Goal: Task Accomplishment & Management: Use online tool/utility

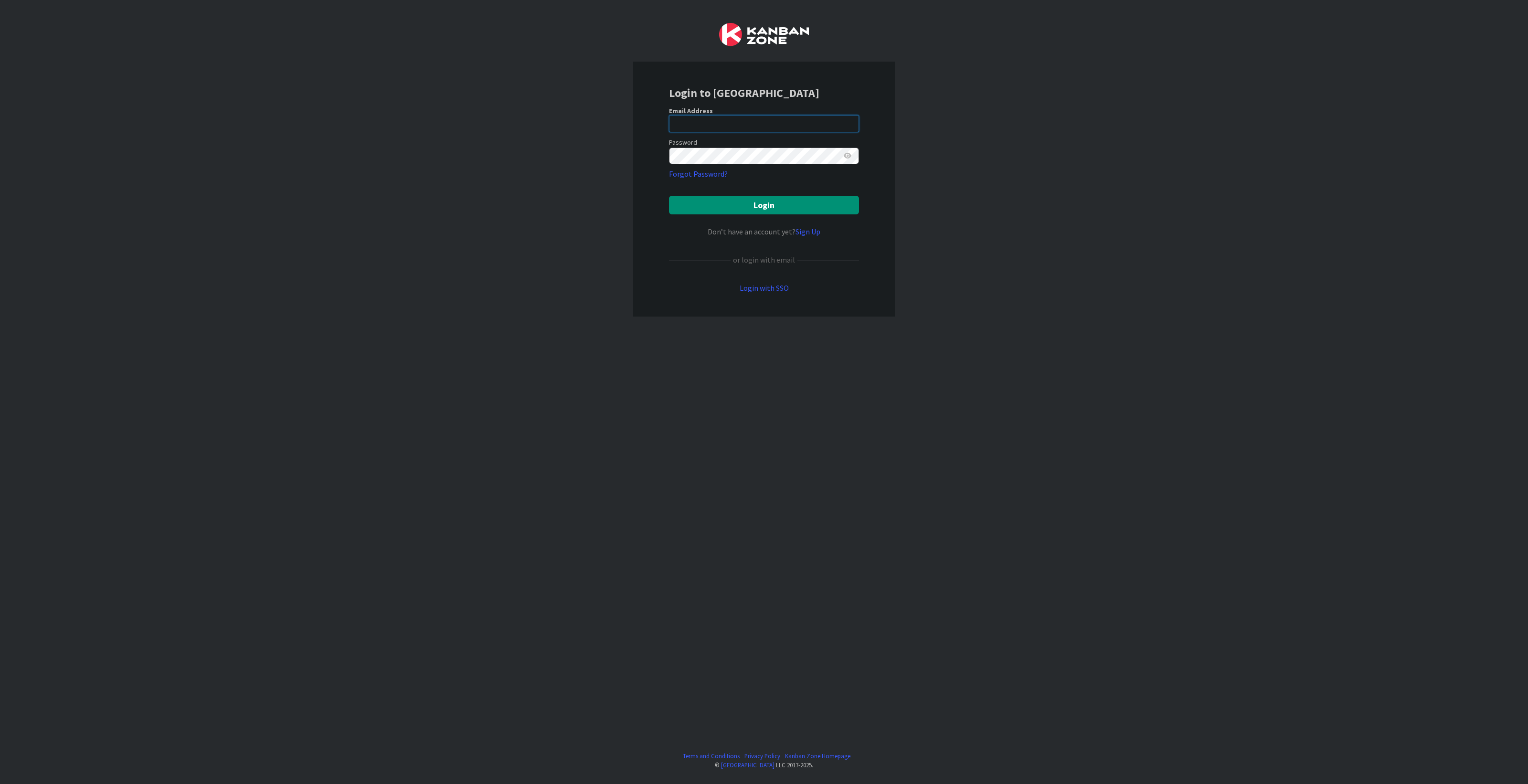
type input "[PERSON_NAME][EMAIL_ADDRESS][DOMAIN_NAME]"
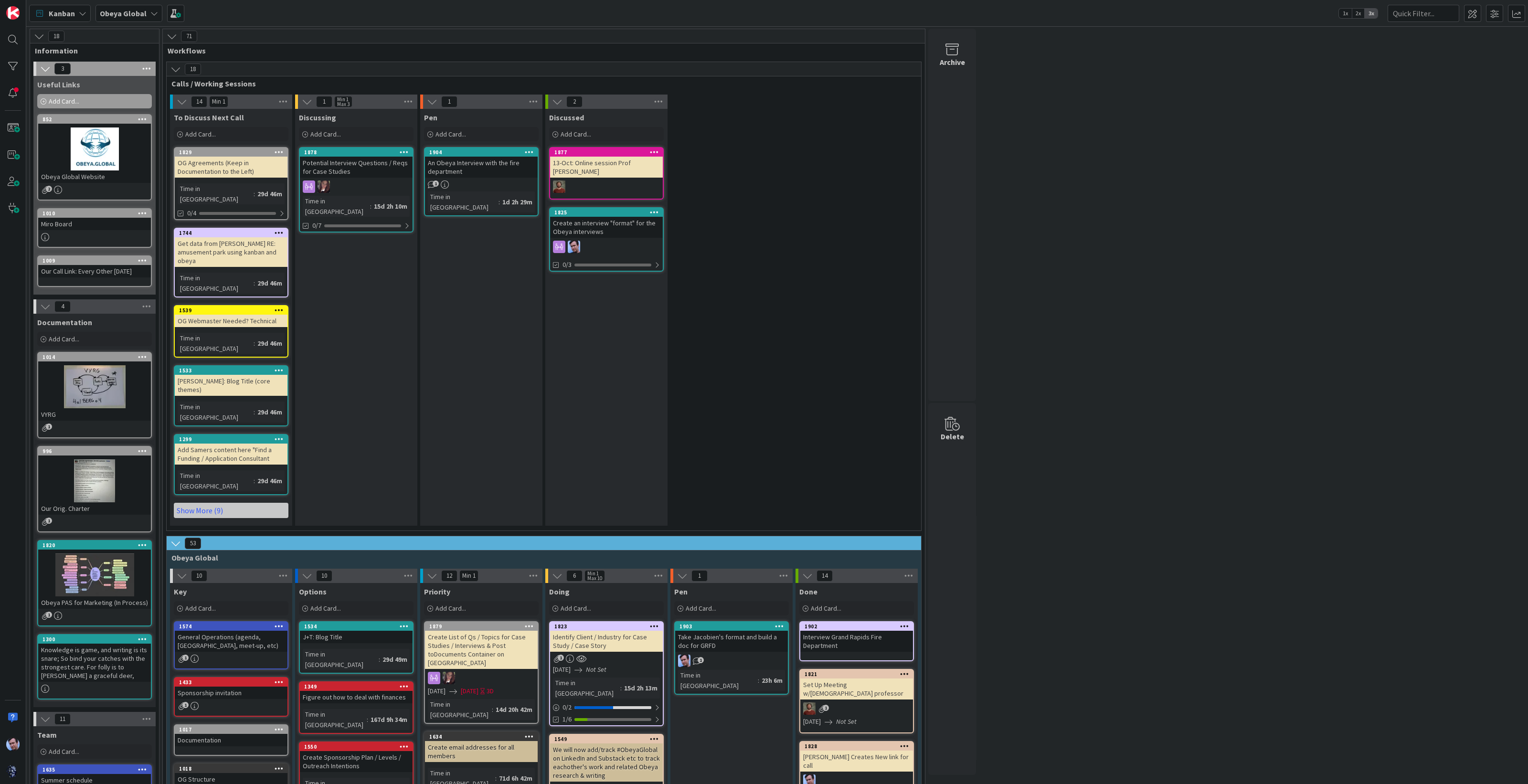
click at [151, 11] on icon at bounding box center [154, 13] width 8 height 8
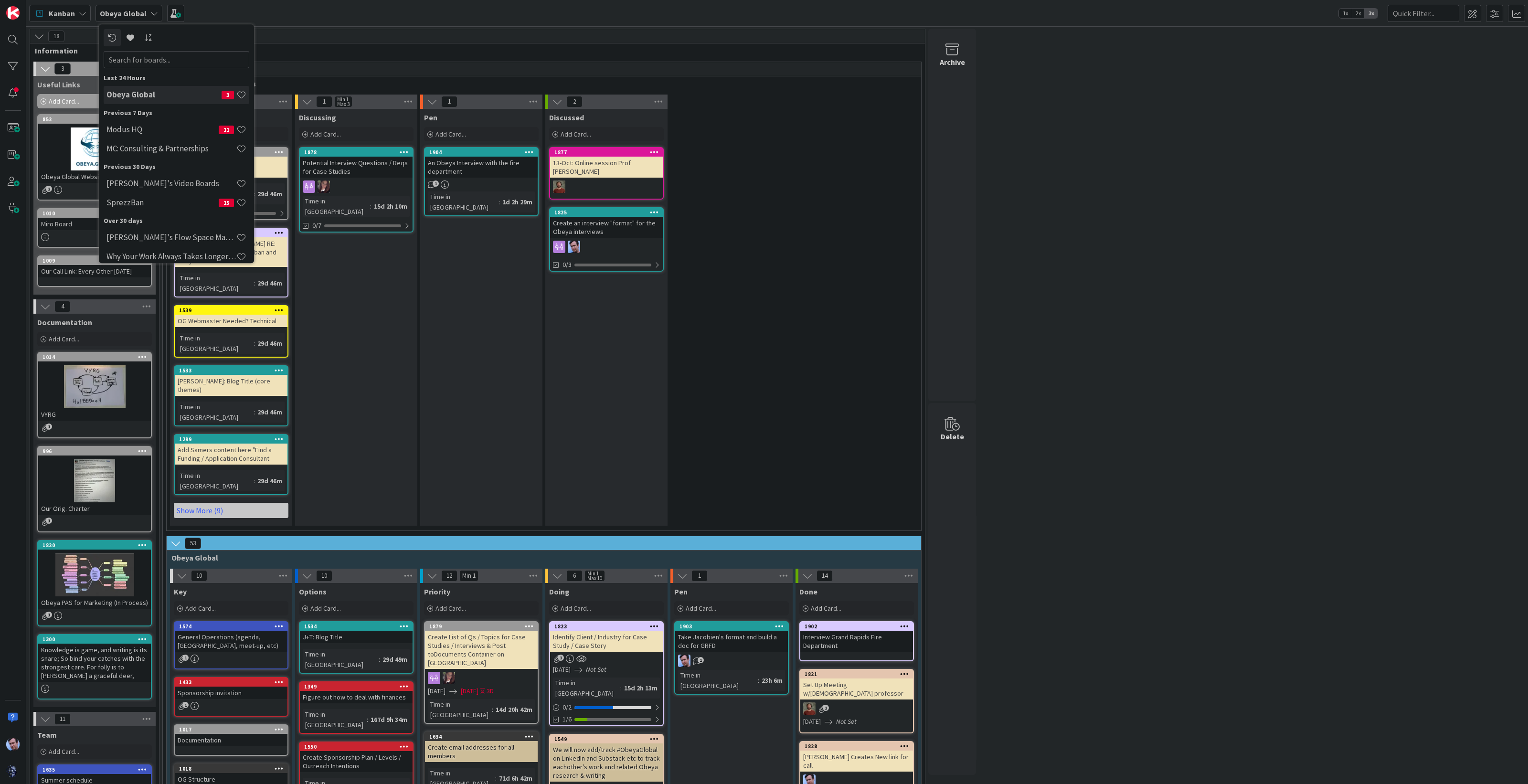
click at [1037, 235] on div "18 Information 3 Useful Links Add Card... 852 Obeya Global Website 2 1010 Miro …" at bounding box center [776, 760] width 1498 height 1464
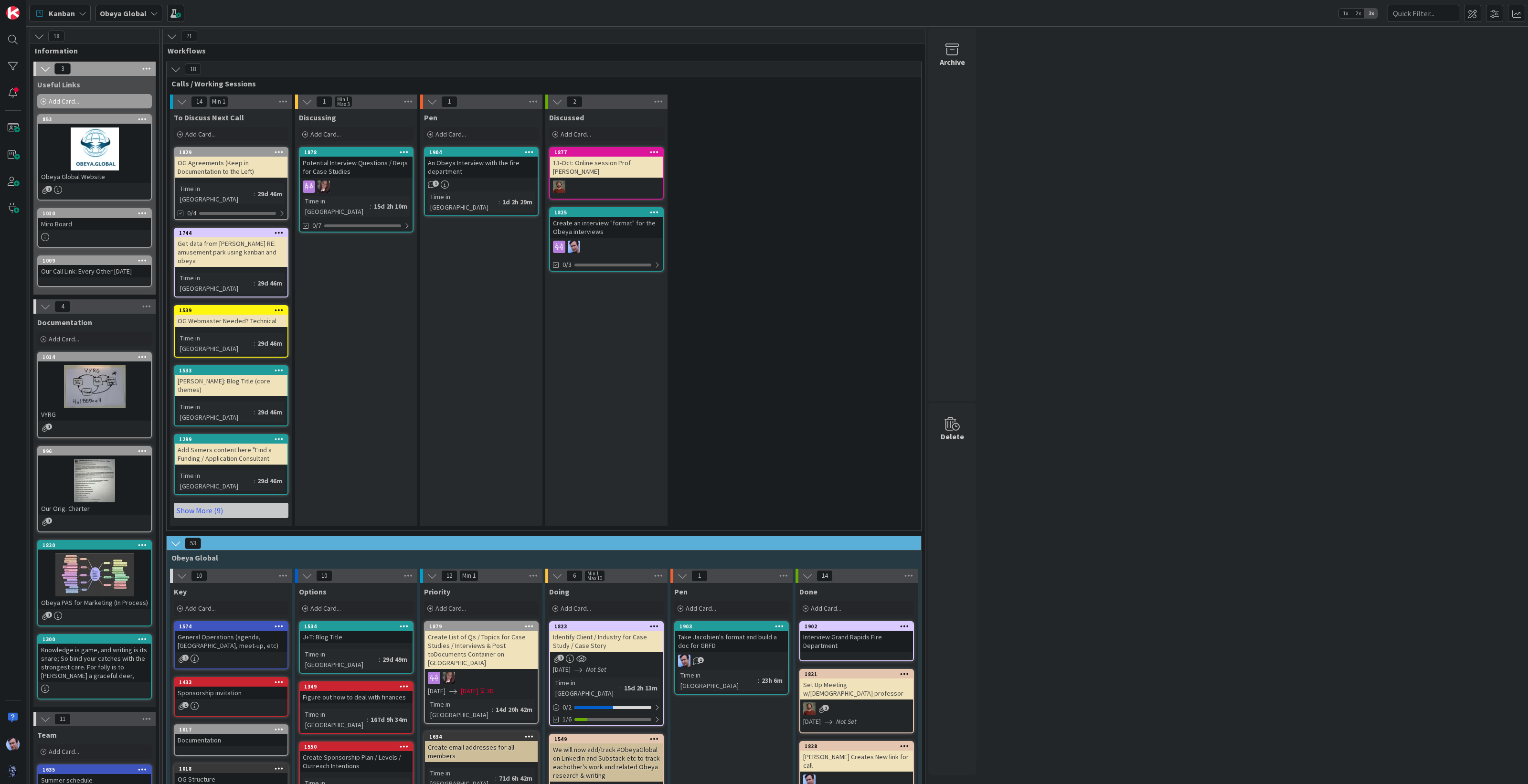
click at [79, 13] on icon at bounding box center [82, 13] width 8 height 8
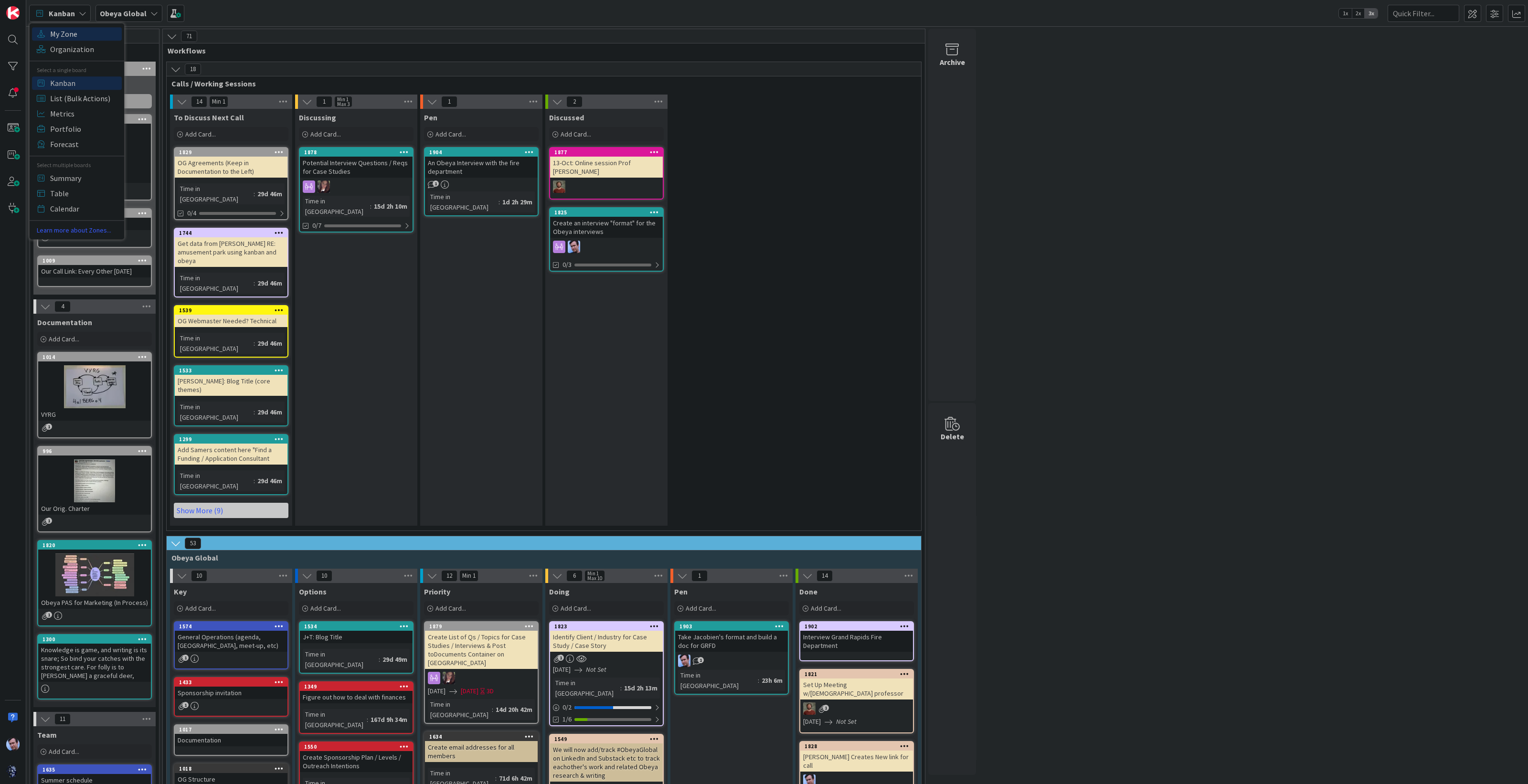
click at [70, 34] on span "My Zone" at bounding box center [85, 34] width 69 height 14
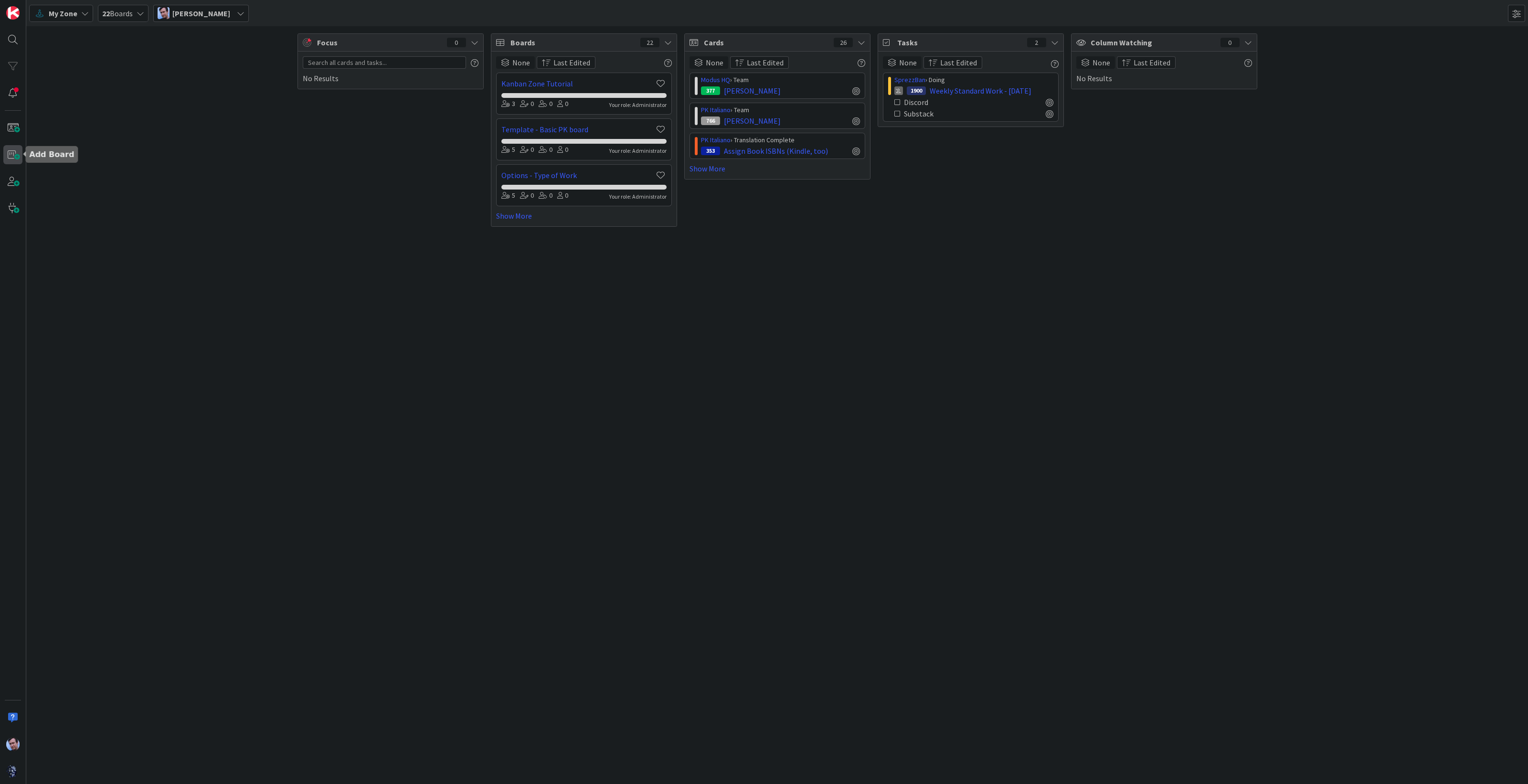
click at [9, 154] on span at bounding box center [13, 155] width 19 height 19
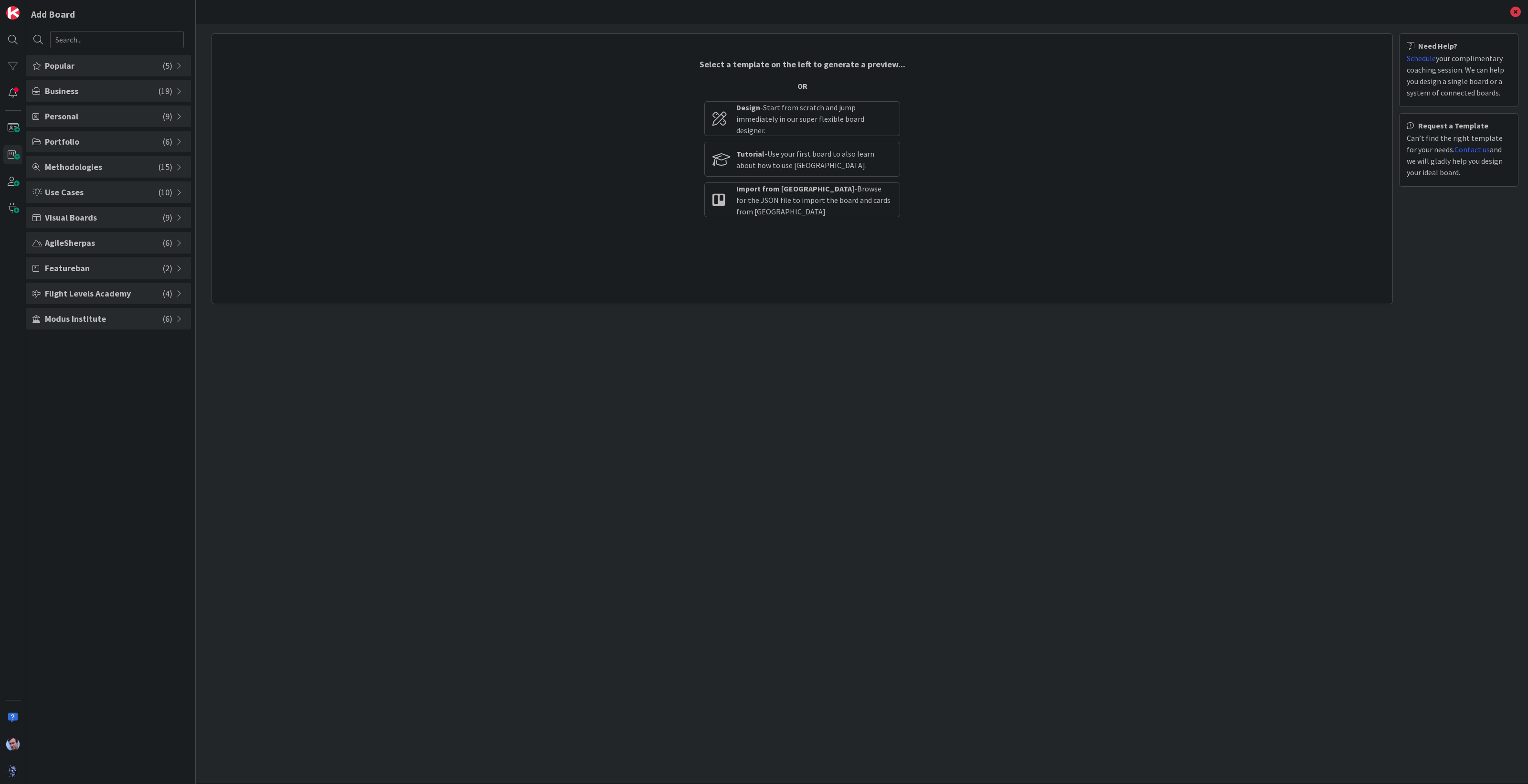
click at [176, 67] on span at bounding box center [180, 66] width 8 height 8
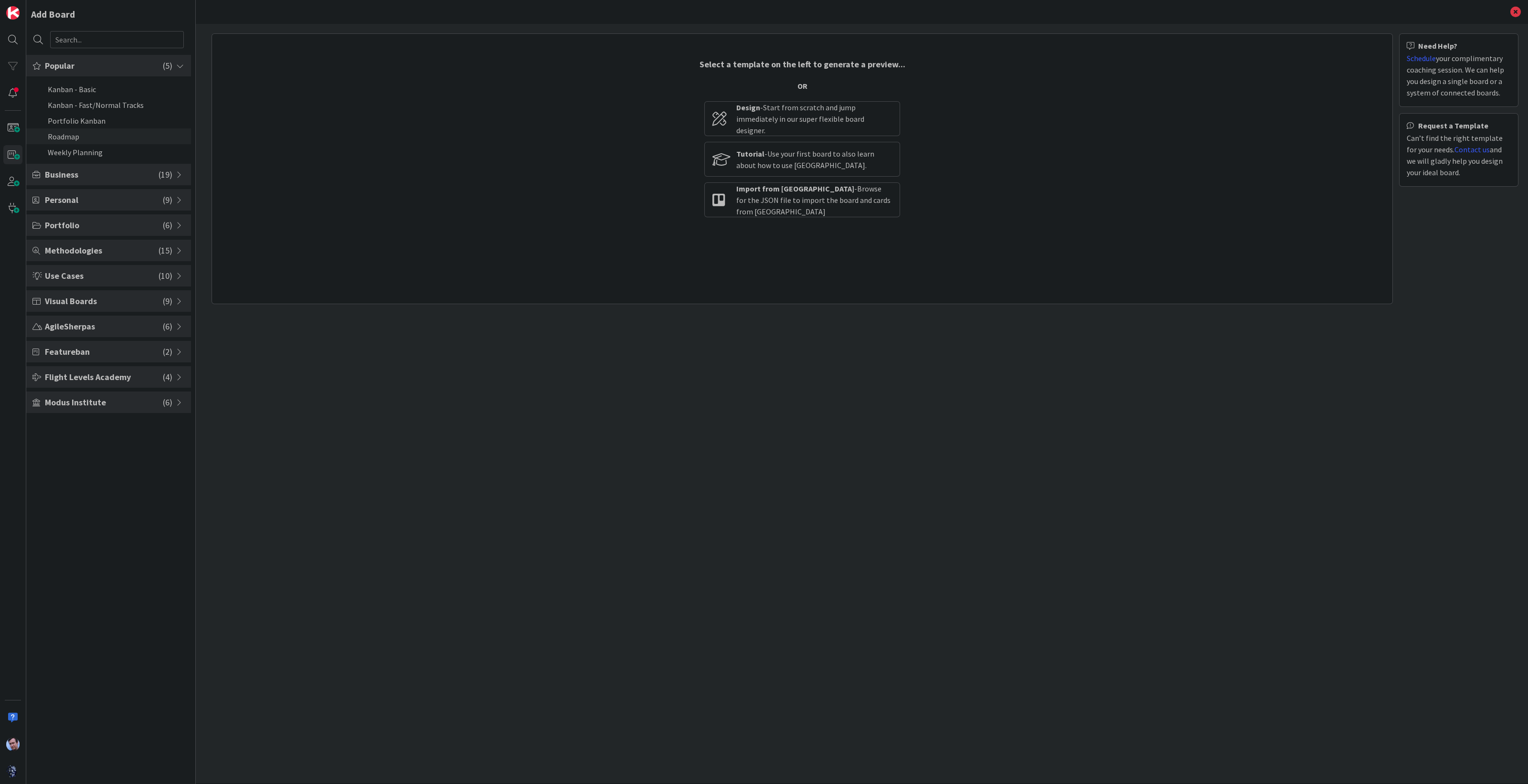
click at [58, 132] on li "Roadmap" at bounding box center [109, 136] width 165 height 16
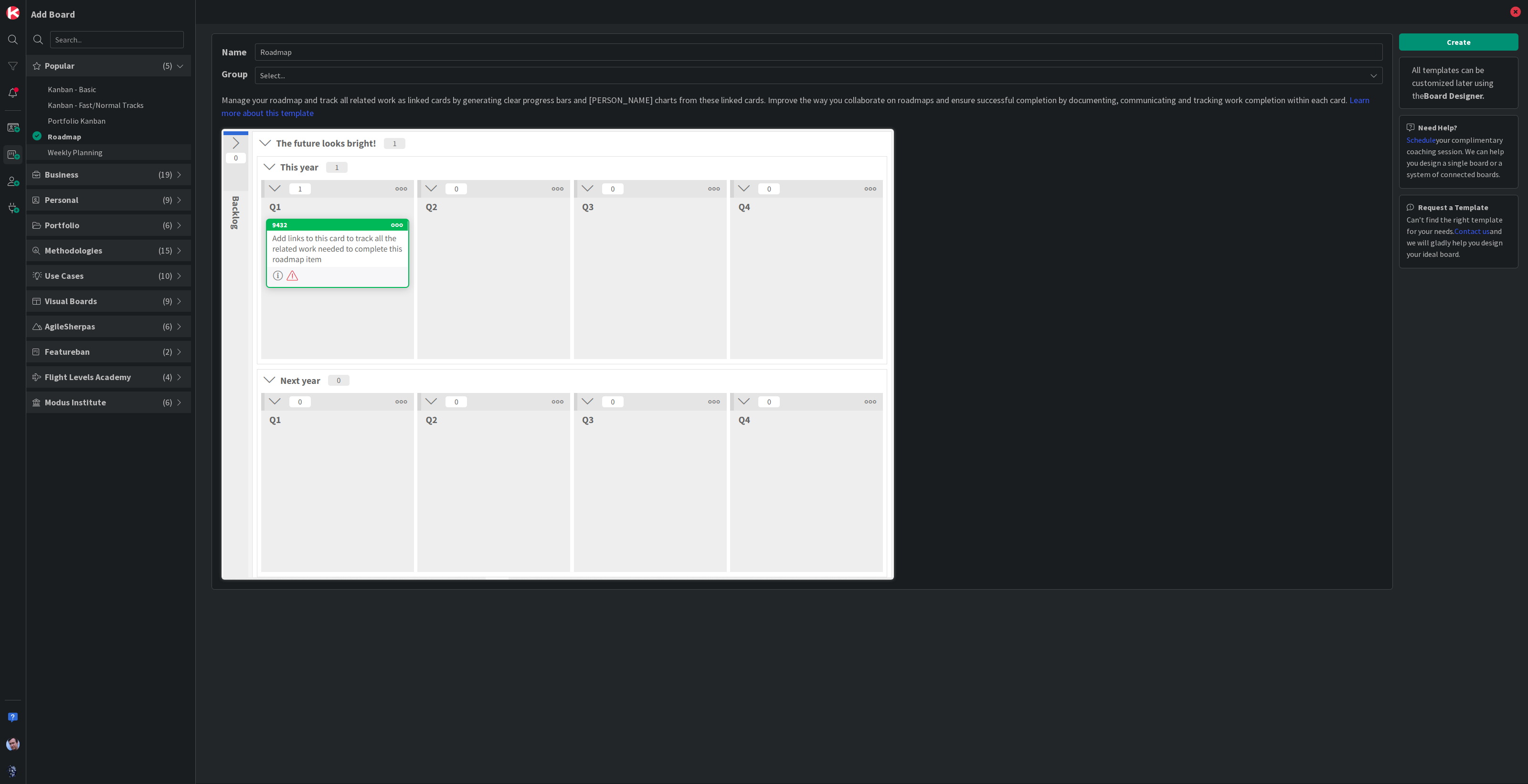
click at [69, 149] on li "Weekly Planning" at bounding box center [109, 152] width 165 height 16
type input "Weekly Planning"
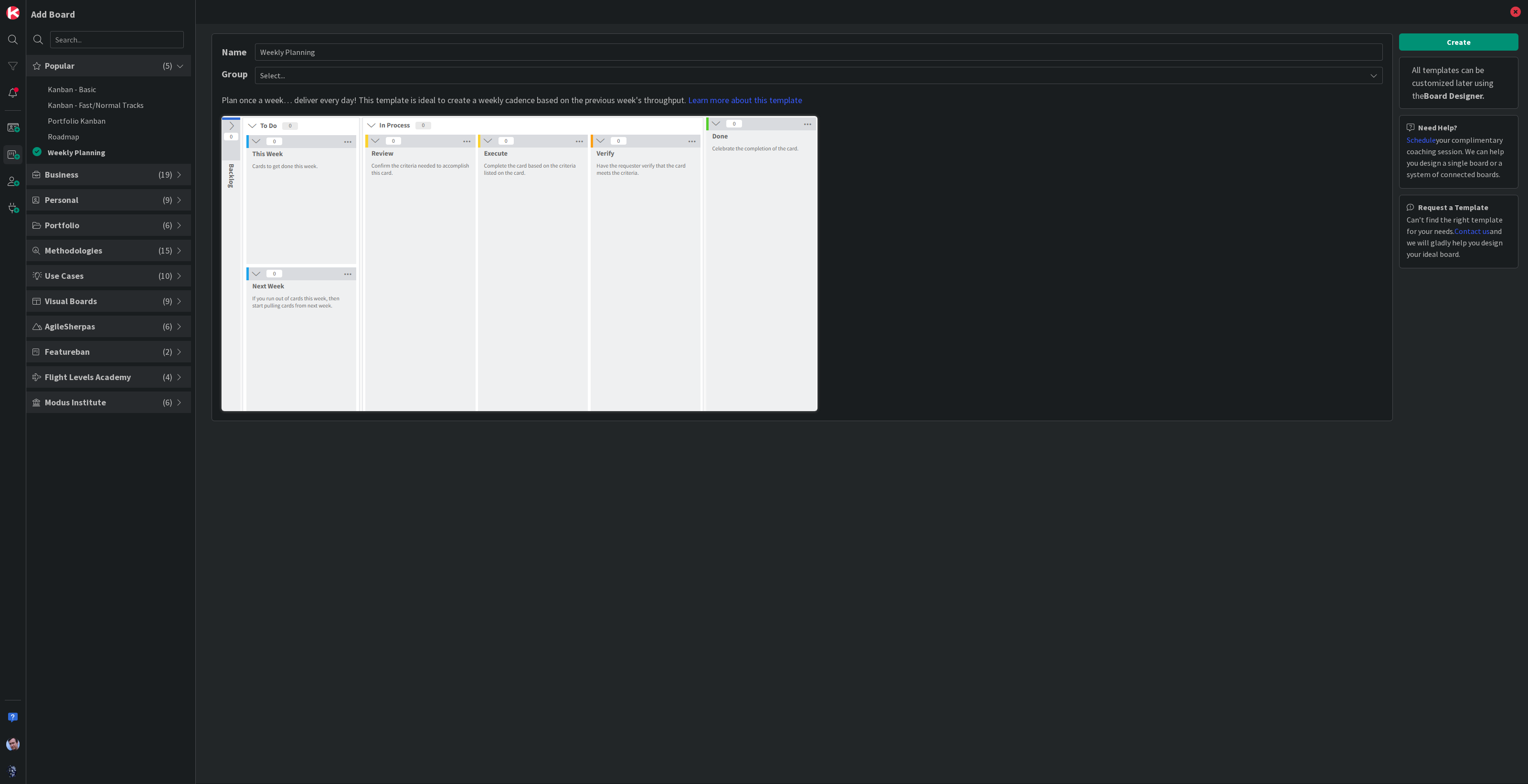
click at [79, 201] on span "Personal" at bounding box center [104, 200] width 118 height 13
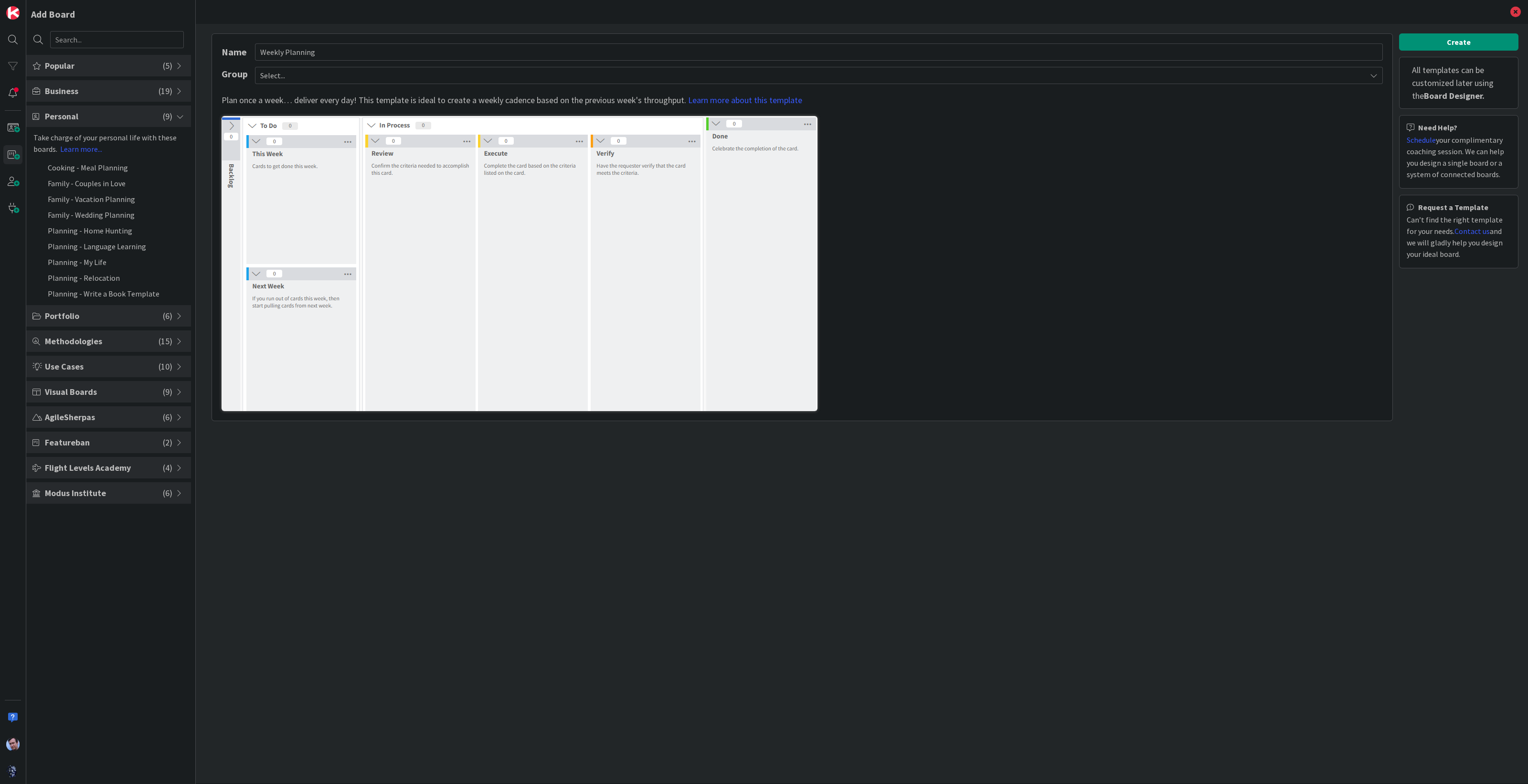
click at [100, 342] on span "Methodologies" at bounding box center [102, 341] width 114 height 13
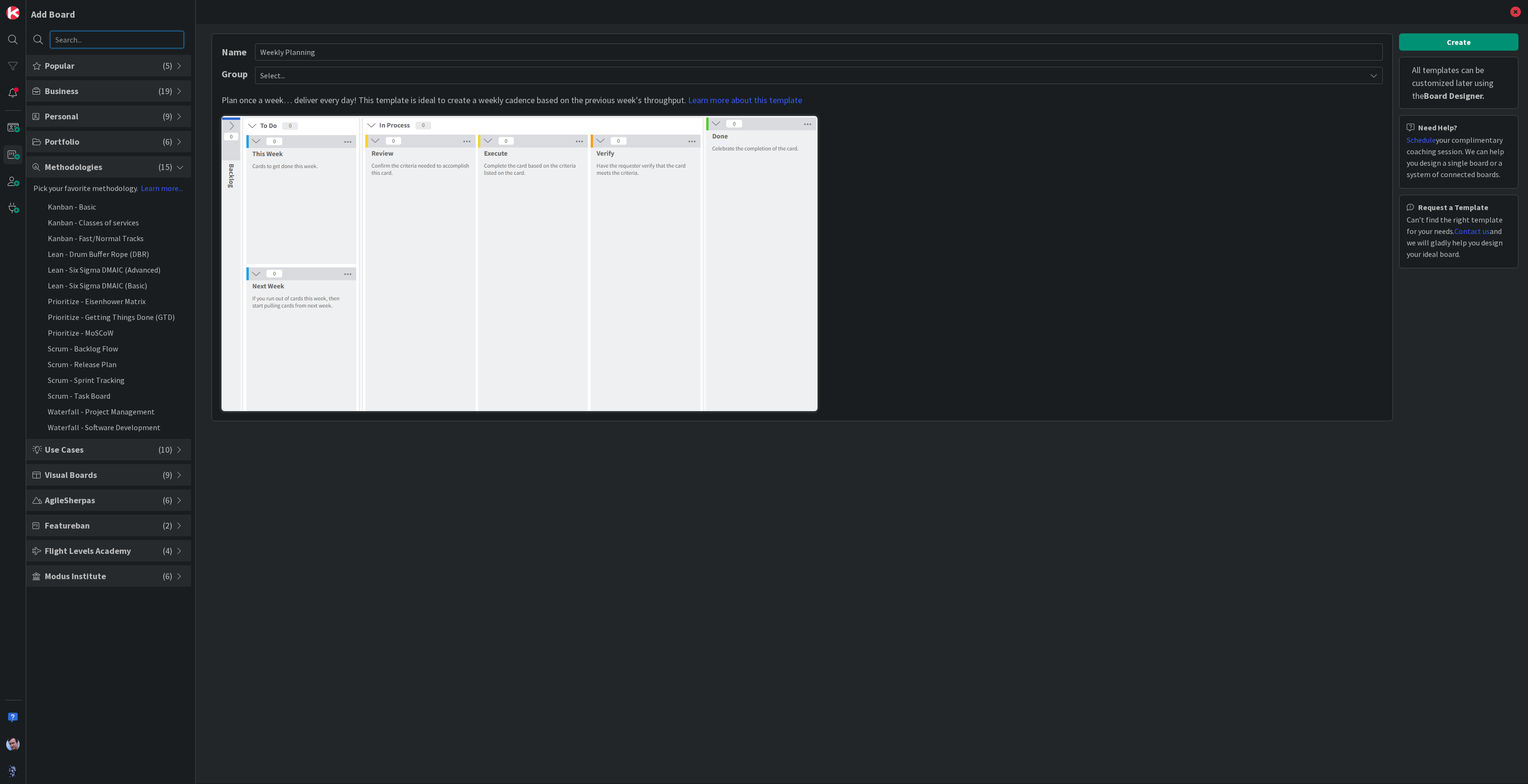
click at [107, 32] on input "text" at bounding box center [117, 39] width 133 height 17
type input "d"
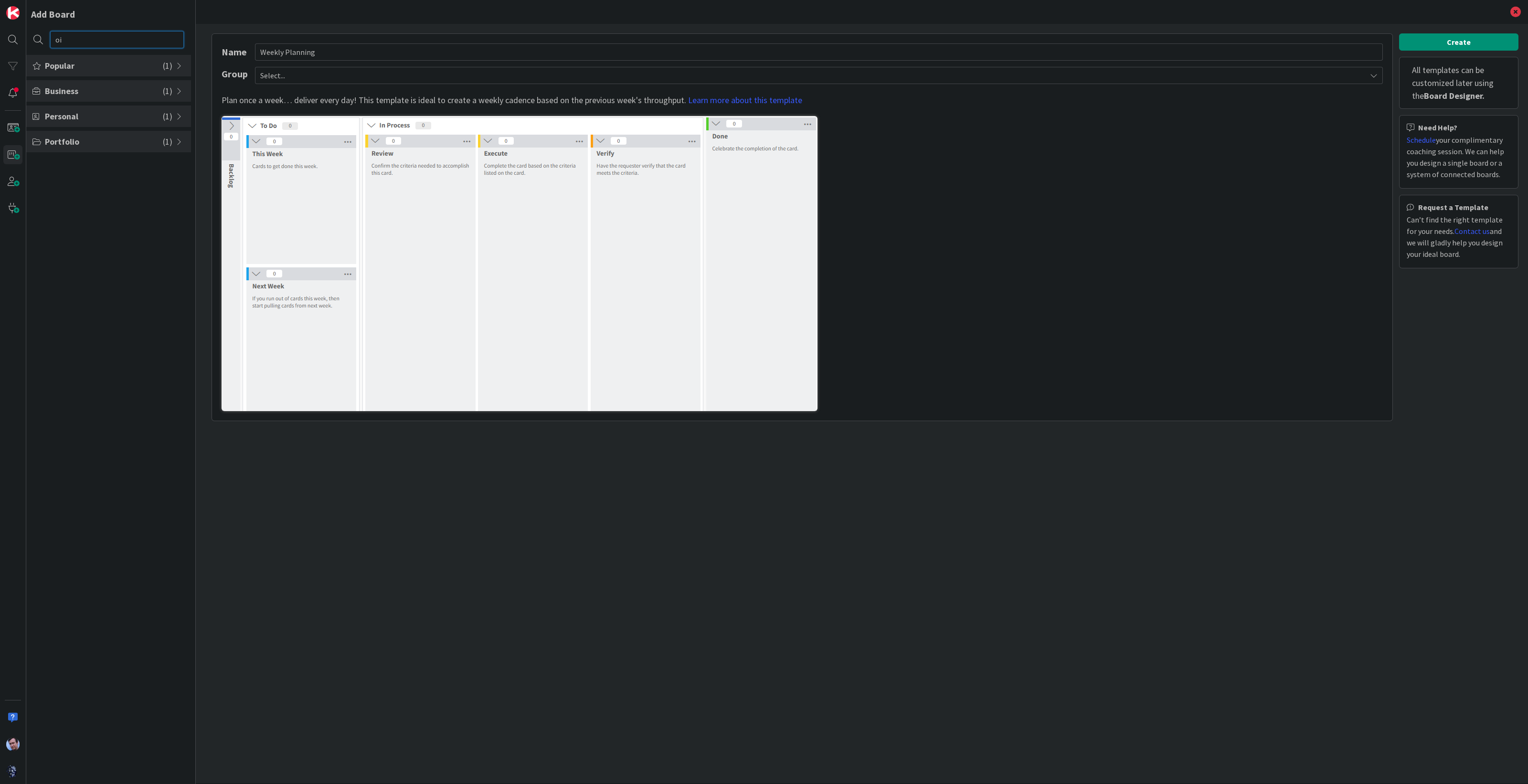
type input "o"
type input "i"
type input "prior"
click at [107, 109] on li "Prioritize - Eisenhower Matrix" at bounding box center [109, 105] width 165 height 16
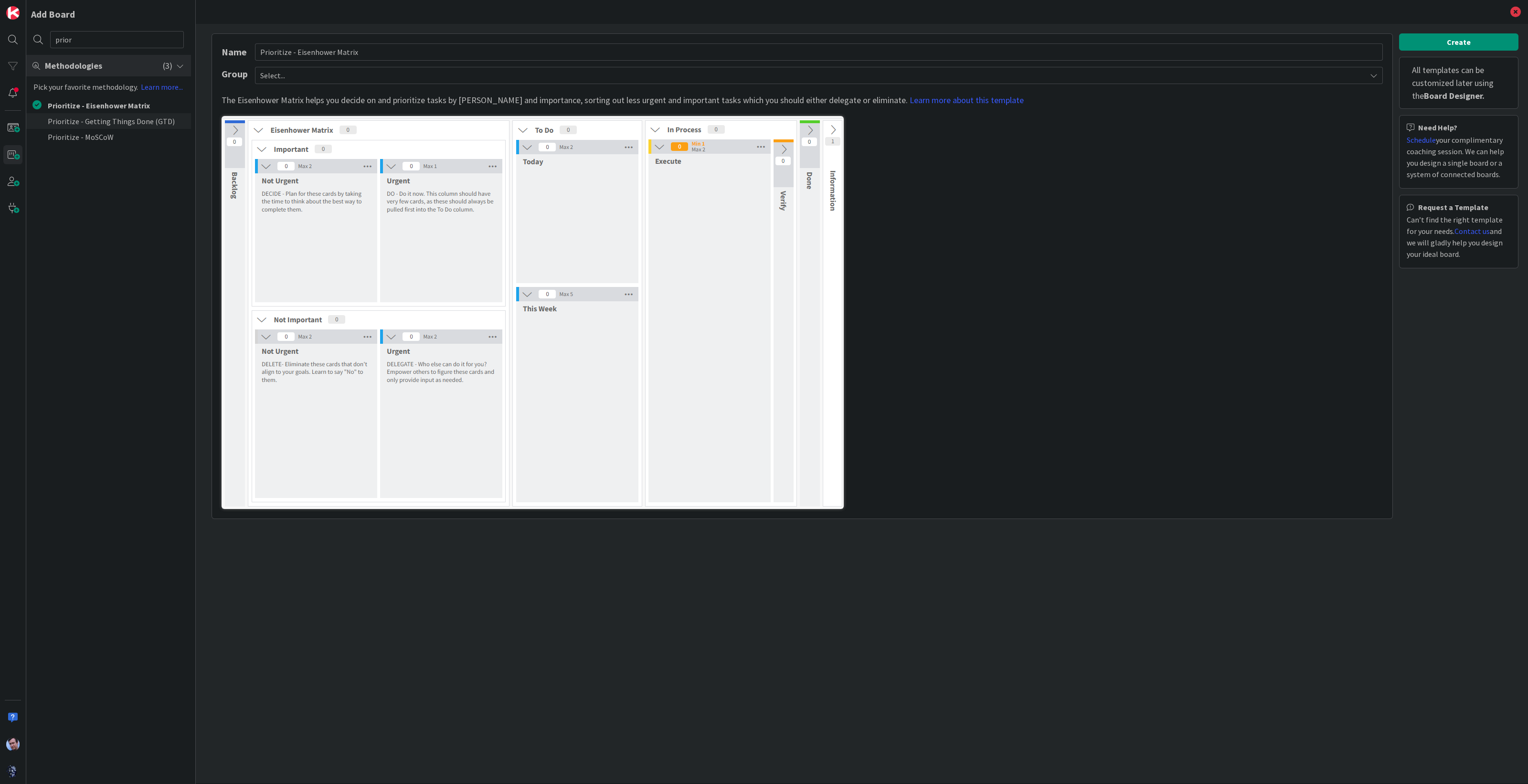
click at [106, 117] on li "Prioritize - Getting Things Done (GTD)" at bounding box center [109, 121] width 165 height 16
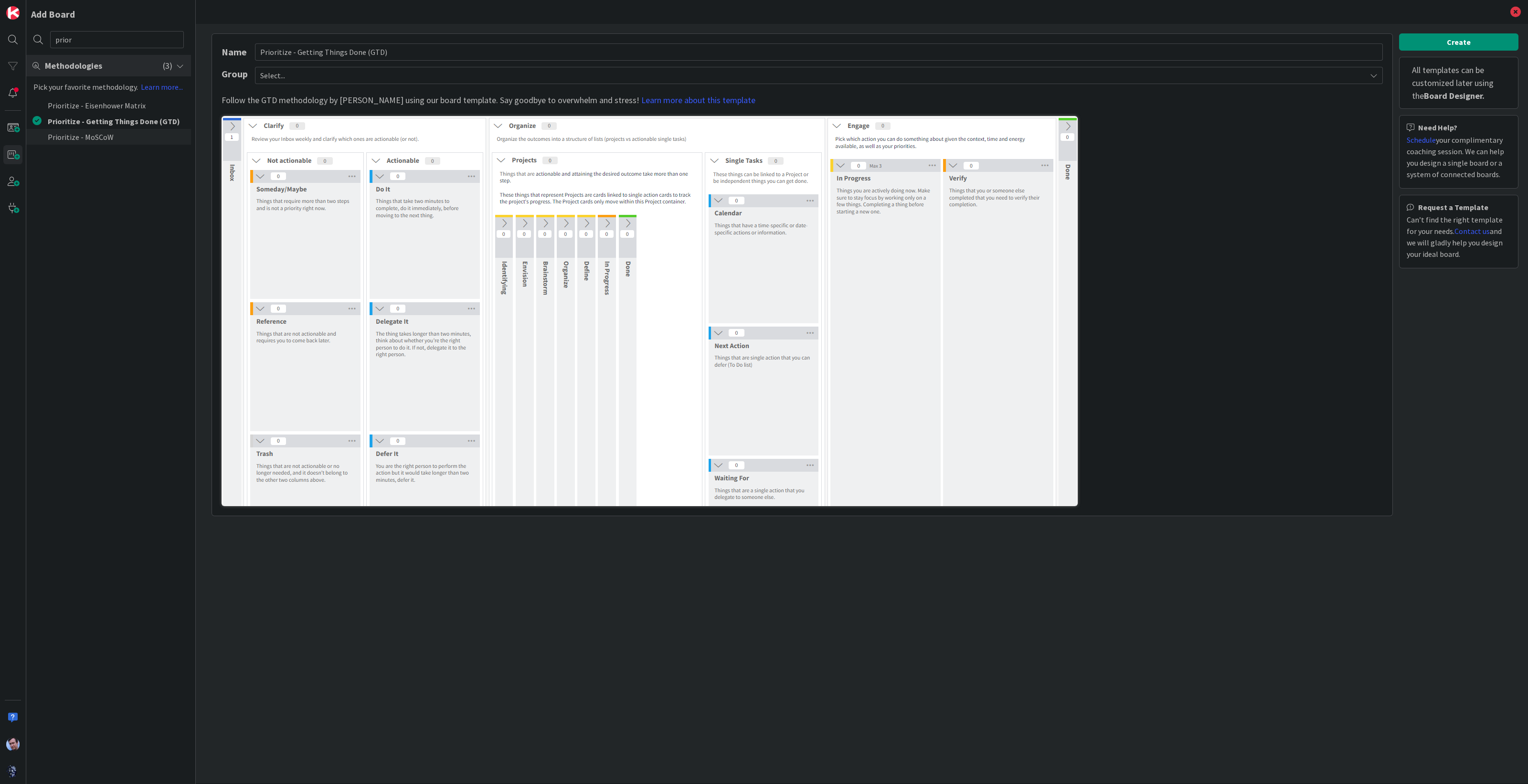
click at [88, 135] on li "Prioritize - MoSCoW" at bounding box center [109, 136] width 165 height 16
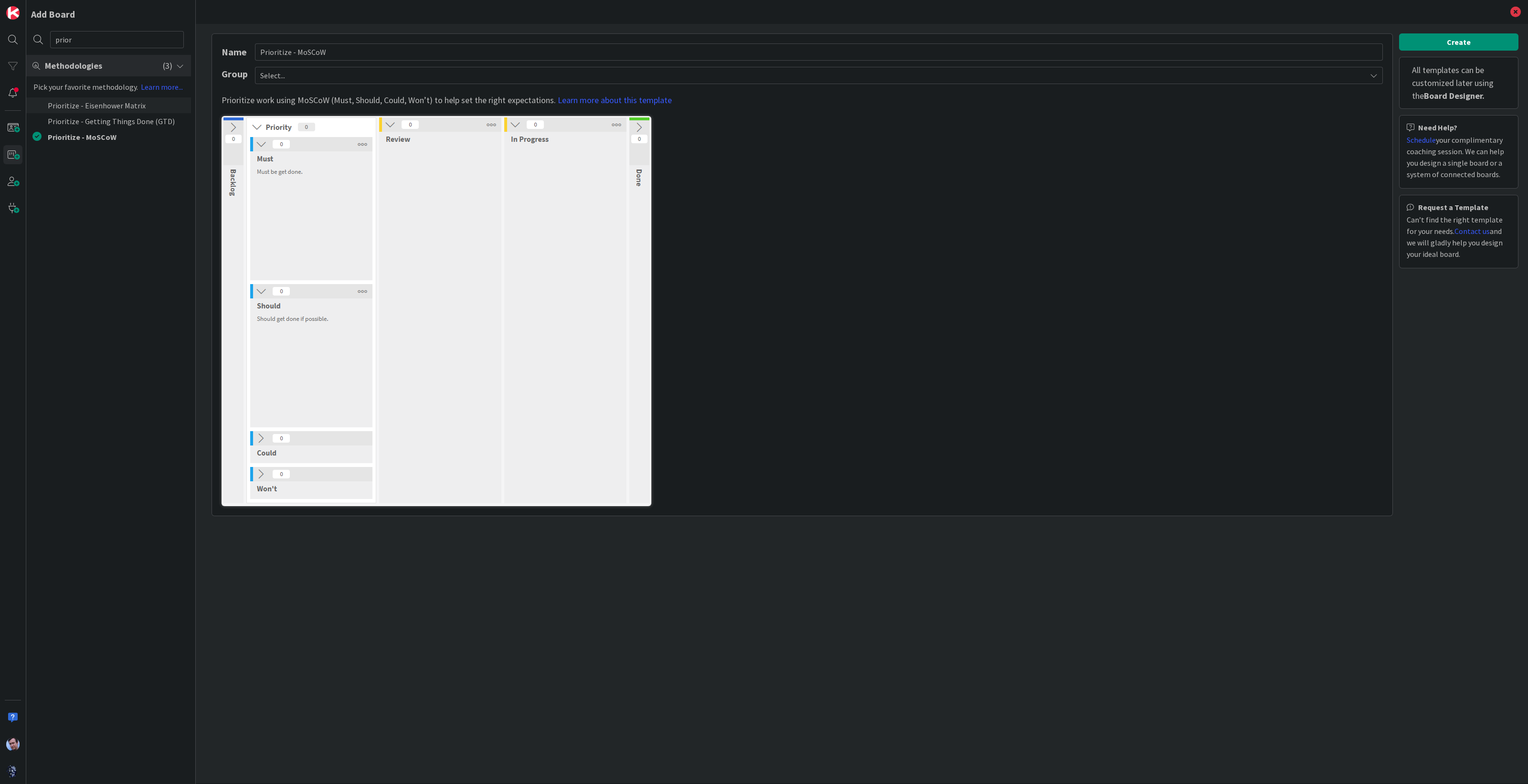
click at [94, 104] on li "Prioritize - Eisenhower Matrix" at bounding box center [109, 105] width 165 height 16
type input "Prioritize - Eisenhower Matrix"
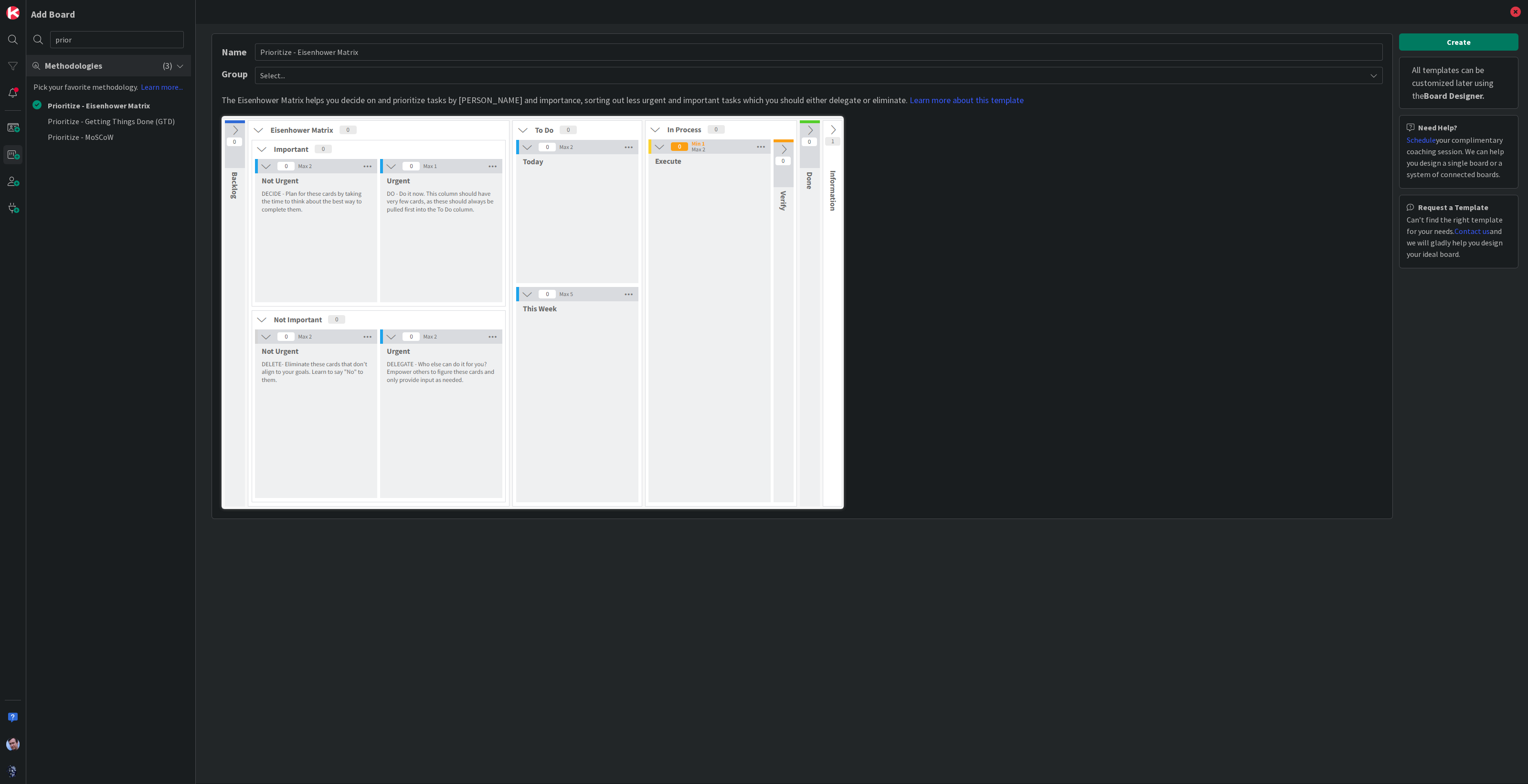
click at [1449, 42] on button "Create" at bounding box center [1459, 42] width 119 height 17
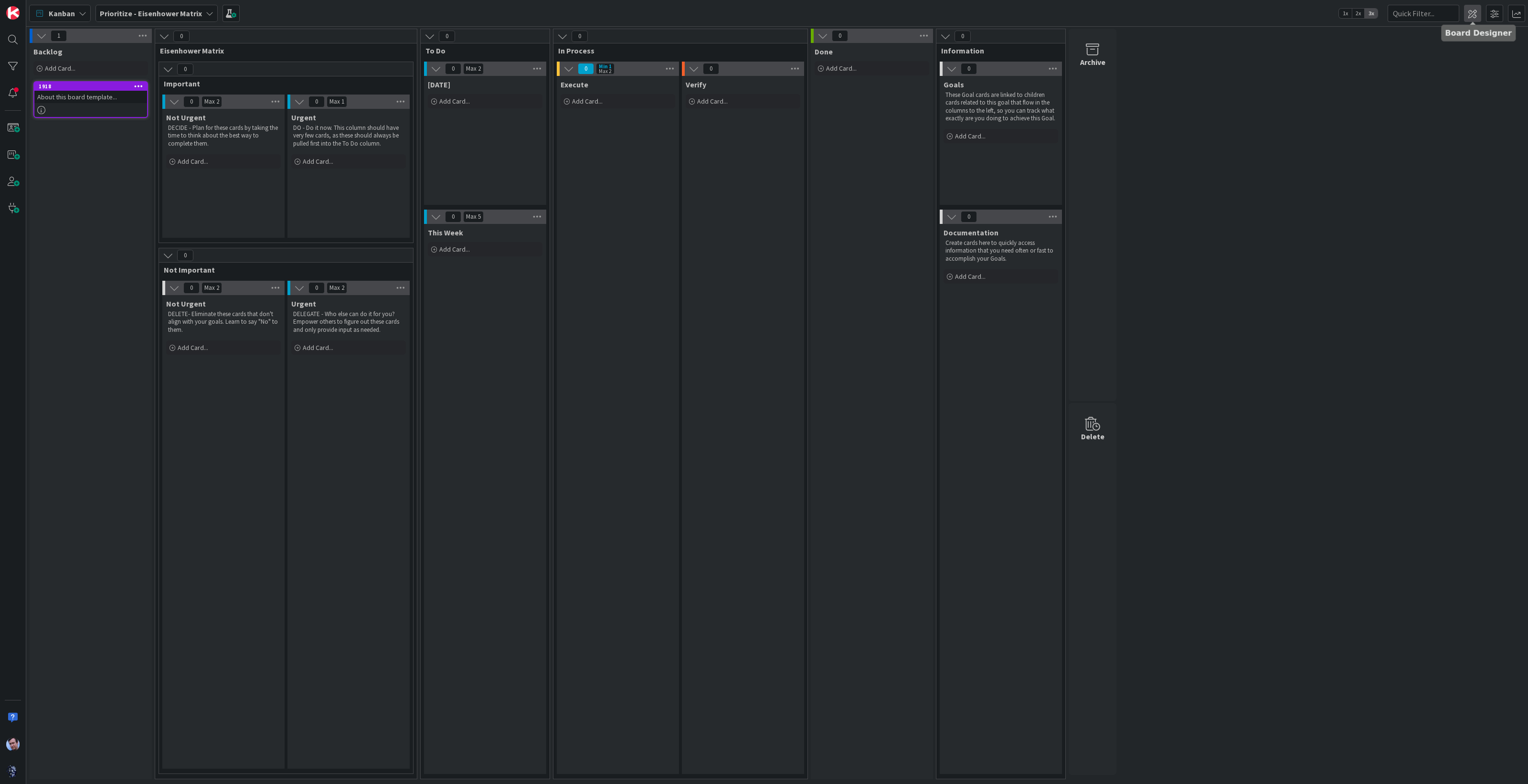
click at [1472, 12] on span at bounding box center [1472, 13] width 17 height 17
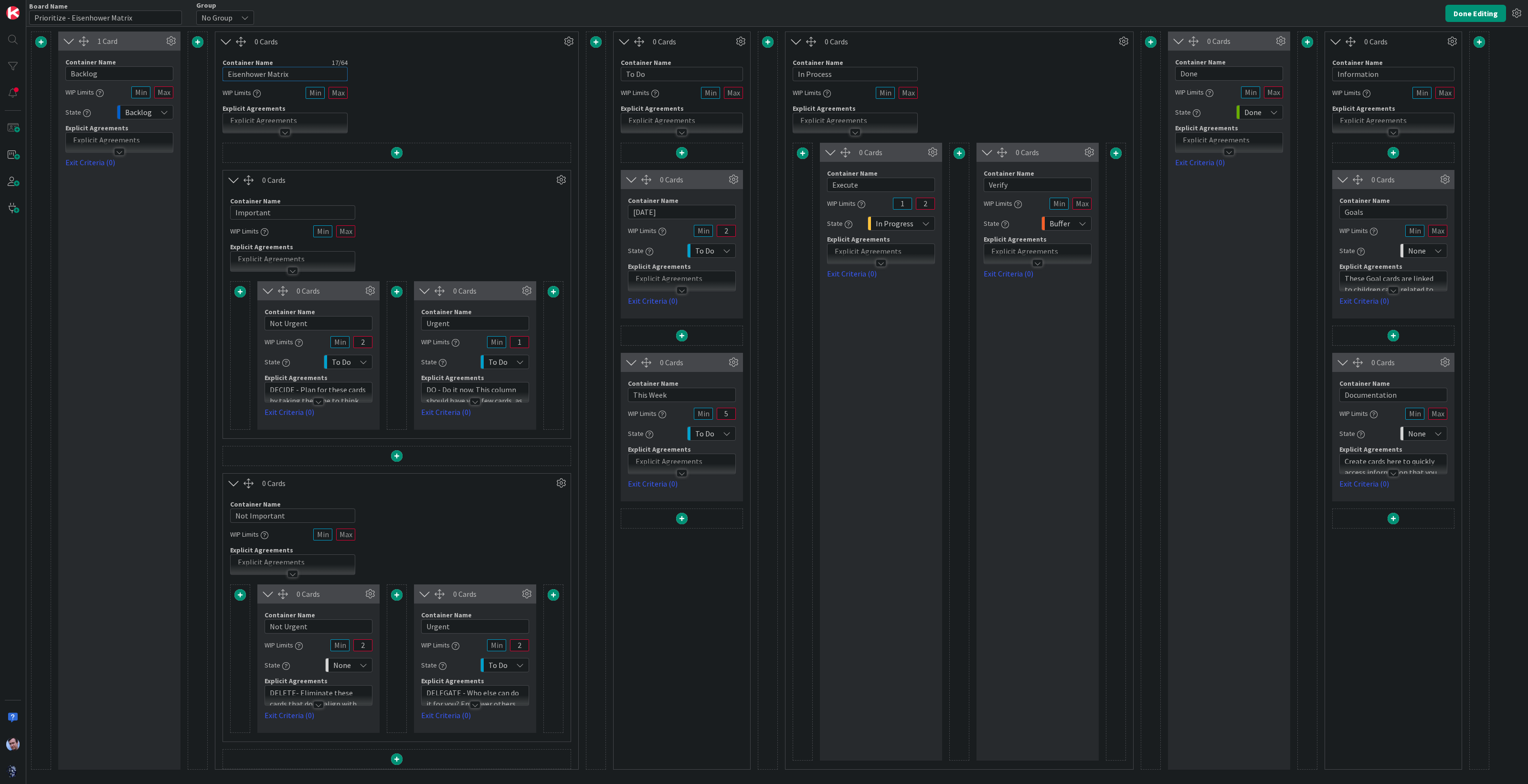
drag, startPoint x: 296, startPoint y: 70, endPoint x: 215, endPoint y: 68, distance: 81.0
click at [215, 68] on div "Container Name 17 / 64 Eisenhower Matrix WIP Limits Explicit Agreements" at bounding box center [397, 92] width 363 height 82
click at [571, 39] on icon at bounding box center [569, 42] width 14 height 14
click at [518, 104] on link "Duplicate this Container" at bounding box center [511, 108] width 129 height 14
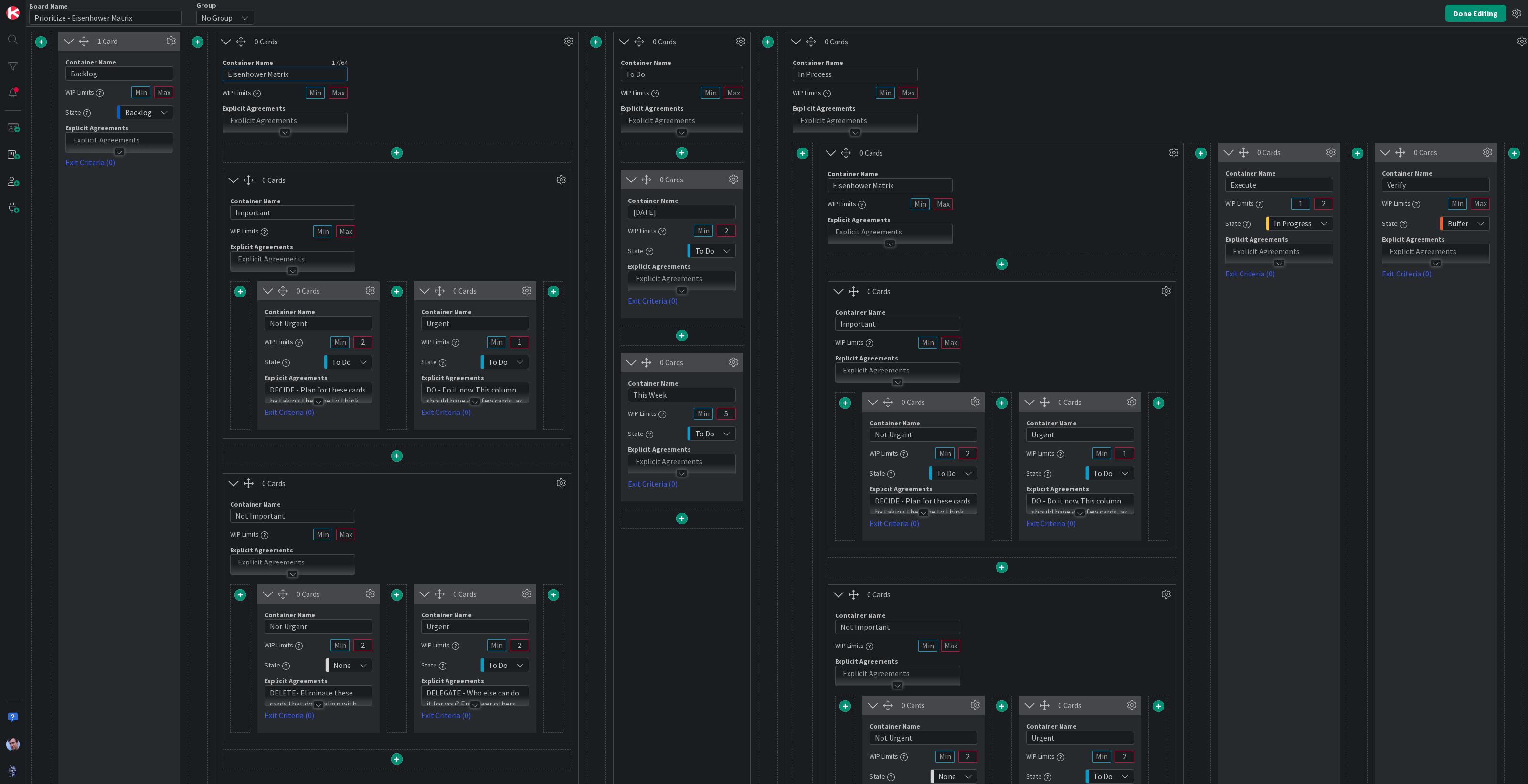
drag, startPoint x: 295, startPoint y: 75, endPoint x: 170, endPoint y: 75, distance: 125.0
click at [180, 77] on div "1 Card Container Name 7 / 64 Backlog WIP Limits State Backlog Explicit Agreemen…" at bounding box center [959, 460] width 1857 height 858
type input "What's Coming"
click at [415, 226] on div "Container Name 9 / 64 Important WIP Limits Explicit Agreements" at bounding box center [397, 231] width 348 height 82
drag, startPoint x: 281, startPoint y: 209, endPoint x: 205, endPoint y: 202, distance: 76.3
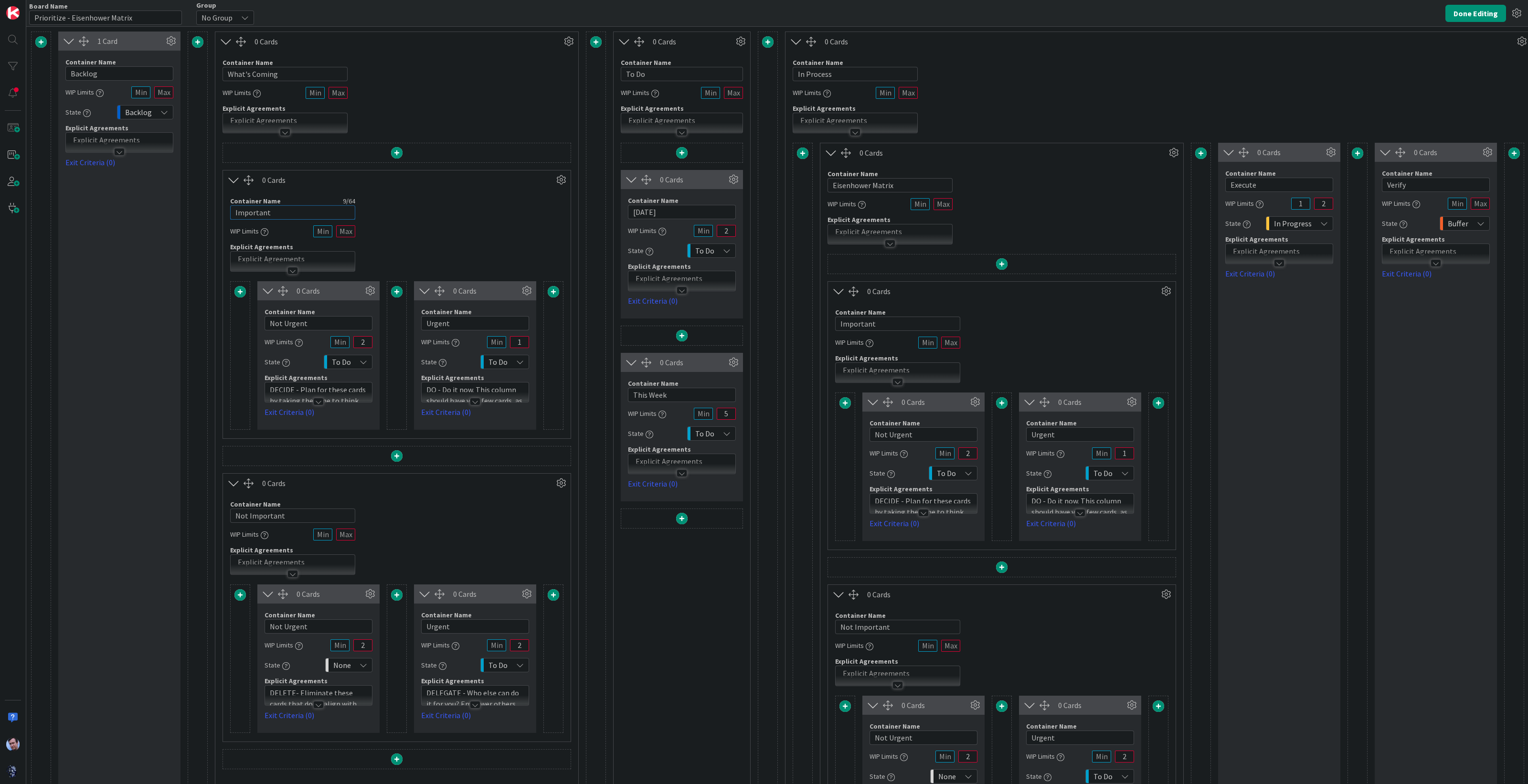
click at [205, 202] on div "1 Card Container Name 7 / 64 Backlog WIP Limits State Backlog Explicit Agreemen…" at bounding box center [959, 460] width 1857 height 858
type input "I"
type input "My Things"
drag, startPoint x: 289, startPoint y: 512, endPoint x: 187, endPoint y: 517, distance: 102.1
click at [202, 517] on div "1 Card Container Name 7 / 64 Backlog WIP Limits State Backlog Explicit Agreemen…" at bounding box center [959, 460] width 1857 height 858
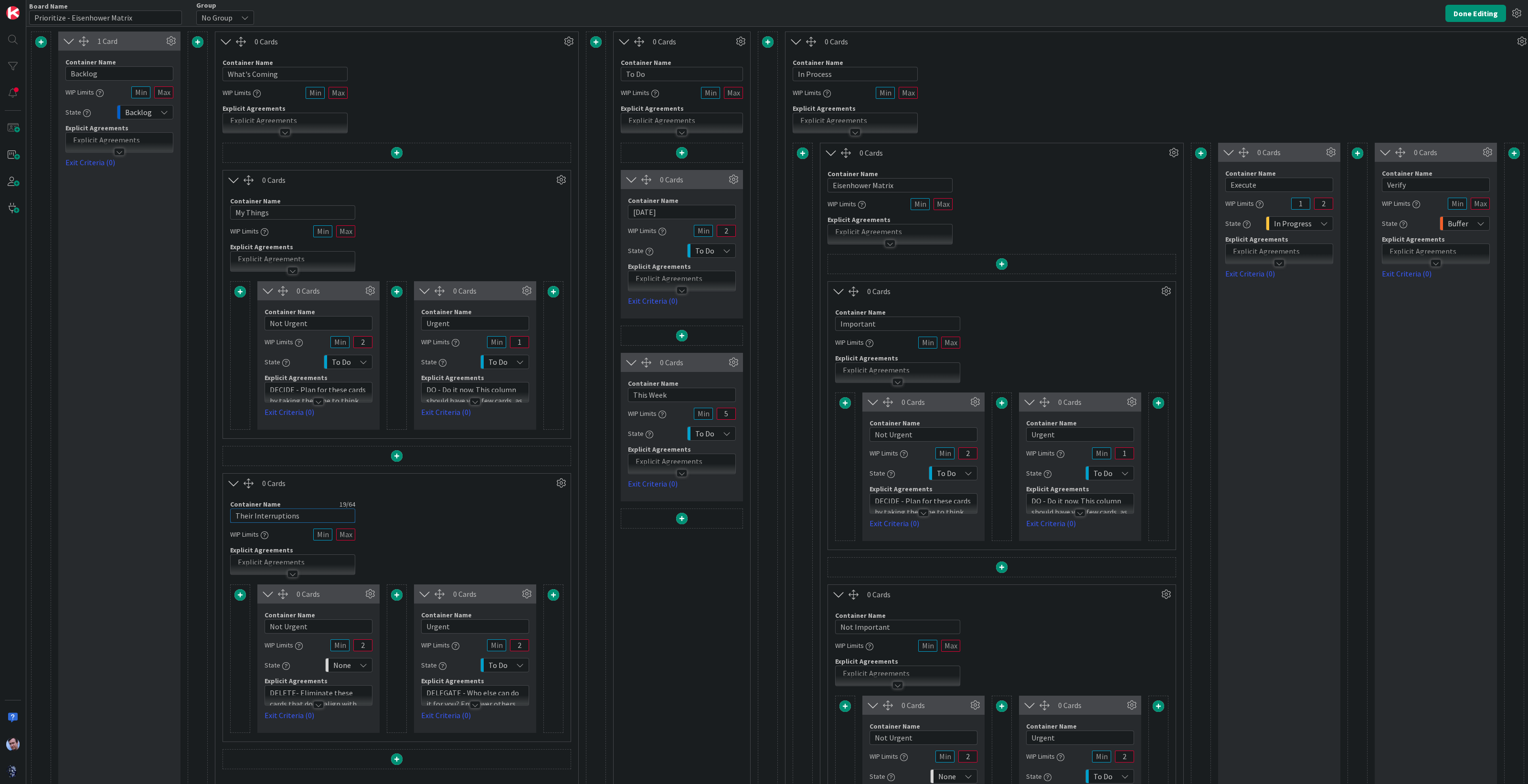
type input "Their Interruptions"
click at [417, 537] on div "Container Name 19 / 64 Their Interruptions WIP Limits Explicit Agreements" at bounding box center [397, 534] width 348 height 82
drag, startPoint x: 309, startPoint y: 329, endPoint x: 232, endPoint y: 328, distance: 77.0
click at [237, 332] on div "0 Cards Container Name 10 / 64 Not Urgent WIP Limits 2 State To Do Explicit Agr…" at bounding box center [397, 355] width 333 height 148
type input "D"
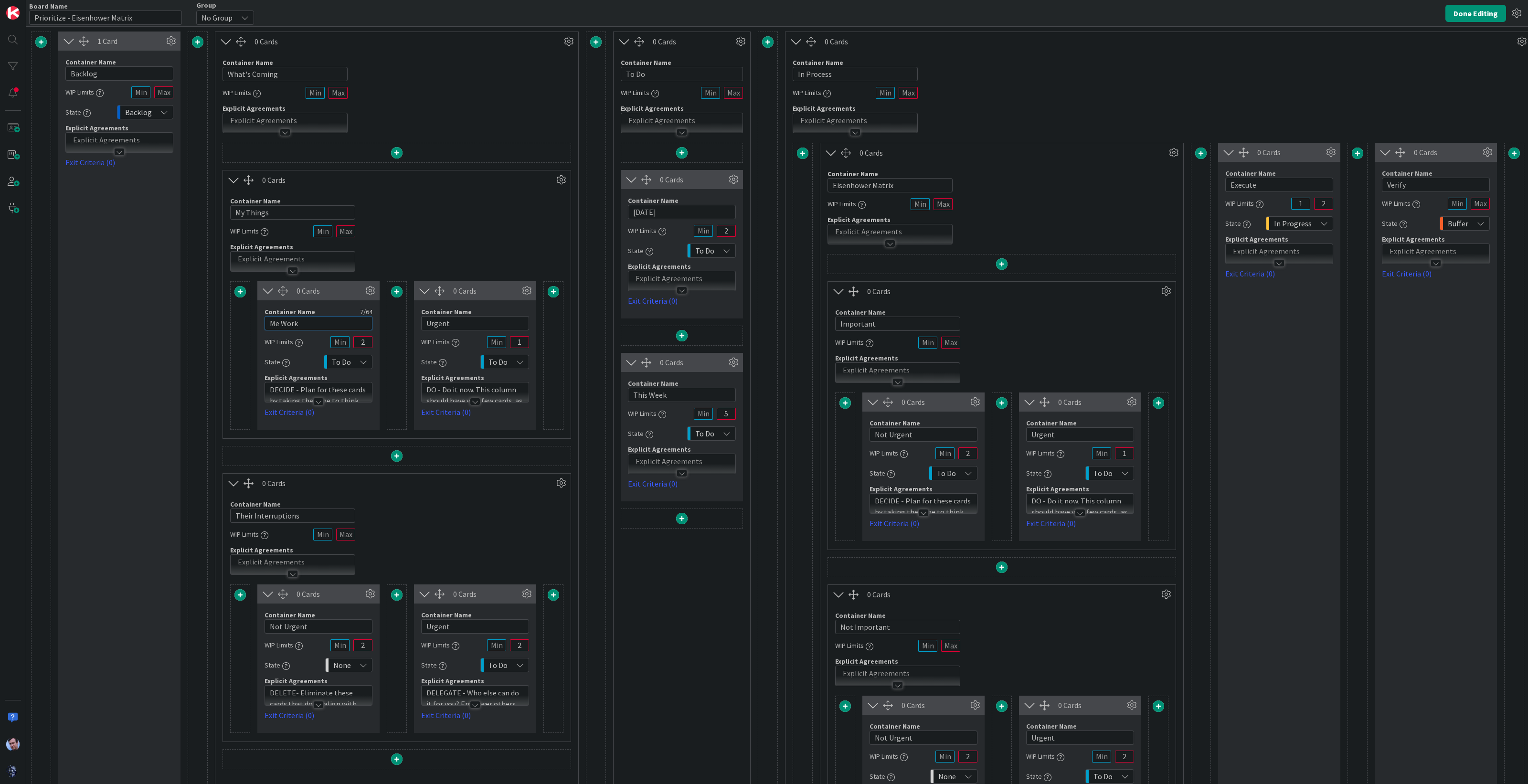
type input "Me Work"
drag, startPoint x: 463, startPoint y: 321, endPoint x: 407, endPoint y: 312, distance: 56.7
click at [408, 312] on div "0 Cards Container Name 7 / 64 Me Work WIP Limits 2 State To Do Explicit Agreeme…" at bounding box center [397, 355] width 333 height 148
click at [309, 359] on div "State To Do" at bounding box center [319, 362] width 108 height 17
click at [320, 385] on p "DECIDE - Plan for these cards by taking the time to think about the best way to…" at bounding box center [319, 406] width 97 height 43
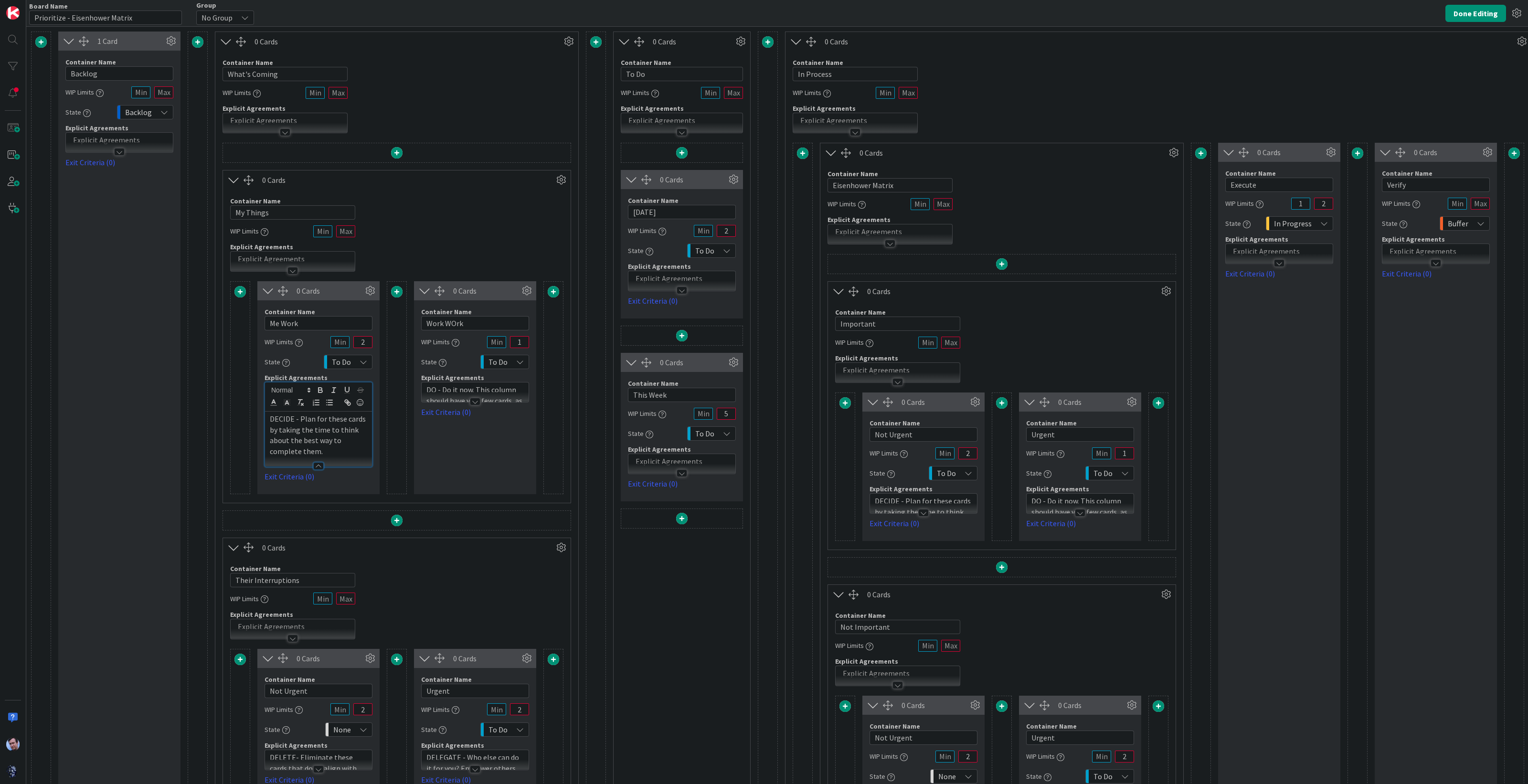
click at [343, 442] on p "DECIDE - Plan for these cards by taking the time to think about the best way to…" at bounding box center [319, 435] width 97 height 43
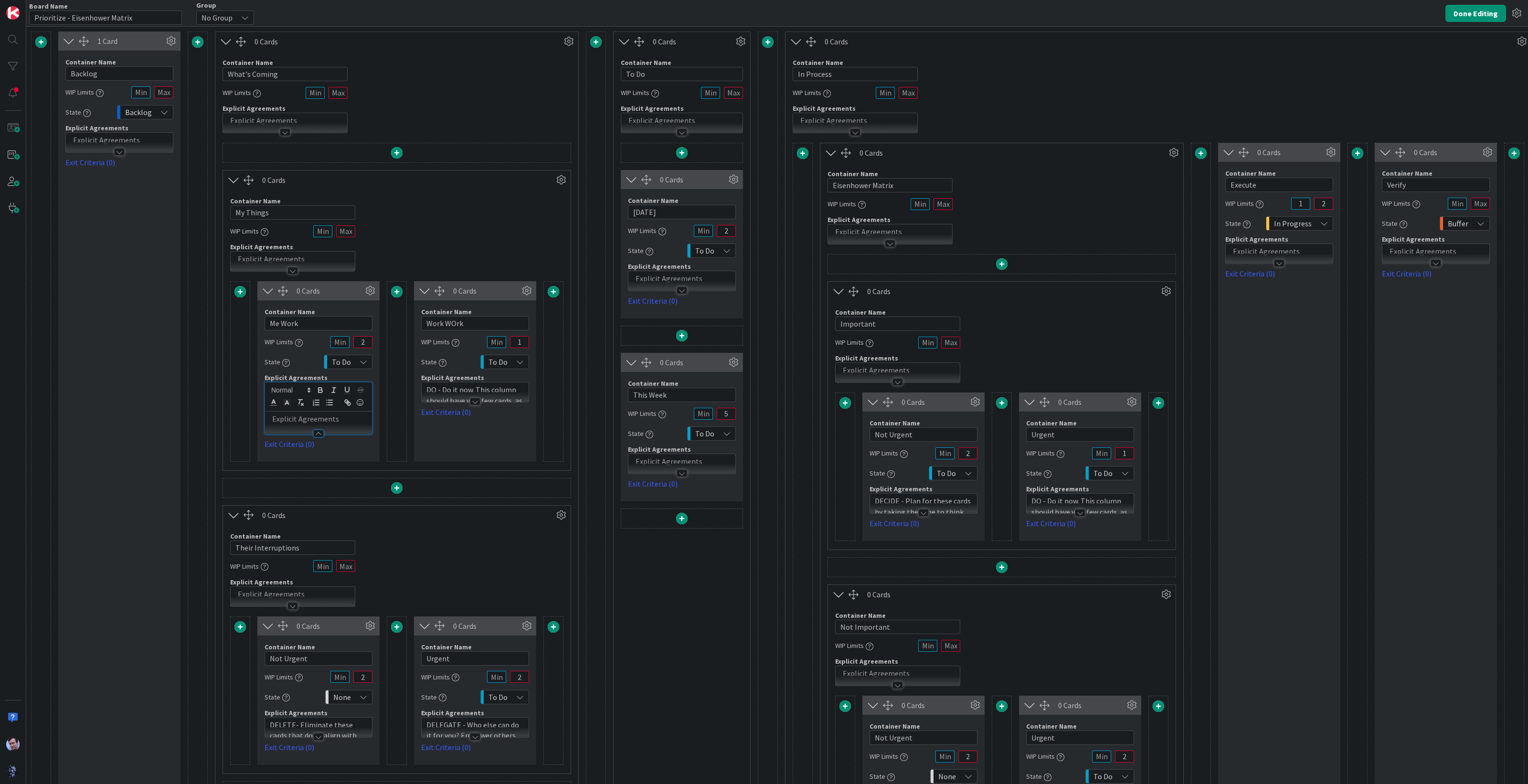
click at [447, 385] on p "DO - Do it now. This column should have very few cards, as these should always …" at bounding box center [475, 406] width 97 height 43
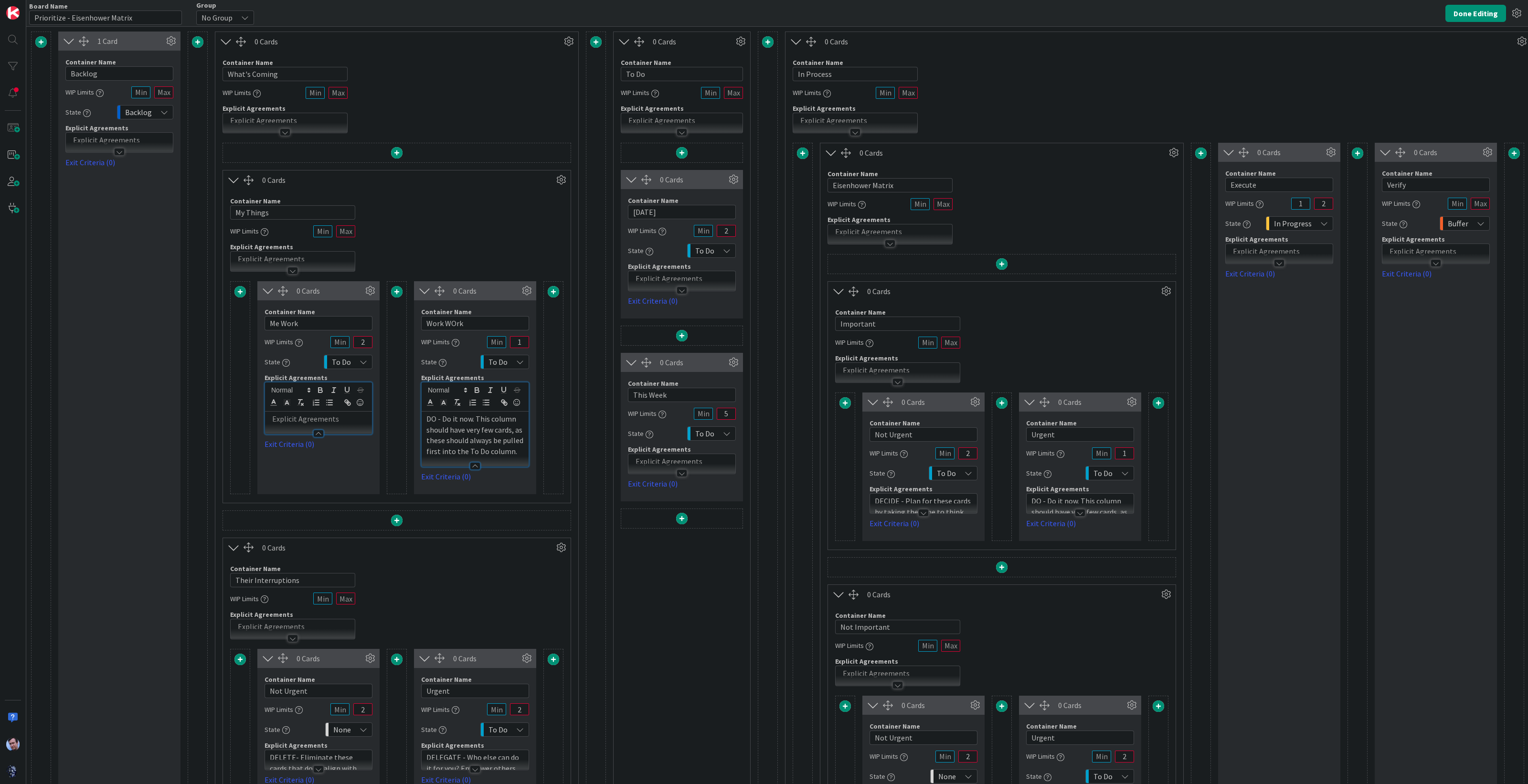
click at [459, 434] on p "DO - Do it now. This column should have very few cards, as these should always …" at bounding box center [475, 435] width 97 height 43
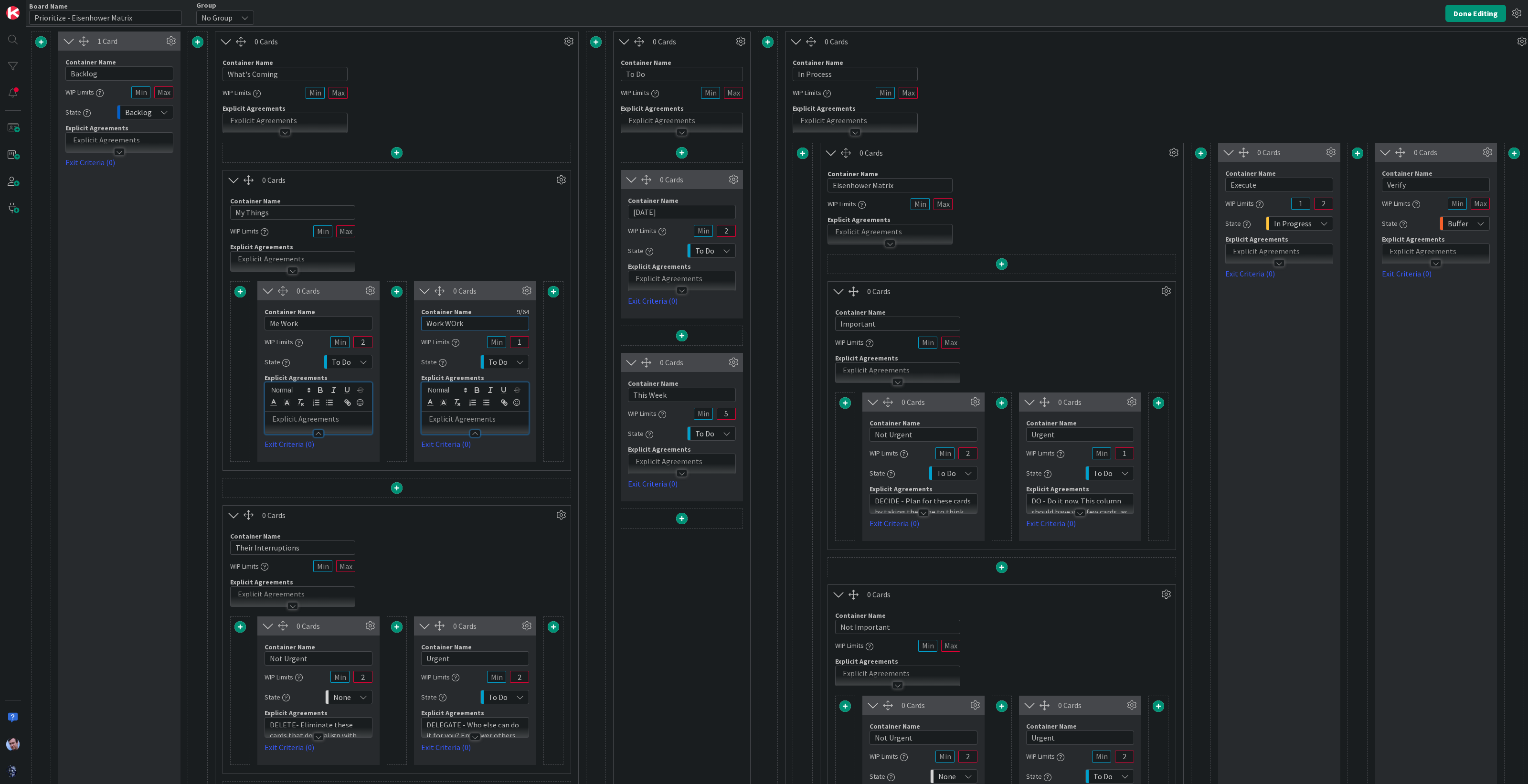
click at [453, 320] on input "Work WOrk" at bounding box center [475, 323] width 108 height 14
type input "Work Work"
click at [310, 416] on p at bounding box center [319, 419] width 97 height 11
click at [447, 415] on p at bounding box center [475, 419] width 97 height 11
drag, startPoint x: 310, startPoint y: 654, endPoint x: 259, endPoint y: 643, distance: 52.2
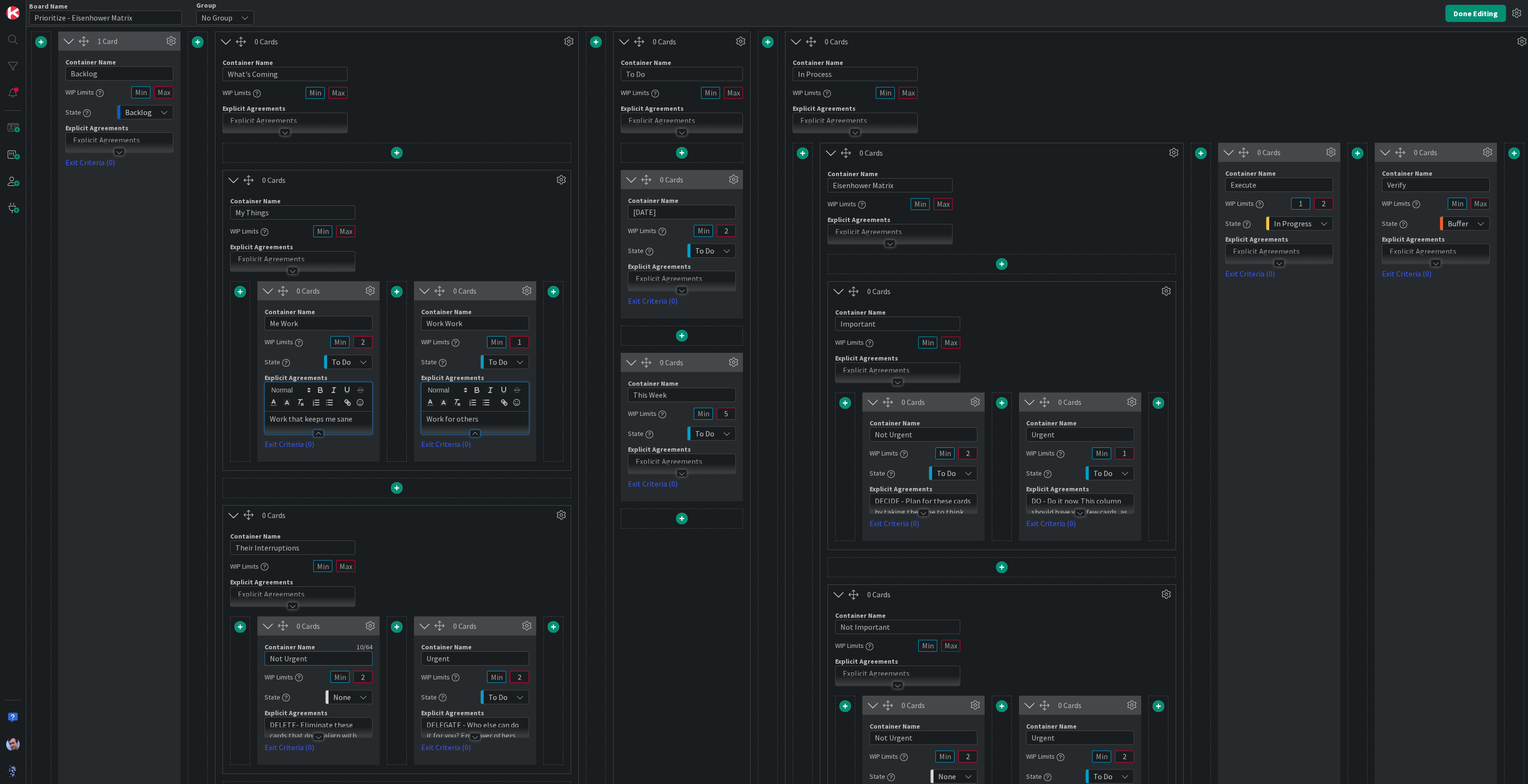
click at [260, 643] on div "Container Name 10 / 64 Not Urgent WIP Limits 2 State None Explicit Agreements D…" at bounding box center [319, 694] width 122 height 117
click at [317, 721] on p "DELETE- Eliminate these cards that don't align with your goals. Learn to say "N…" at bounding box center [319, 741] width 97 height 43
click at [322, 765] on p "DELETE- Eliminate these cards that don't align with your goals. Learn to say "N…" at bounding box center [319, 770] width 97 height 43
click at [469, 722] on p "DELEGATE - Who else can do it for you? Empower others to figure out these cards…" at bounding box center [475, 741] width 97 height 43
click at [467, 758] on p "DELEGATE - Who else can do it for you? Empower others to figure out these cards…" at bounding box center [475, 770] width 97 height 43
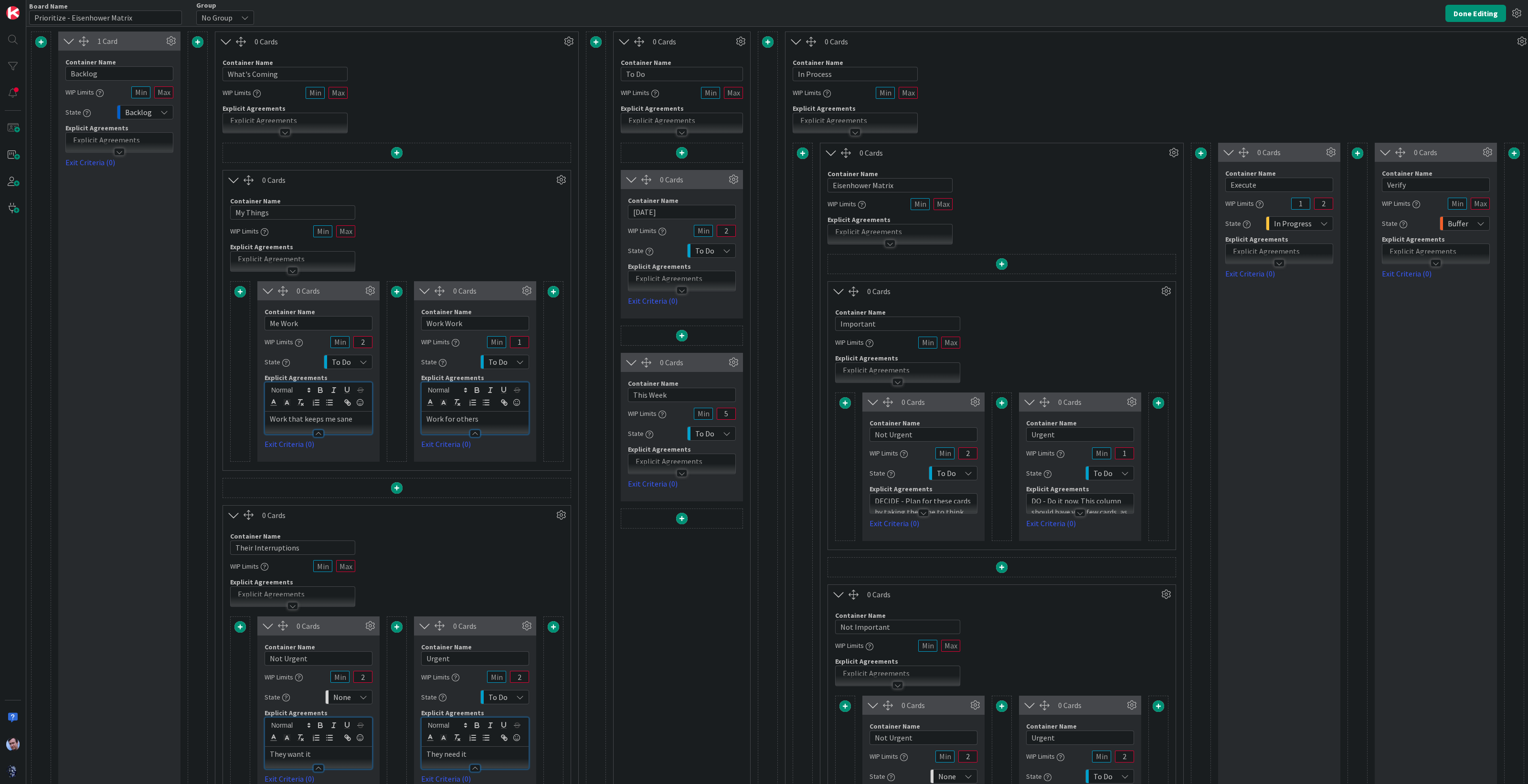
click at [466, 565] on div "Container Name 19 / 64 Their Interruptions WIP Limits Explicit Agreements" at bounding box center [397, 566] width 348 height 82
click at [699, 565] on div "0 Cards Container Name 5 / 64 [DATE] WIP Limits 2 State To Do Explicit Agreemen…" at bounding box center [682, 516] width 122 height 747
drag, startPoint x: 707, startPoint y: 573, endPoint x: 629, endPoint y: 563, distance: 78.6
drag, startPoint x: 629, startPoint y: 563, endPoint x: 655, endPoint y: 576, distance: 29.1
click at [655, 576] on div "0 Cards Container Name 5 / 64 [DATE] WIP Limits 2 State To Do Explicit Agreemen…" at bounding box center [682, 516] width 122 height 747
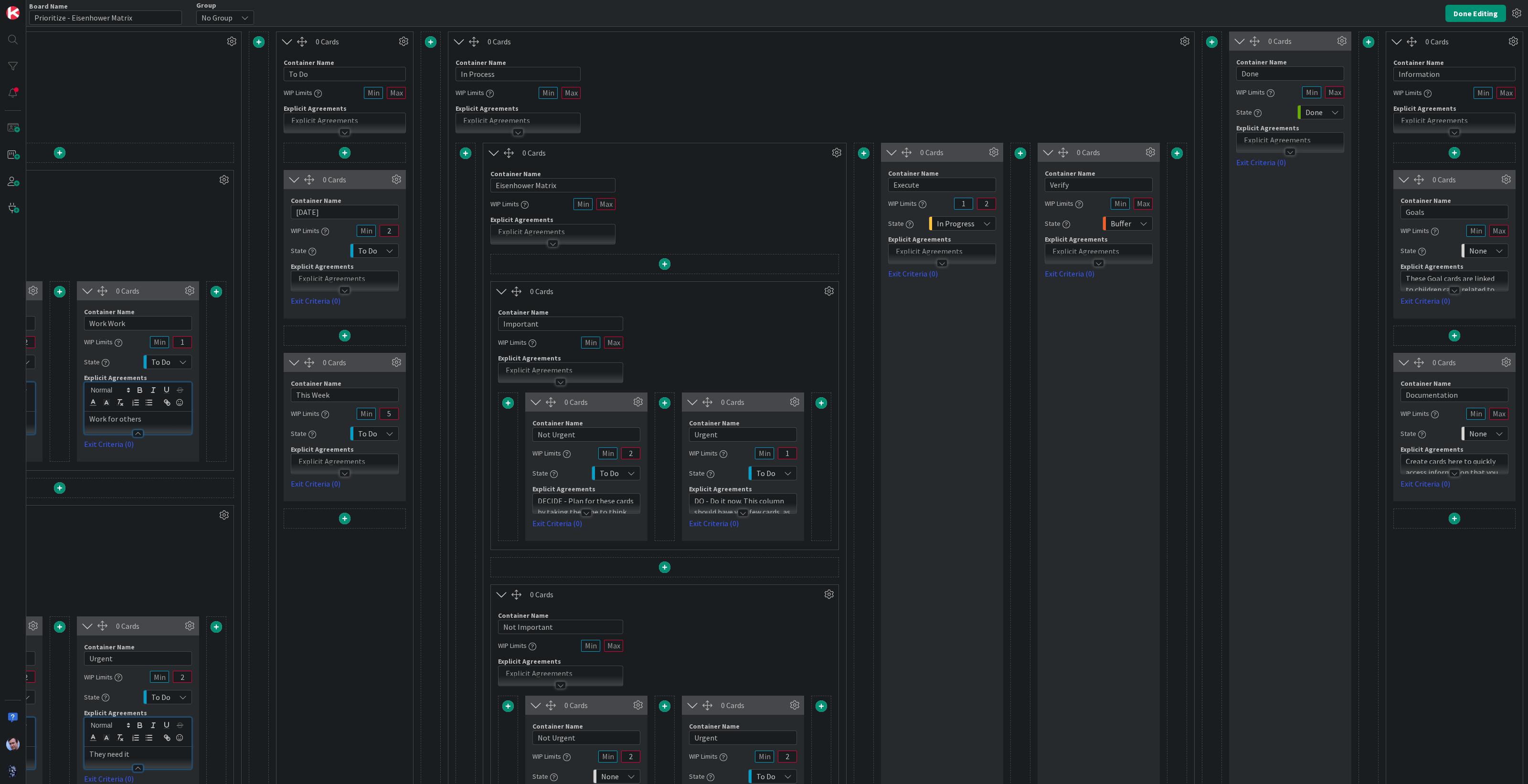
scroll to position [0, 361]
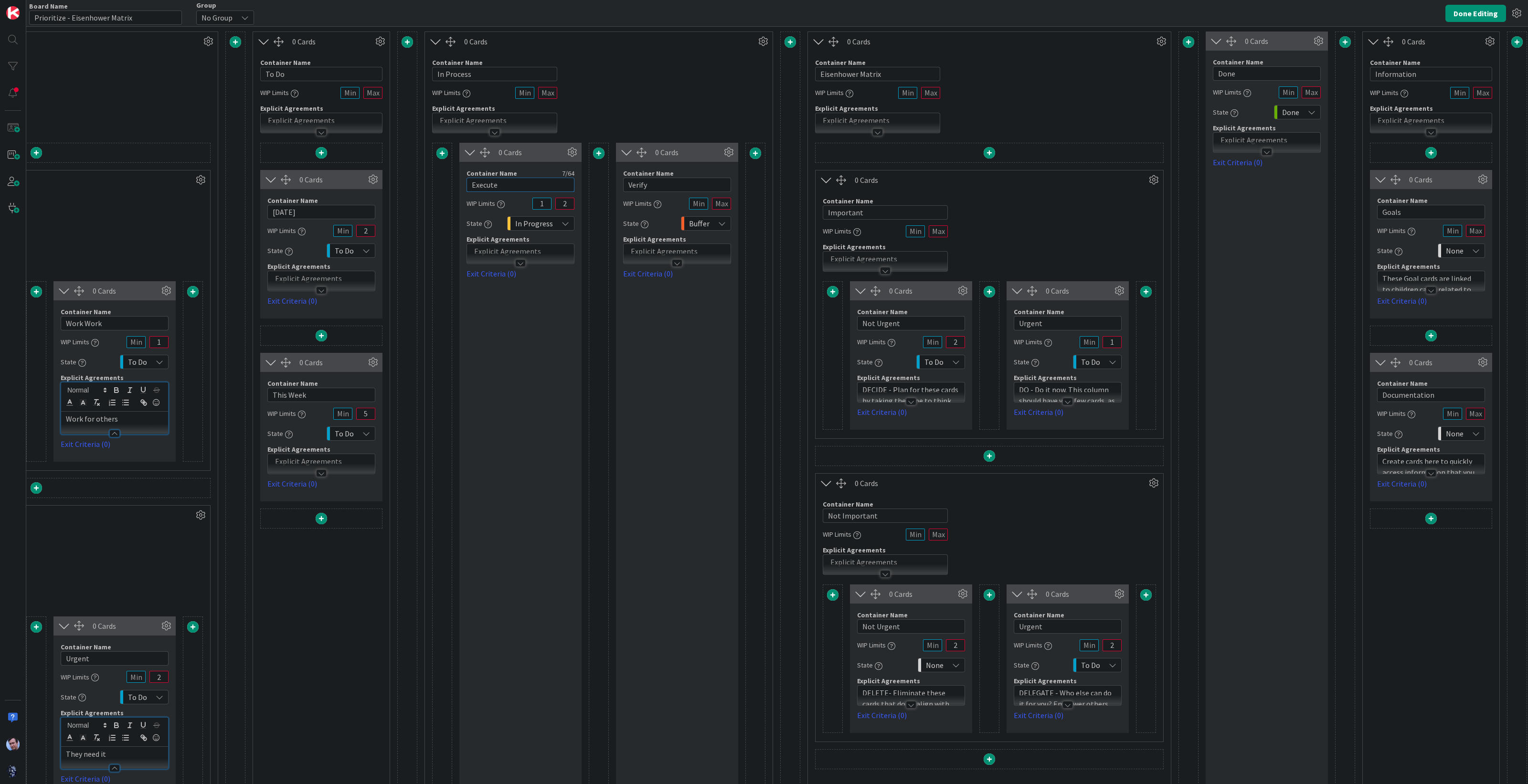
click at [512, 189] on input "Execute" at bounding box center [520, 184] width 108 height 14
drag, startPoint x: 511, startPoint y: 181, endPoint x: 452, endPoint y: 176, distance: 59.2
click at [452, 176] on div "0 Cards Container Name 7 / 64 Execute WIP Limits 1 2 State In Progress Explicit…" at bounding box center [599, 483] width 333 height 681
type input "G"
type input "I'm Doing This"
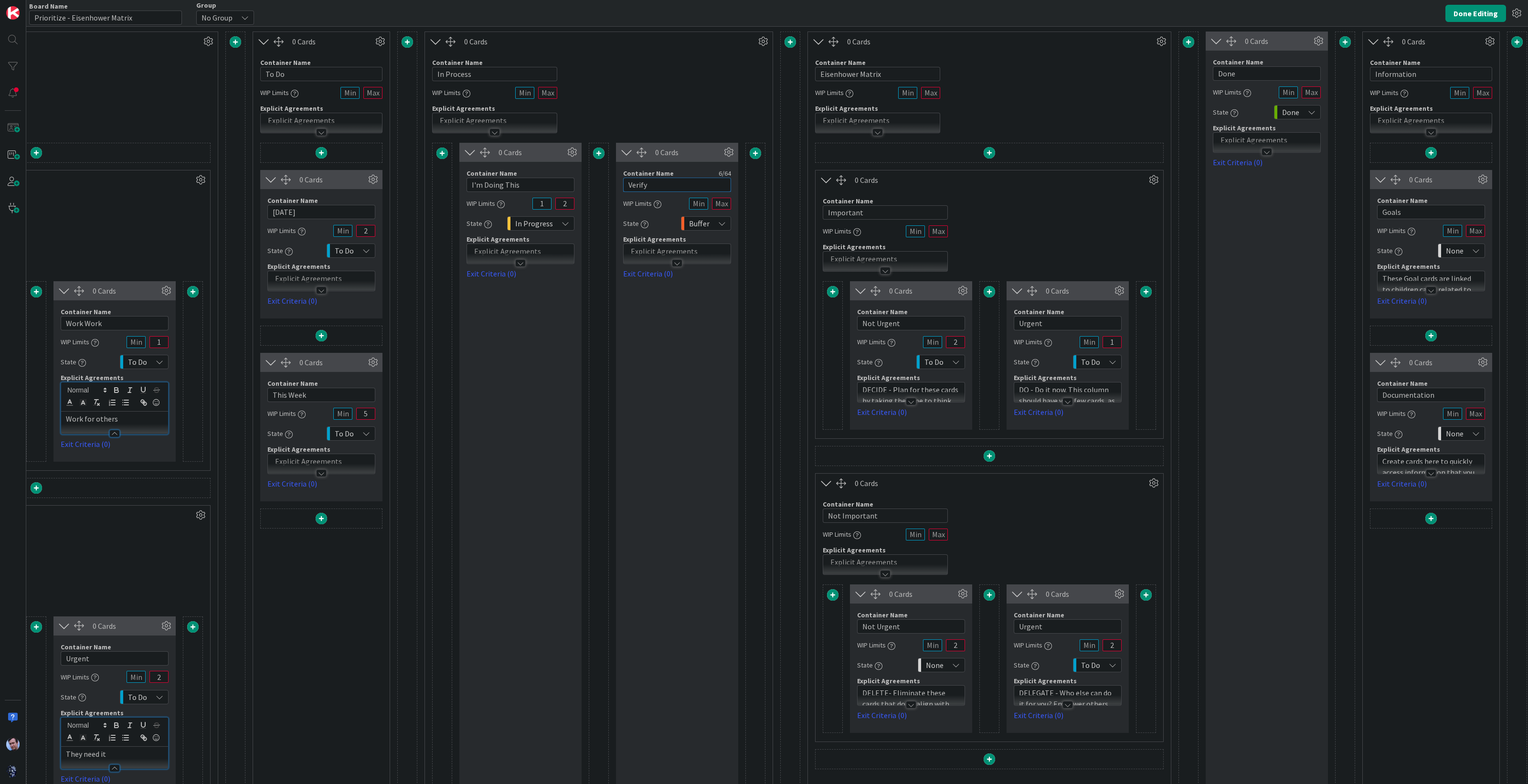
drag, startPoint x: 660, startPoint y: 185, endPoint x: 652, endPoint y: 190, distance: 9.4
click at [657, 185] on input "Verify" at bounding box center [677, 184] width 108 height 14
drag, startPoint x: 652, startPoint y: 190, endPoint x: 592, endPoint y: 186, distance: 60.1
click at [593, 186] on div "0 Cards Container Name 14 / 64 I'm Doing This WIP Limits 1 2 State In Progress …" at bounding box center [599, 483] width 333 height 681
type input "I'm Dealing with This"
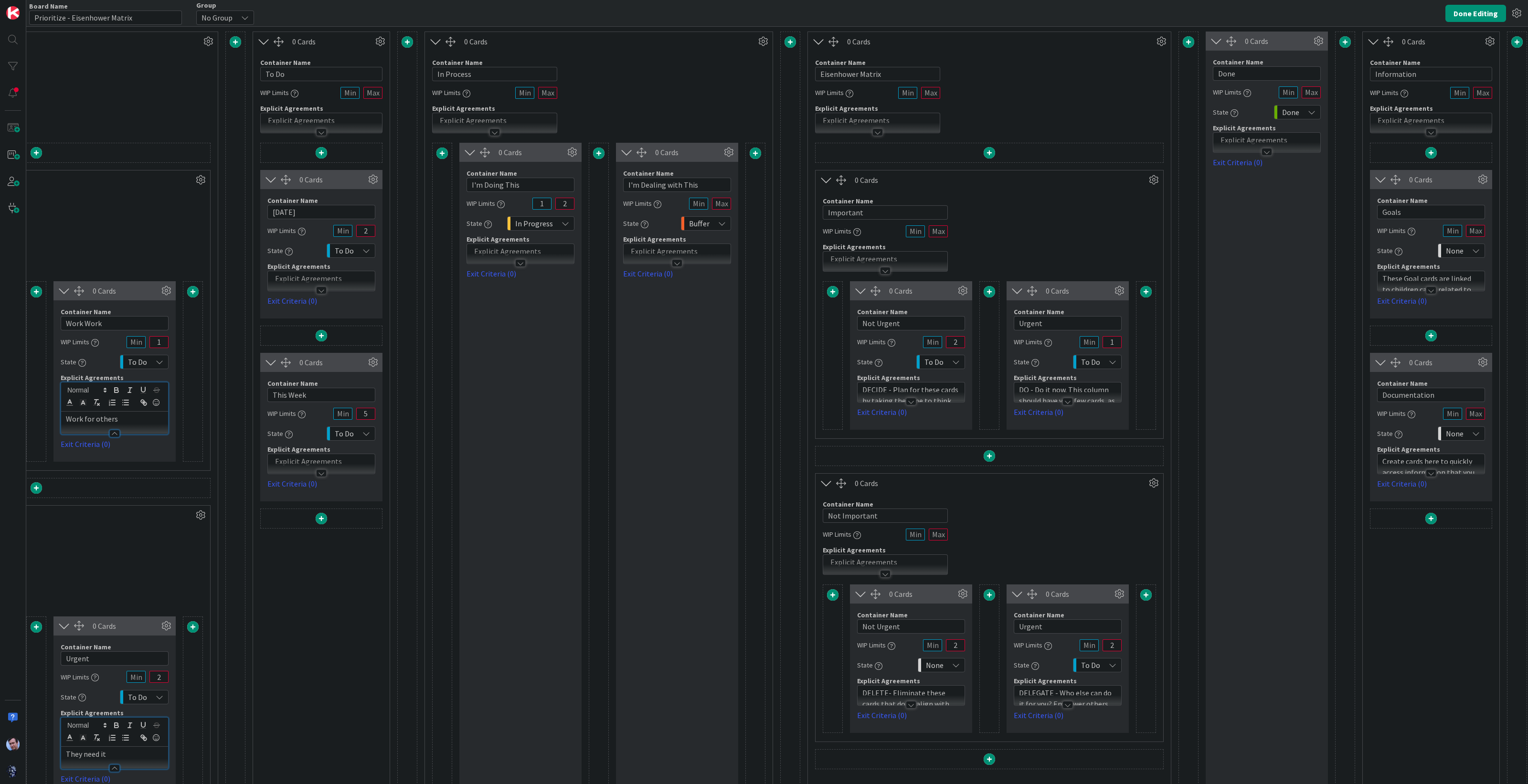
click at [522, 253] on div at bounding box center [520, 258] width 107 height 10
click at [519, 281] on p at bounding box center [520, 281] width 97 height 11
click at [654, 244] on div at bounding box center [677, 253] width 107 height 20
click at [666, 281] on p at bounding box center [677, 281] width 97 height 11
click at [648, 69] on div "Container Name 10 / 64 In Process WIP Limits Explicit Agreements" at bounding box center [599, 92] width 348 height 82
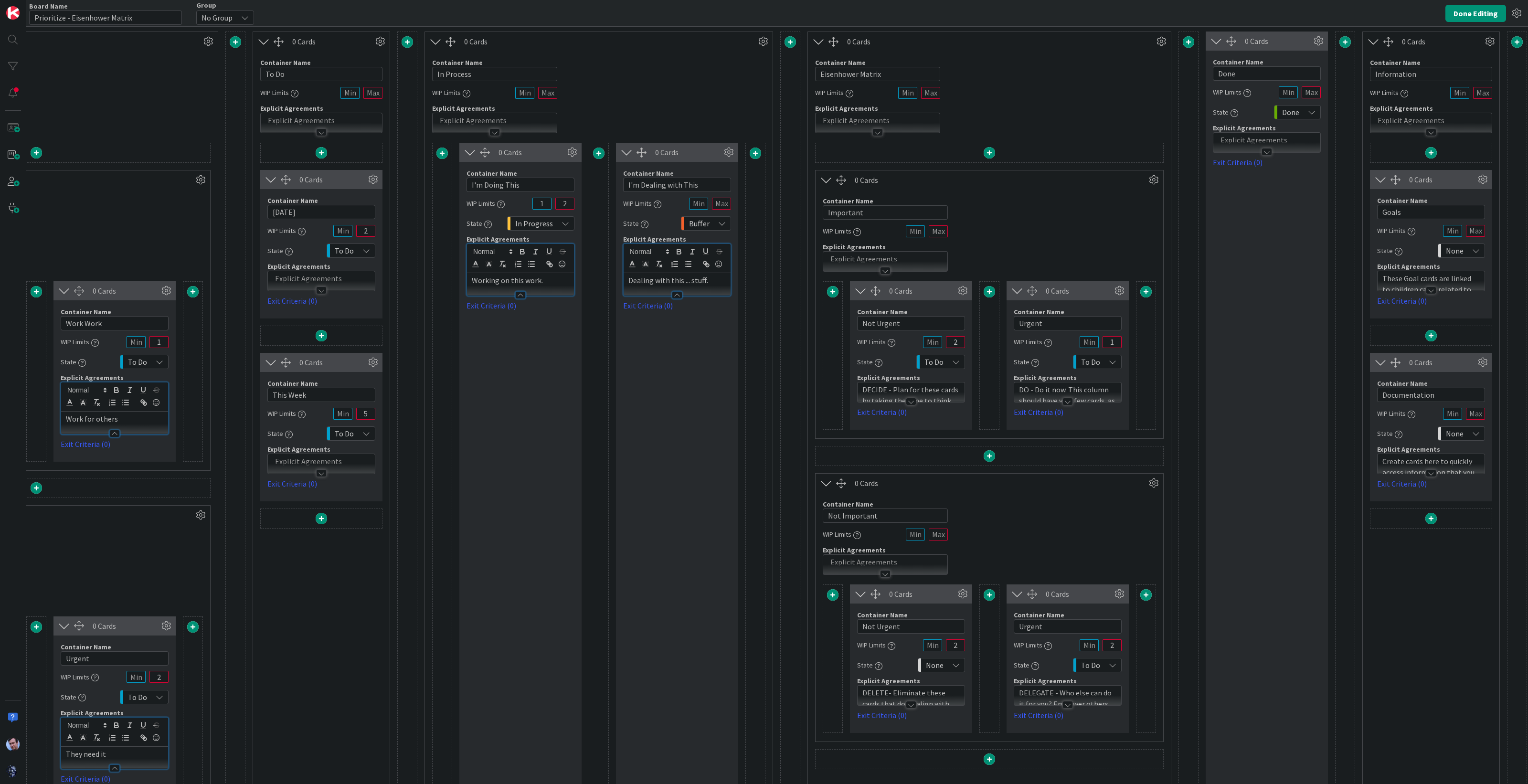
click at [320, 283] on div at bounding box center [321, 285] width 107 height 10
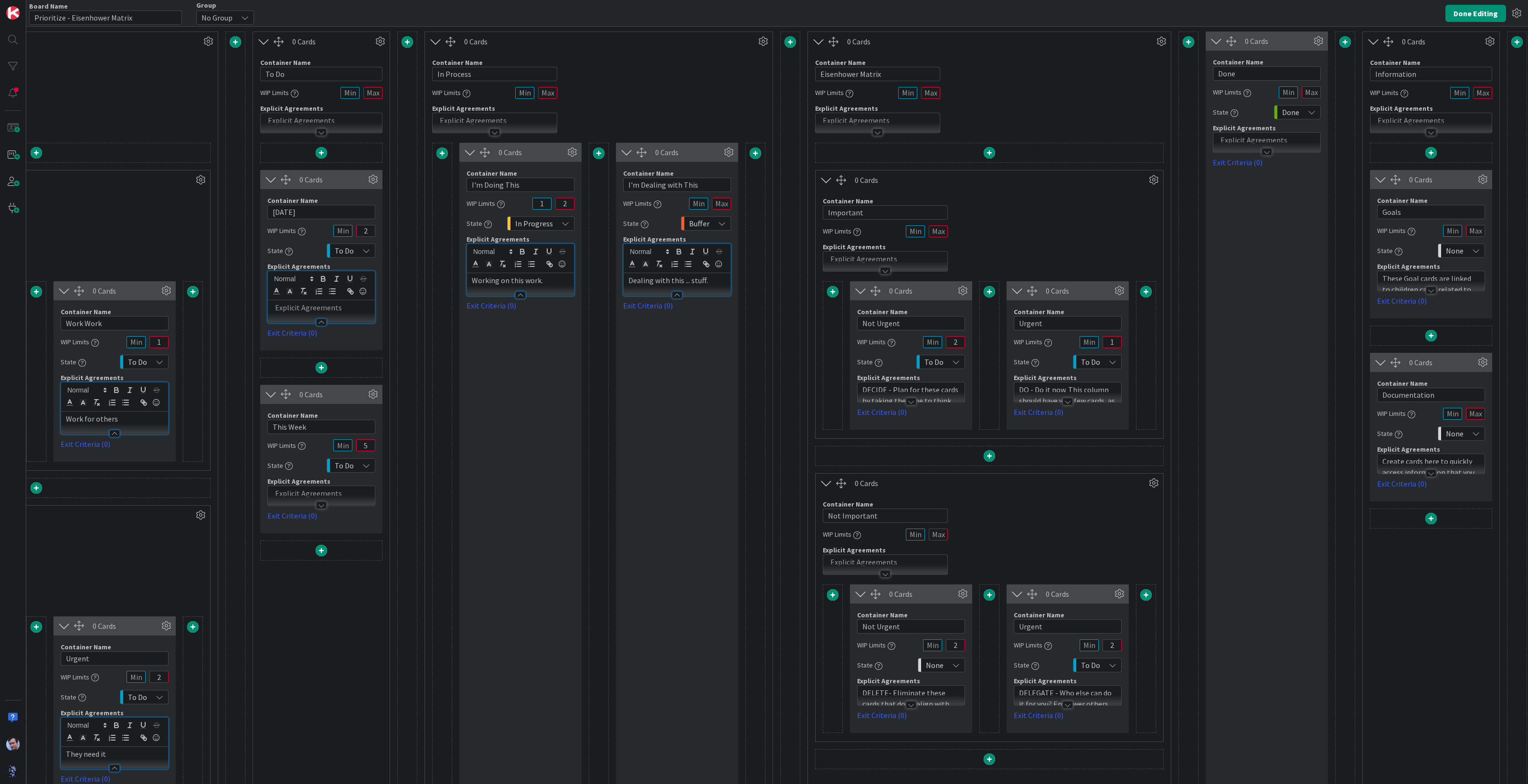
click at [327, 126] on div at bounding box center [321, 128] width 121 height 10
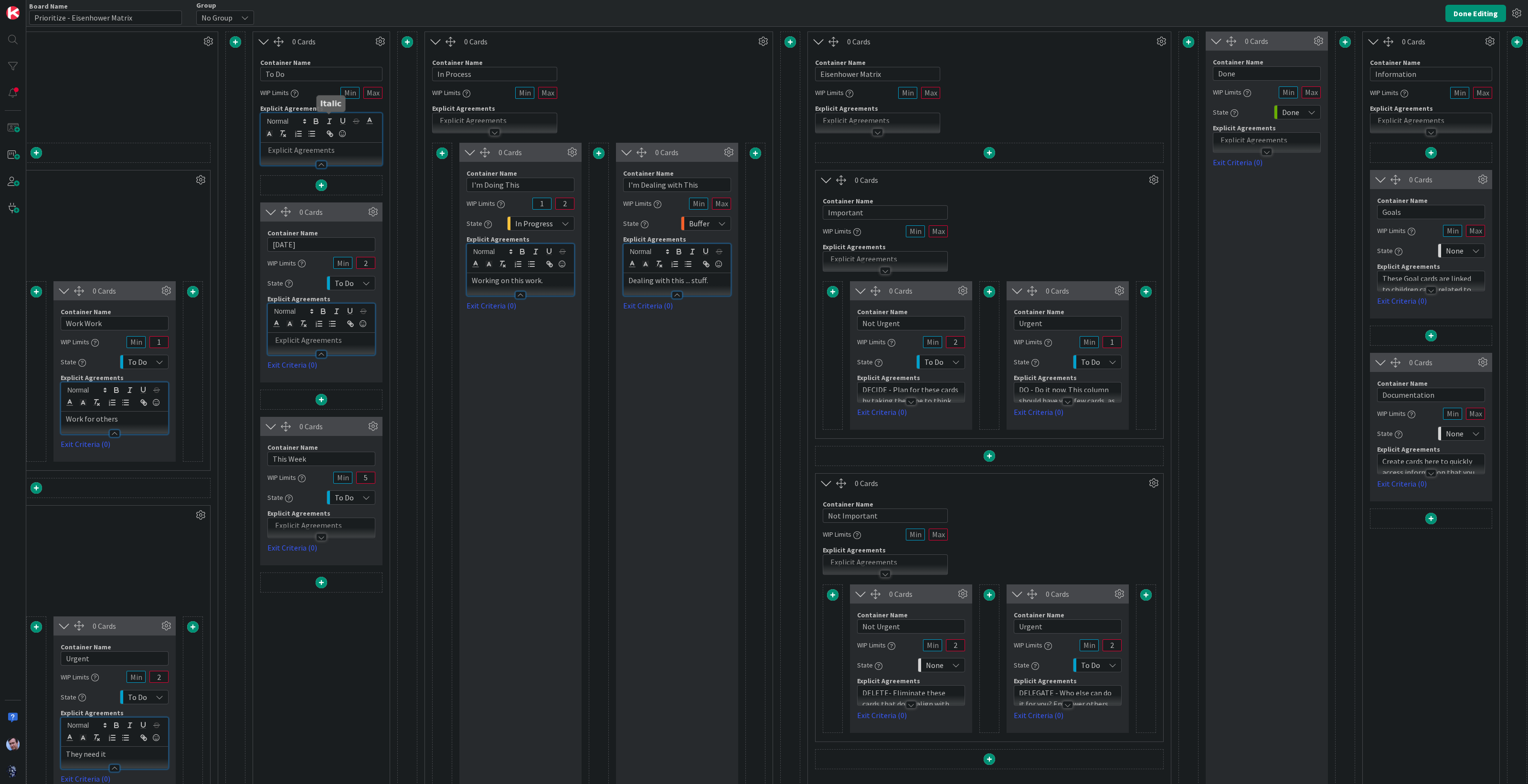
click at [327, 126] on button "button" at bounding box center [329, 121] width 14 height 11
drag, startPoint x: 298, startPoint y: 75, endPoint x: 231, endPoint y: 62, distance: 68.2
click at [231, 63] on div "1 Card Container Name 7 / 64 Backlog WIP Limits State Backlog Explicit Agreemen…" at bounding box center [599, 432] width 1857 height 802
type input "Ready for Action"
drag, startPoint x: 483, startPoint y: 74, endPoint x: 380, endPoint y: 72, distance: 103.0
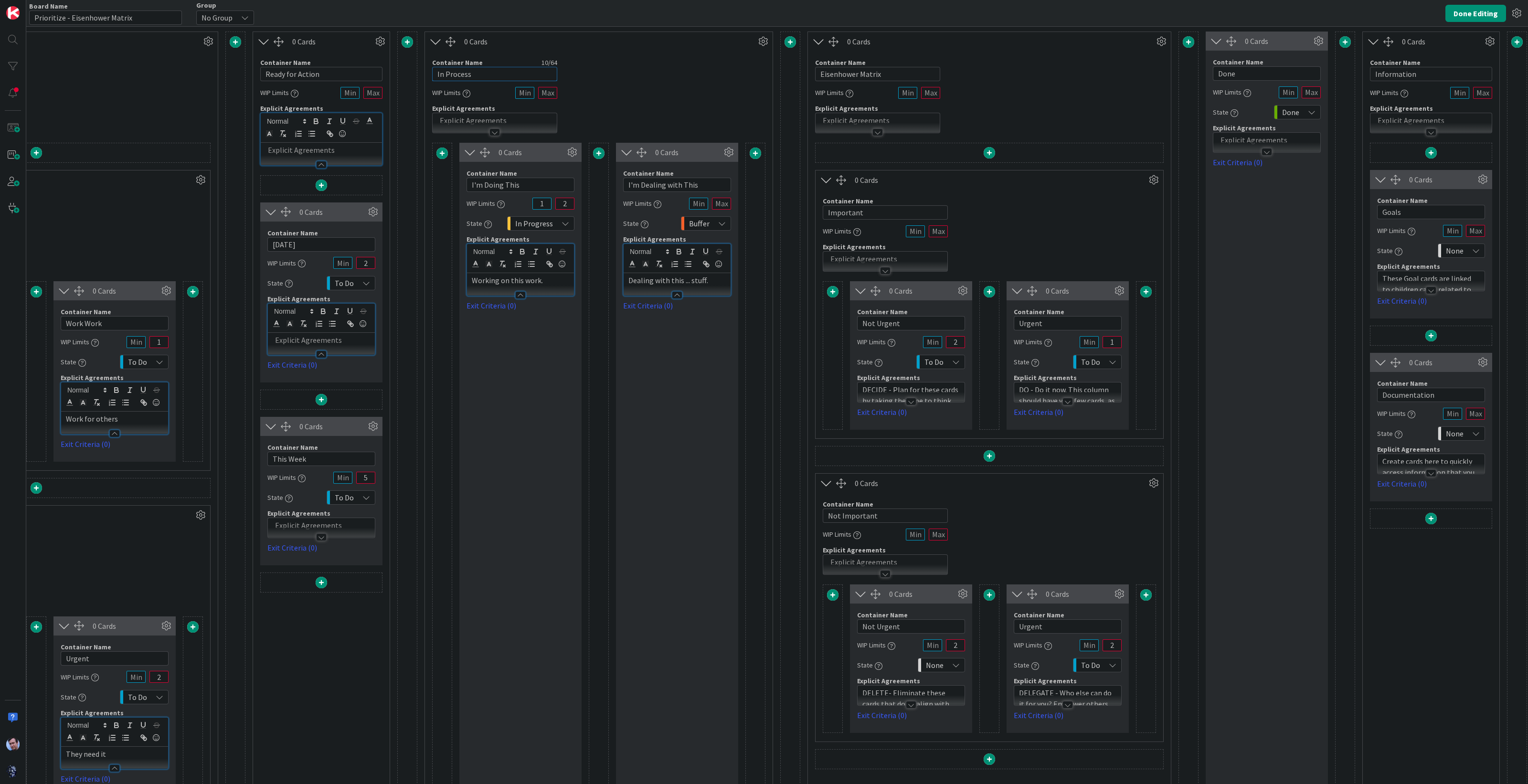
click at [400, 65] on div "1 Card Container Name 7 / 64 Backlog WIP Limits State Backlog Explicit Agreemen…" at bounding box center [599, 432] width 1857 height 802
type input "ACtion"
click at [1016, 92] on div "Container Name 17 / 64 Eisenhower Matrix WIP Limits Explicit Agreements" at bounding box center [989, 92] width 363 height 82
drag, startPoint x: 885, startPoint y: 79, endPoint x: 760, endPoint y: 77, distance: 125.0
click at [773, 78] on div "1 Card Container Name 7 / 64 Backlog WIP Limits State Backlog Explicit Agreemen…" at bounding box center [599, 432] width 1857 height 802
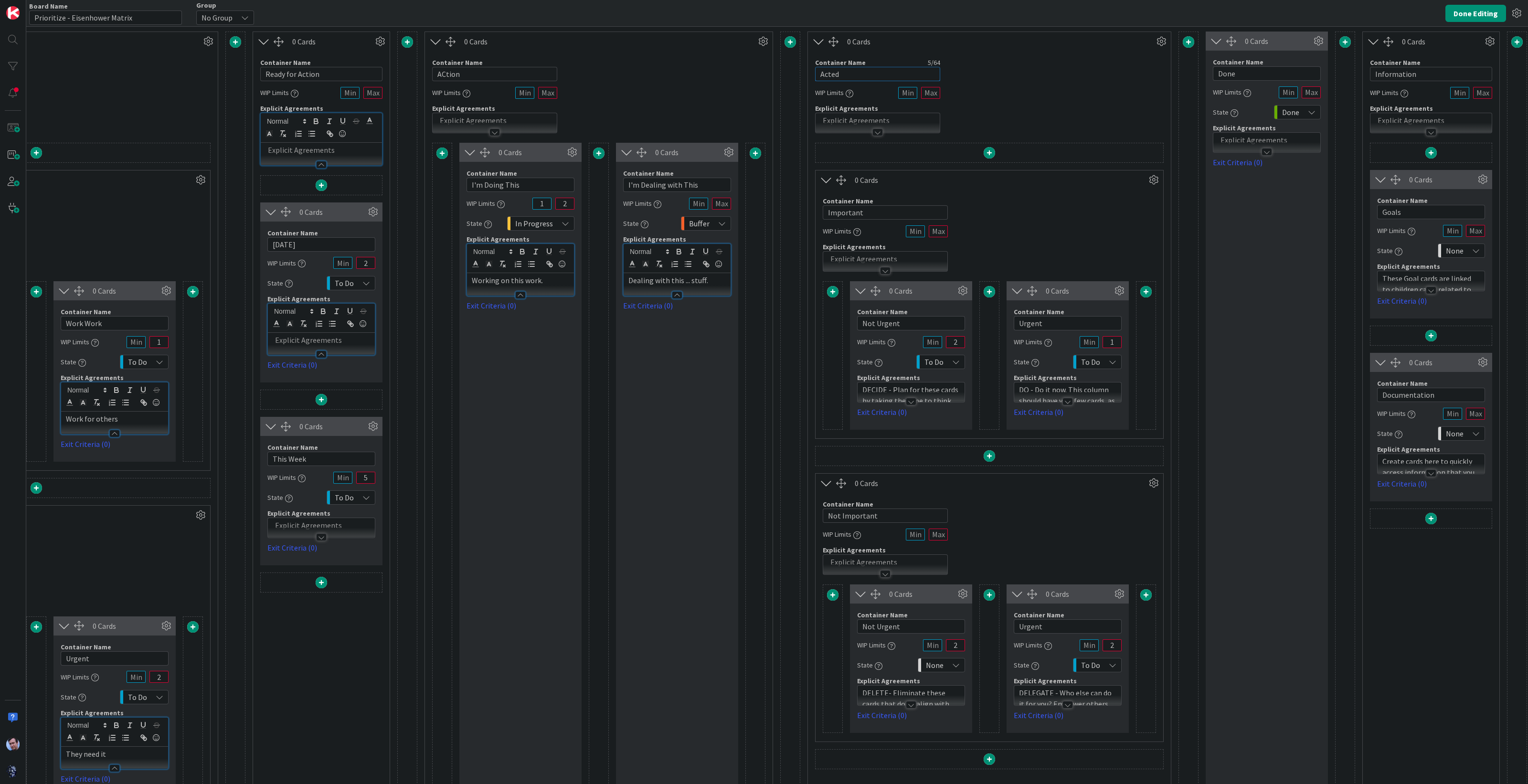
type input "Acted"
click at [1049, 197] on div "Container Name 9 / 64 Important WIP Limits Explicit Agreements" at bounding box center [989, 231] width 348 height 82
click at [1313, 42] on icon at bounding box center [1319, 41] width 14 height 14
click at [1242, 160] on span "Delete this Container" at bounding box center [1248, 160] width 71 height 14
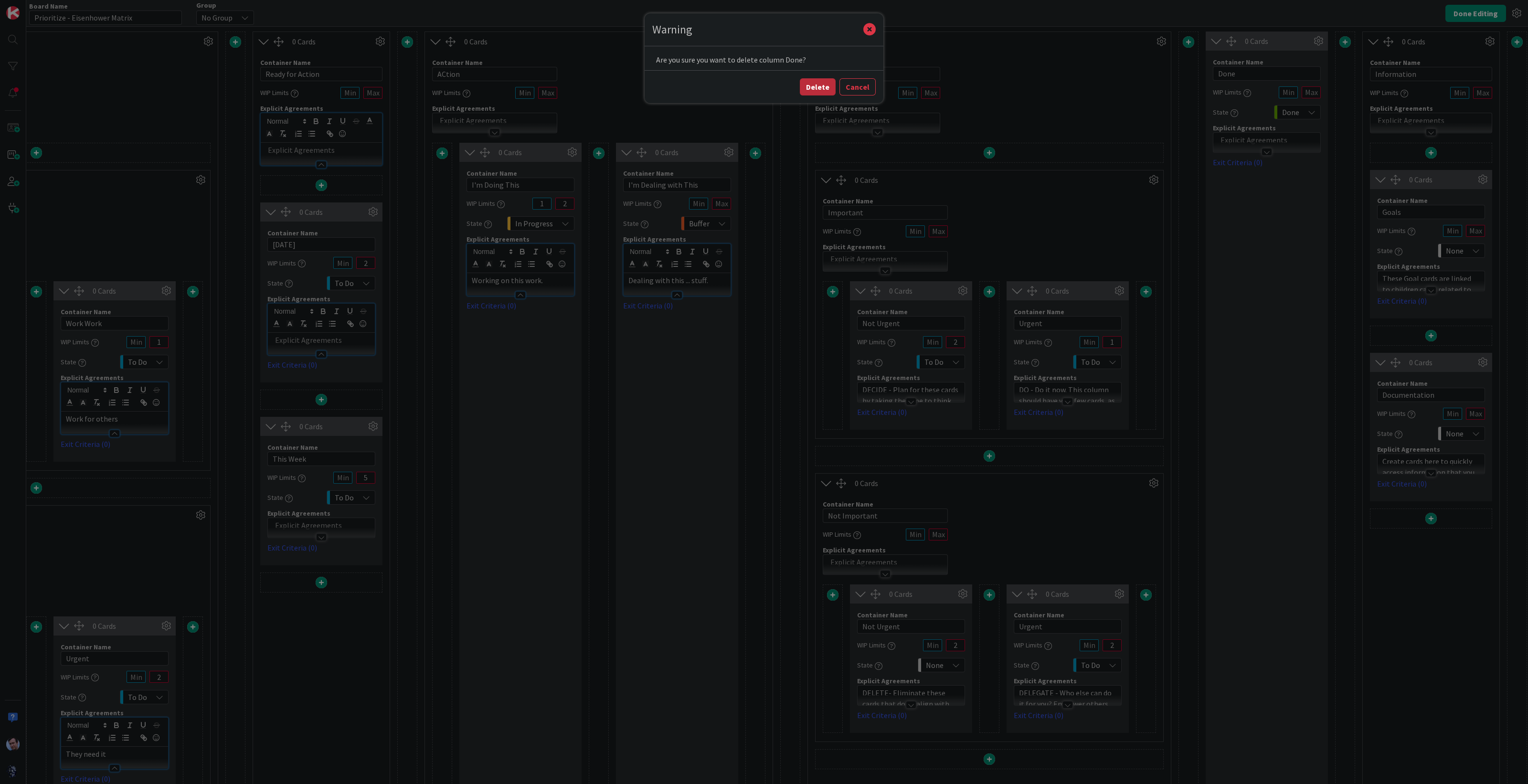
click at [824, 90] on button "Delete" at bounding box center [817, 87] width 36 height 17
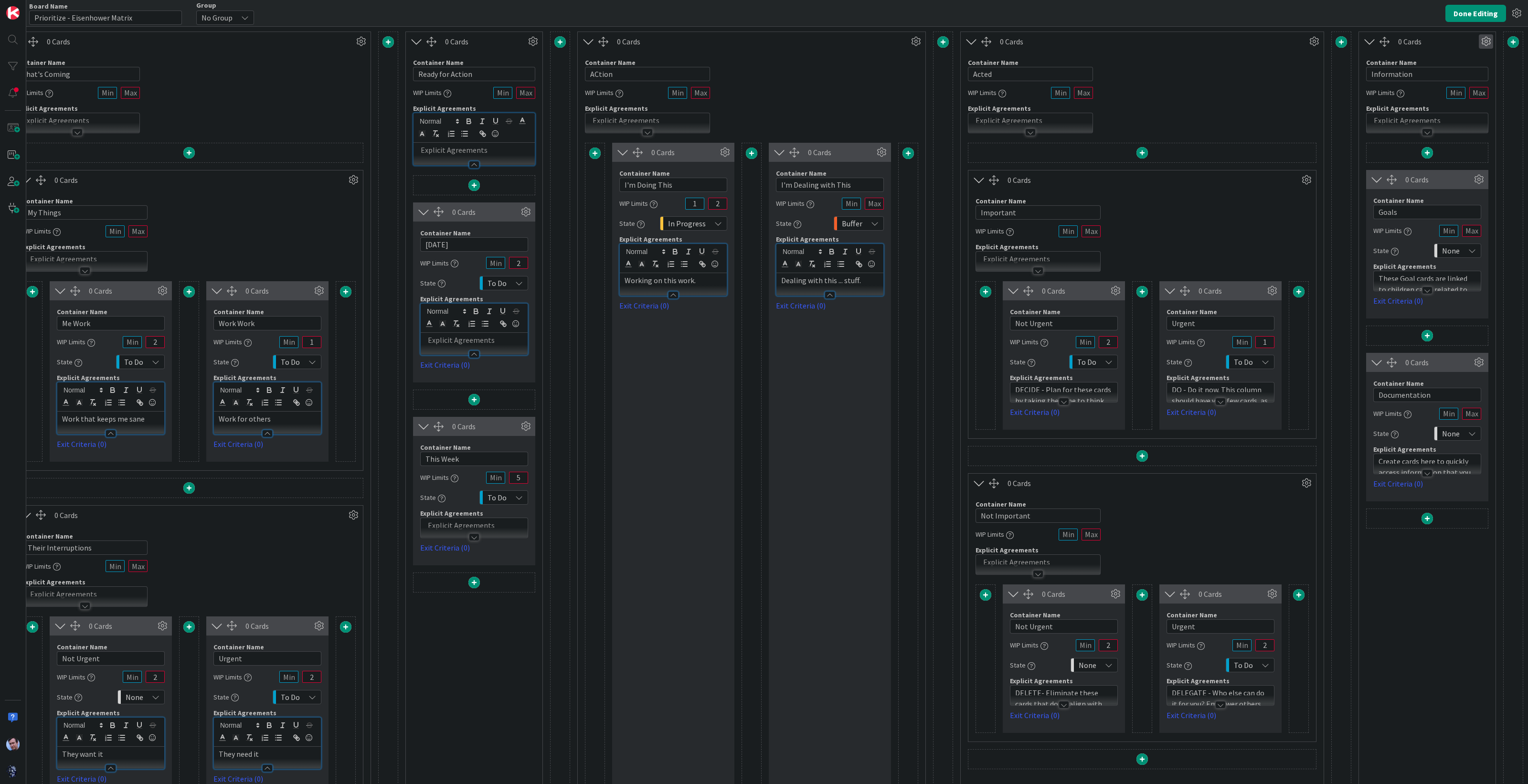
click at [1481, 43] on icon at bounding box center [1486, 42] width 14 height 14
click at [1425, 116] on span "Delete this Container" at bounding box center [1415, 123] width 71 height 14
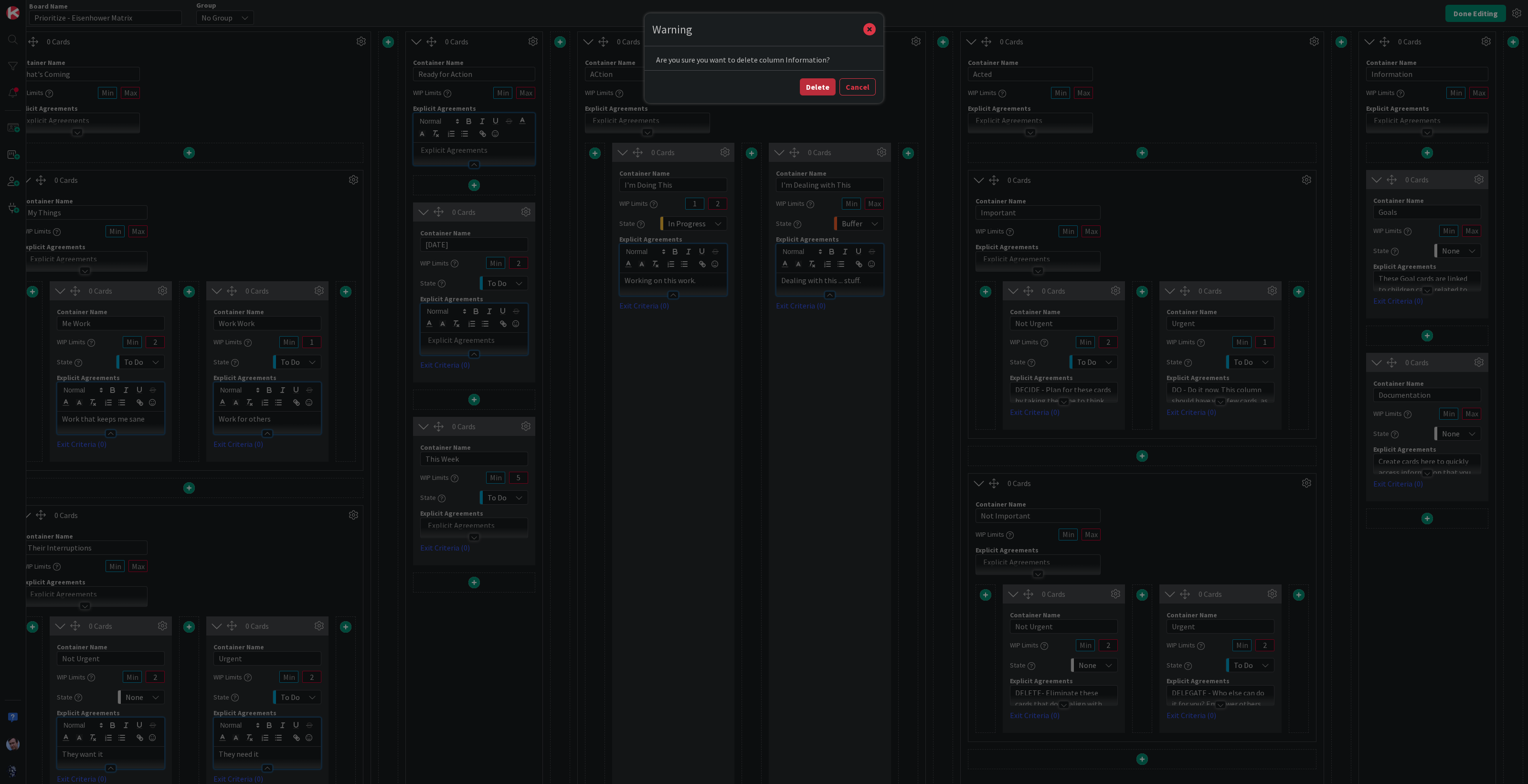
click at [819, 87] on button "Delete" at bounding box center [817, 87] width 36 height 17
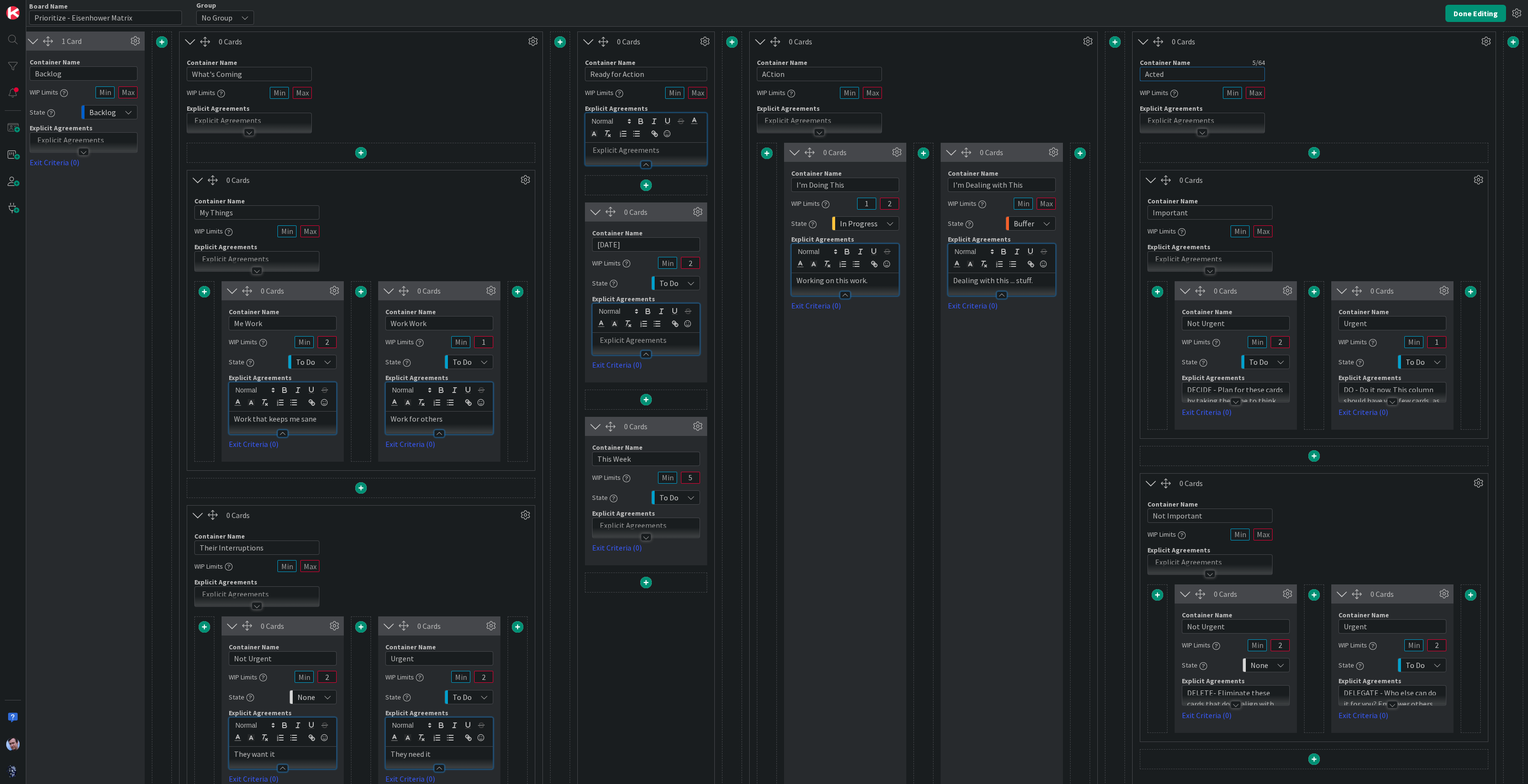
click at [1191, 75] on input "Acted" at bounding box center [1202, 74] width 125 height 14
click at [772, 70] on input "ACtion" at bounding box center [819, 74] width 125 height 14
type input "z"
type input "ACTION"
drag, startPoint x: 616, startPoint y: 77, endPoint x: 545, endPoint y: 63, distance: 72.4
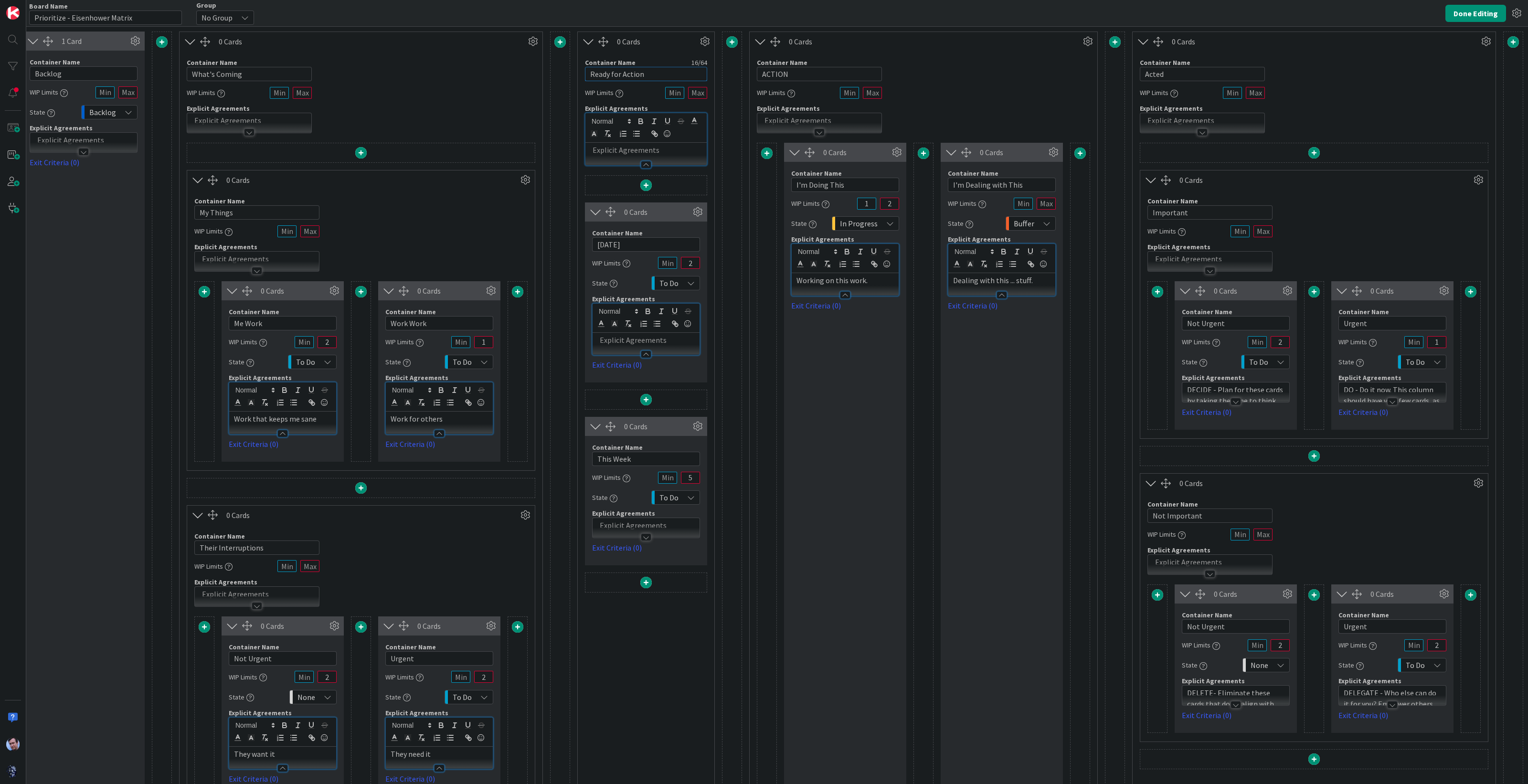
click at [552, 62] on div "1 Card Container Name 7 / 64 Backlog WIP Limits State Backlog Explicit Agreemen…" at bounding box center [759, 432] width 1528 height 802
type input "READY FOR ACTION"
drag, startPoint x: 1177, startPoint y: 77, endPoint x: 1075, endPoint y: 72, distance: 102.1
click at [1086, 71] on div "1 Card Container Name 7 / 64 Backlog WIP Limits State Backlog Explicit Agreemen…" at bounding box center [759, 432] width 1528 height 802
type input "ACTION"
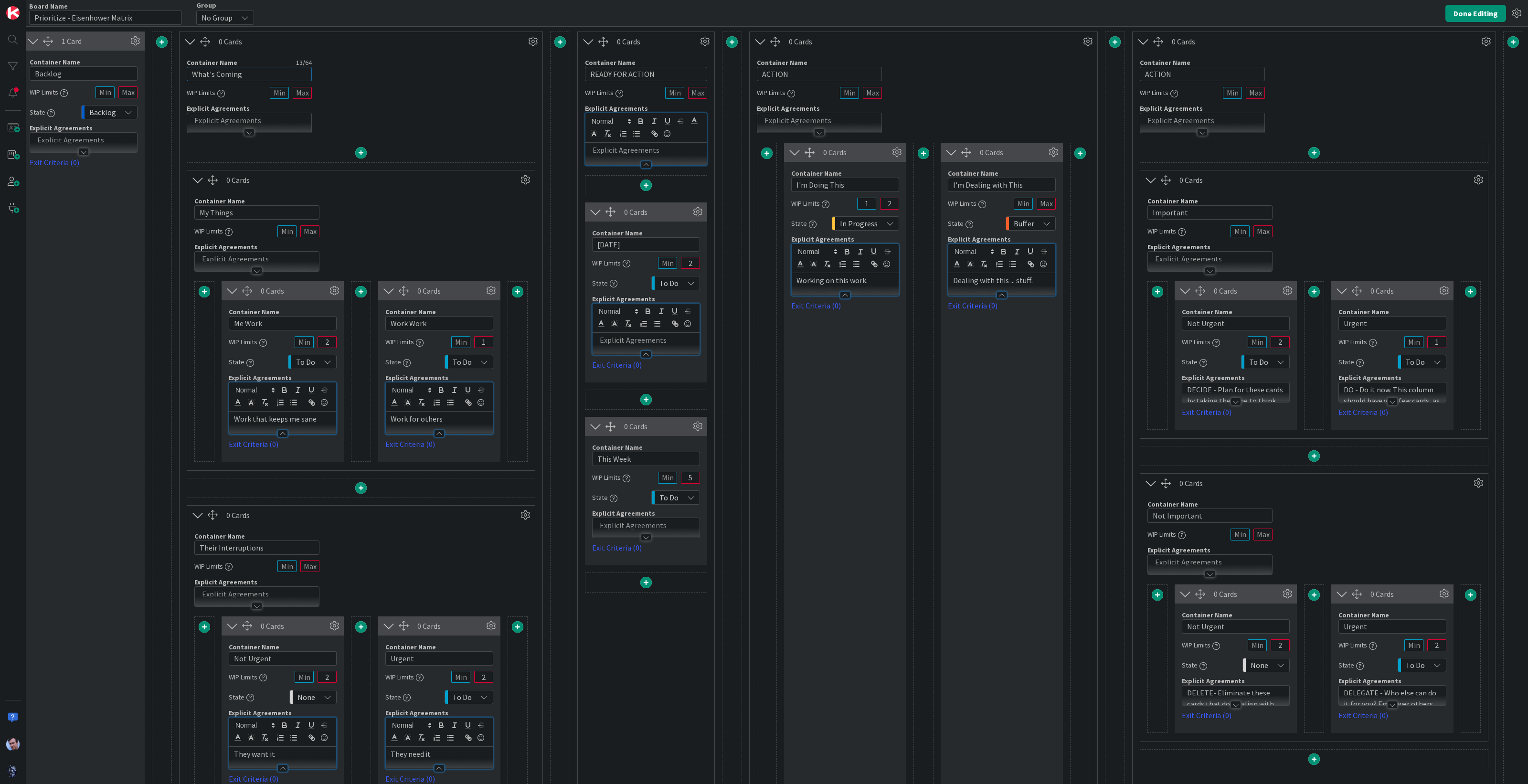
drag, startPoint x: 192, startPoint y: 72, endPoint x: 107, endPoint y: 68, distance: 85.1
click at [108, 68] on div "1 Card Container Name 7 / 64 Backlog WIP Limits State Backlog Explicit Agreemen…" at bounding box center [759, 432] width 1528 height 802
type input "COMING SOON"
click at [373, 95] on div "Container Name 11 / 64 COMING SOON WIP Limits Explicit Agreements" at bounding box center [361, 92] width 363 height 82
click at [1179, 73] on input "ACTION" at bounding box center [1202, 74] width 125 height 14
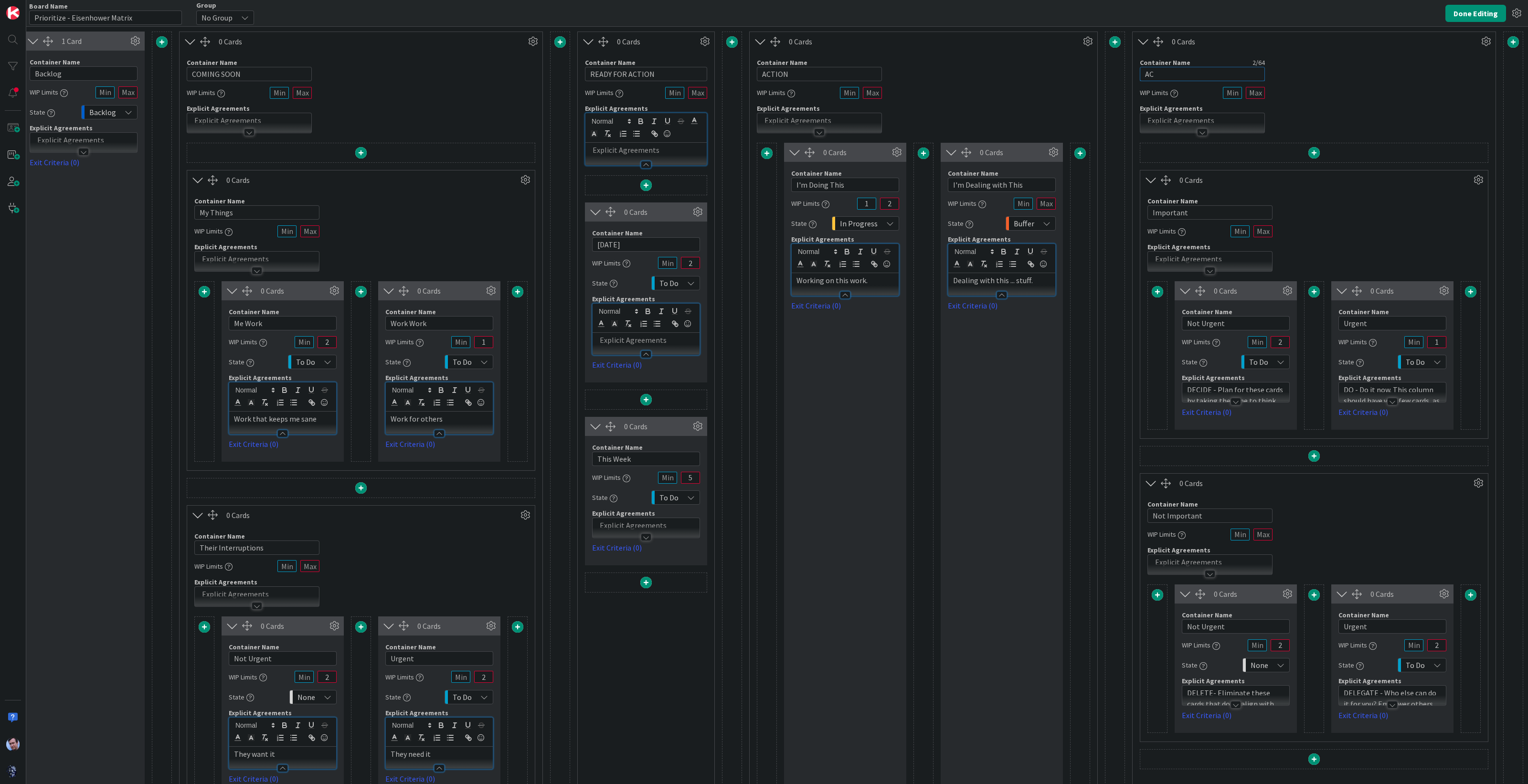
type input "A"
type input "THAT'S A WRAP"
click at [1355, 205] on div "Container Name 9 / 64 Important WIP Limits Explicit Agreements" at bounding box center [1314, 231] width 348 height 82
click at [1197, 130] on div at bounding box center [1202, 132] width 11 height 8
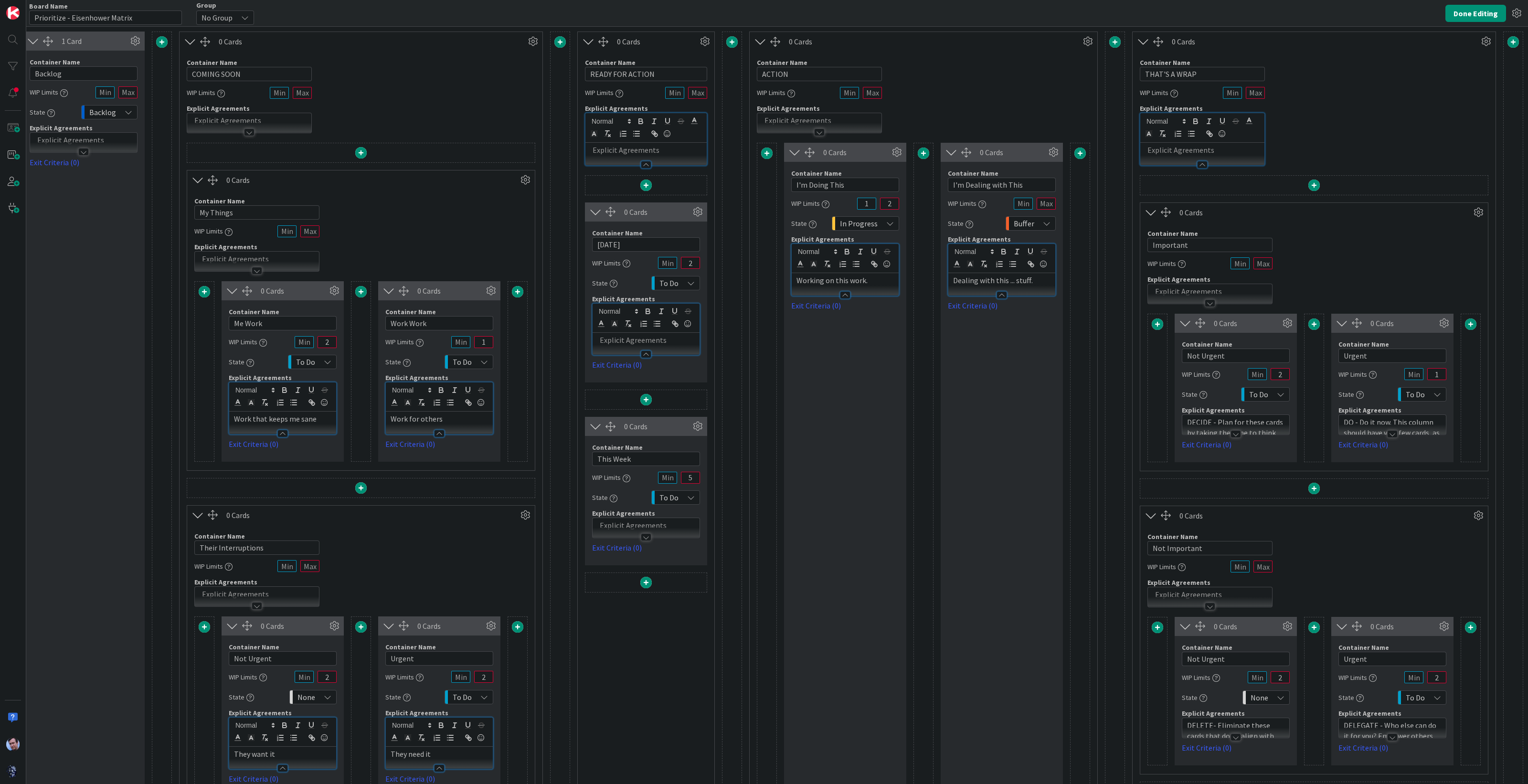
click at [1197, 163] on div at bounding box center [1202, 164] width 11 height 8
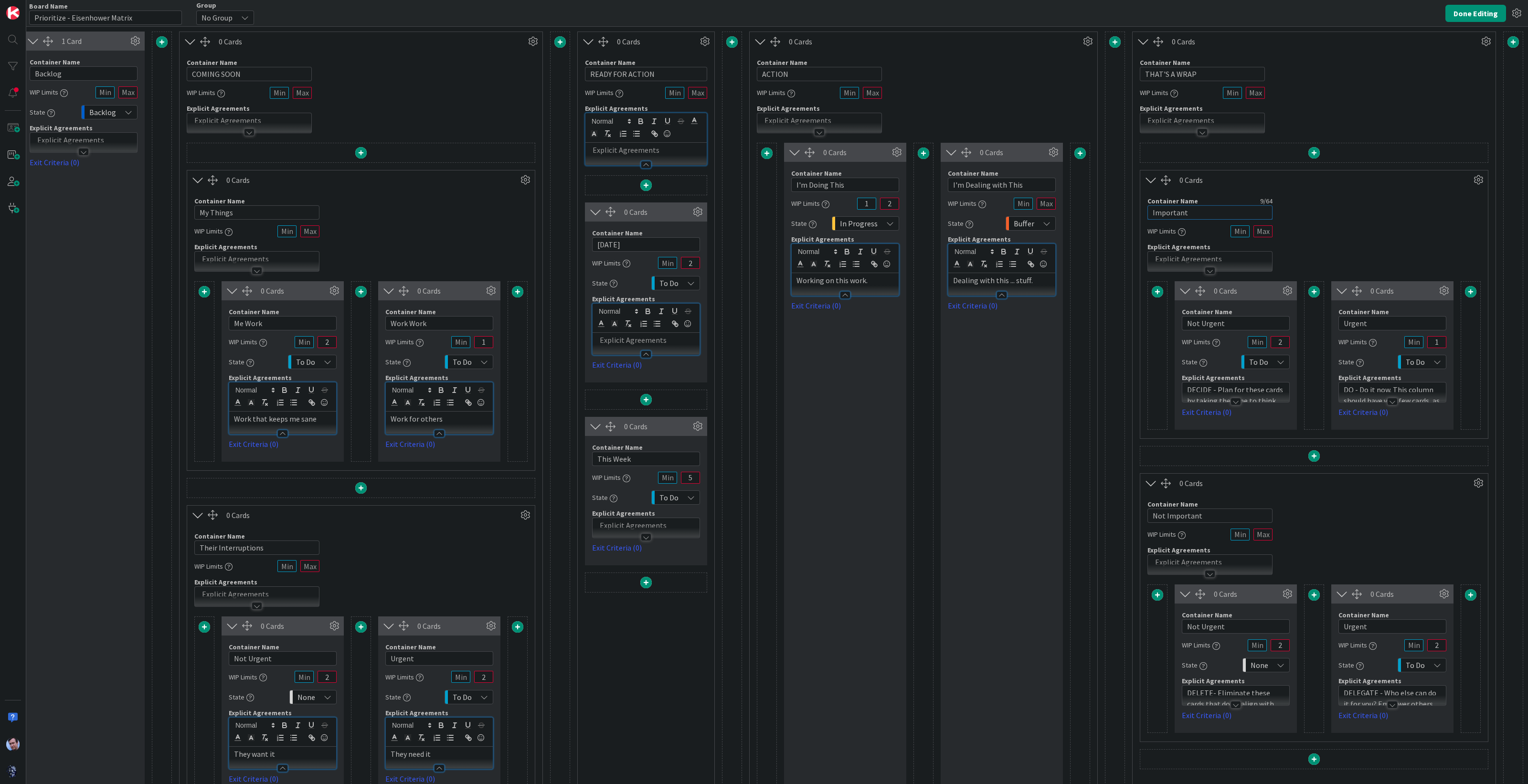
drag, startPoint x: 1183, startPoint y: 212, endPoint x: 1118, endPoint y: 212, distance: 65.0
click at [1118, 212] on div "1 Card Container Name 7 / 64 Backlog WIP Limits State Backlog Explicit Agreemen…" at bounding box center [759, 432] width 1528 height 802
type input "T"
drag, startPoint x: 1218, startPoint y: 206, endPoint x: 1135, endPoint y: 213, distance: 83.3
click at [1140, 211] on div "Container Name 18 / 64 These were awesome WIP Limits Explicit Agreements" at bounding box center [1314, 231] width 348 height 82
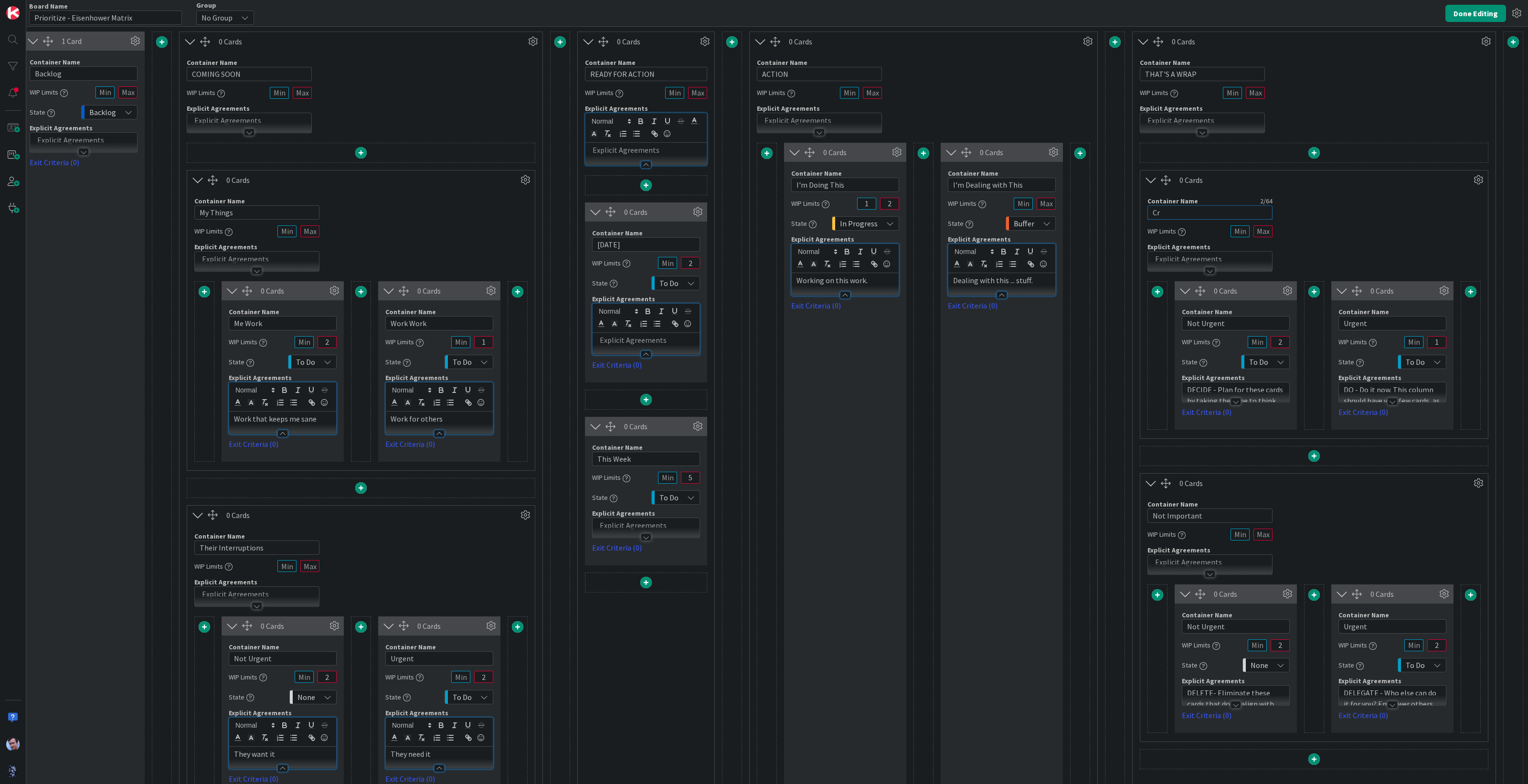
type input "C"
type input "CRITICAL ACCLAIM"
drag, startPoint x: 1226, startPoint y: 328, endPoint x: 1151, endPoint y: 327, distance: 75.0
click at [1158, 320] on div "0 Cards Container Name 10 / 64 Not Urgent WIP Limits 2 State To Do Explicit Agr…" at bounding box center [1314, 355] width 333 height 148
type input "Well Acted"
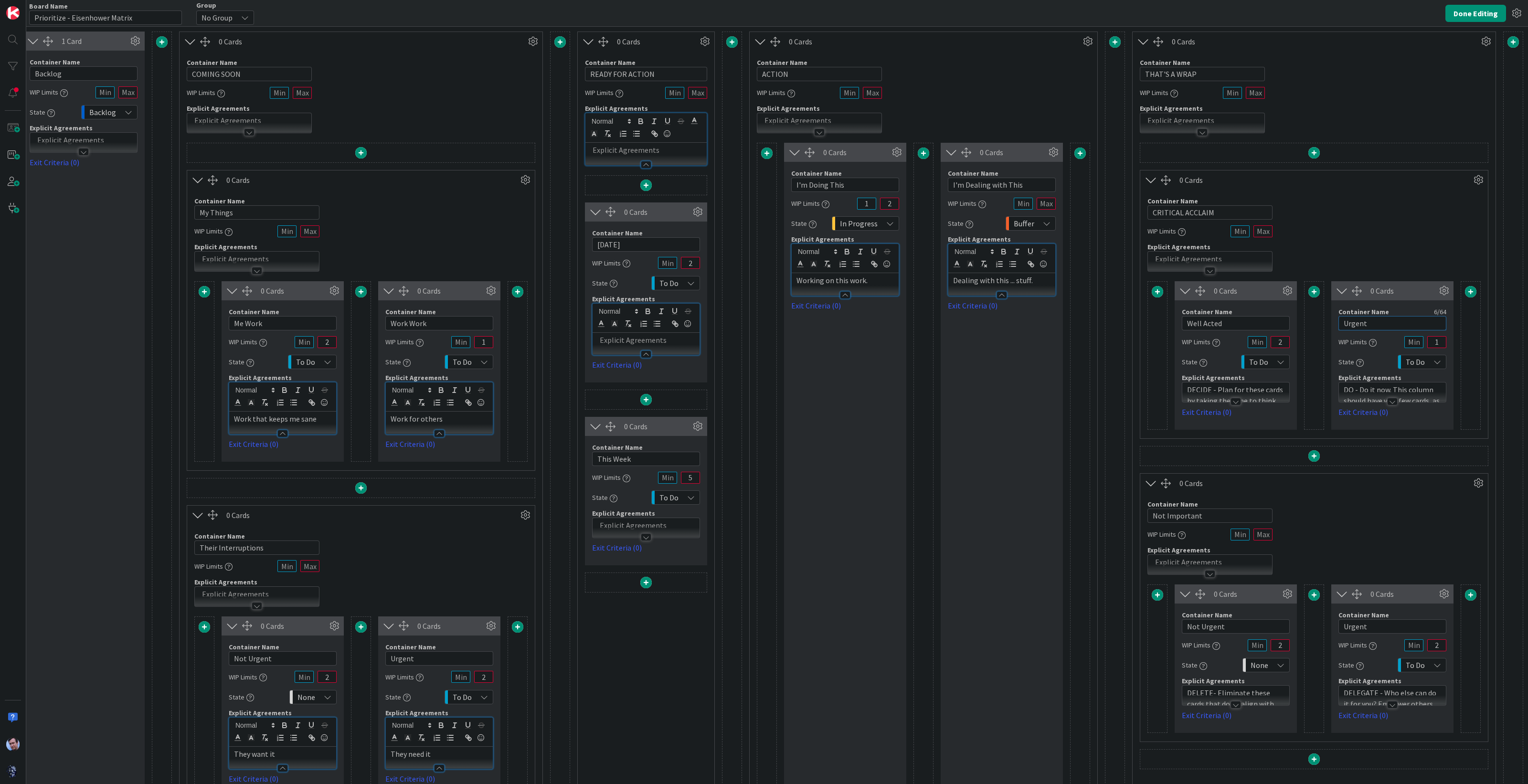
click at [1380, 326] on input "Urgent" at bounding box center [1392, 323] width 108 height 14
drag, startPoint x: 1380, startPoint y: 326, endPoint x: 1322, endPoint y: 322, distance: 58.1
click at [1331, 322] on div "Container Name 6 / 64 Urgent WIP Limits 1 State To Do Explicit Agreements DO - …" at bounding box center [1392, 359] width 122 height 117
type input "W"
type input "G"
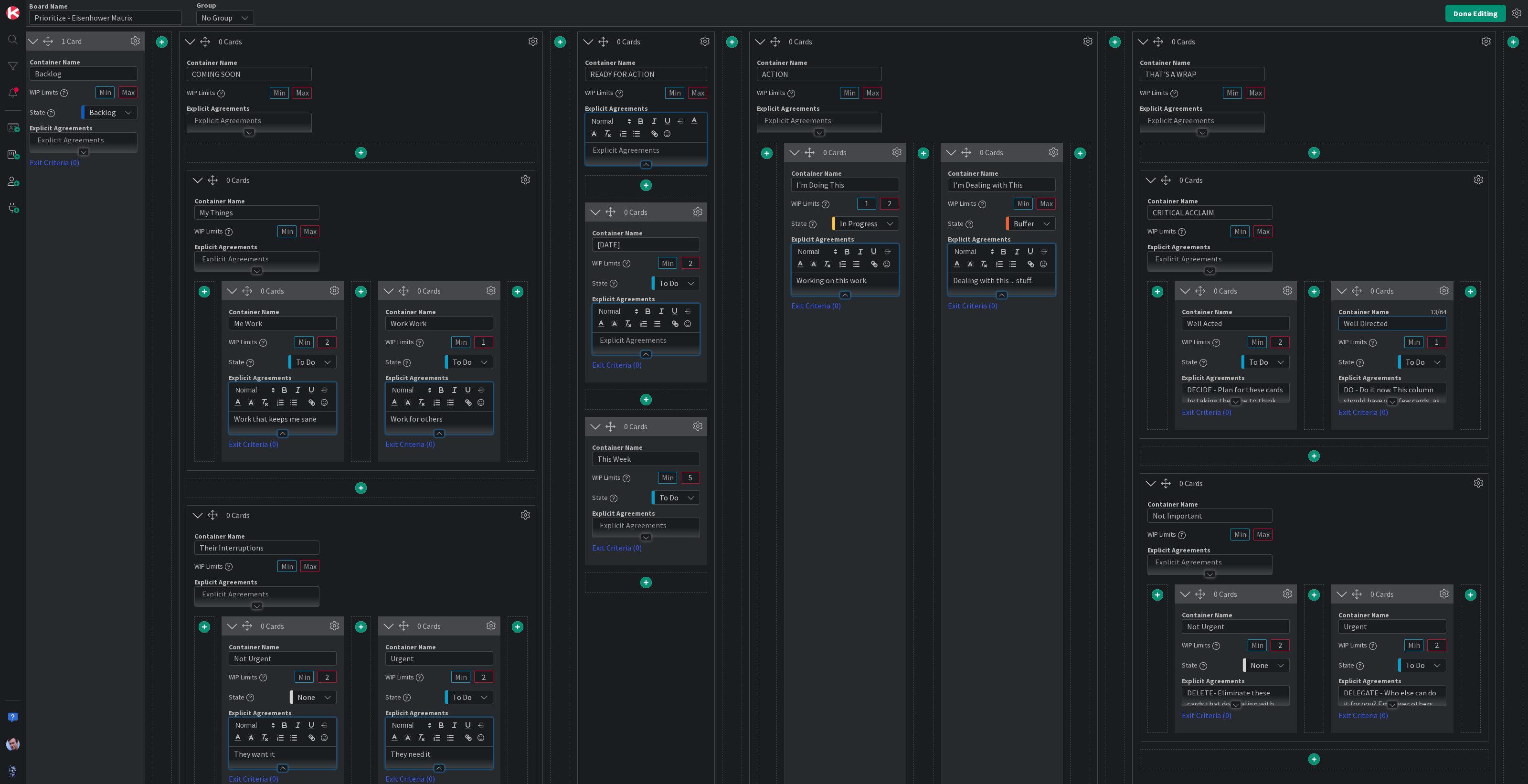
type input "Well Directed"
click at [1244, 390] on p "DECIDE - Plan for these cards by taking the time to think about the best way to…" at bounding box center [1236, 406] width 97 height 43
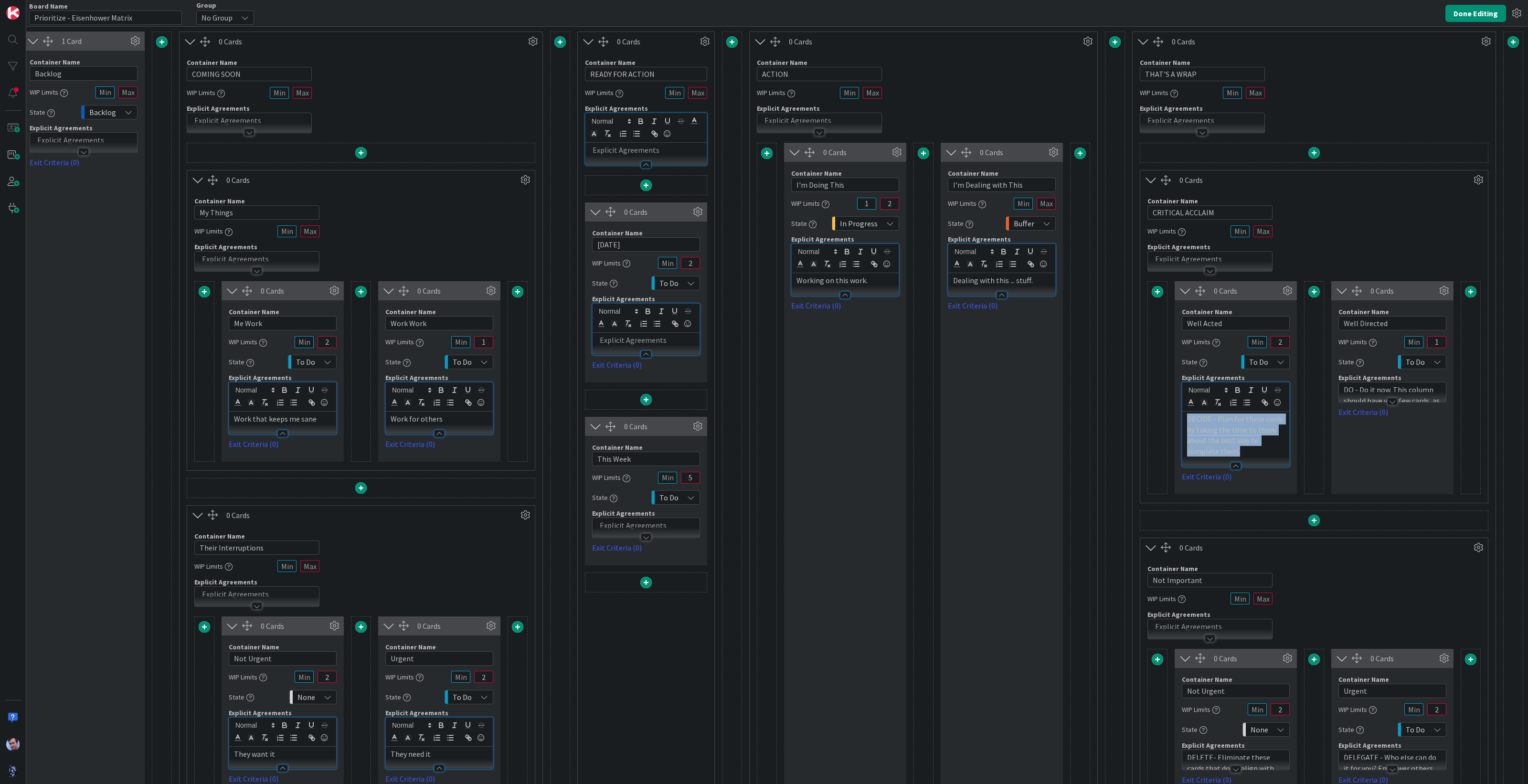
drag, startPoint x: 1230, startPoint y: 452, endPoint x: 1146, endPoint y: 402, distance: 97.8
click at [1147, 402] on div "0 Cards Container Name 10 / 64 Well Acted WIP Limits 2 State To Do Explicit Agr…" at bounding box center [1314, 387] width 333 height 213
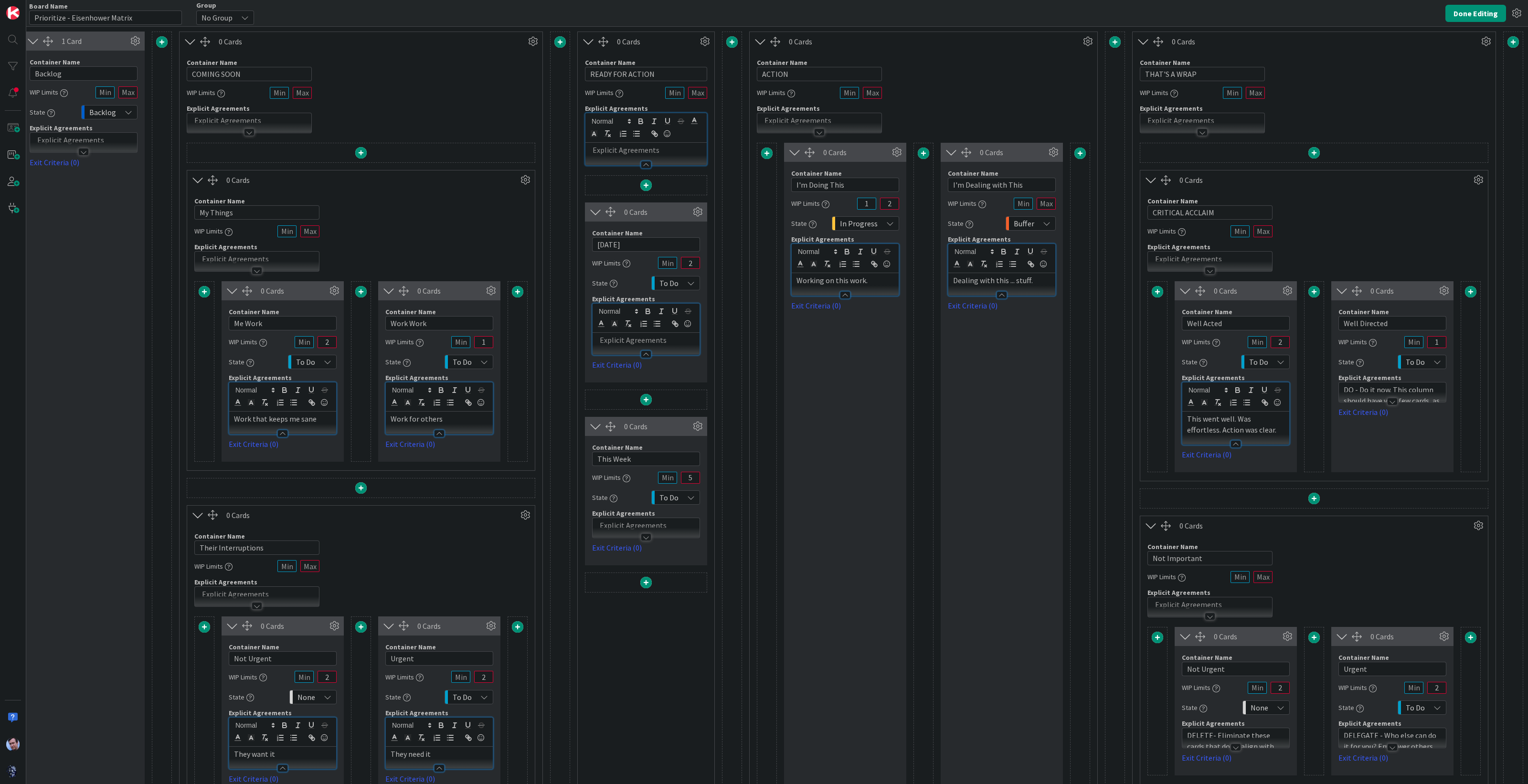
click at [1365, 388] on p "DO - Do it now. This column should have very few cards, as these should always …" at bounding box center [1392, 406] width 97 height 43
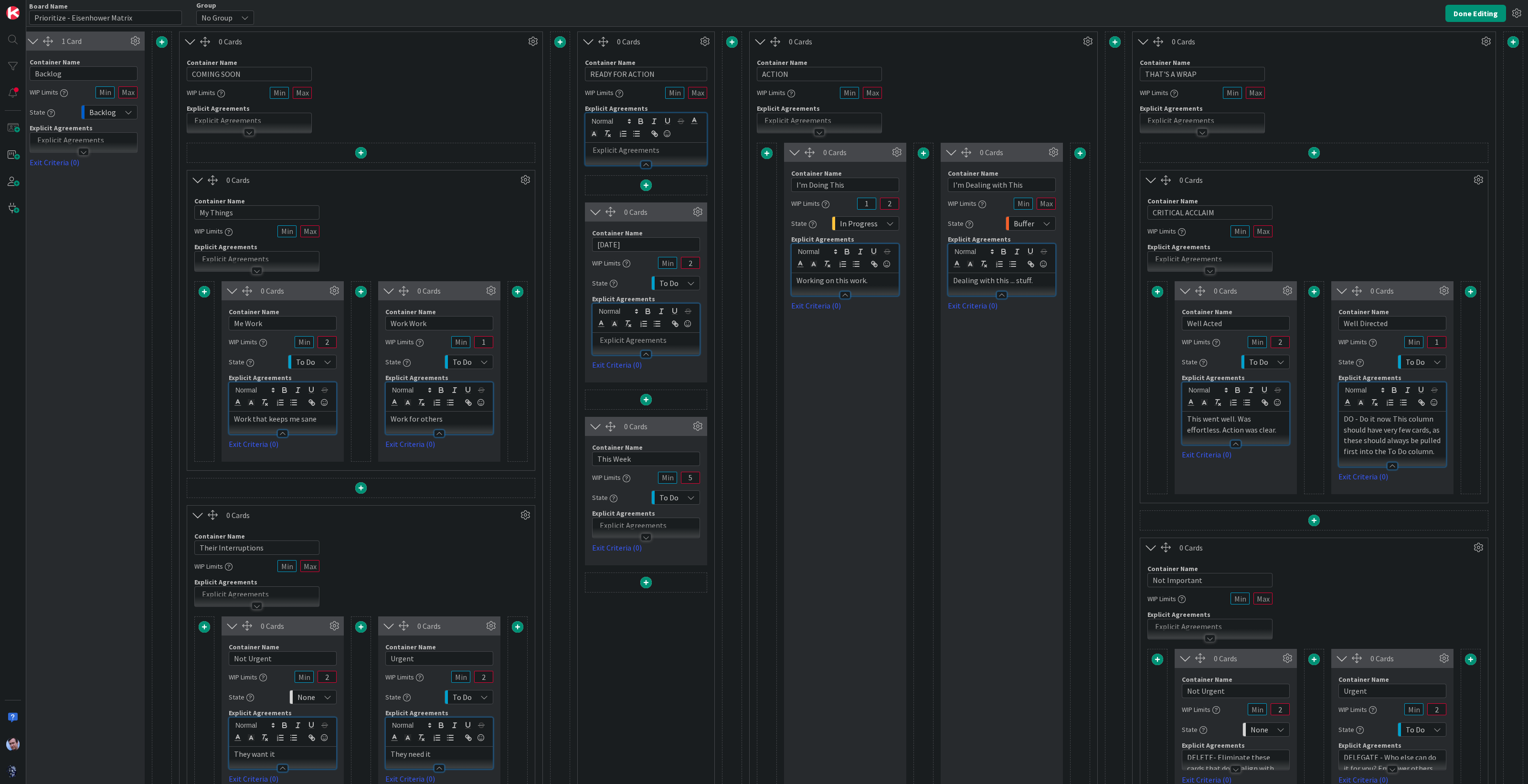
click at [1368, 433] on p "DO - Do it now. This column should have very few cards, as these should always …" at bounding box center [1392, 435] width 97 height 43
click at [1330, 542] on div "0 Cards" at bounding box center [1325, 547] width 292 height 11
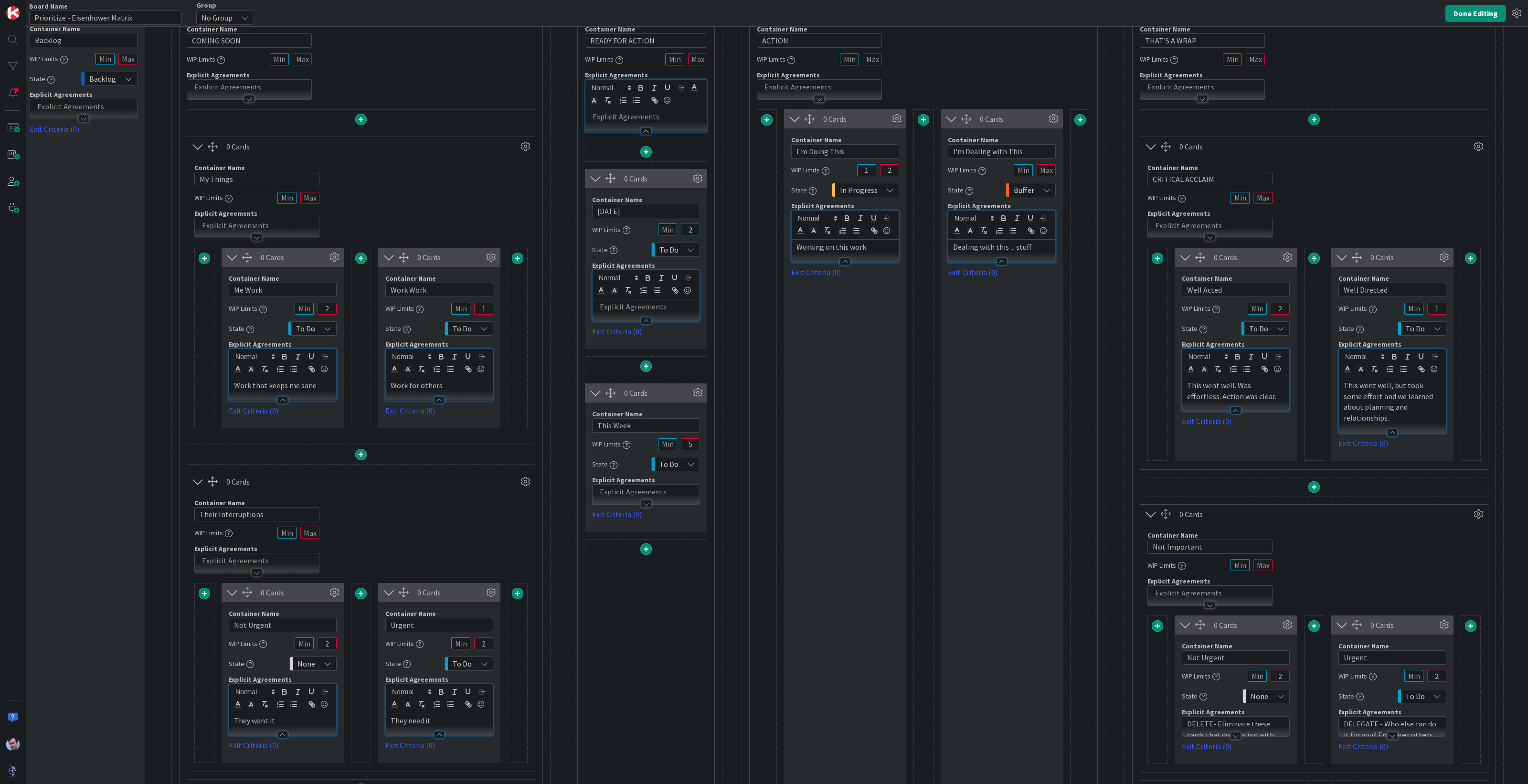
scroll to position [62, 43]
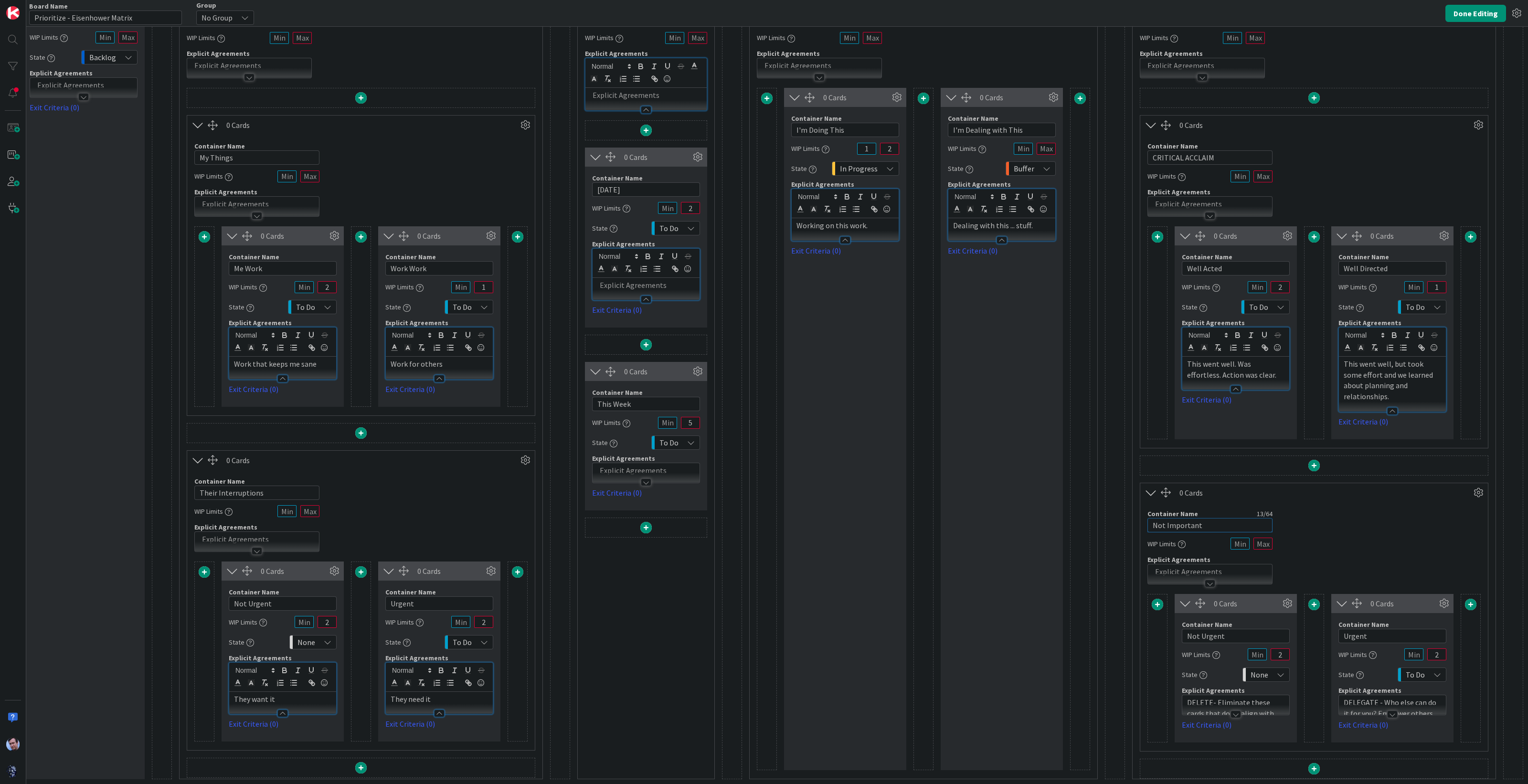
drag, startPoint x: 1201, startPoint y: 508, endPoint x: 1123, endPoint y: 506, distance: 78.0
click at [1132, 506] on div "0 Cards Container Name 13 / 64 THAT'S A WRAP WIP Limits Explicit Agreements 0 C…" at bounding box center [1314, 378] width 364 height 802
type input "C"
type input "PANNED BY THE ACADEMY"
click at [1232, 629] on input "Not Urgent" at bounding box center [1236, 636] width 108 height 14
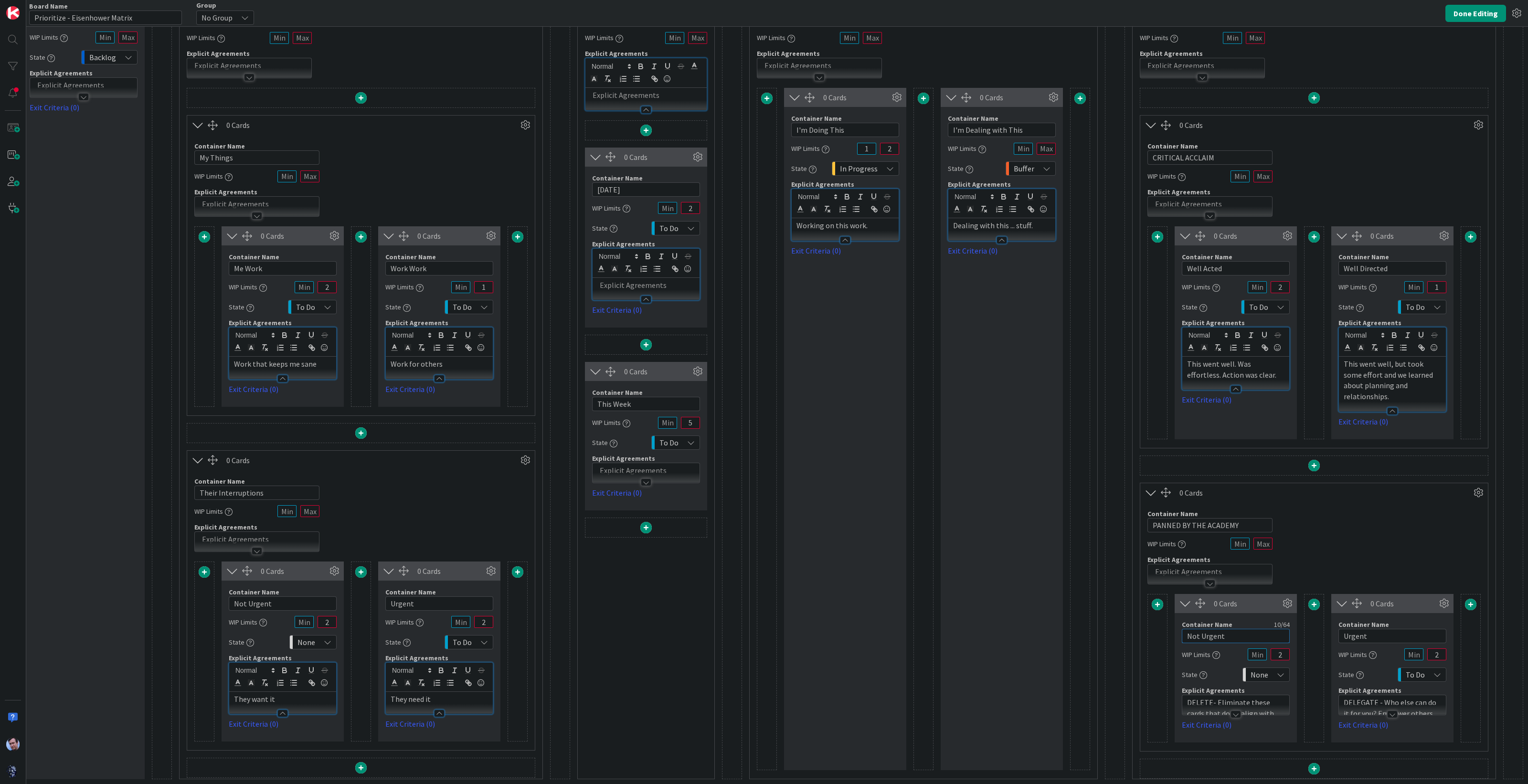
drag, startPoint x: 1232, startPoint y: 619, endPoint x: 1125, endPoint y: 623, distance: 107.1
click at [1132, 620] on div "0 Cards Container Name 16 / 64 CRITICAL ACCLAIM WIP Limits Explicit Agreements …" at bounding box center [1314, 433] width 363 height 691
type input "This was bad."
drag, startPoint x: 1360, startPoint y: 616, endPoint x: 1297, endPoint y: 616, distance: 63.0
click at [1297, 616] on div "0 Cards Container Name 13 / 64 This was bad. WIP Limits 2 State None Explicit A…" at bounding box center [1314, 668] width 333 height 148
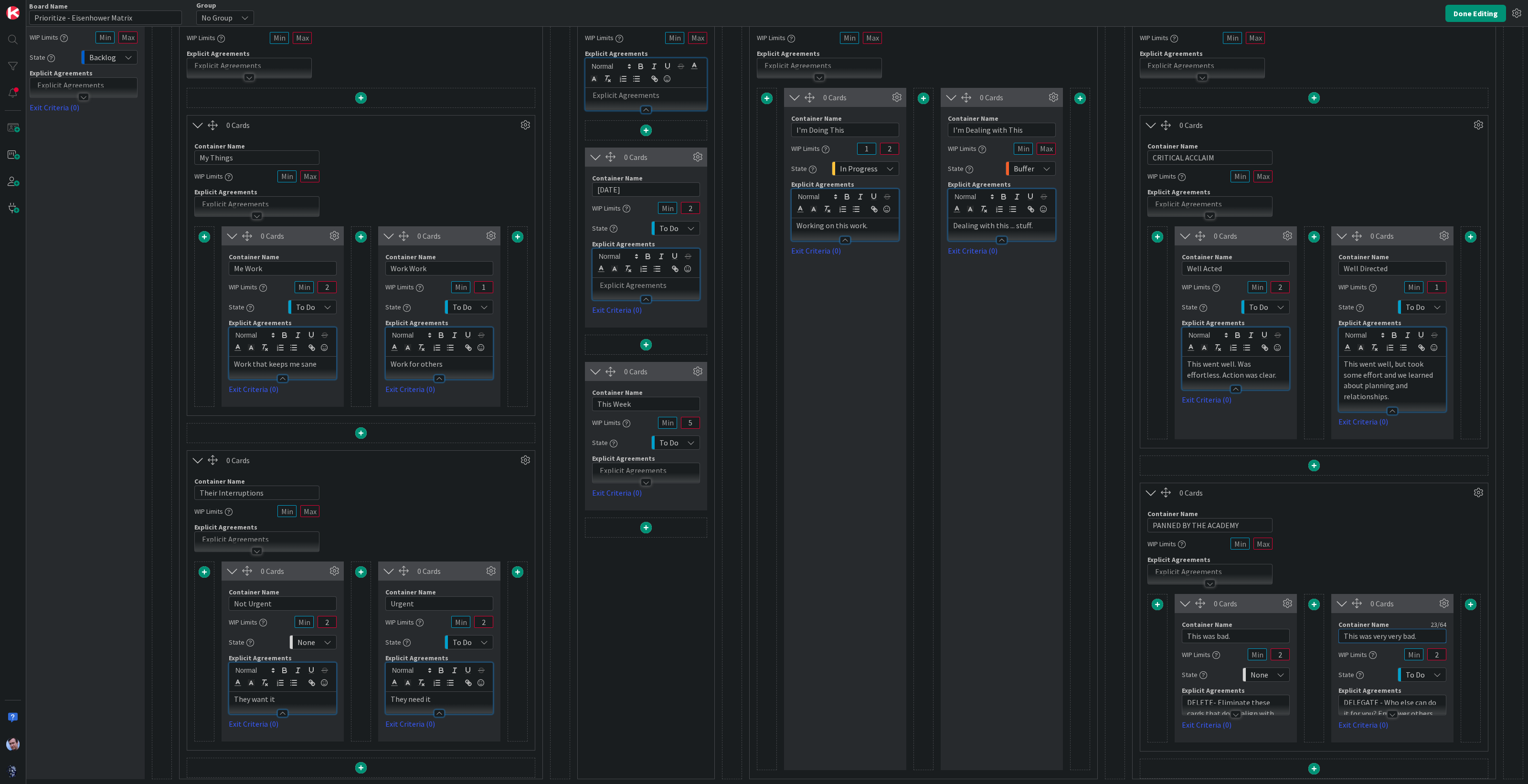
type input "This was very very bad."
click at [1245, 629] on input "This was bad." at bounding box center [1236, 636] width 108 height 14
click at [1277, 303] on icon at bounding box center [1281, 307] width 8 height 8
click at [1277, 407] on span "Done" at bounding box center [1306, 414] width 79 height 14
click at [1434, 303] on icon at bounding box center [1437, 307] width 8 height 8
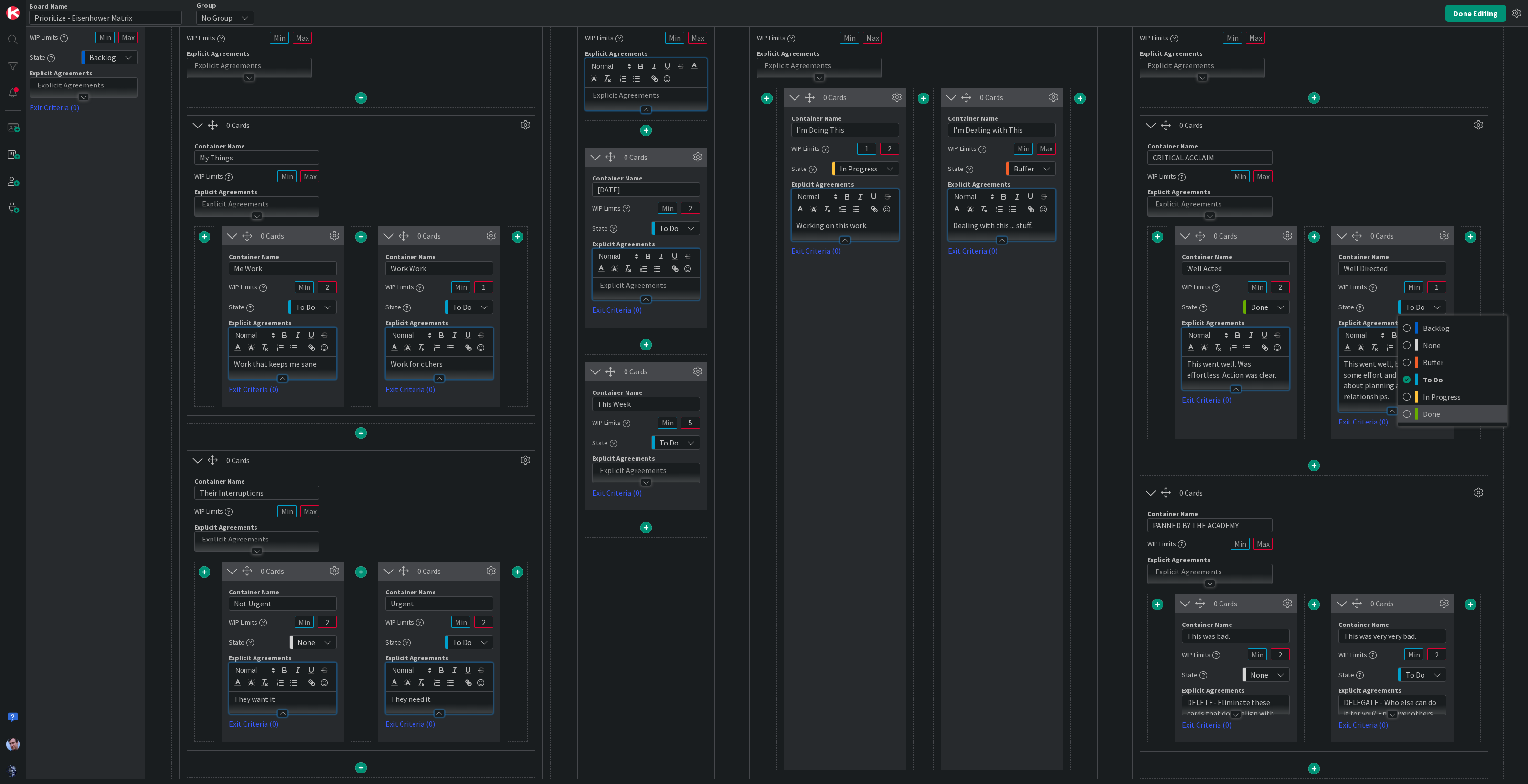
click at [1429, 407] on span "Done" at bounding box center [1463, 414] width 79 height 14
click at [1270, 667] on div "None" at bounding box center [1266, 674] width 47 height 14
click at [1277, 646] on span "Done" at bounding box center [1307, 654] width 79 height 14
click at [1431, 667] on div "To Do" at bounding box center [1422, 674] width 49 height 14
click at [1424, 646] on span "Done" at bounding box center [1463, 654] width 79 height 14
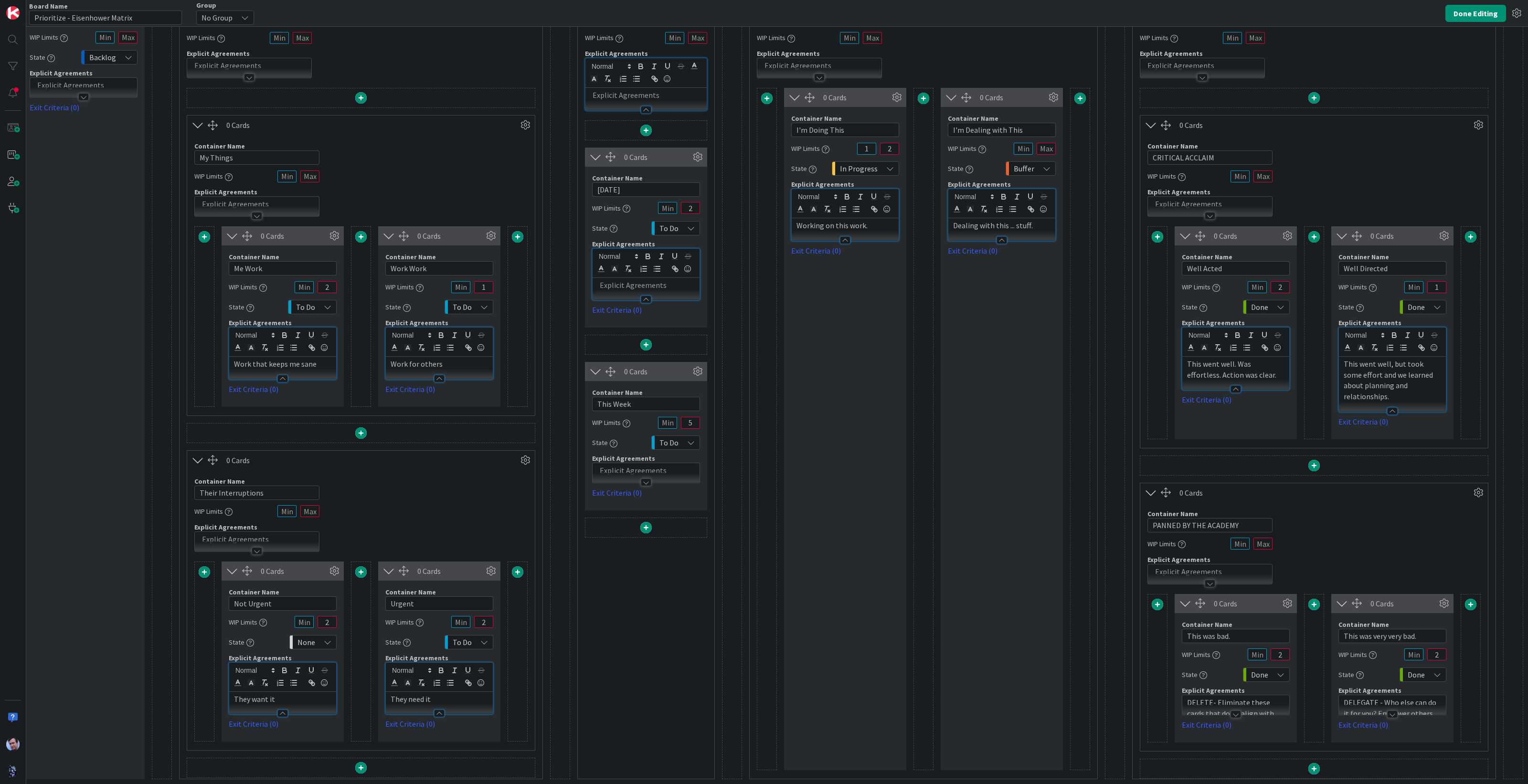
click at [1228, 697] on p "DELETE- Eliminate these cards that don't align with your goals. Learn to say "N…" at bounding box center [1236, 718] width 97 height 43
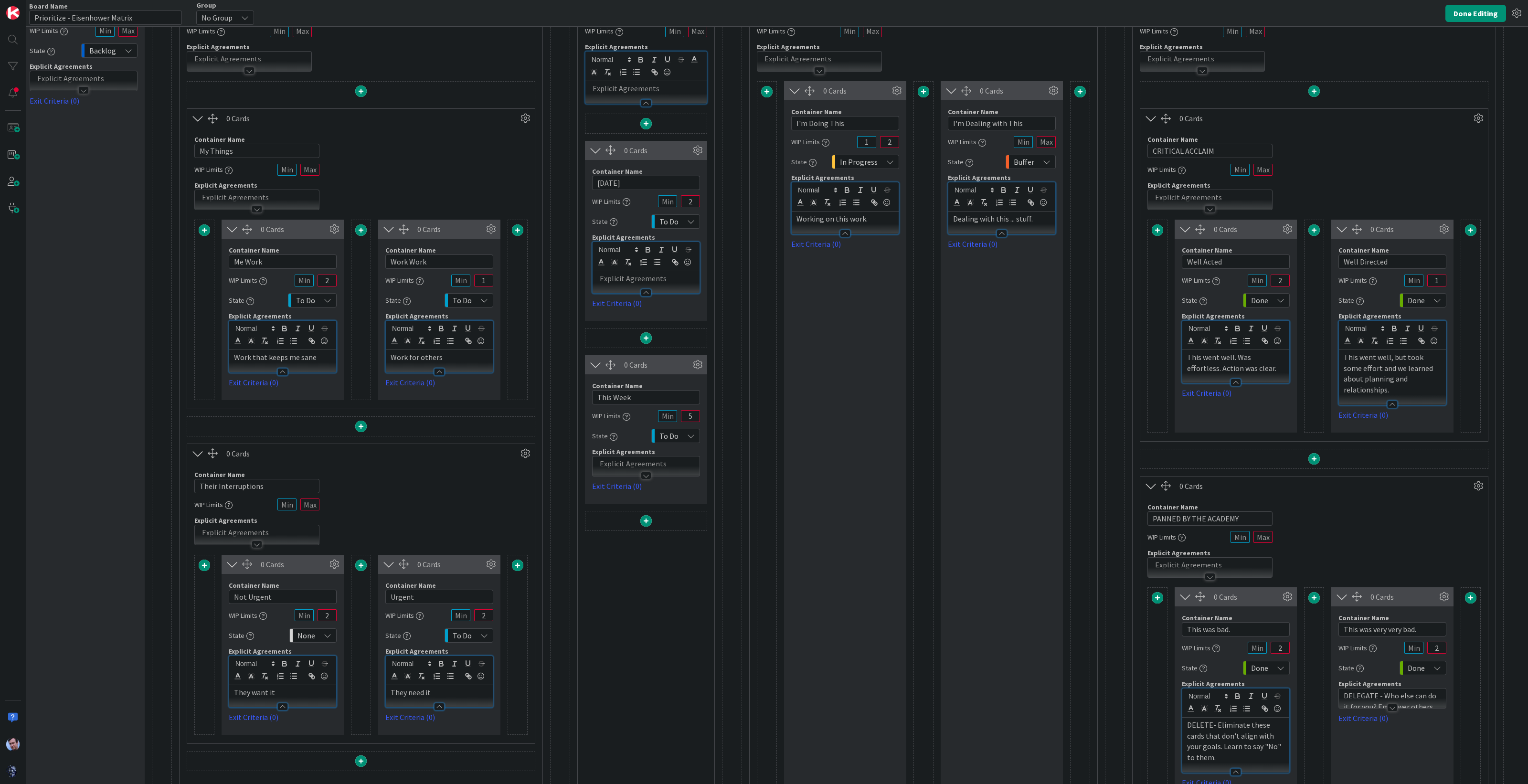
click at [1227, 734] on p "DELETE- Eliminate these cards that don't align with your goals. Learn to say "N…" at bounding box center [1236, 741] width 97 height 43
drag, startPoint x: 1211, startPoint y: 740, endPoint x: 1142, endPoint y: 695, distance: 82.4
click at [1147, 696] on div "0 Cards Container Name 13 / 64 This was bad. WIP Limits 2 State Done Backlog No…" at bounding box center [1314, 693] width 333 height 213
click at [1371, 690] on p "DELEGATE - Who else can do it for you? Empower others to figure out these cards…" at bounding box center [1392, 712] width 97 height 43
click at [1373, 731] on p "DELEGATE - Who else can do it for you? Empower others to figure out these cards…" at bounding box center [1392, 741] width 97 height 43
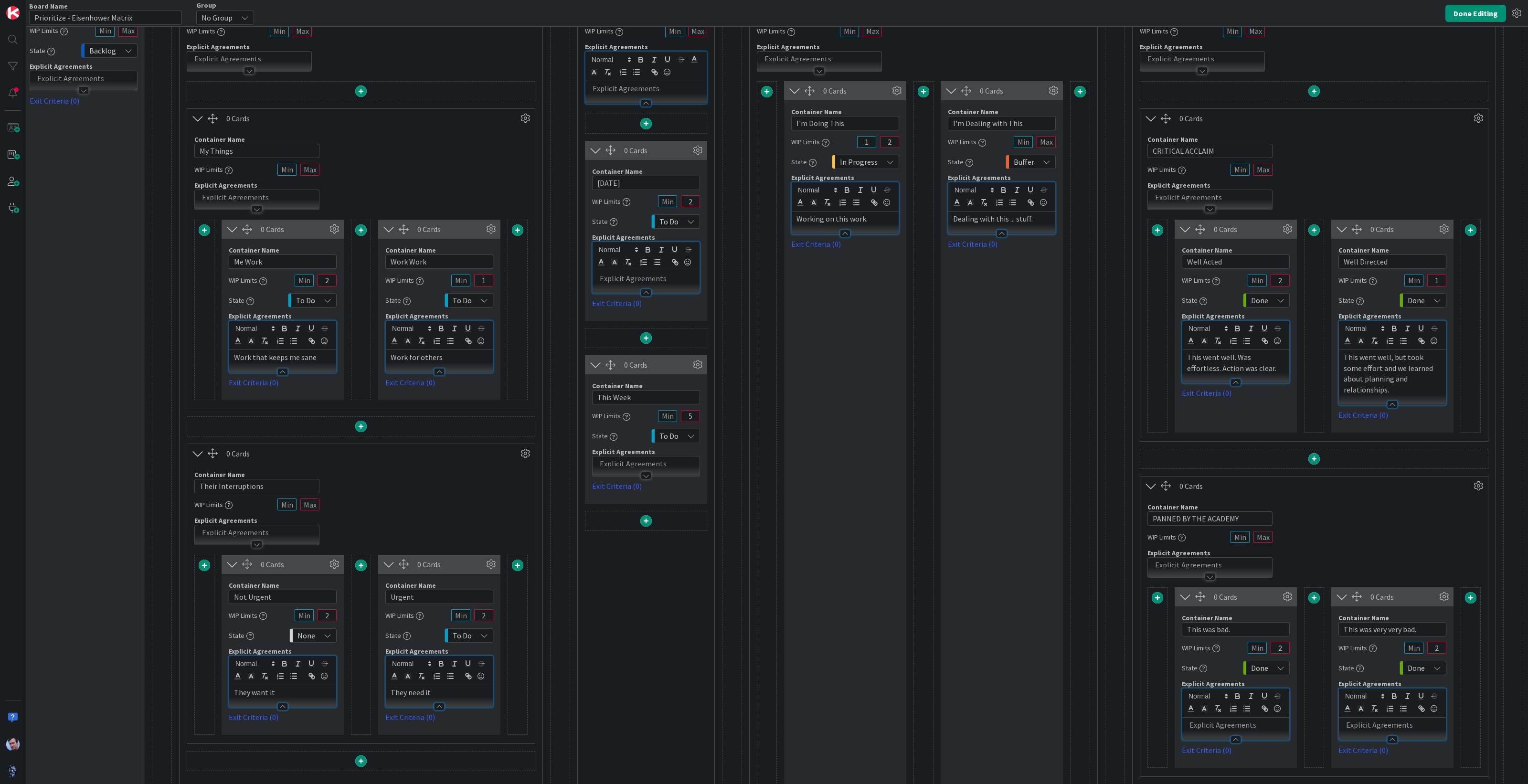
click at [1329, 518] on div "Container Name 21 / 64 PANNED BY THE ACADEMY WIP Limits Explicit Agreements" at bounding box center [1314, 537] width 348 height 82
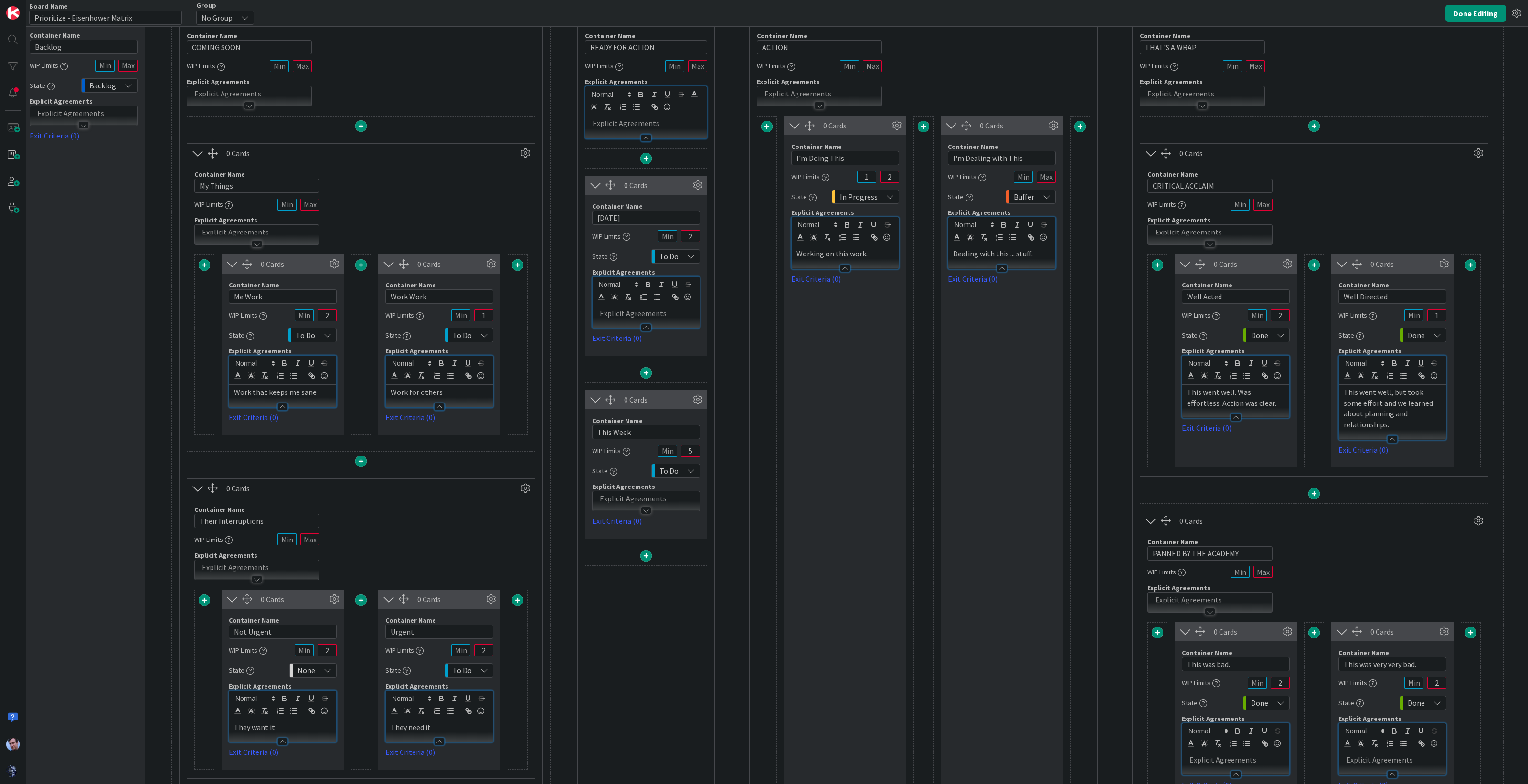
scroll to position [0, 43]
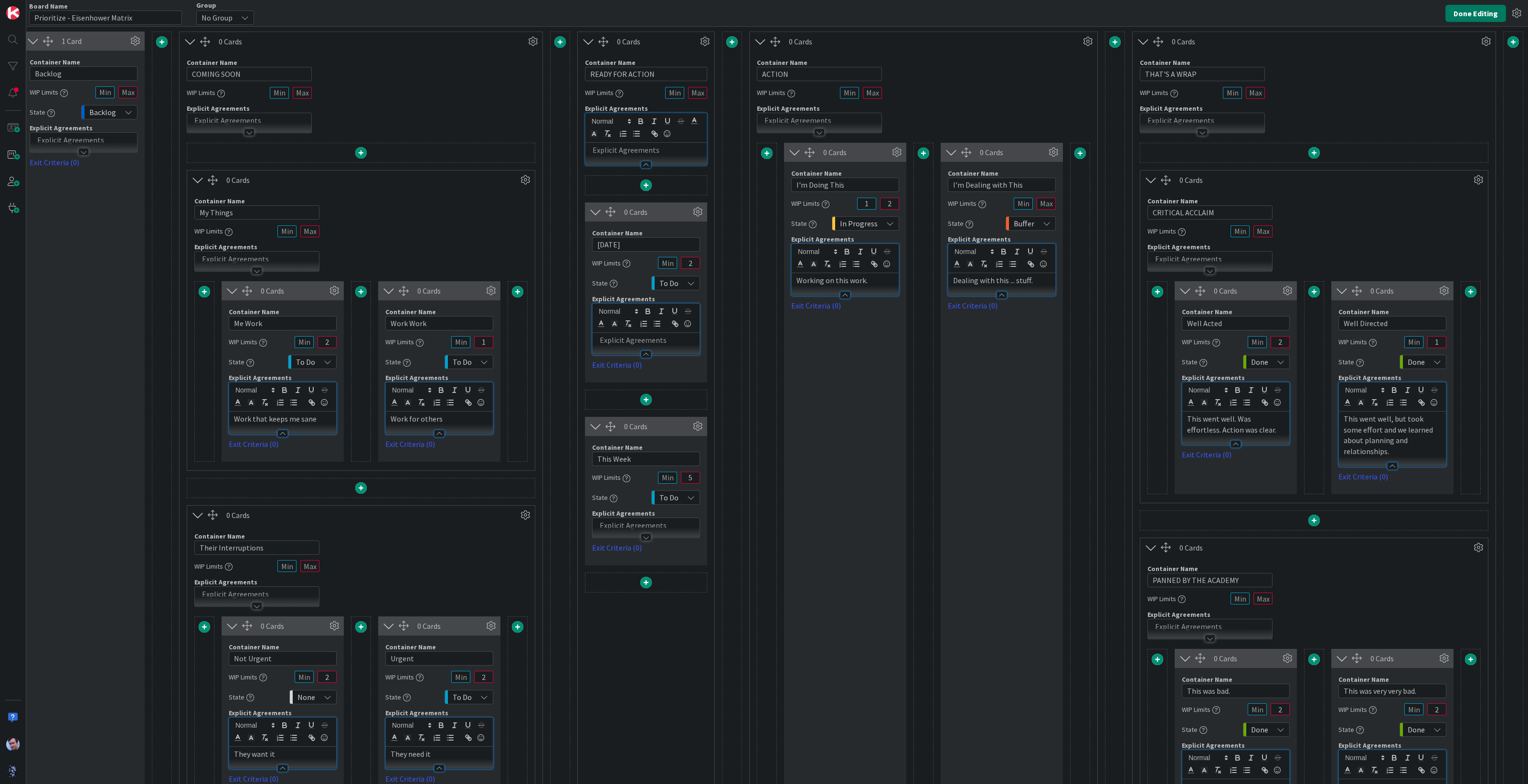
click at [1479, 11] on button "Done Editing" at bounding box center [1476, 13] width 61 height 17
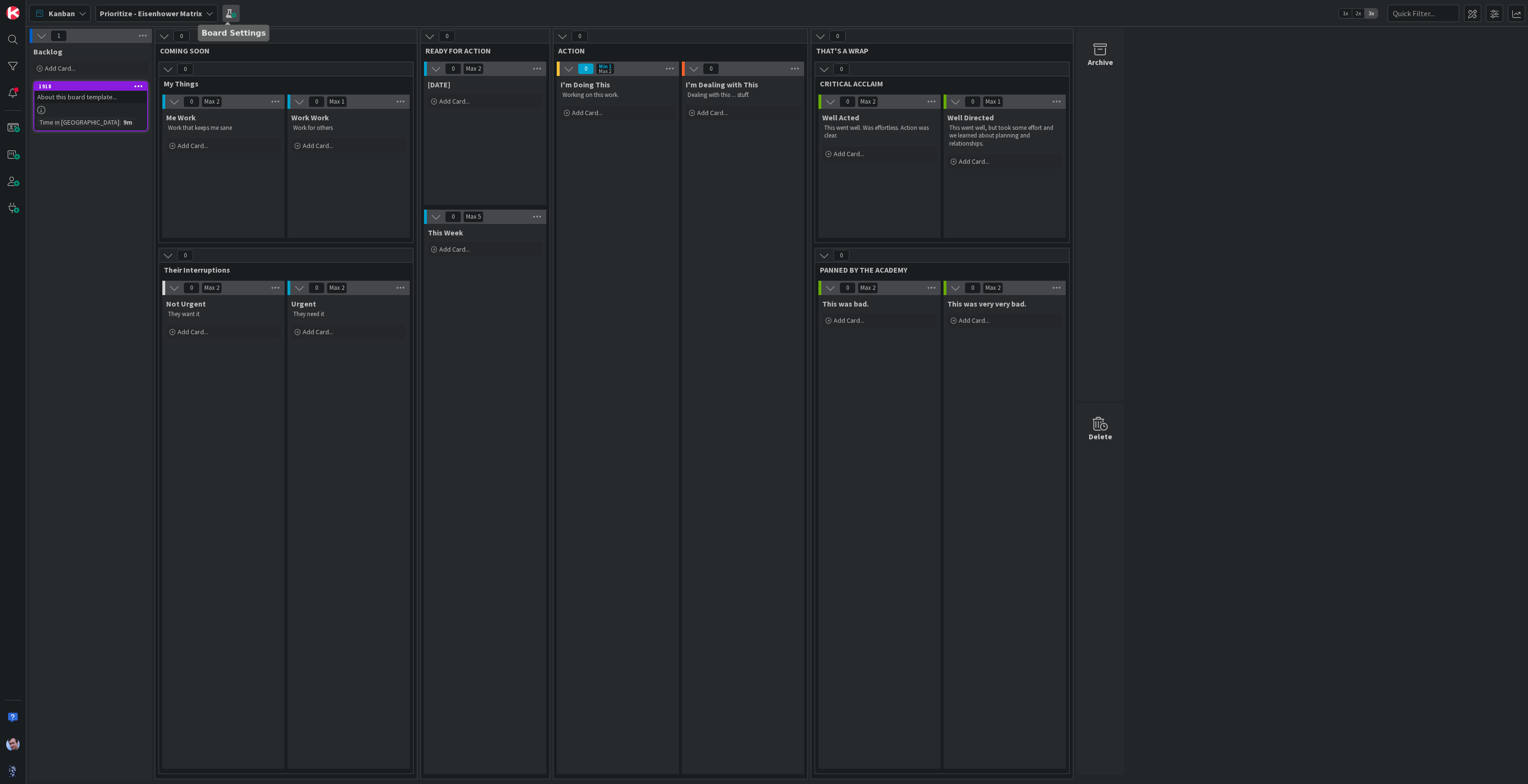
click at [229, 14] on span at bounding box center [231, 13] width 17 height 17
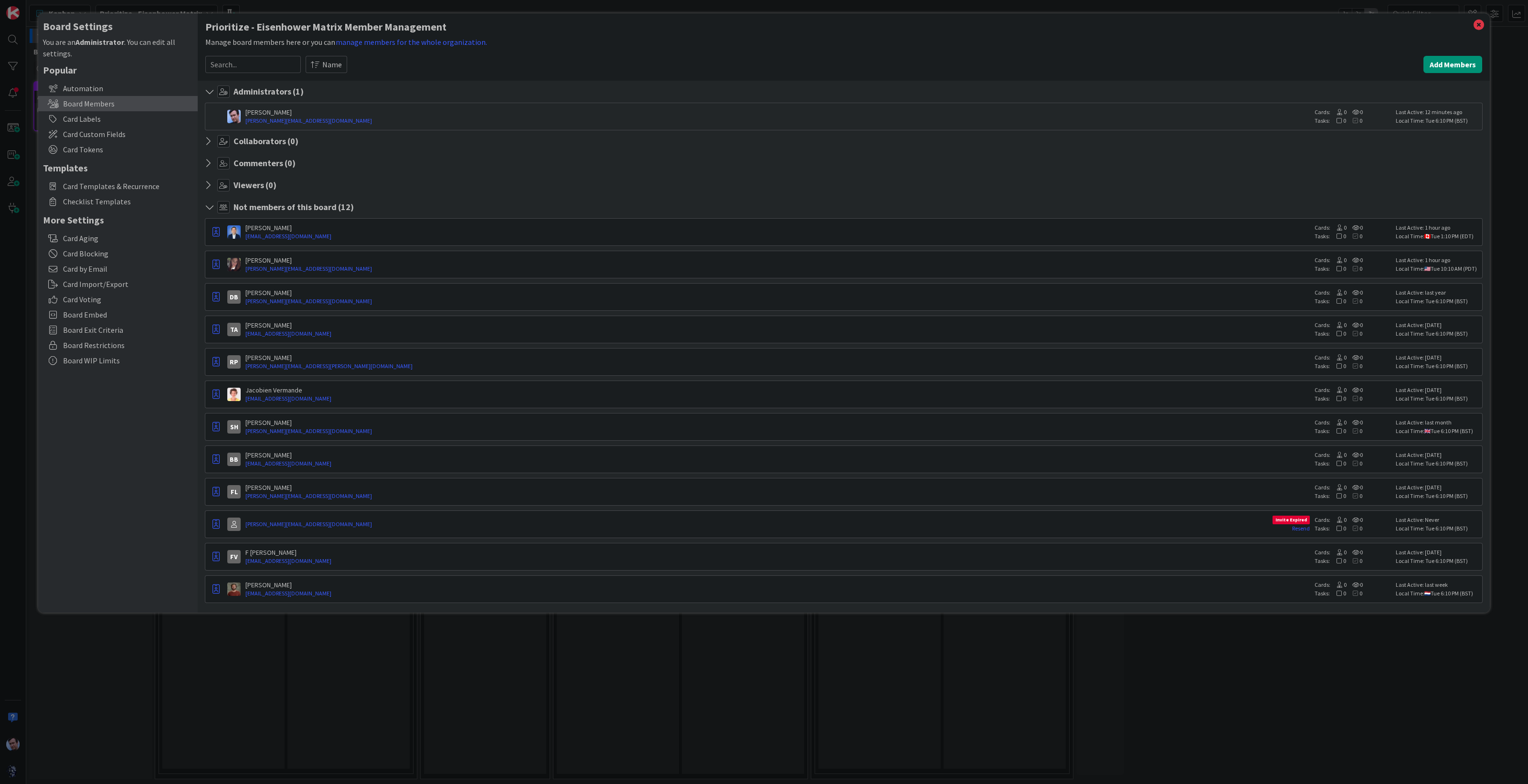
click at [208, 137] on div "Collaborators ( 0 )" at bounding box center [843, 141] width 1278 height 12
click at [1196, 231] on div "[PERSON_NAME]" at bounding box center [778, 228] width 1064 height 8
click at [235, 231] on img at bounding box center [234, 232] width 14 height 14
click at [218, 232] on icon "button" at bounding box center [216, 232] width 7 height 9
click at [246, 270] on p "Promote to Collaborator" at bounding box center [263, 269] width 66 height 7
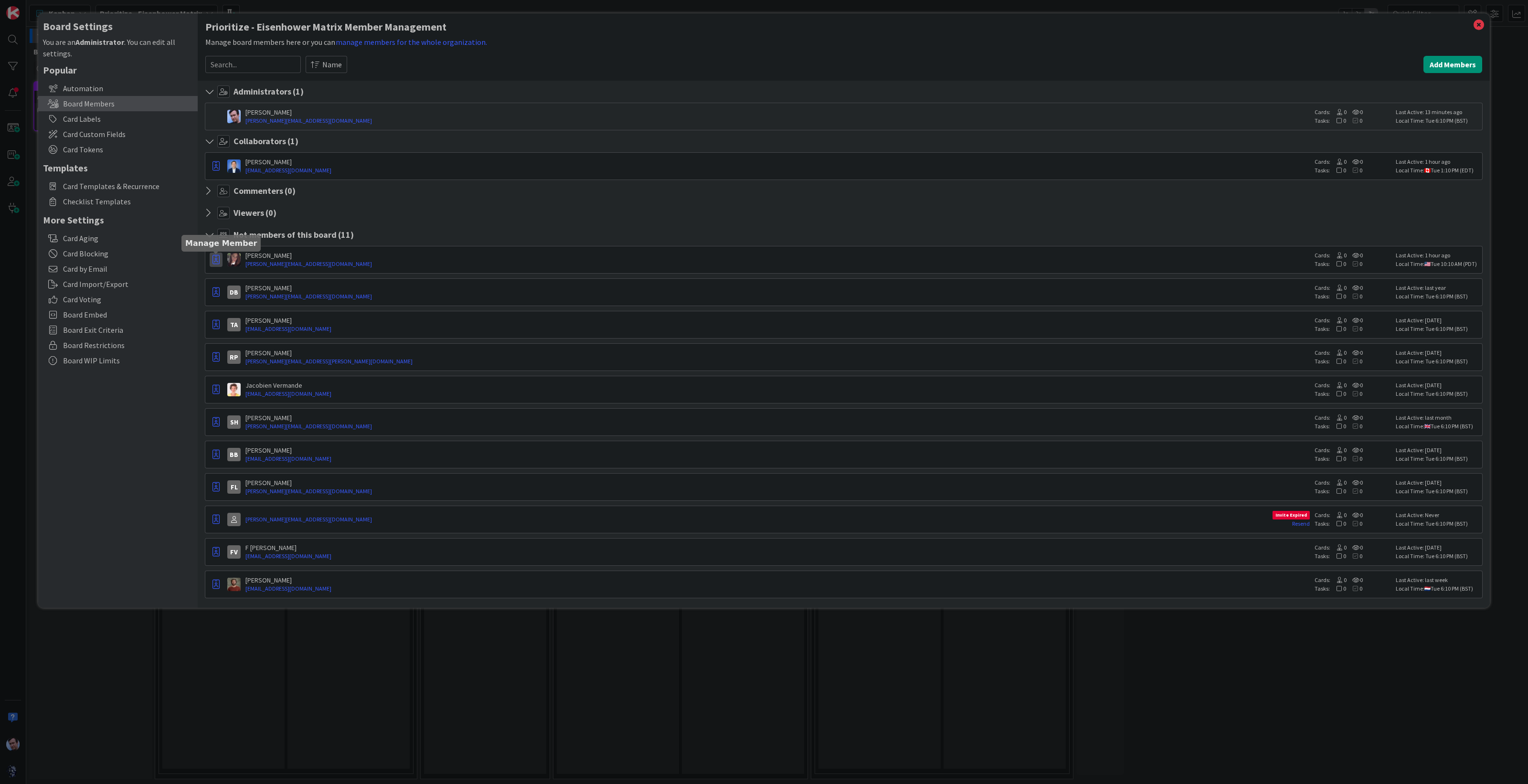
click at [218, 259] on icon "button" at bounding box center [216, 260] width 7 height 9
click at [249, 293] on p "Promote to Collaborator" at bounding box center [263, 296] width 66 height 7
click at [459, 672] on div "Board Settings You are an Administrator . You can edit all settings. Popular Au…" at bounding box center [764, 392] width 1528 height 784
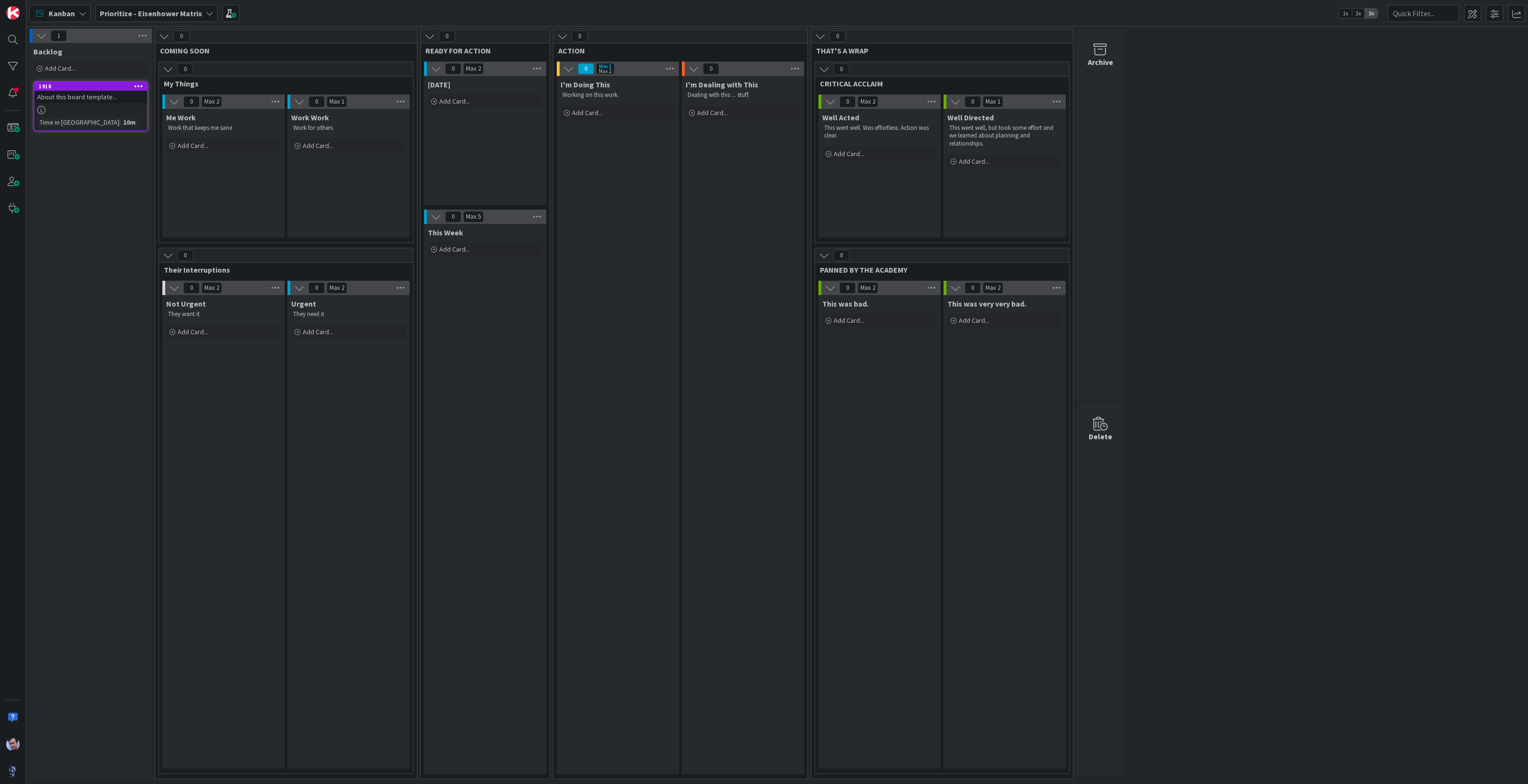
click at [137, 89] on icon at bounding box center [138, 85] width 9 height 7
click at [169, 282] on link "Delete" at bounding box center [194, 282] width 129 height 14
click at [155, 132] on button "Delete" at bounding box center [152, 135] width 36 height 17
click at [1470, 11] on span at bounding box center [1472, 13] width 17 height 17
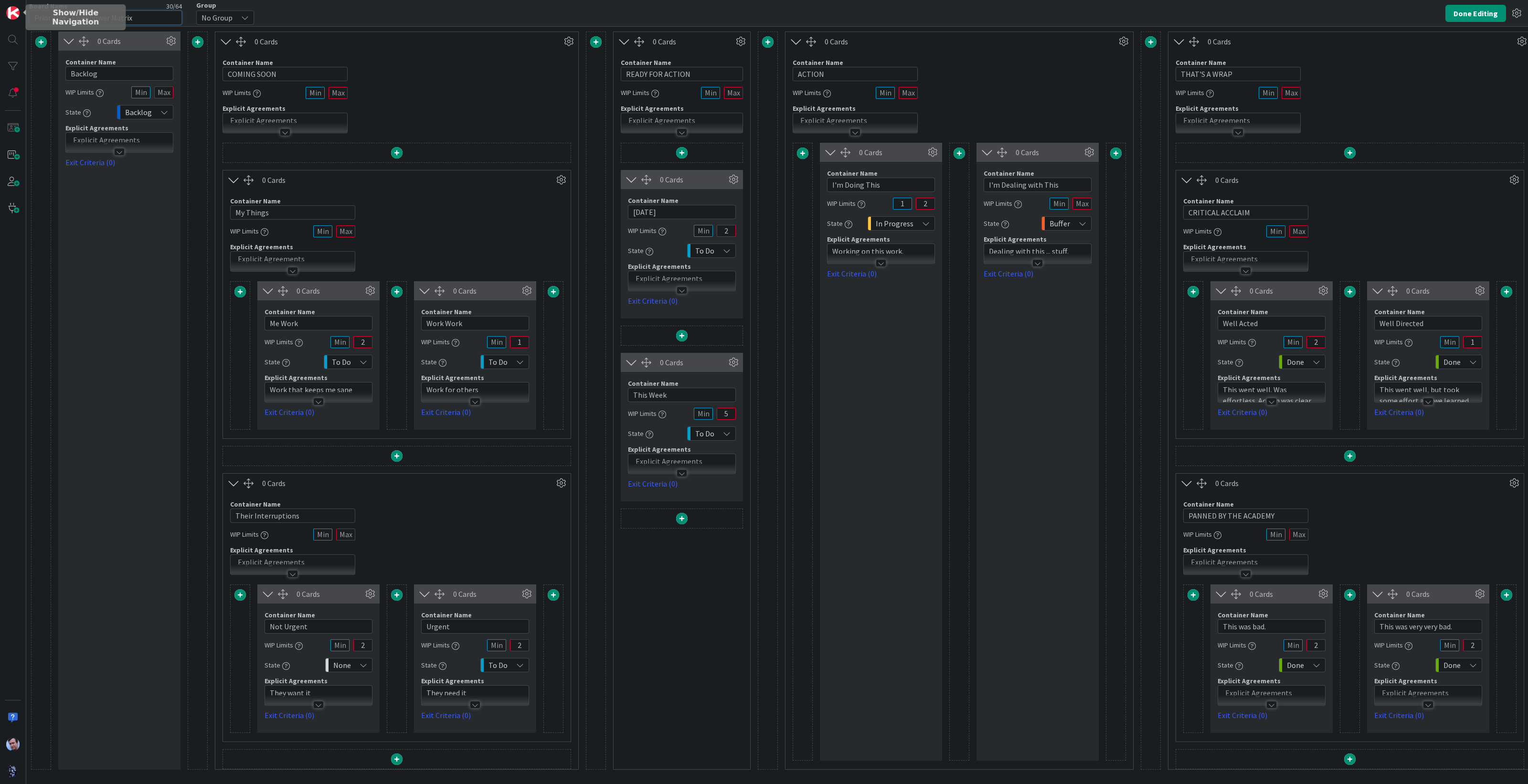
drag, startPoint x: 138, startPoint y: 15, endPoint x: 0, endPoint y: 4, distance: 138.4
click at [0, 4] on div "Board Name 30 / 64 Prioritize - Eisenhower Matrix Group No Group Done Editing 0…" at bounding box center [764, 392] width 1528 height 784
type input "The Cinemascope Board - Dealing with balance and overload"
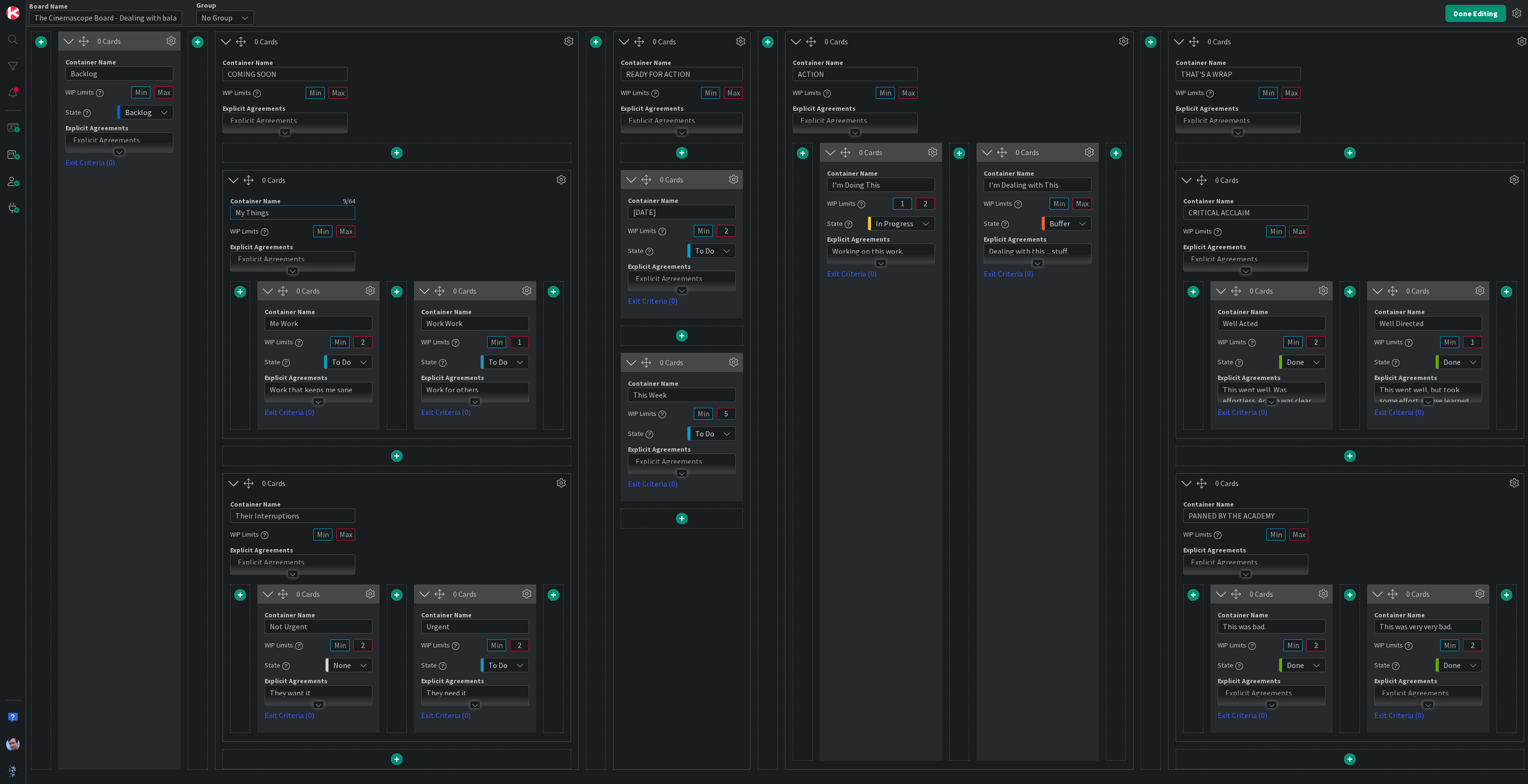
click at [310, 206] on input "My Things" at bounding box center [292, 212] width 125 height 14
click at [1456, 17] on button "Done Editing" at bounding box center [1476, 13] width 61 height 17
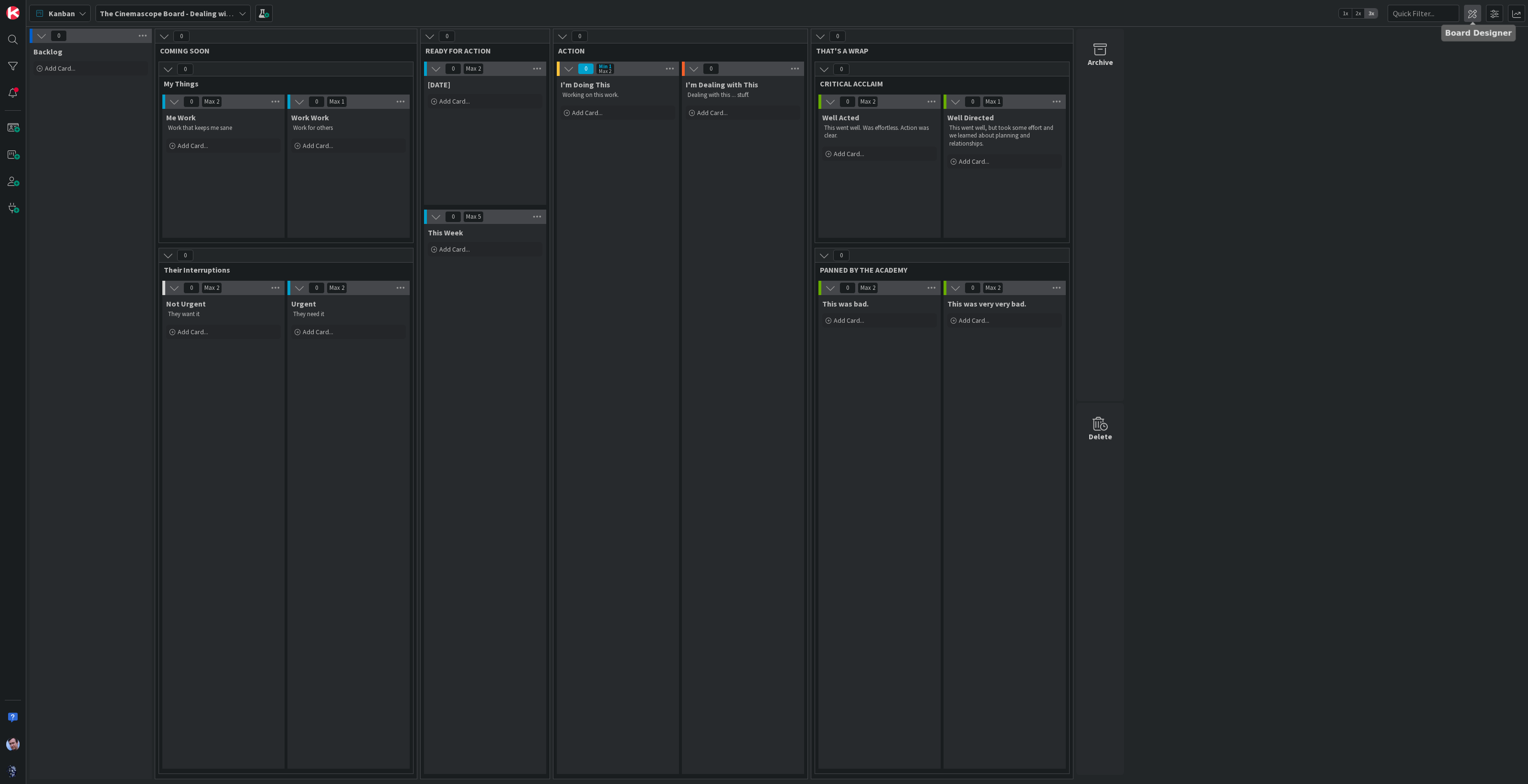
click at [1476, 11] on span at bounding box center [1472, 13] width 17 height 17
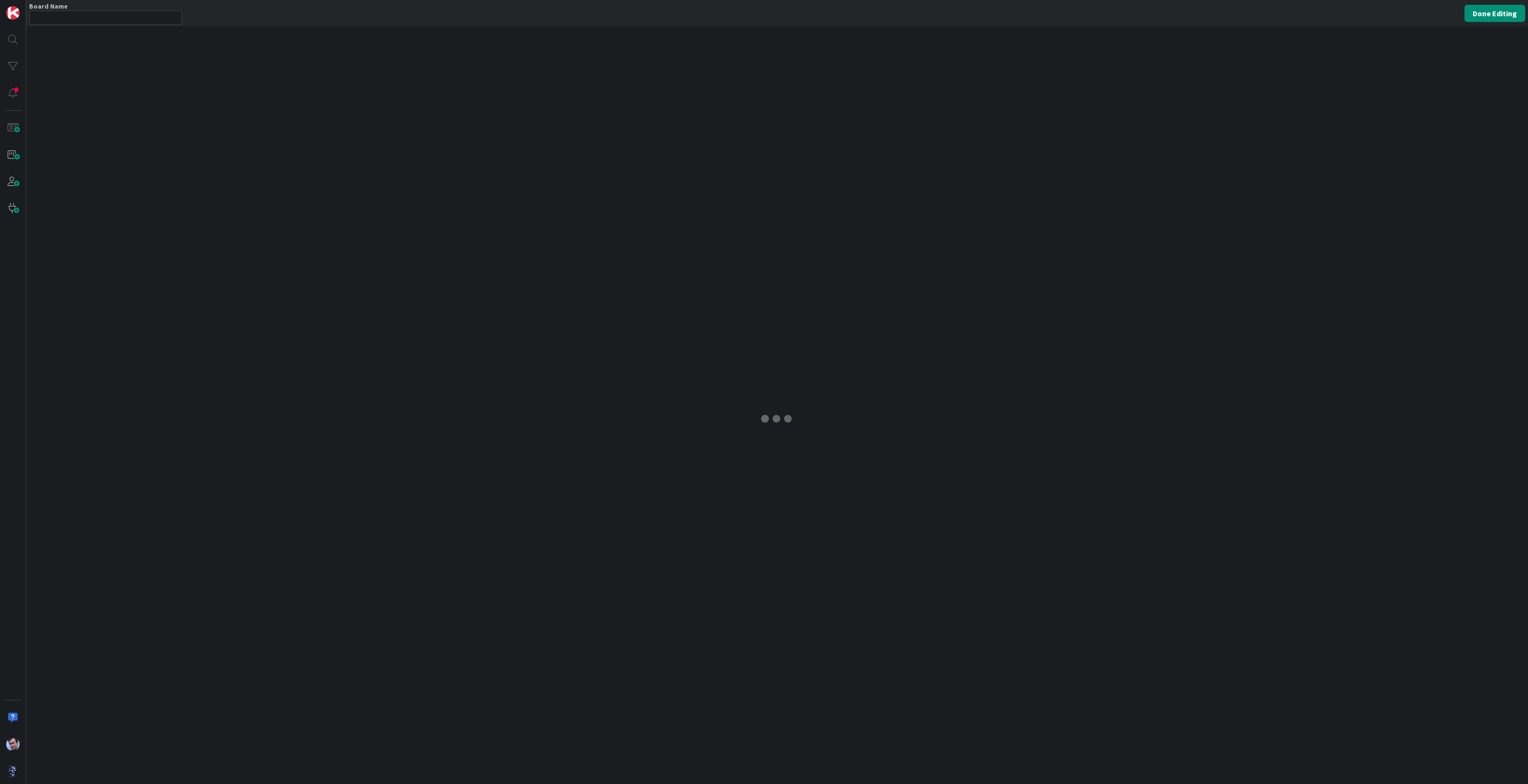
type input "The Cinemascope Board - Dealing with balance and overload"
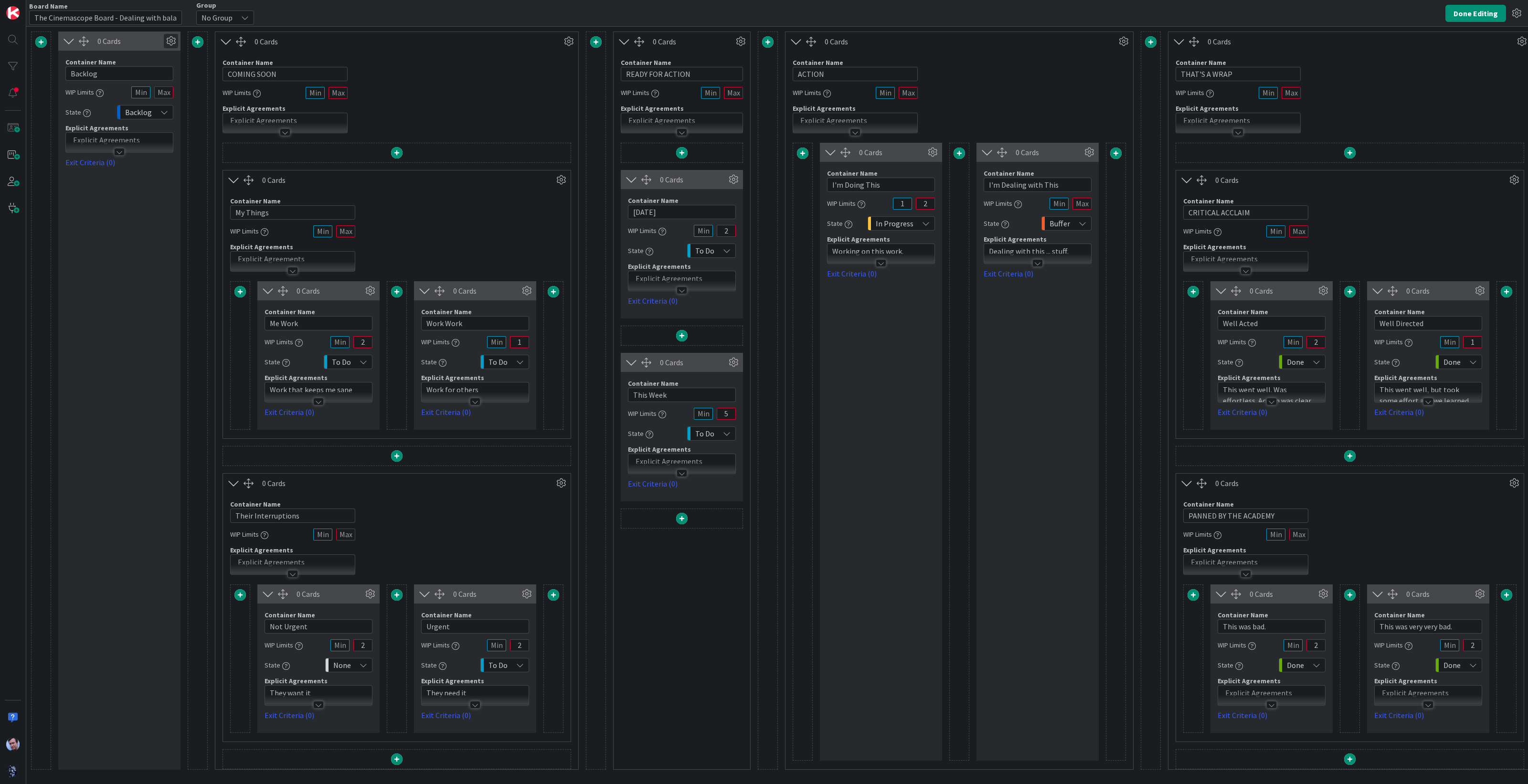
click at [171, 42] on icon at bounding box center [171, 41] width 14 height 14
click at [119, 224] on span "Delete this Container" at bounding box center [100, 231] width 71 height 14
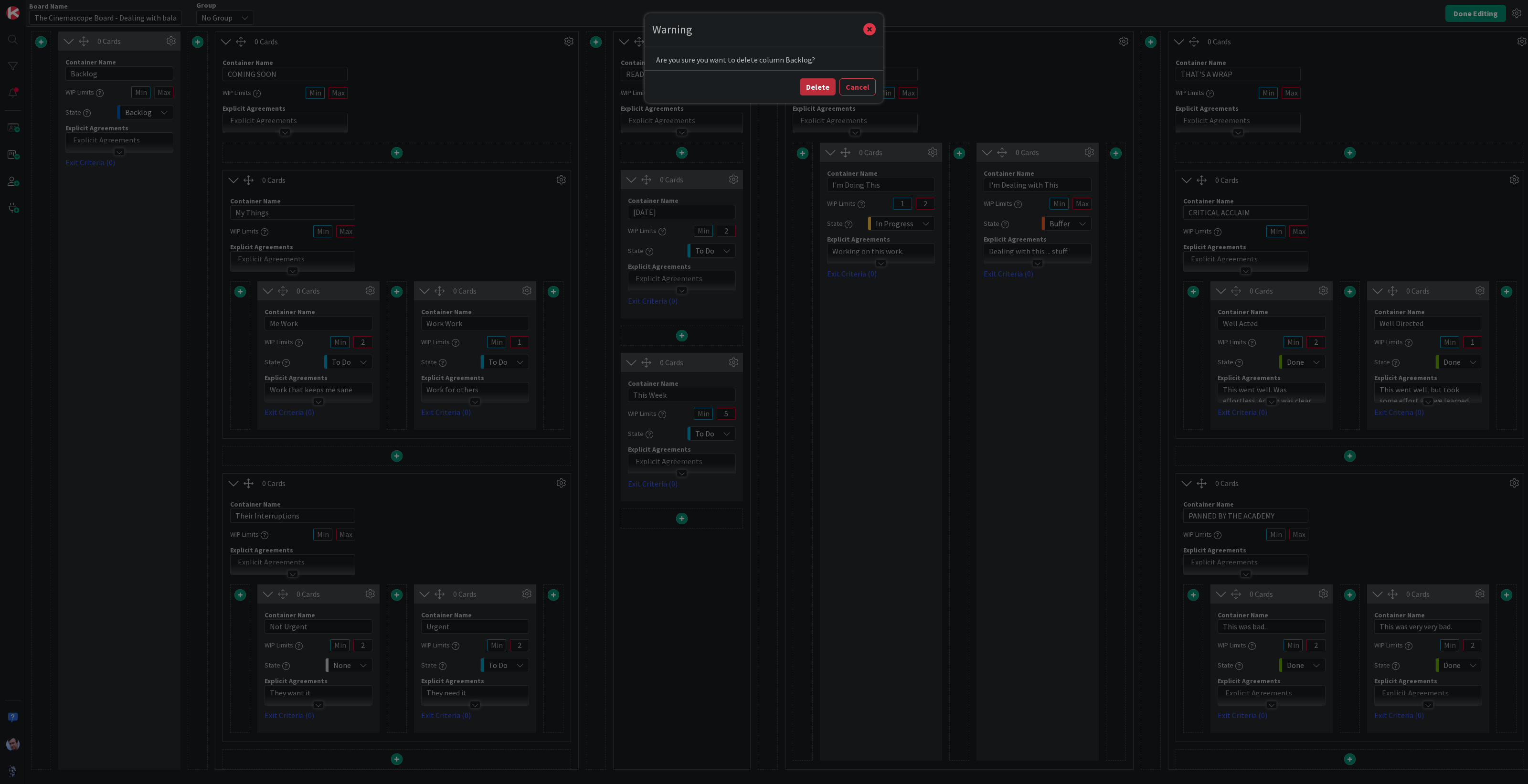
click at [820, 84] on button "Delete" at bounding box center [817, 87] width 36 height 17
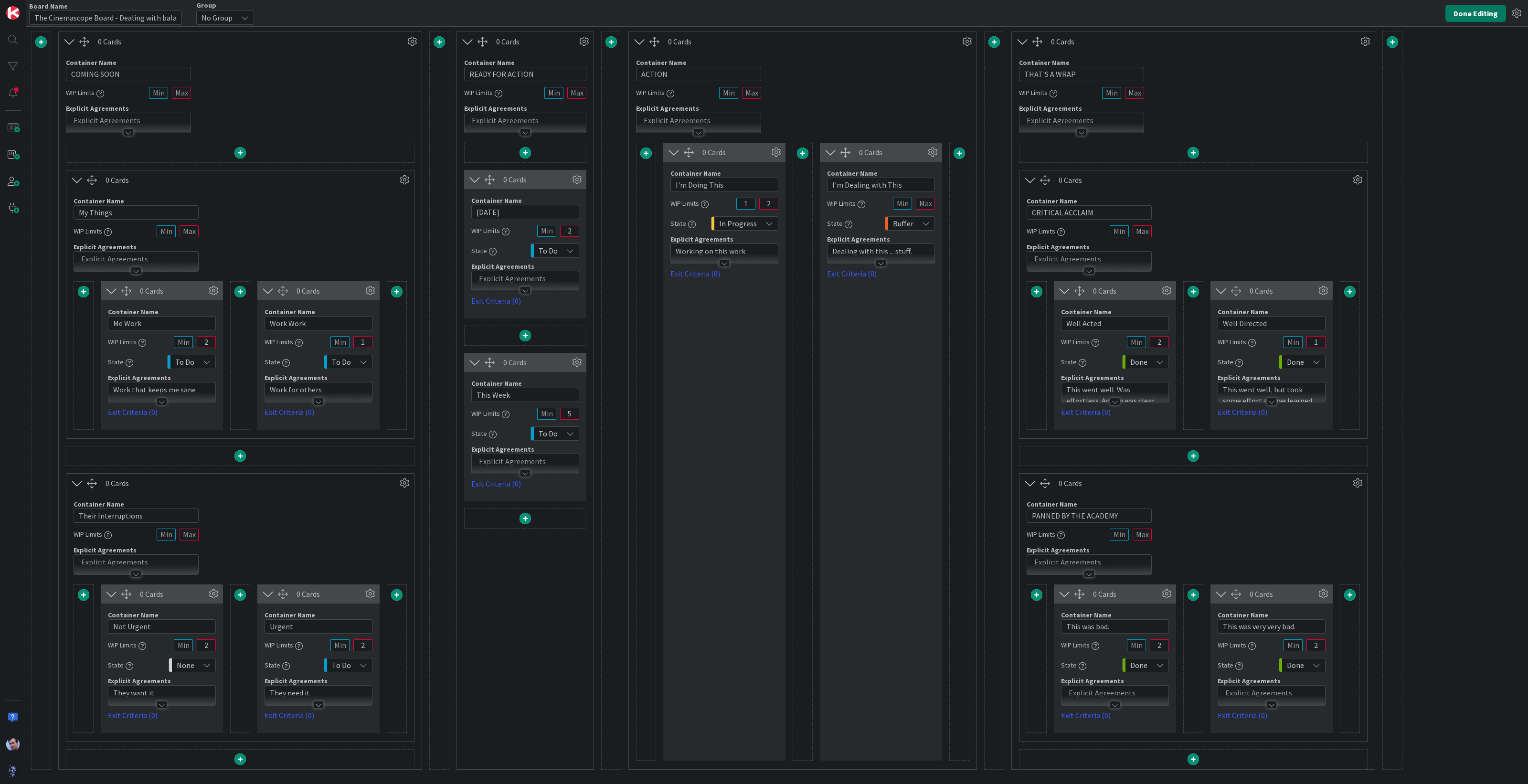
click at [1483, 17] on button "Done Editing" at bounding box center [1476, 13] width 61 height 17
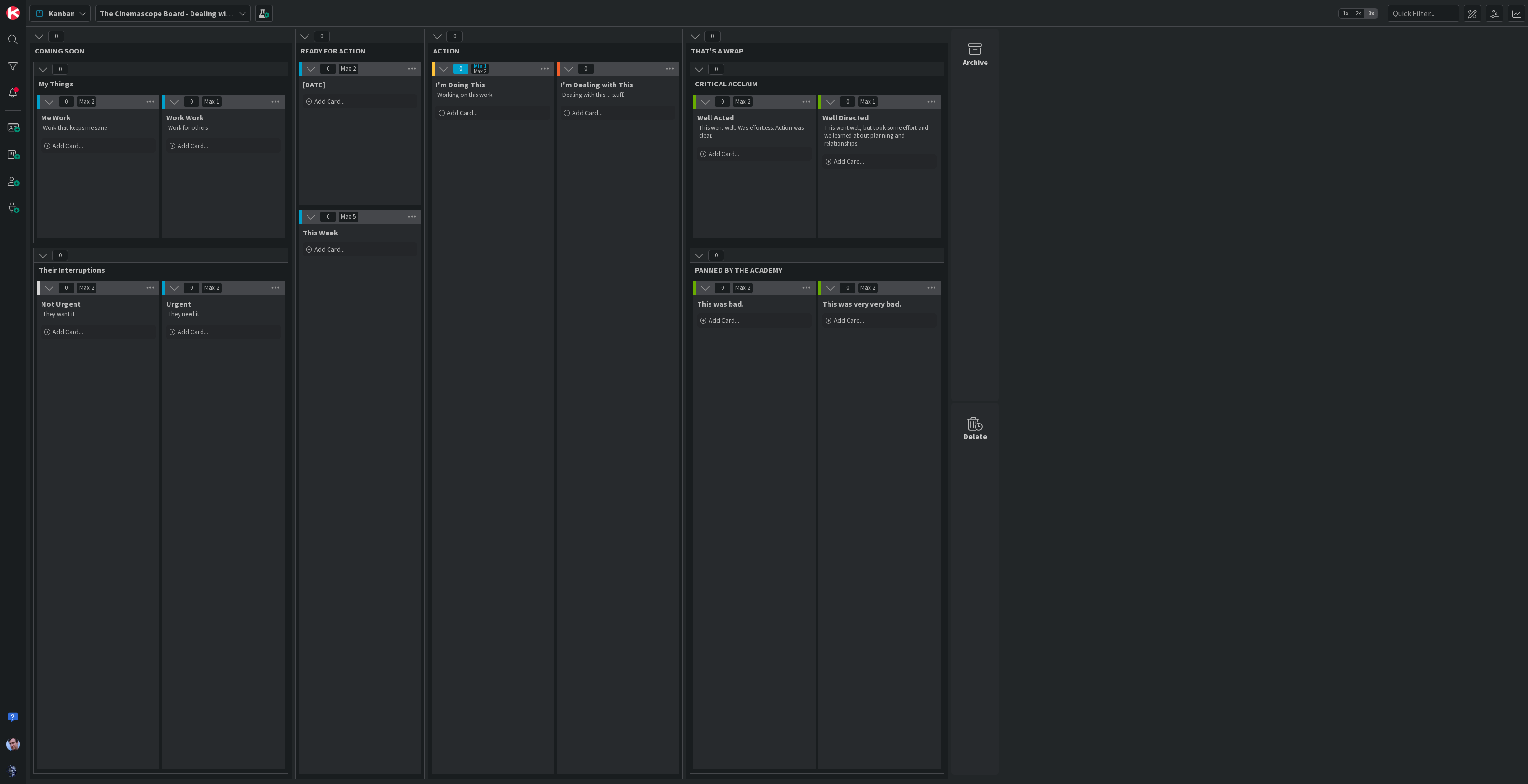
click at [1150, 283] on div "0 COMING SOON 0 My Things 0 Max 2 Me Work Work that keeps me sane Add Card... 0…" at bounding box center [776, 406] width 1498 height 756
click at [1475, 14] on span at bounding box center [1472, 13] width 17 height 17
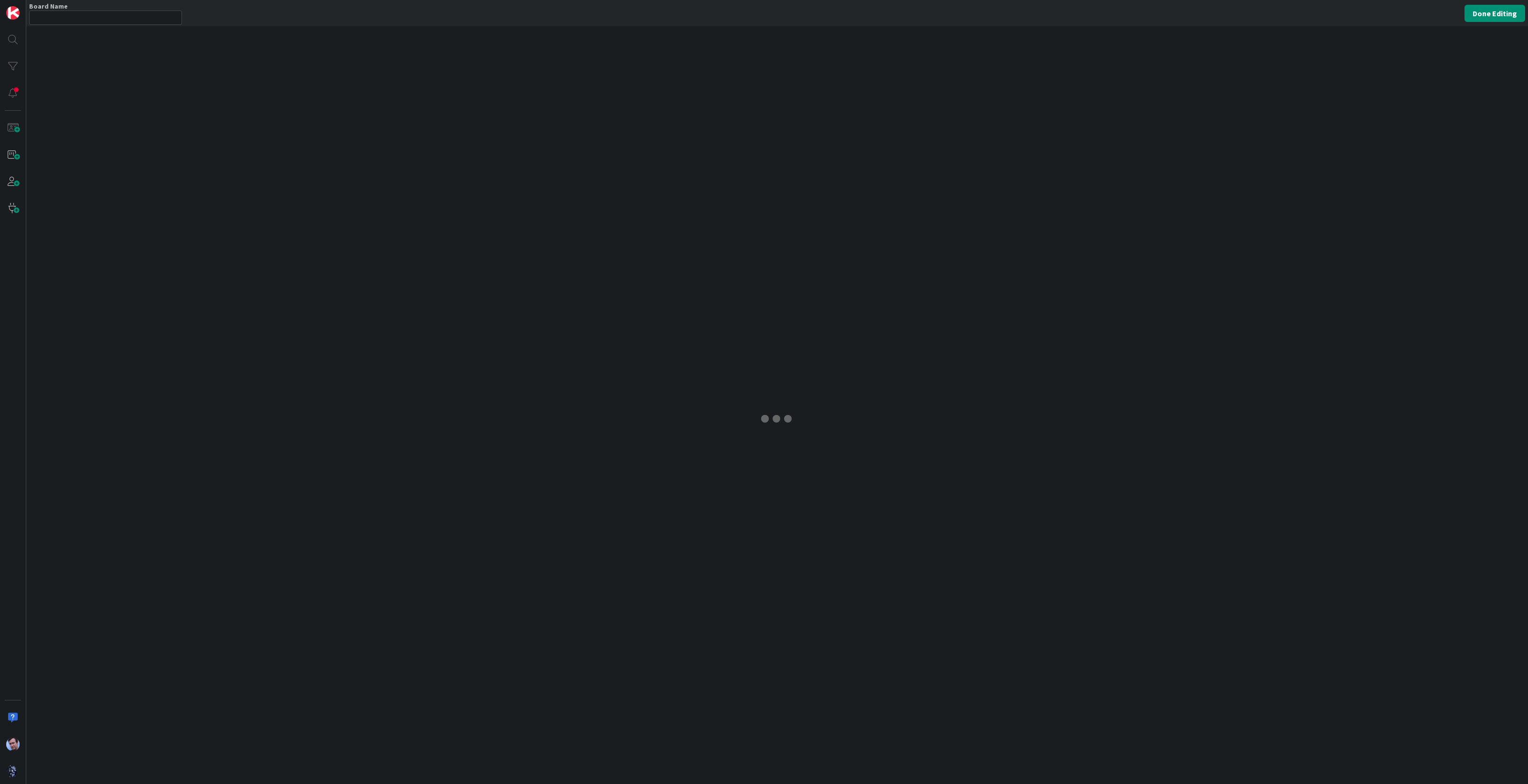
type input "The Cinemascope Board - Dealing with balance and overload"
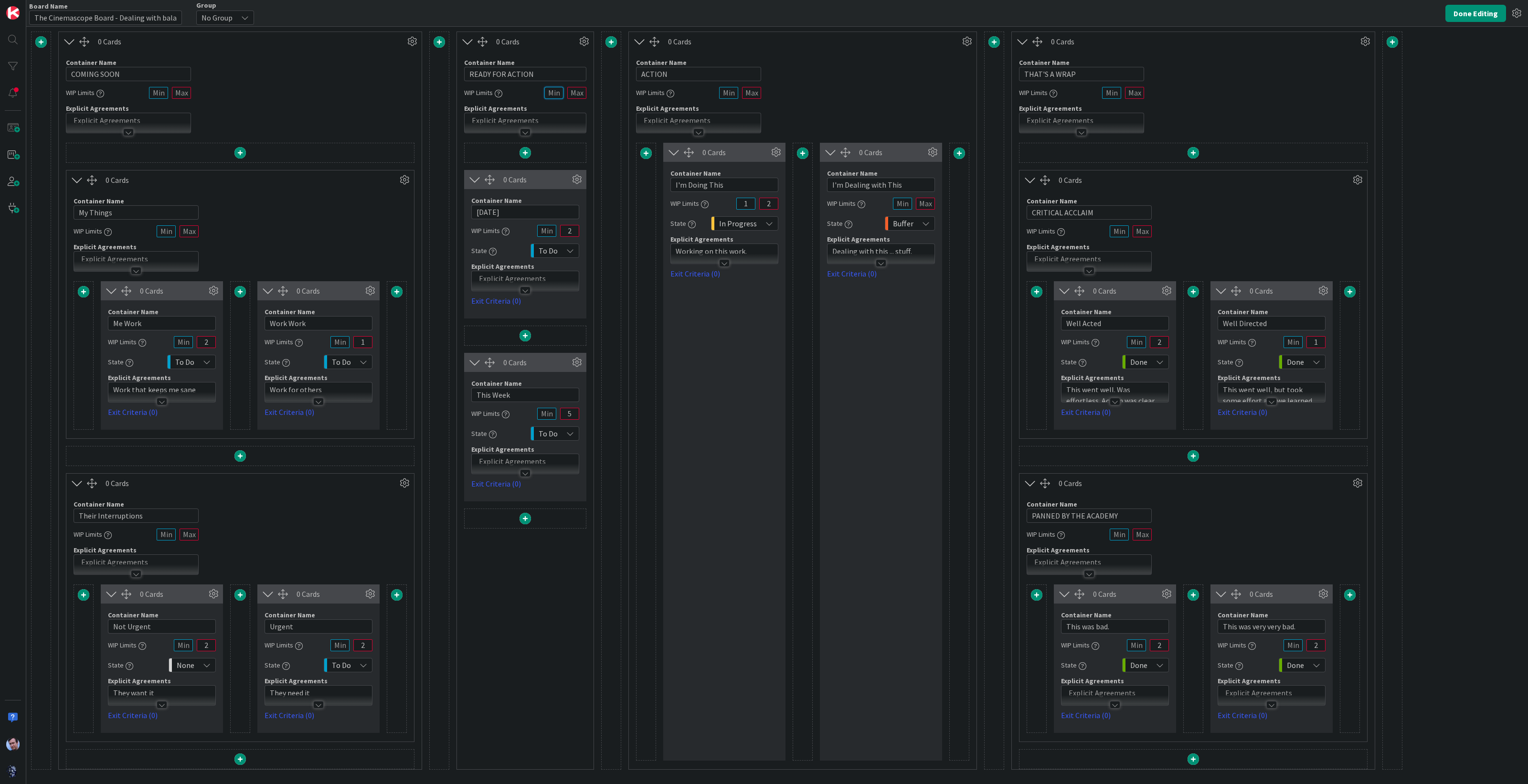
click at [553, 92] on input "text" at bounding box center [554, 93] width 19 height 12
click at [582, 91] on input "text" at bounding box center [577, 93] width 19 height 12
drag, startPoint x: 569, startPoint y: 229, endPoint x: 560, endPoint y: 229, distance: 9.0
click at [562, 228] on input "2" at bounding box center [569, 231] width 19 height 12
type input "5"
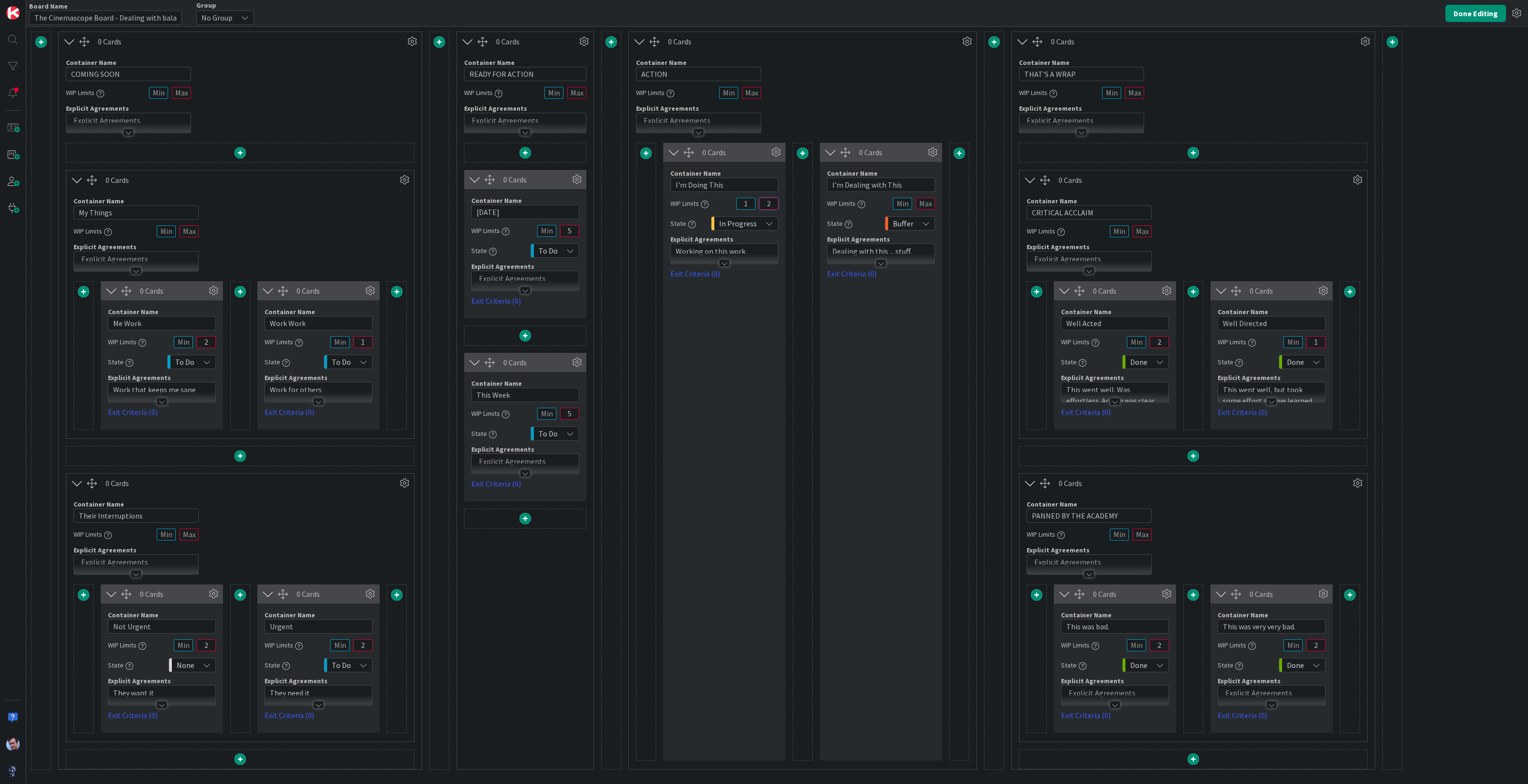
drag, startPoint x: 764, startPoint y: 199, endPoint x: 752, endPoint y: 199, distance: 12.0
click at [752, 197] on div "WIP Limits 1 2" at bounding box center [724, 203] width 108 height 17
type input "3"
click at [926, 205] on input "text" at bounding box center [925, 203] width 19 height 12
type input "8"
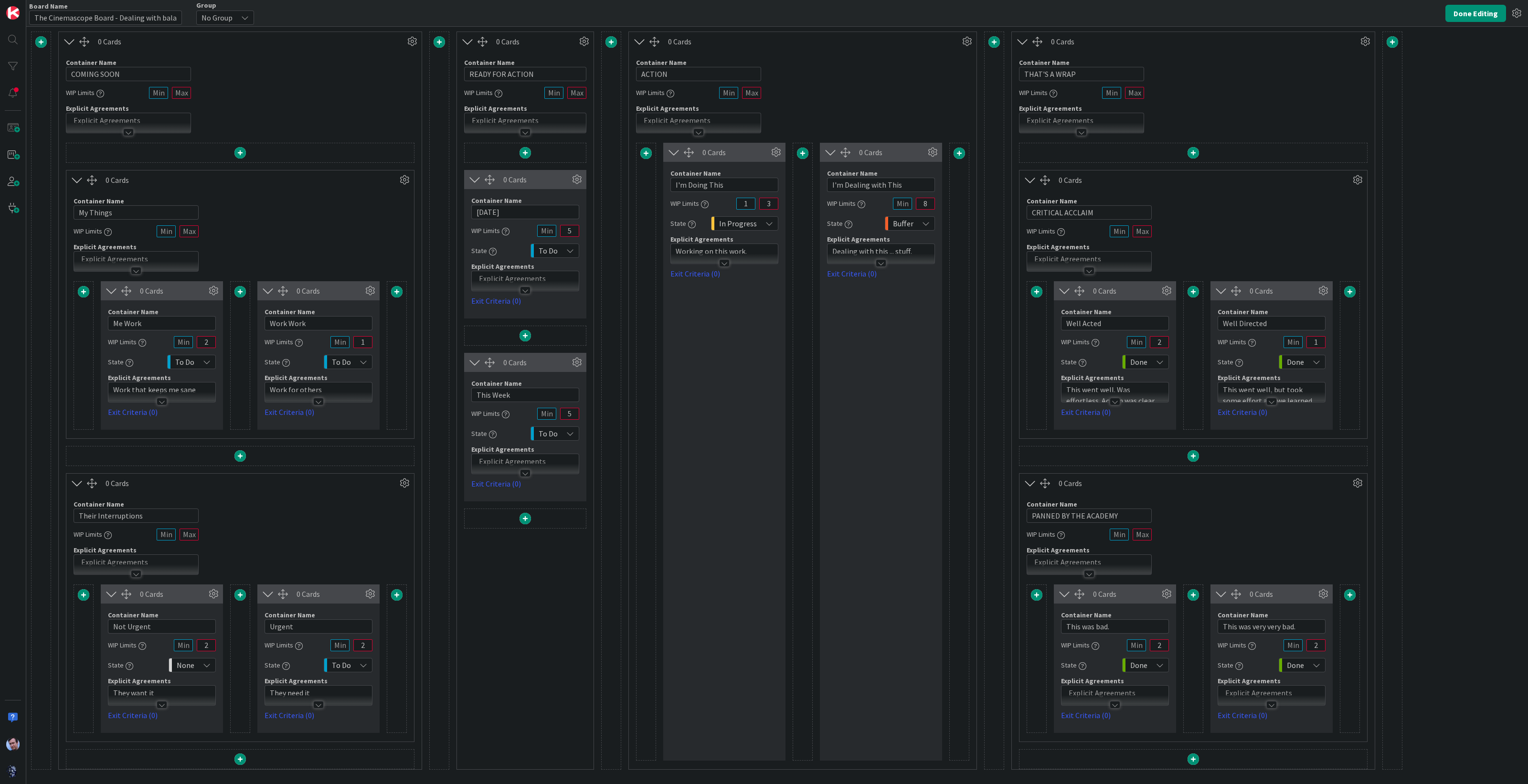
click at [957, 330] on div at bounding box center [959, 452] width 20 height 618
drag, startPoint x: 1164, startPoint y: 336, endPoint x: 1145, endPoint y: 337, distance: 19.0
click at [1145, 337] on div "WIP Limits 2" at bounding box center [1115, 342] width 108 height 17
type input "2"
click at [1122, 350] on div "Container Name 10 / 64 Well Acted WIP Limits 2 State Done Explicit Agreements T…" at bounding box center [1115, 359] width 108 height 117
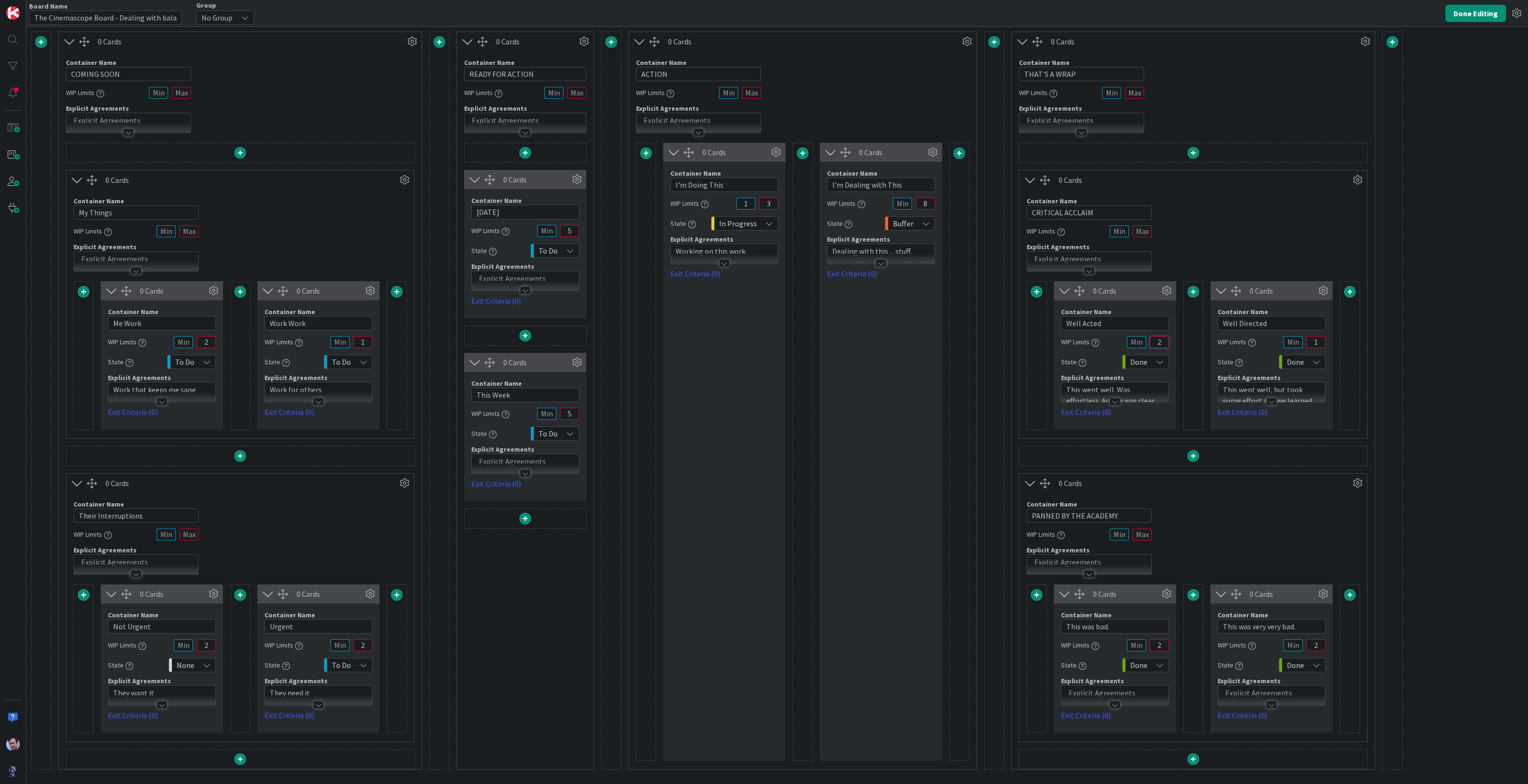
click at [1161, 342] on input "2" at bounding box center [1159, 342] width 19 height 12
click at [1320, 342] on input "1" at bounding box center [1316, 342] width 19 height 12
click at [1168, 641] on div "Container Name 13 / 64 This was bad. WIP Limits 2 State Done Explicit Agreement…" at bounding box center [1115, 662] width 122 height 117
click at [1162, 642] on input "2" at bounding box center [1159, 645] width 19 height 12
click at [1317, 645] on input "2" at bounding box center [1316, 645] width 19 height 12
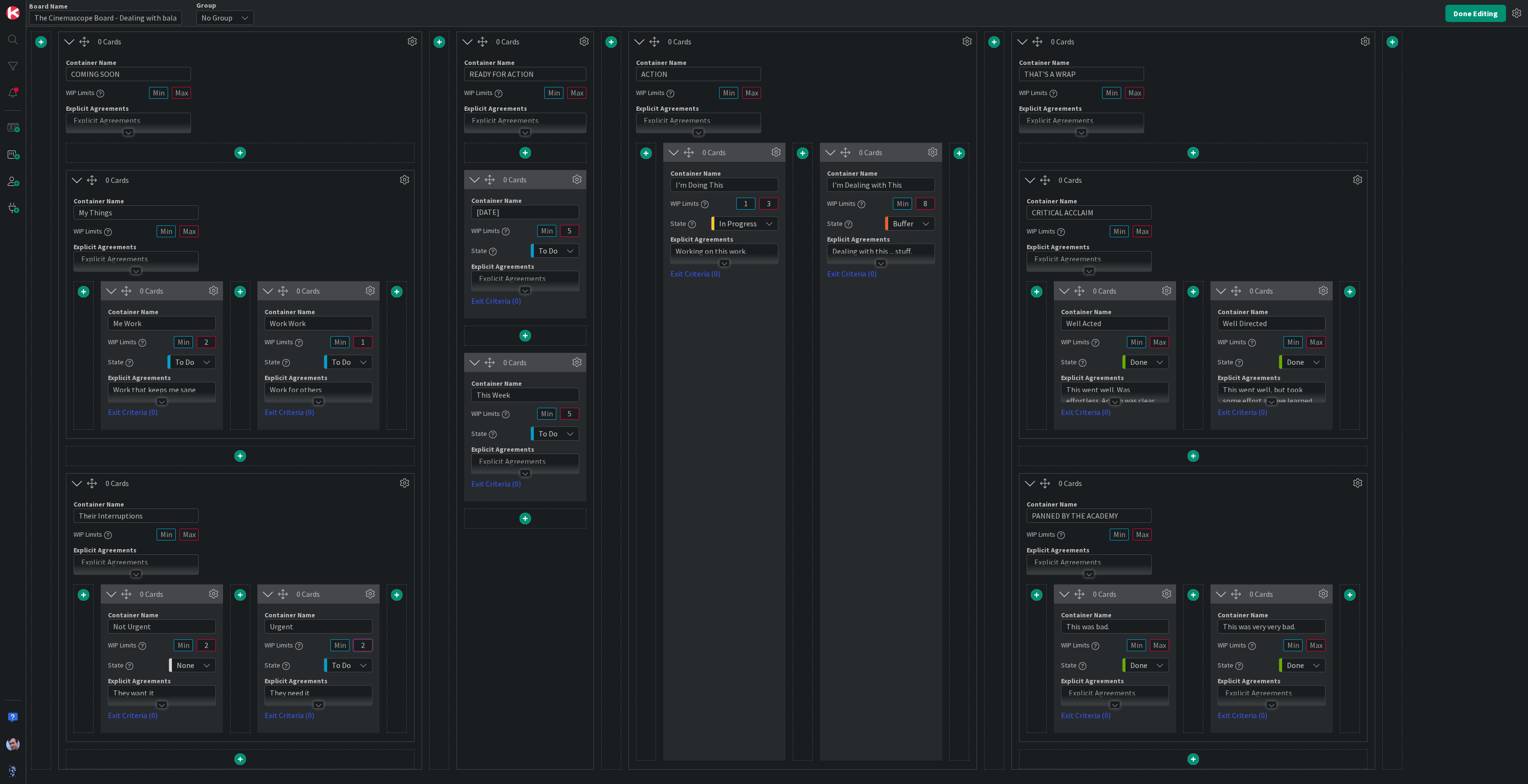
click at [365, 646] on input "2" at bounding box center [363, 645] width 19 height 12
click at [212, 642] on input "2" at bounding box center [206, 645] width 19 height 12
click at [212, 336] on input "2" at bounding box center [206, 342] width 19 height 12
click at [370, 341] on input "1" at bounding box center [363, 342] width 19 height 12
click at [527, 617] on div "0 Cards Container Name 5 / 64 [DATE] WIP Limits 5 State To Do Explicit Agreemen…" at bounding box center [525, 456] width 122 height 626
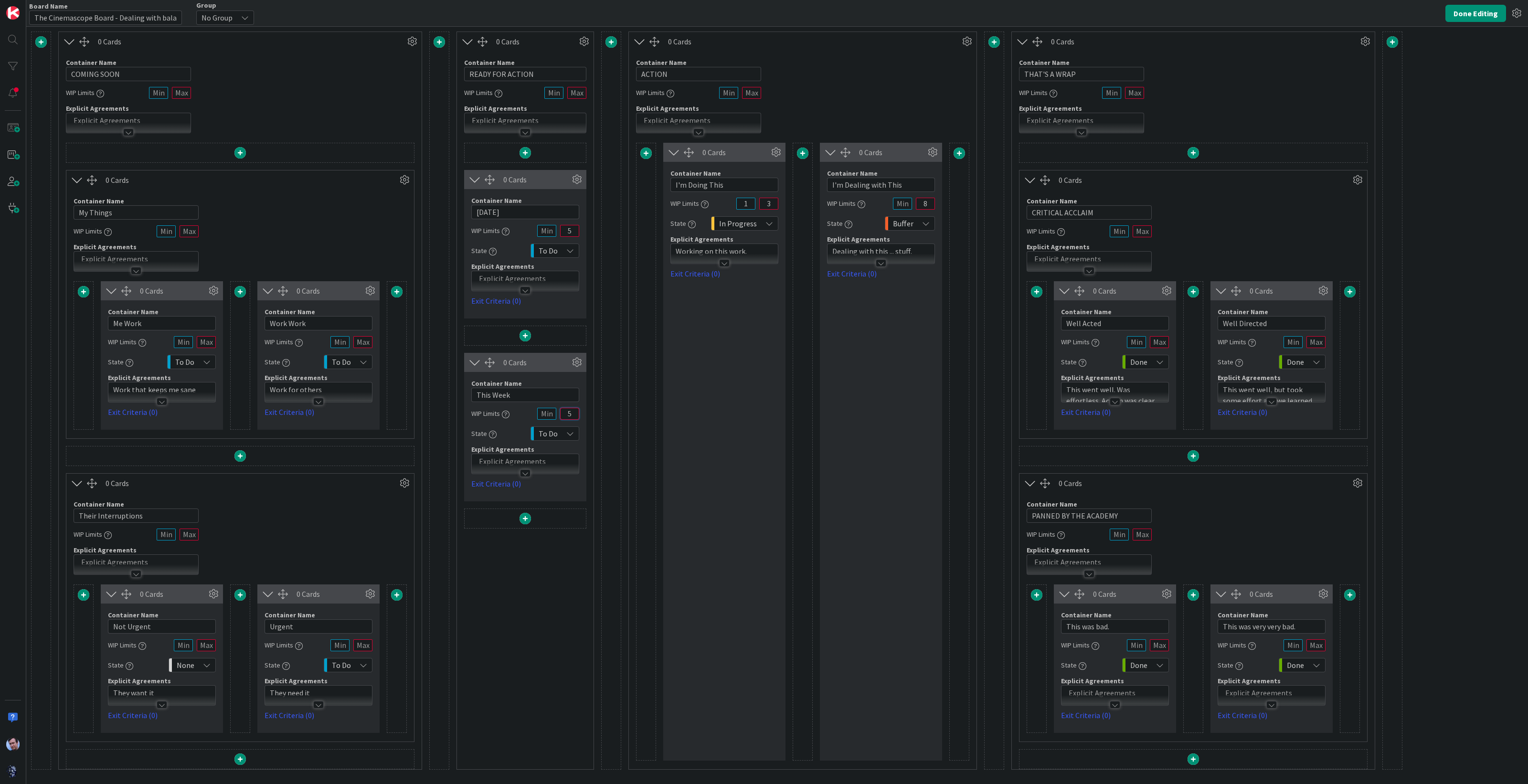
drag, startPoint x: 571, startPoint y: 414, endPoint x: 554, endPoint y: 414, distance: 17.0
click at [554, 414] on div "WIP Limits 5" at bounding box center [526, 413] width 108 height 17
type input "8"
click at [568, 604] on div "0 Cards Container Name 5 / 64 [DATE] WIP Limits 5 State To Do Explicit Agreemen…" at bounding box center [525, 456] width 122 height 626
click at [1460, 11] on button "Done Editing" at bounding box center [1476, 13] width 61 height 17
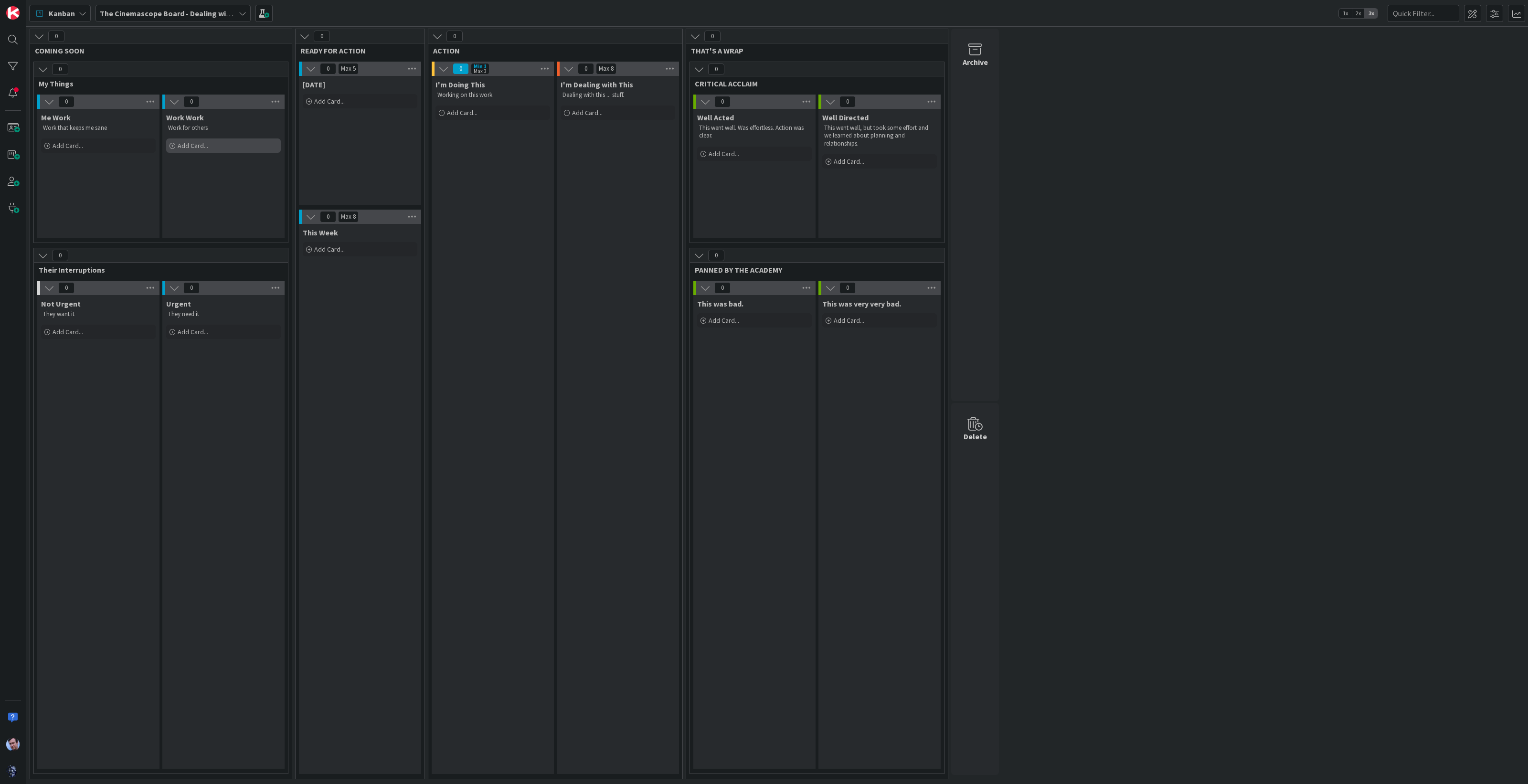
click at [186, 142] on span "Add Card..." at bounding box center [193, 145] width 31 height 8
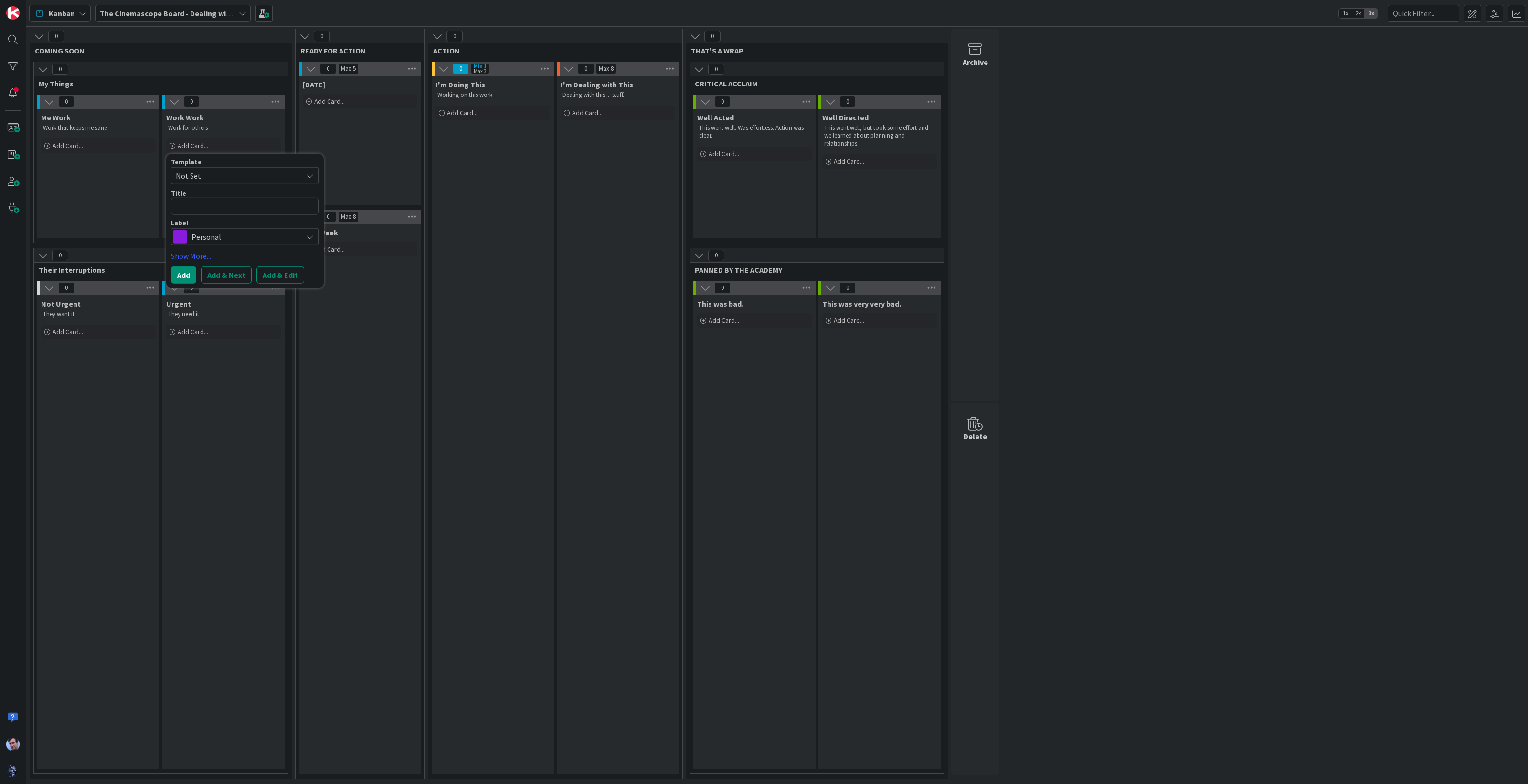
click at [231, 204] on textarea at bounding box center [245, 206] width 148 height 17
click at [303, 234] on div "Personal" at bounding box center [245, 237] width 148 height 17
click at [234, 276] on span "Business" at bounding box center [265, 276] width 116 height 14
click at [235, 209] on textarea at bounding box center [245, 206] width 148 height 17
paste textarea "Analyze [PERSON_NAME]'s current paperclip collection to understand preferred st…"
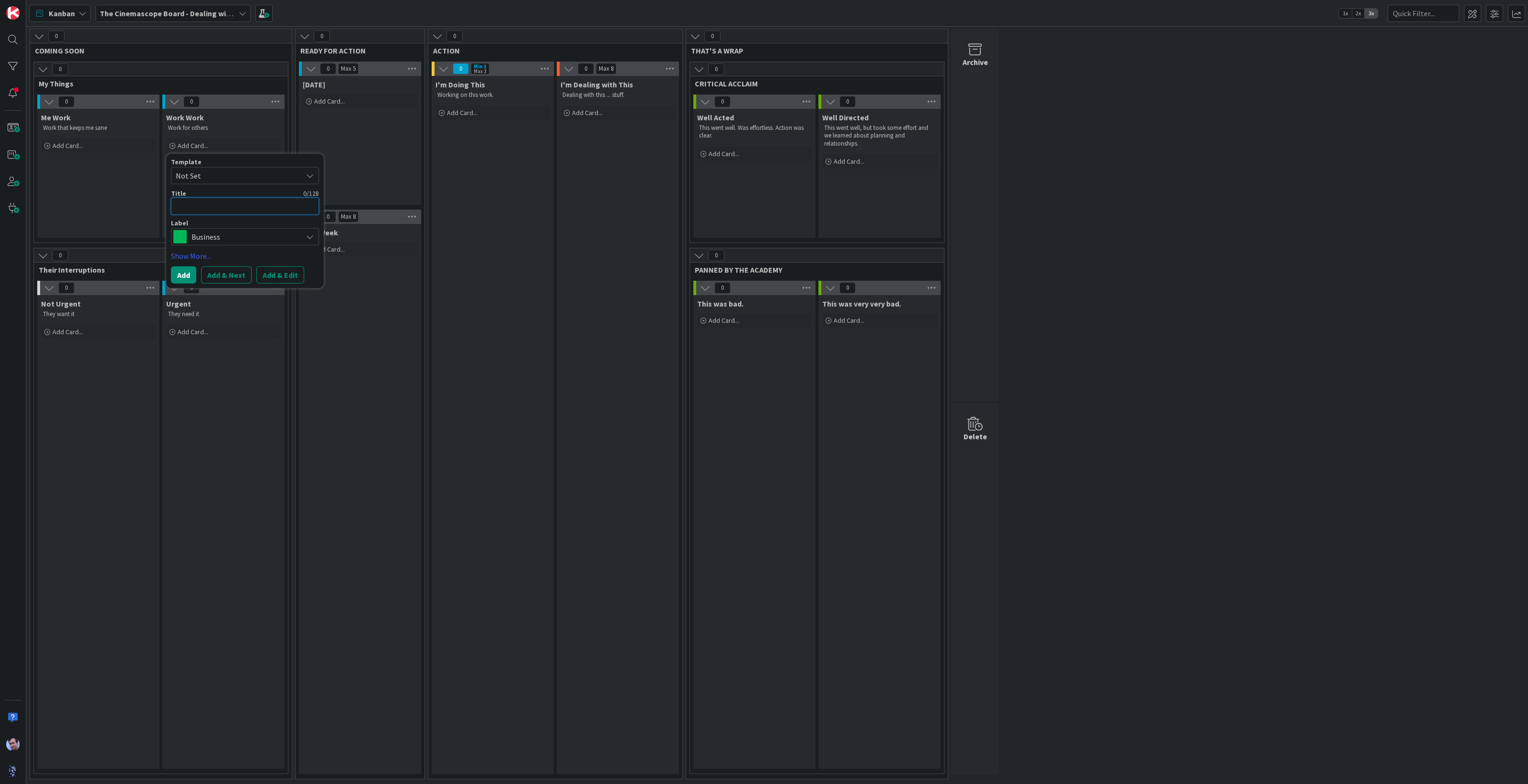
type textarea "x"
type textarea "Analyze [PERSON_NAME]'s current paperclip collection to understand preferred st…"
click at [224, 298] on button "Add & Next" at bounding box center [226, 298] width 50 height 17
click at [229, 199] on textarea at bounding box center [245, 206] width 148 height 17
paste textarea "Investigate how paperclips could be incorporated into [PERSON_NAME]'s pigeon-wa…"
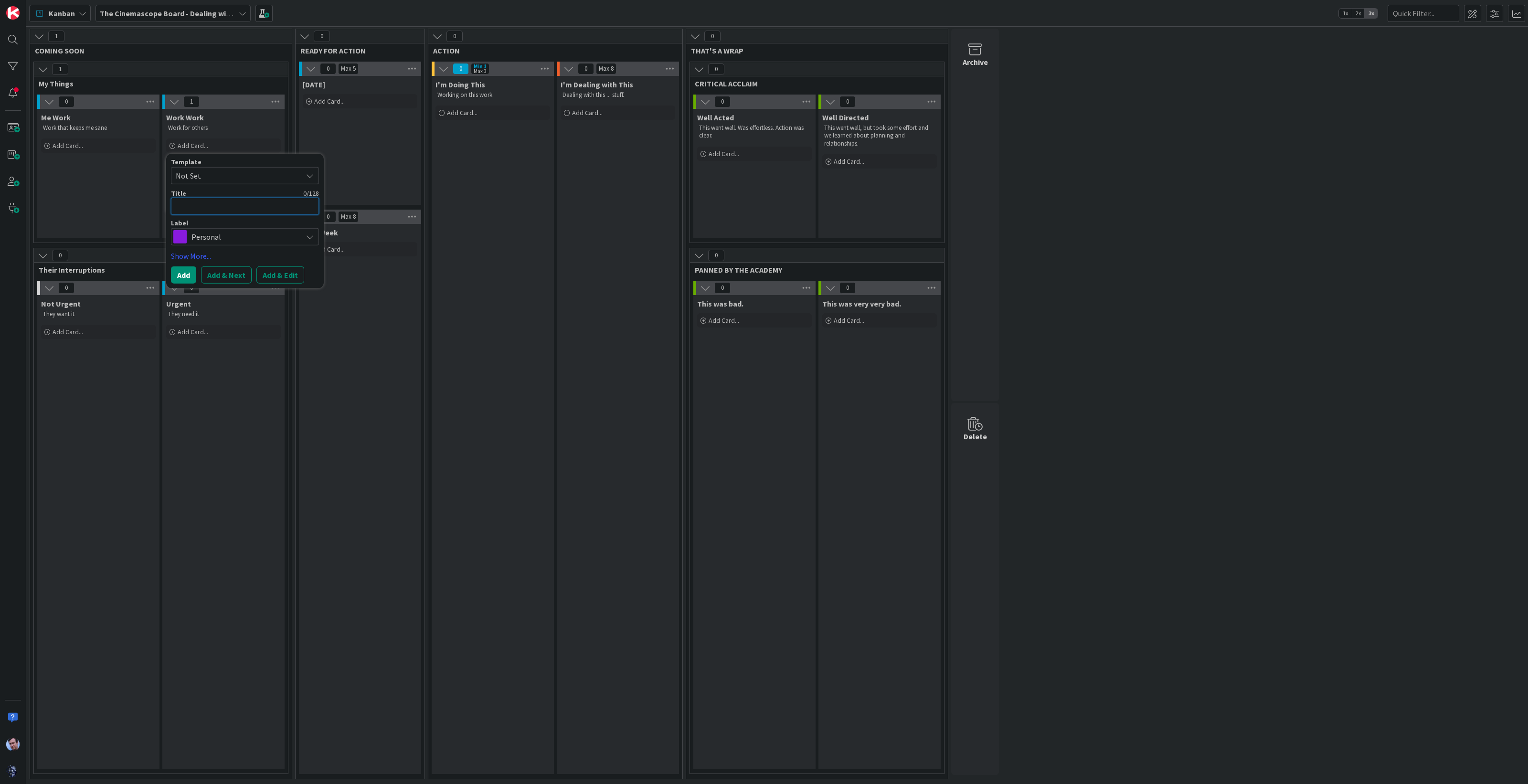
type textarea "x"
type textarea "Investigate how paperclips could be incorporated into [PERSON_NAME]'s pigeon-wa…"
click at [232, 299] on button "Add & Next" at bounding box center [226, 298] width 50 height 17
click at [247, 212] on textarea at bounding box center [245, 206] width 148 height 17
paste textarea "Create special paperclip collection named after [PERSON_NAME]'s favorite [PERSO…"
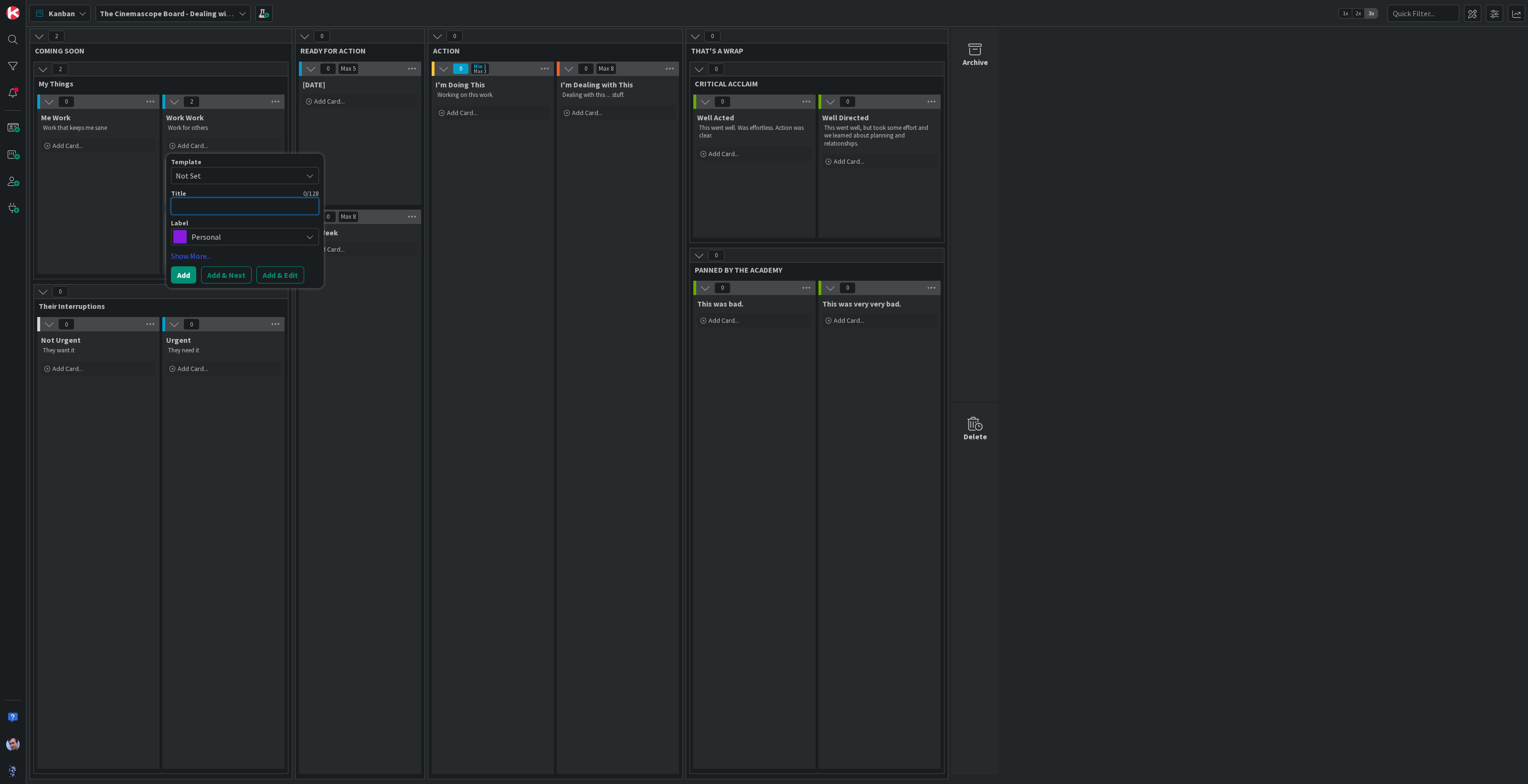
type textarea "x"
type textarea "Create special paperclip collection named after [PERSON_NAME]'s favorite [PERSO…"
click at [215, 285] on button "Add & Next" at bounding box center [226, 286] width 50 height 17
click at [275, 235] on span "Personal" at bounding box center [244, 237] width 106 height 14
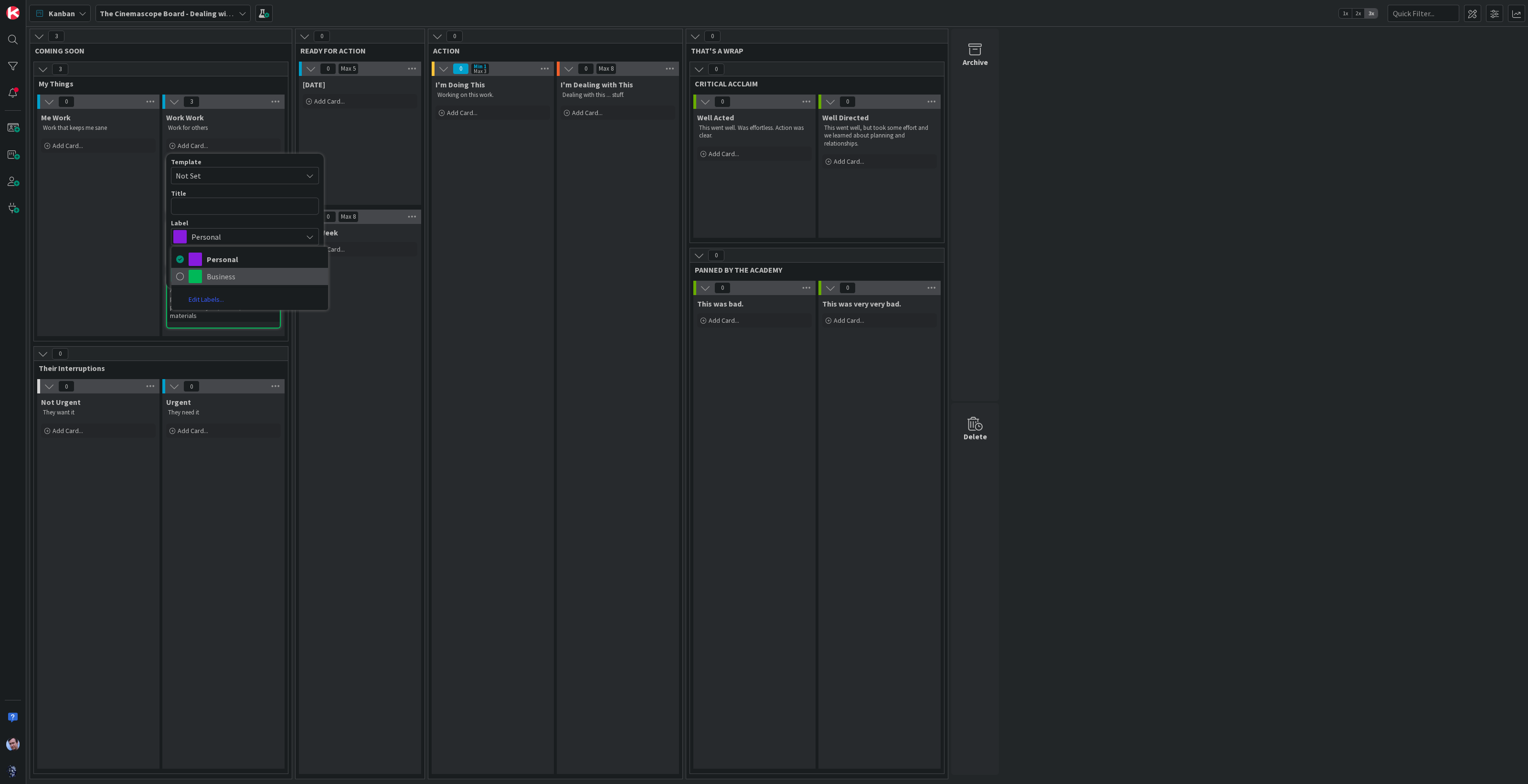
click at [259, 279] on span "Business" at bounding box center [265, 276] width 116 height 14
click at [238, 207] on textarea at bounding box center [245, 206] width 148 height 17
paste textarea "Design paperclips that incorporate [PERSON_NAME]'s other collecting passion - b…"
type textarea "x"
type textarea "Design paperclips that incorporate [PERSON_NAME]'s other collecting passion - b…"
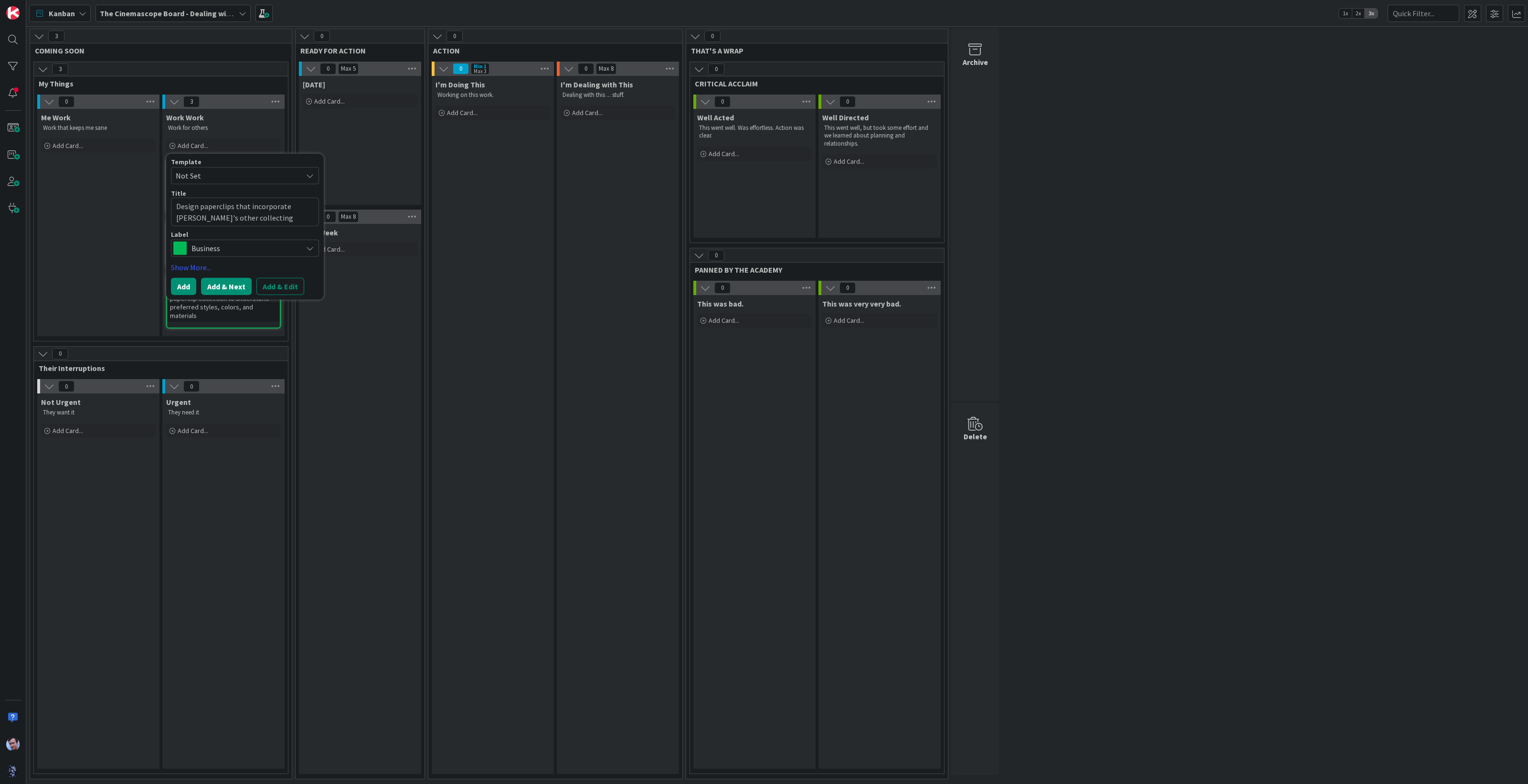
click at [219, 289] on button "Add & Next" at bounding box center [226, 286] width 50 height 17
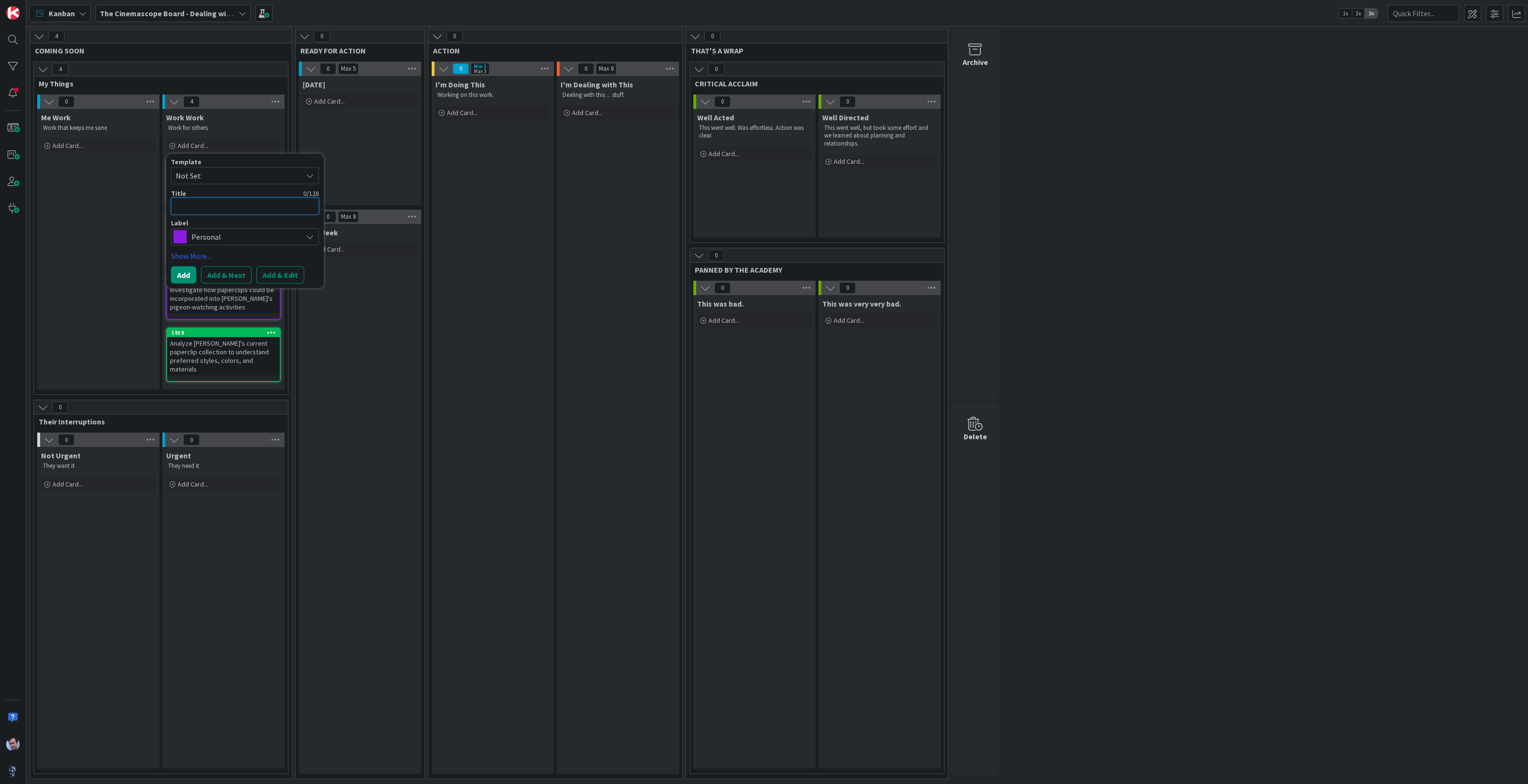
click at [212, 205] on textarea at bounding box center [245, 206] width 148 height 17
paste textarea "Design paperclips that incorporate [PERSON_NAME]'s other collecting passion - b…"
type textarea "x"
type textarea "Design paperclips that incorporate [PERSON_NAME]'s other collecting passion - b…"
click at [227, 294] on button "Add & Next" at bounding box center [226, 286] width 50 height 17
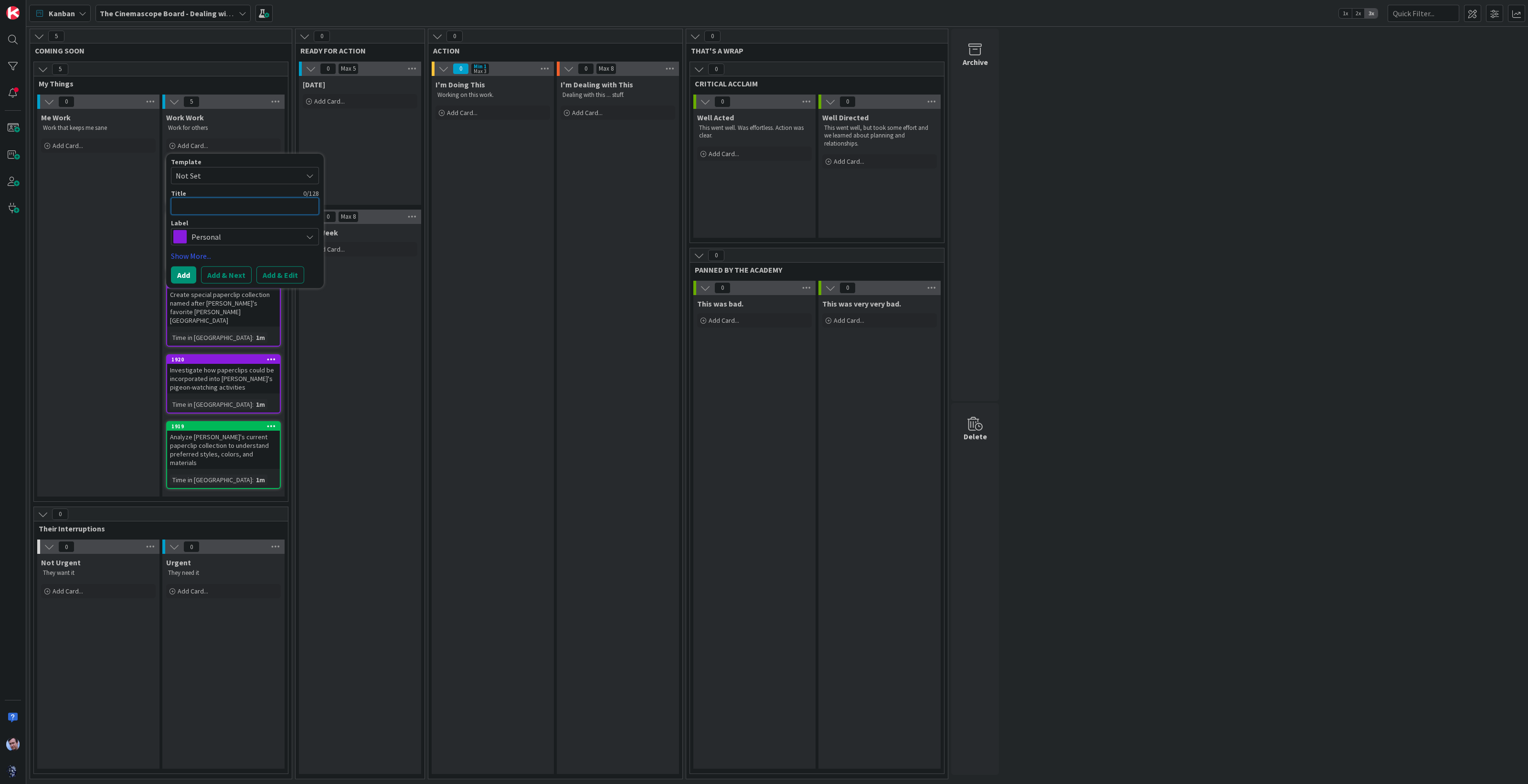
click at [214, 205] on textarea at bounding box center [245, 206] width 148 height 17
paste textarea "Develop marketing materials showing how paperclips can organize [PERSON_NAME]'s…"
type textarea "x"
type textarea "Develop marketing materials showing how paperclips can organize [PERSON_NAME]'s…"
click at [234, 297] on button "Add & Next" at bounding box center [226, 298] width 50 height 17
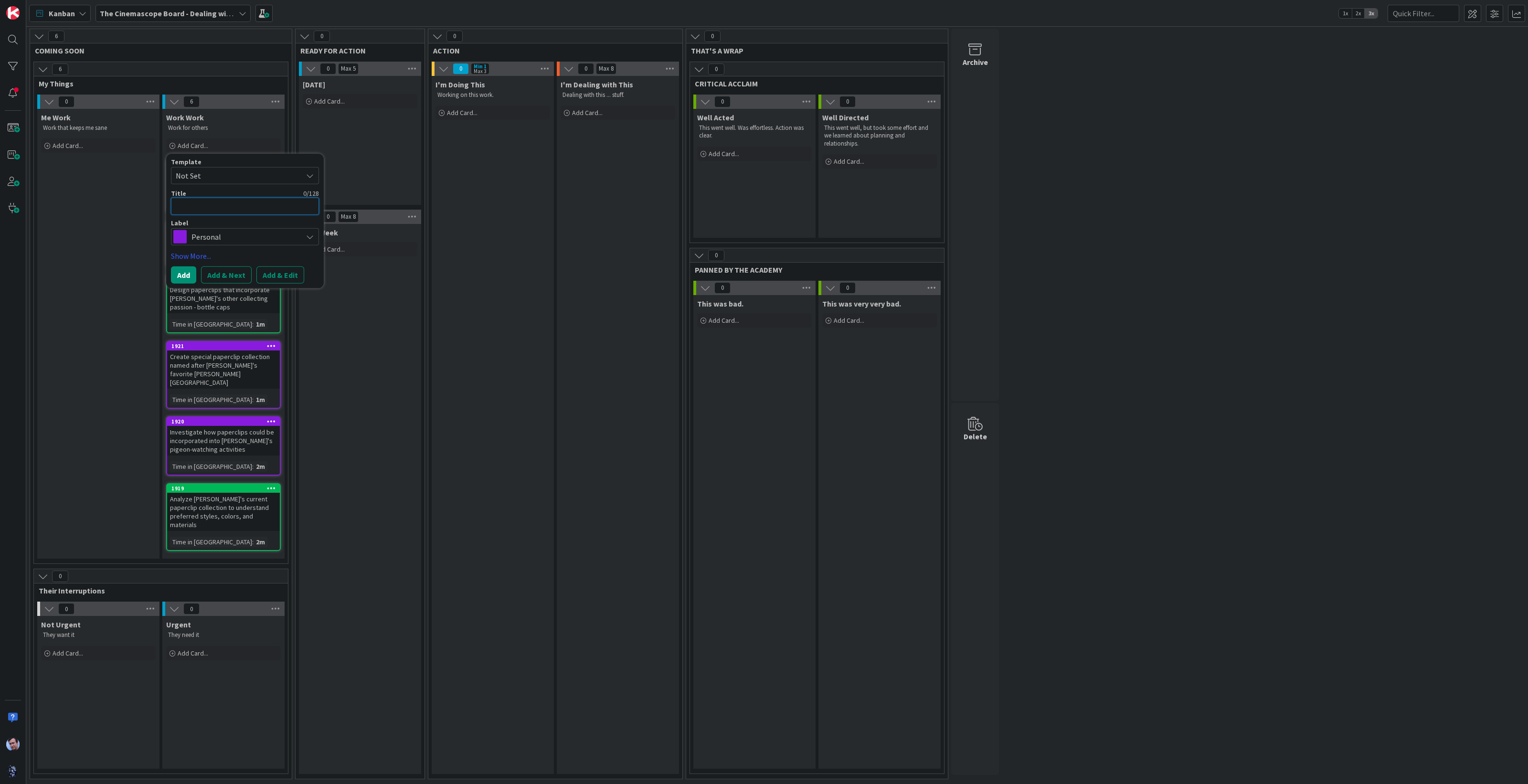
click at [192, 214] on textarea at bounding box center [245, 206] width 148 height 17
paste textarea "Educational content series matching [PERSON_NAME]'s love of numbers and counting"
type textarea "x"
type textarea "Educational content series matching [PERSON_NAME]'s love of numbers and counting"
click at [244, 246] on span "Personal" at bounding box center [244, 248] width 106 height 14
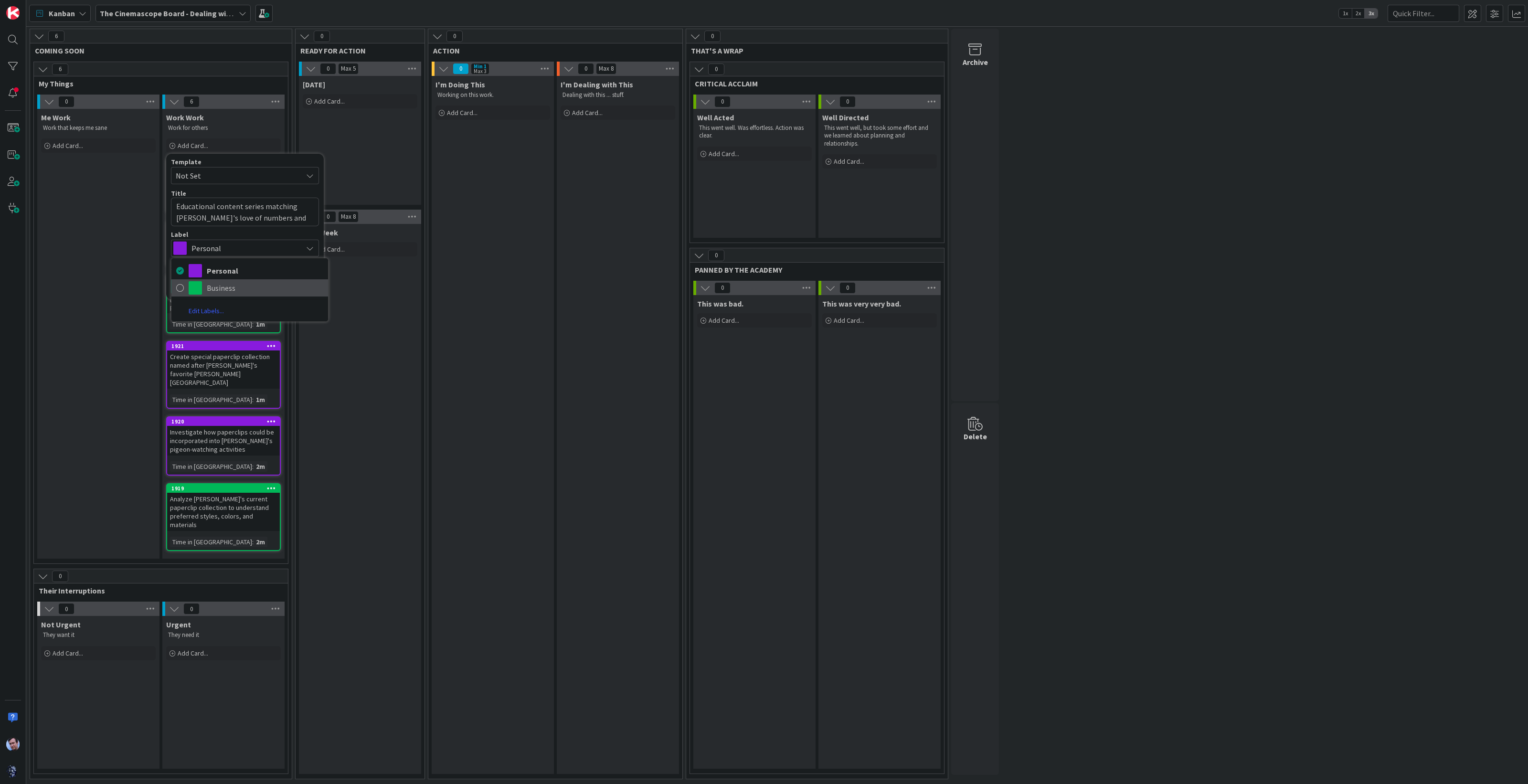
click at [237, 285] on span "Business" at bounding box center [265, 288] width 116 height 14
type textarea "x"
click at [224, 289] on button "Add & Next" at bounding box center [226, 286] width 50 height 17
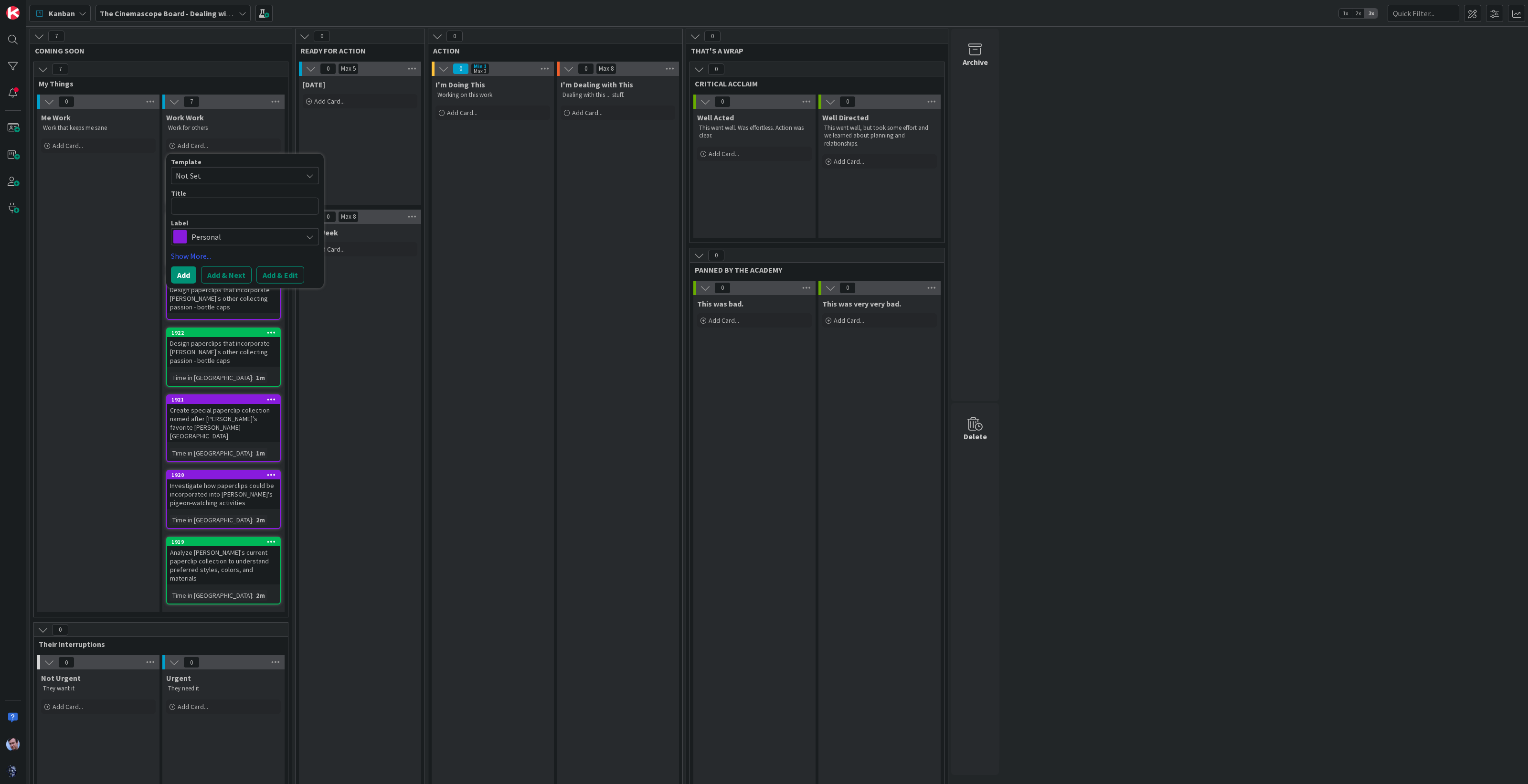
click at [197, 215] on div "Template Not Set Title 0 / 128 Label Personal Personal Business Edit Labels..." at bounding box center [245, 202] width 148 height 87
click at [215, 208] on textarea at bounding box center [245, 206] width 148 height 17
paste textarea "Secure rights to use [PERSON_NAME]'s likeness for official paperclip merchandise"
type textarea "x"
type textarea "Secure rights to use [PERSON_NAME]'s likeness for official paperclip merchandise"
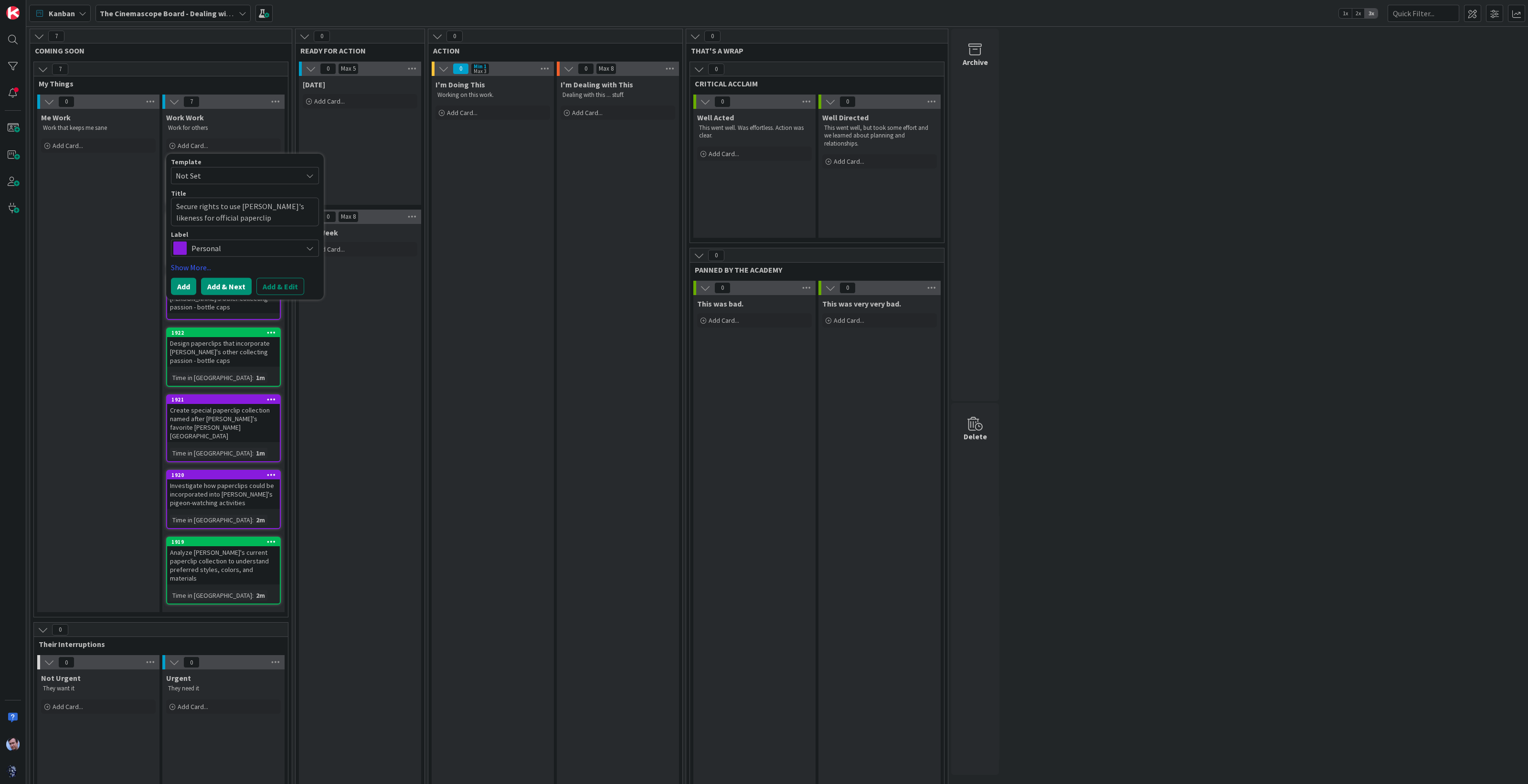
click at [225, 278] on button "Add & Next" at bounding box center [226, 286] width 50 height 17
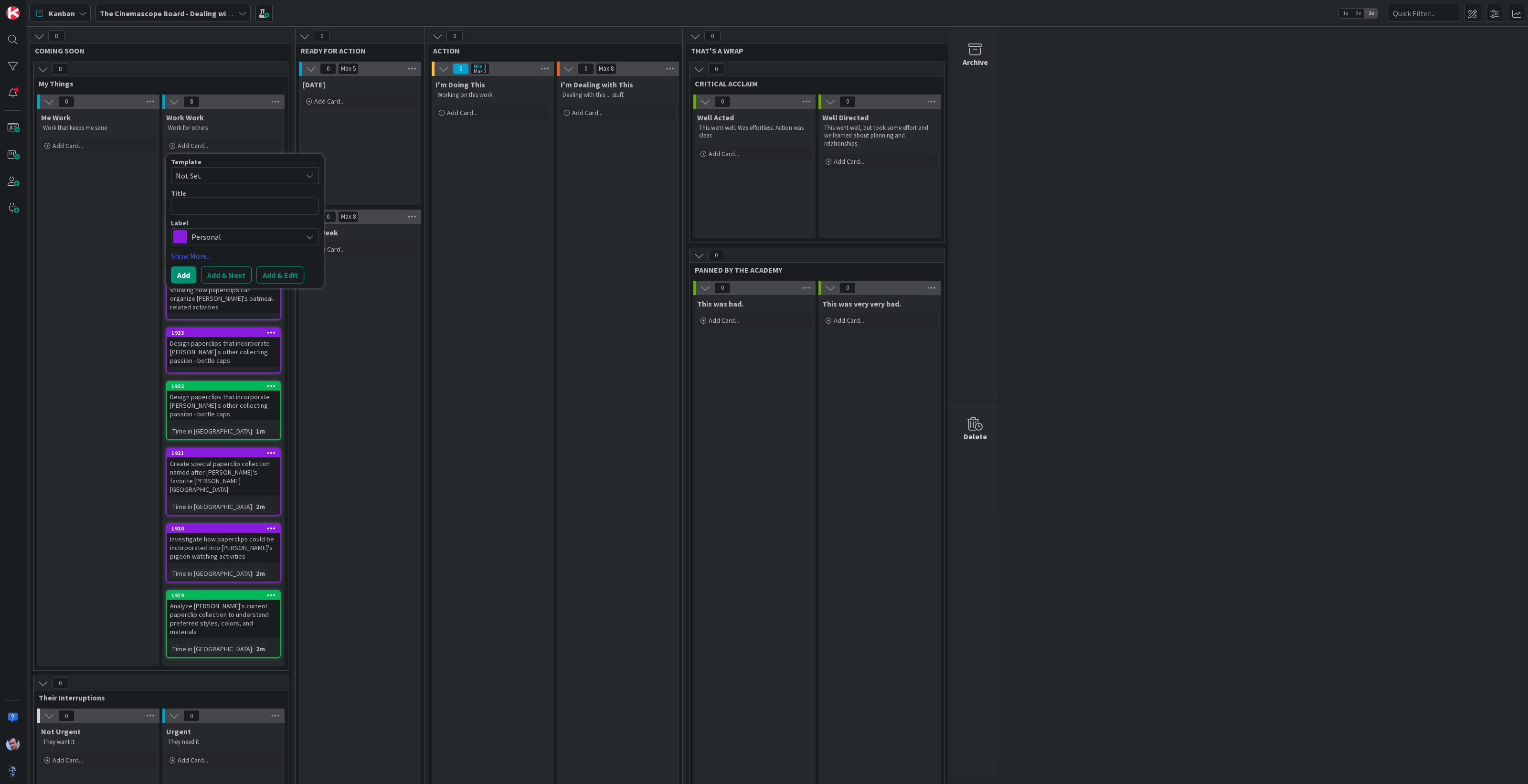
click at [206, 233] on span "Personal" at bounding box center [244, 237] width 106 height 14
click at [214, 282] on span "Business" at bounding box center [265, 276] width 116 height 14
click at [228, 199] on textarea at bounding box center [245, 206] width 148 height 17
paste textarea "Establish partnership to reach pigeon enthusiast community ([PERSON_NAME]'s dem…"
type textarea "x"
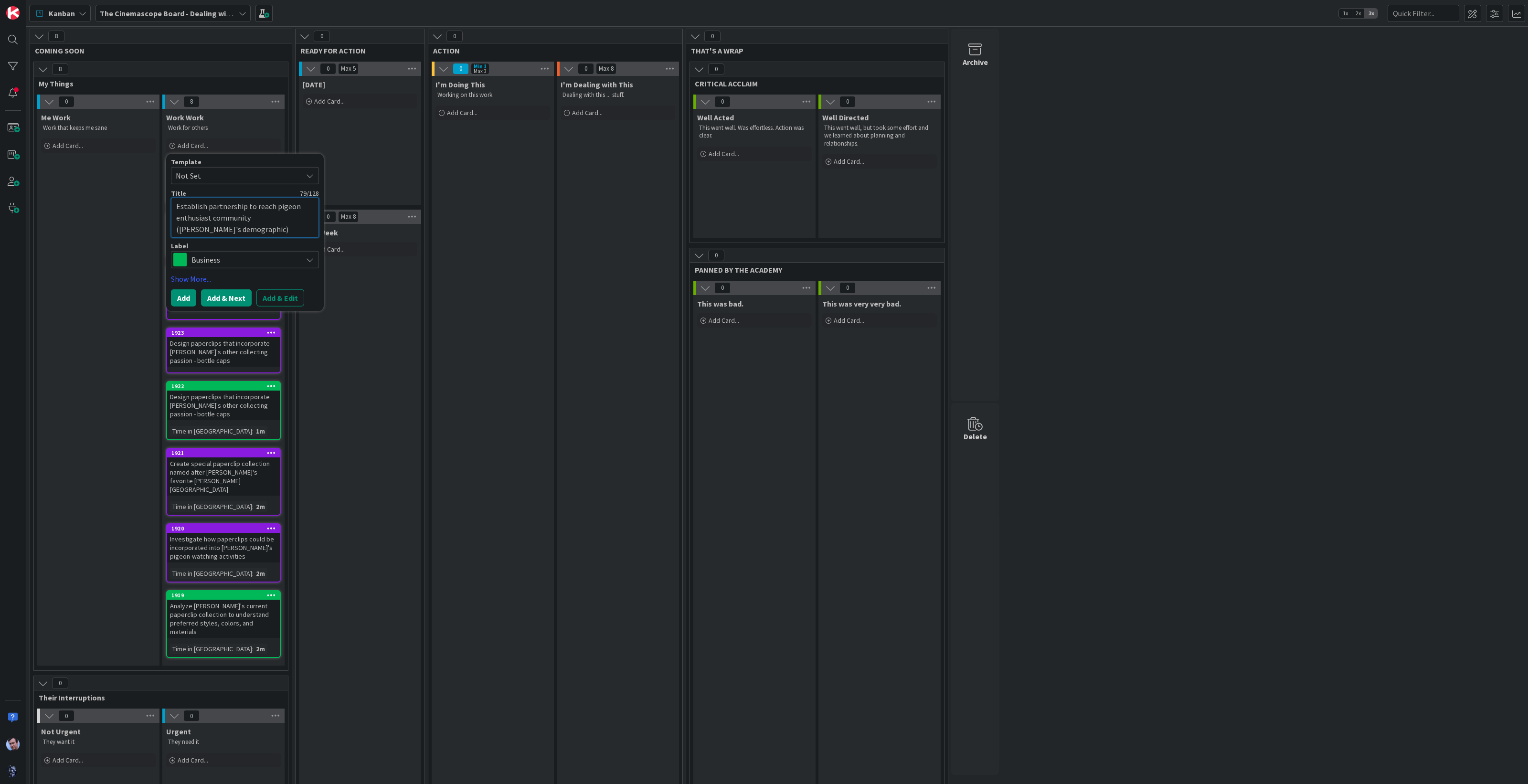
type textarea "Establish partnership to reach pigeon enthusiast community ([PERSON_NAME]'s dem…"
click at [224, 294] on button "Add & Next" at bounding box center [226, 298] width 50 height 17
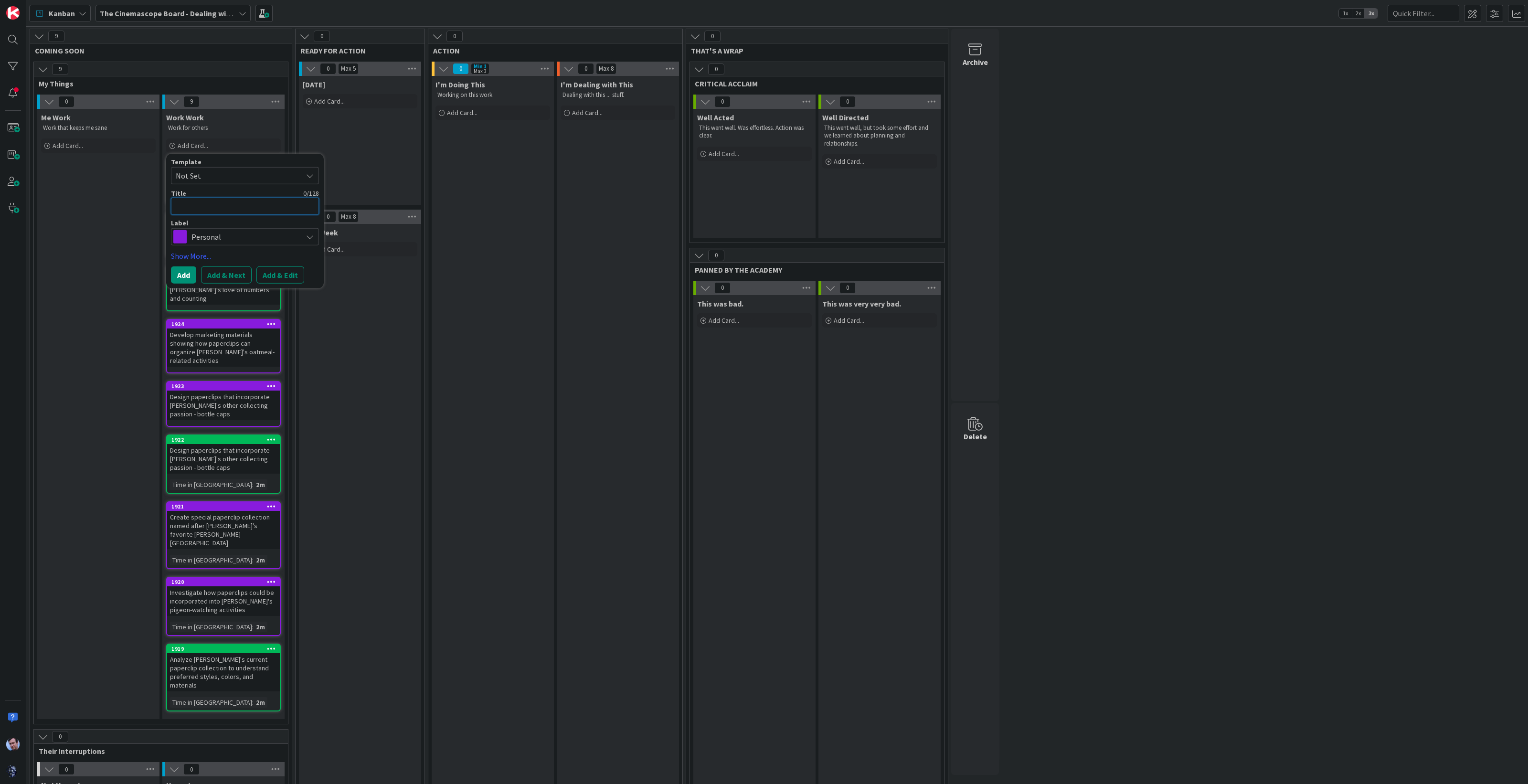
click at [266, 205] on textarea at bounding box center [245, 206] width 148 height 17
click at [269, 238] on span "Personal" at bounding box center [244, 237] width 106 height 14
click at [227, 281] on span "Business" at bounding box center [265, 276] width 116 height 14
click at [219, 212] on textarea at bounding box center [245, 206] width 148 height 17
paste textarea "Create display system that appeals to [PERSON_NAME]'s methodical, systematic na…"
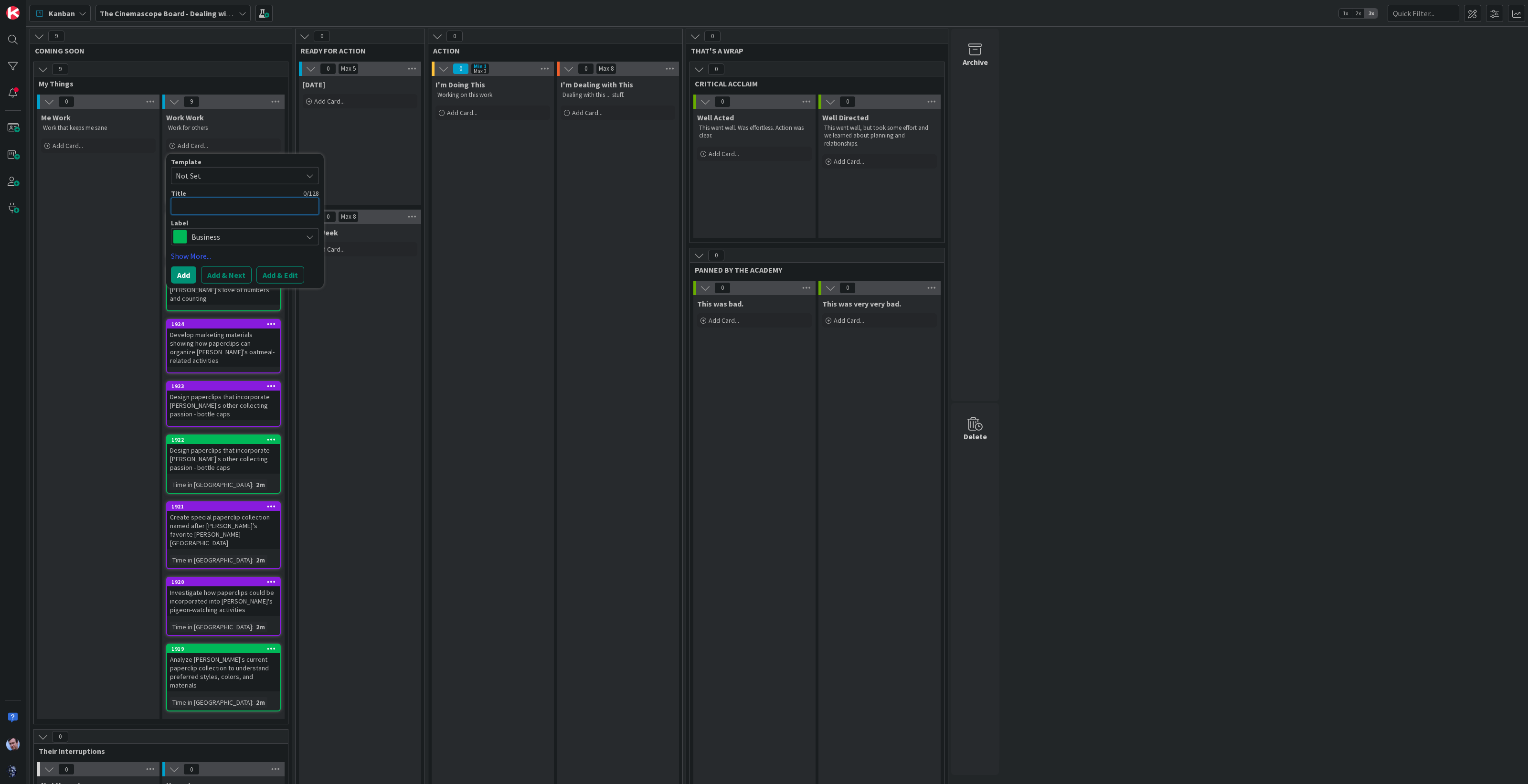
type textarea "x"
type textarea "Create display system that appeals to [PERSON_NAME]'s methodical, systematic na…"
click at [222, 281] on button "Add & Next" at bounding box center [226, 286] width 50 height 17
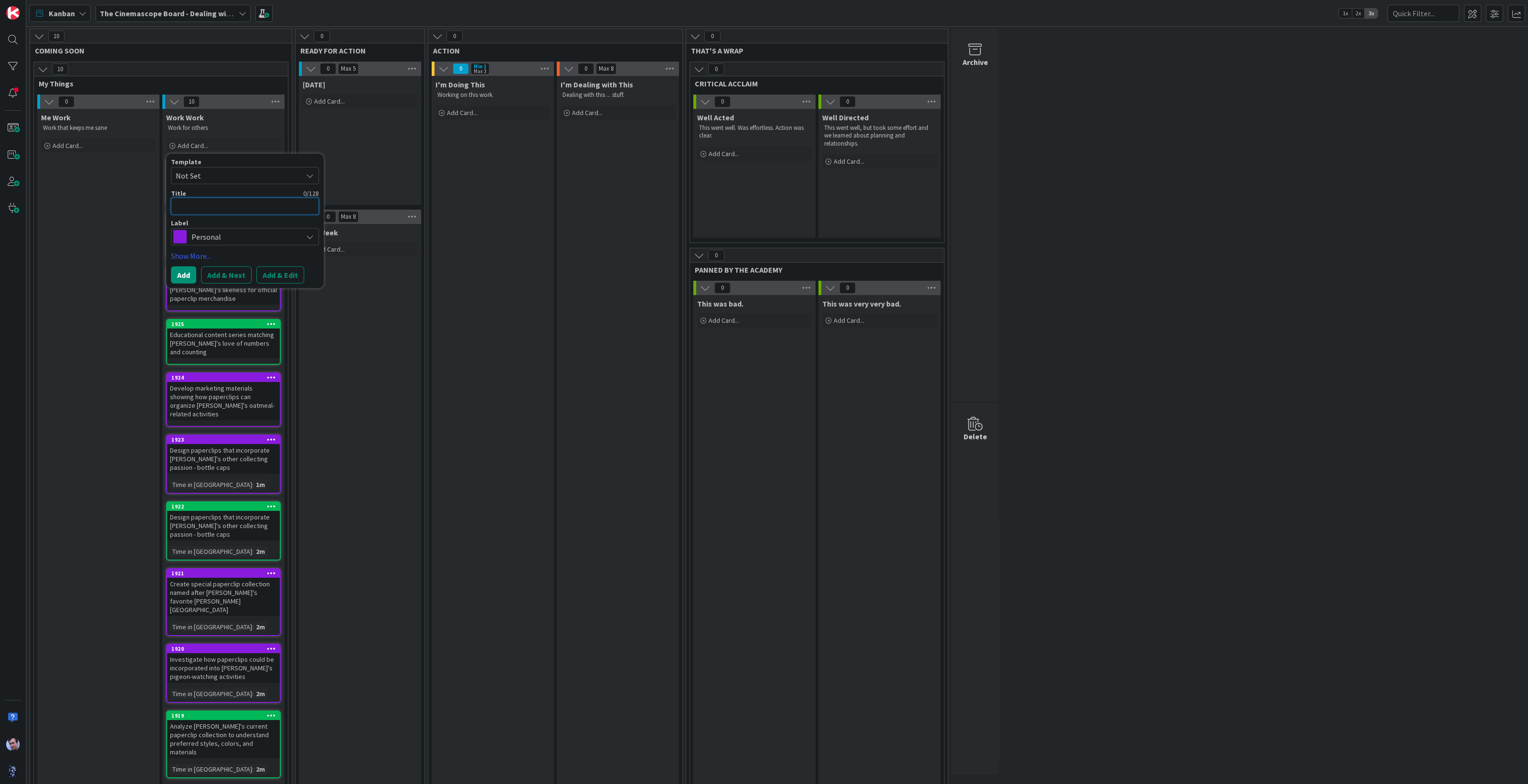
click at [230, 207] on textarea at bounding box center [245, 206] width 148 height 17
paste textarea "Develop security features to prevent [PERSON_NAME] from "borrowing" [PERSON_NAM…"
type textarea "x"
type textarea "Develop security features to prevent [PERSON_NAME] from "borrowing" [PERSON_NAM…"
click at [217, 281] on button "Add & Next" at bounding box center [226, 286] width 50 height 17
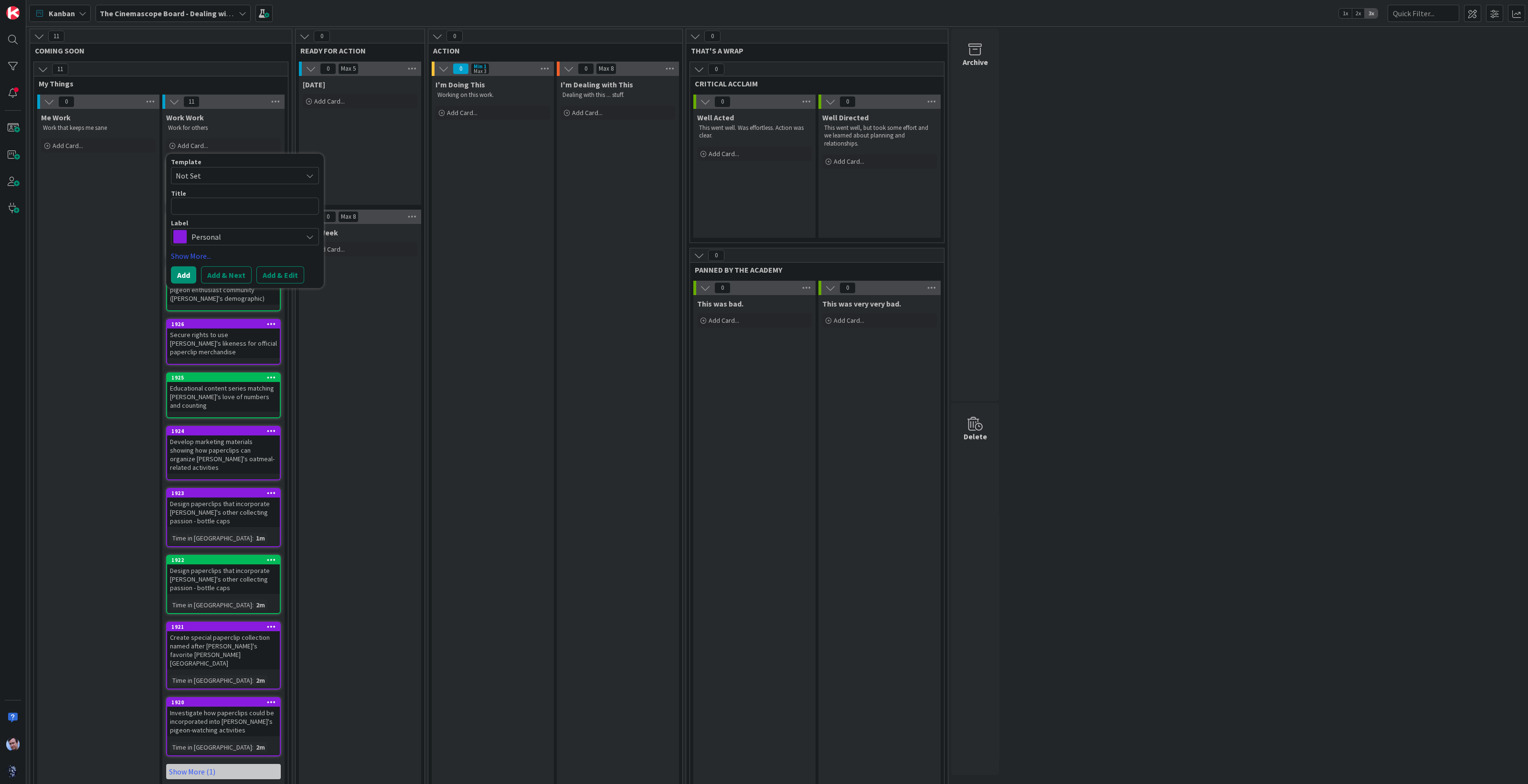
click at [153, 241] on div "Me Work Work that keeps me sane Add Card..." at bounding box center [98, 448] width 122 height 678
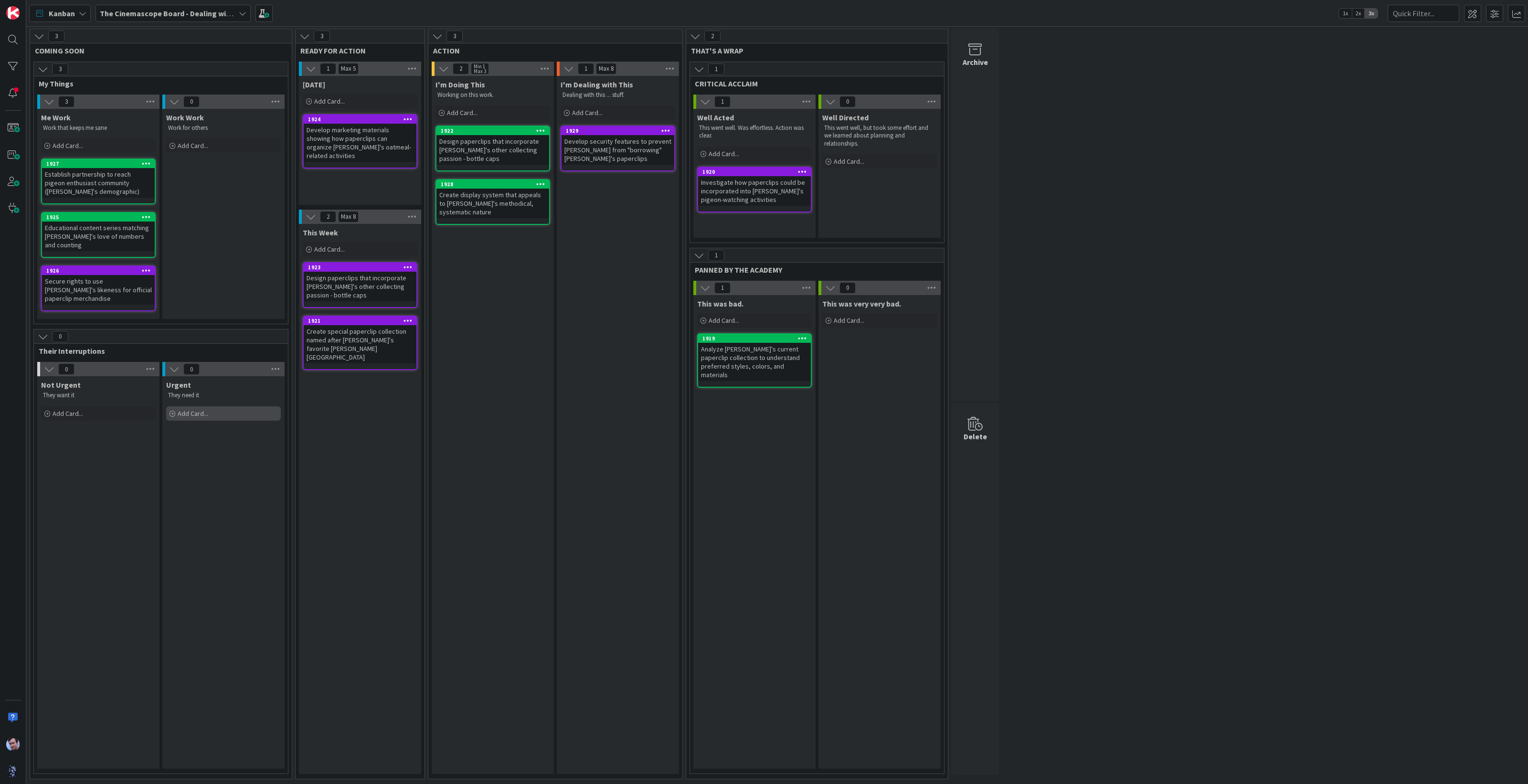
click at [200, 409] on span "Add Card..." at bounding box center [193, 413] width 31 height 8
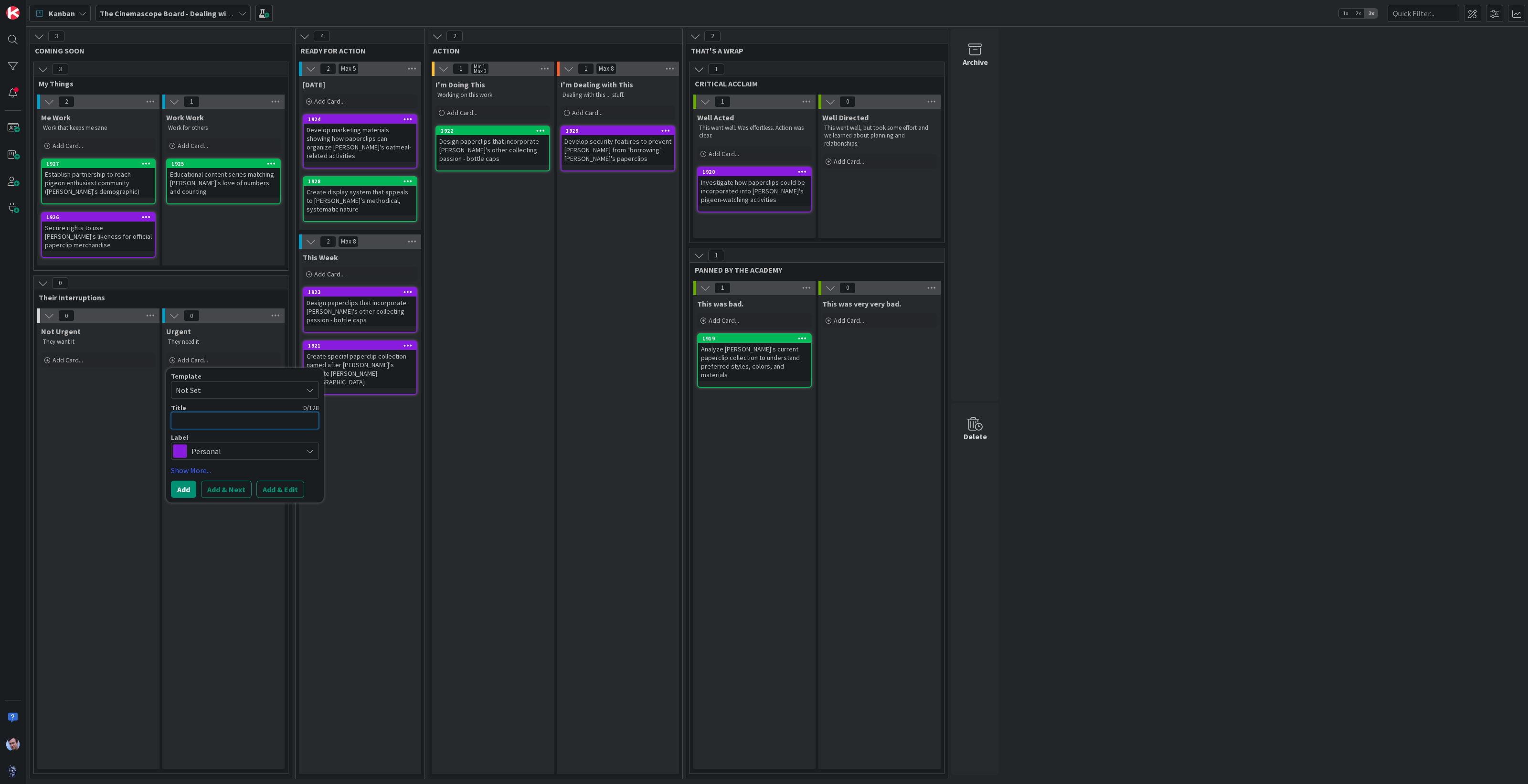
click at [223, 412] on textarea at bounding box center [245, 420] width 148 height 17
paste textarea "CEO saw TikTok video about Big Bird's "rising market presence" and decided our …"
type textarea "x"
type textarea "CEO saw TikTok video about Big Bird's "rising market presence" and decided our …"
drag, startPoint x: 229, startPoint y: 447, endPoint x: 168, endPoint y: 404, distance: 74.6
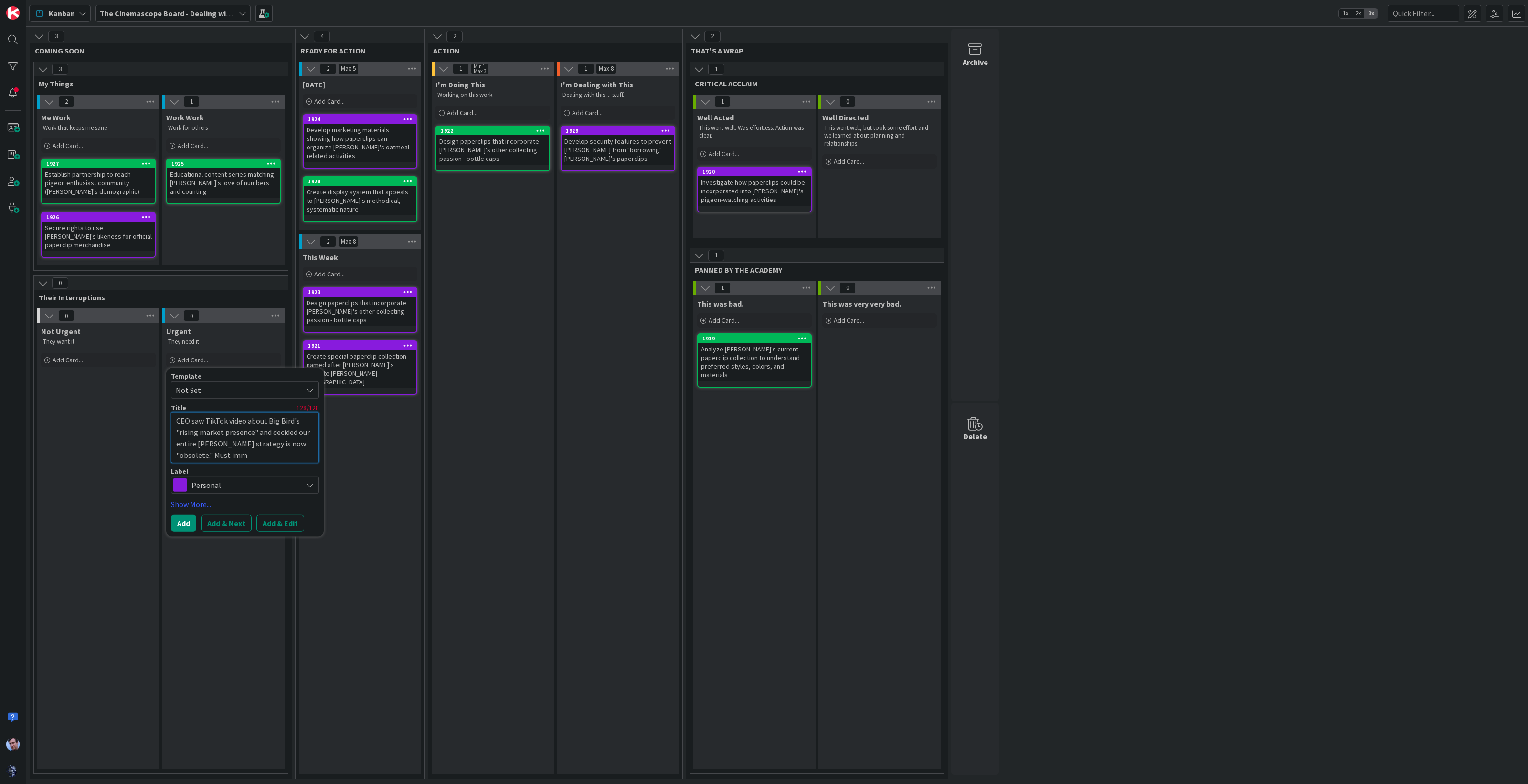
click at [168, 404] on div "Template Not Set Title 128 / 128 CEO saw TikTok video about Big Bird's "rising …" at bounding box center [245, 452] width 158 height 169
click at [227, 414] on textarea at bounding box center [245, 420] width 148 height 17
paste textarea "Big Bird pivot, again. [GEOGRAPHIC_DATA]."
type textarea "x"
type textarea "Big Bird pivot, again. [GEOGRAPHIC_DATA]."
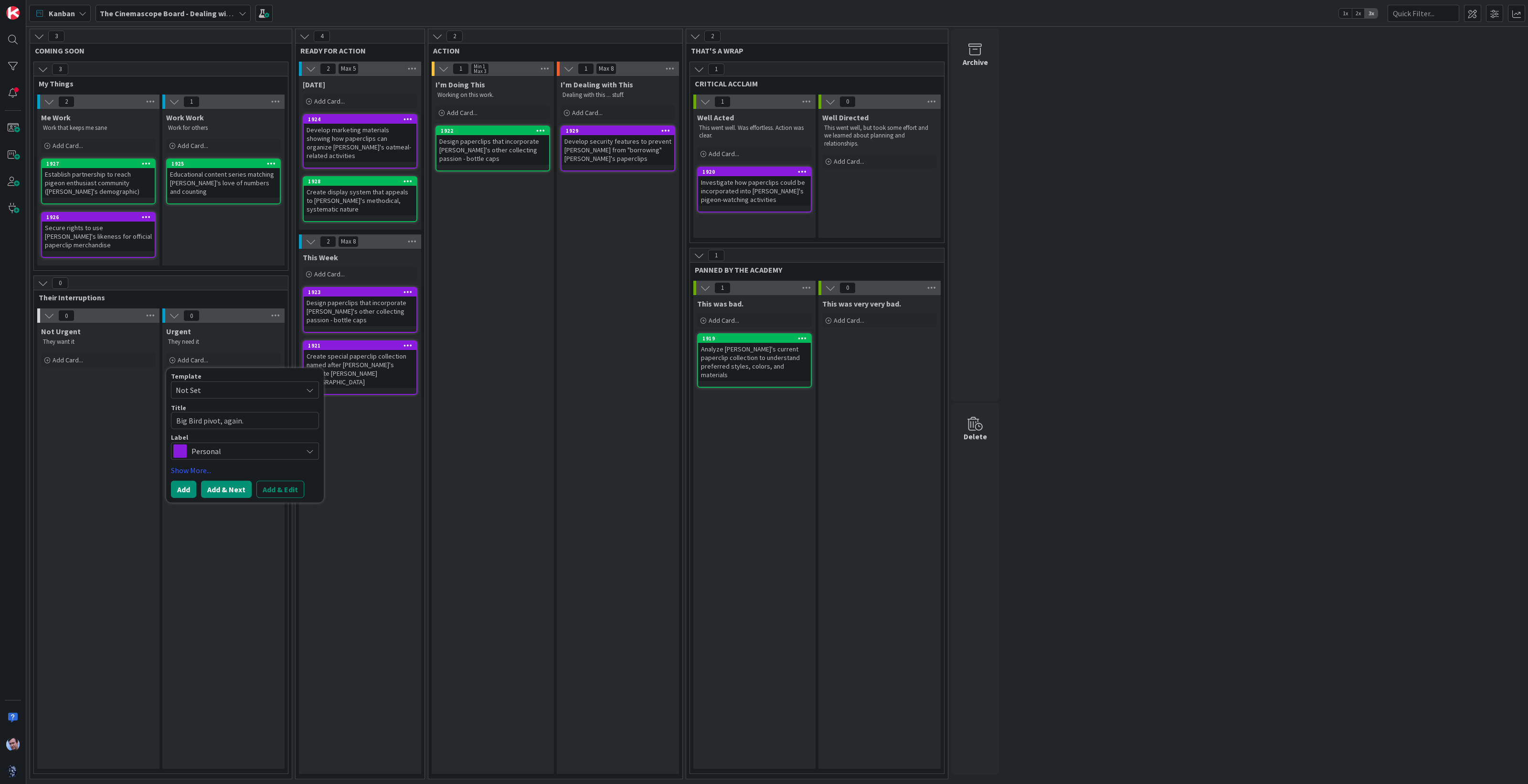
click at [217, 480] on button "Add & Next" at bounding box center [226, 489] width 50 height 17
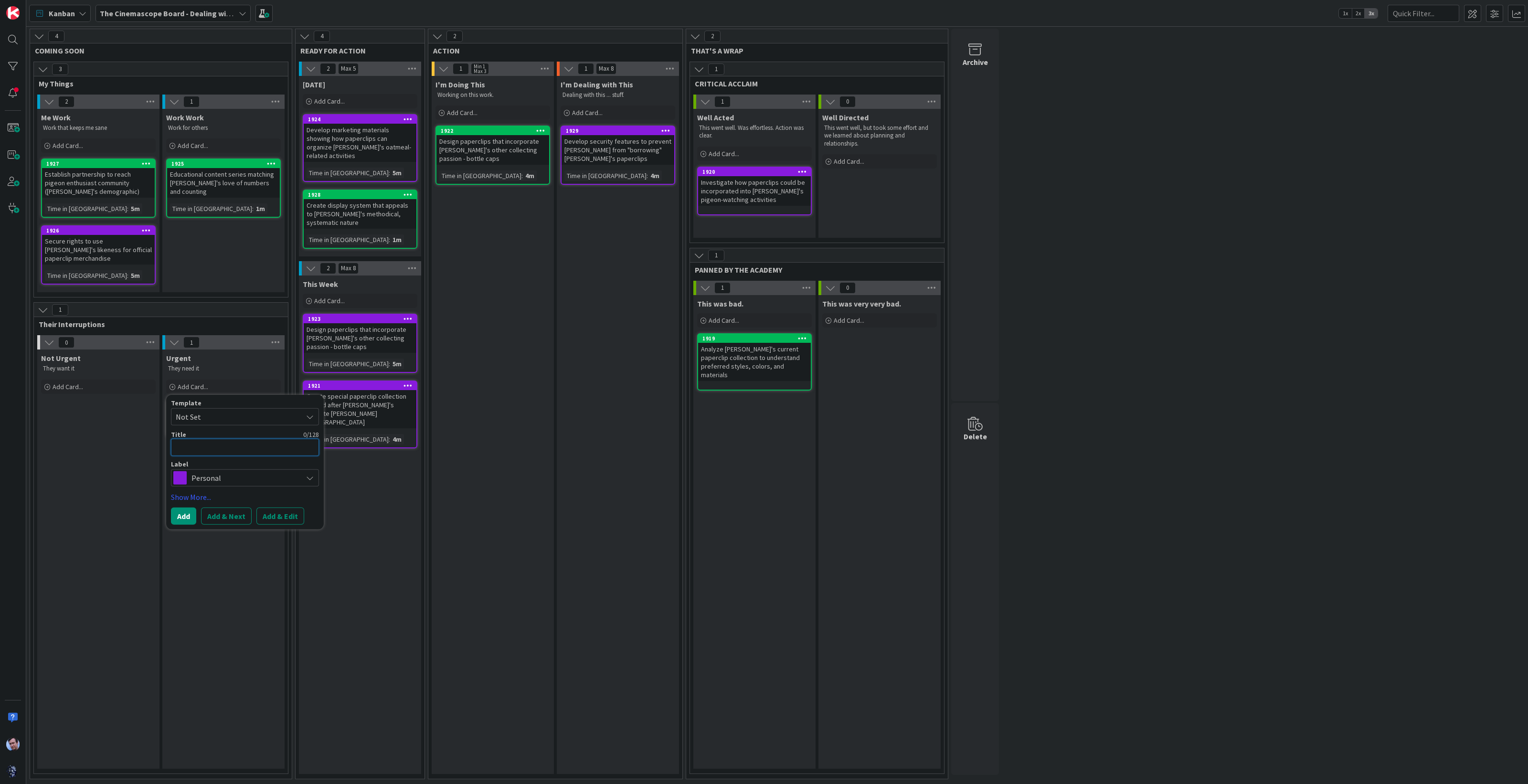
click at [200, 438] on textarea at bounding box center [245, 447] width 148 height 17
paste textarea "Legal: [PERSON_NAME] approval. Endless forms"
type textarea "x"
type textarea "Legal: [PERSON_NAME] approval. Endless forms"
click at [224, 507] on button "Add & Next" at bounding box center [226, 515] width 50 height 17
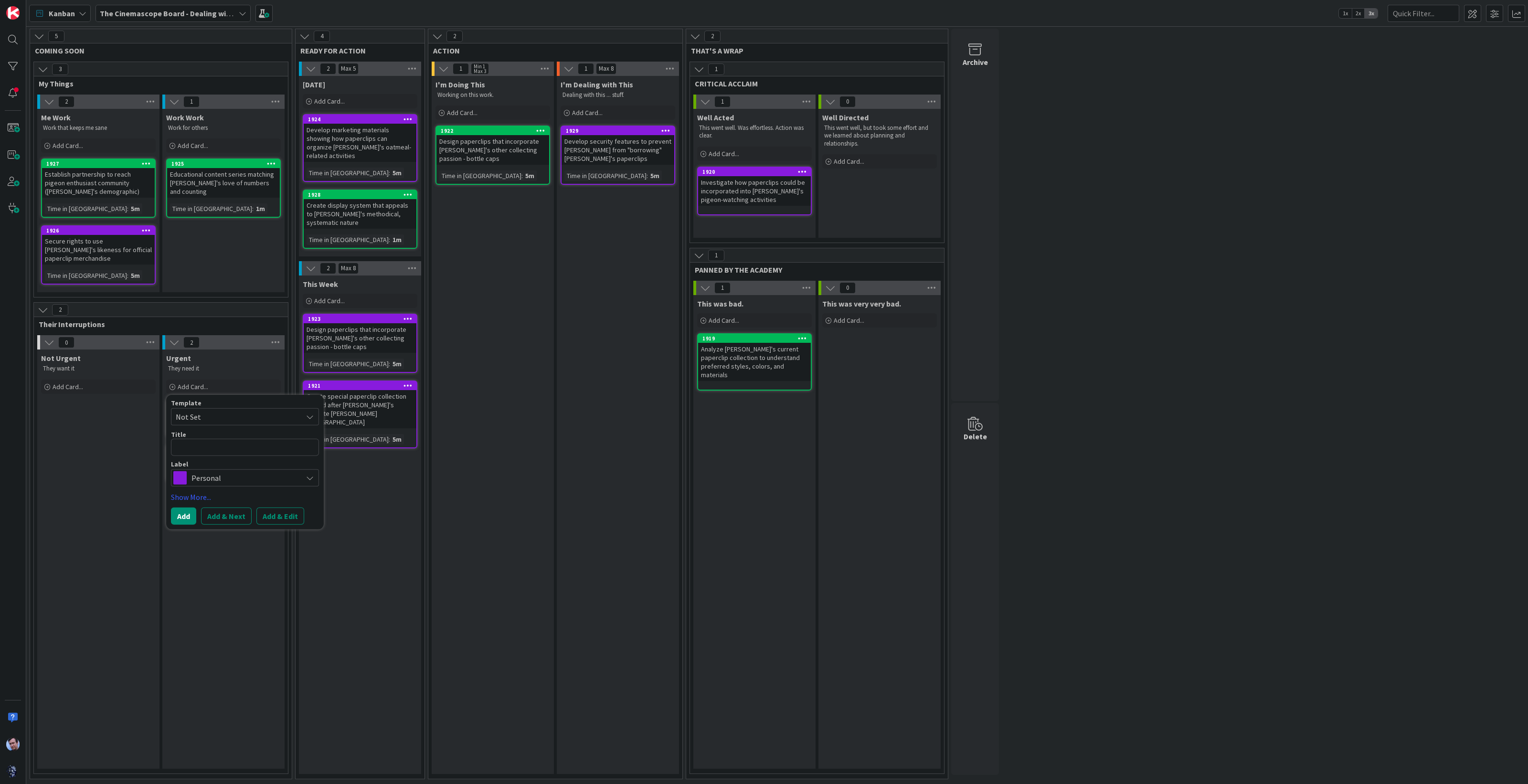
click at [212, 429] on div "Title 0 / 128" at bounding box center [245, 434] width 148 height 8
click at [206, 438] on textarea at bounding box center [245, 447] width 148 height 17
paste textarea "Finance: Explain marketing spend. NOW."
type textarea "x"
type textarea "Finance: Explain marketing spend. NOW."
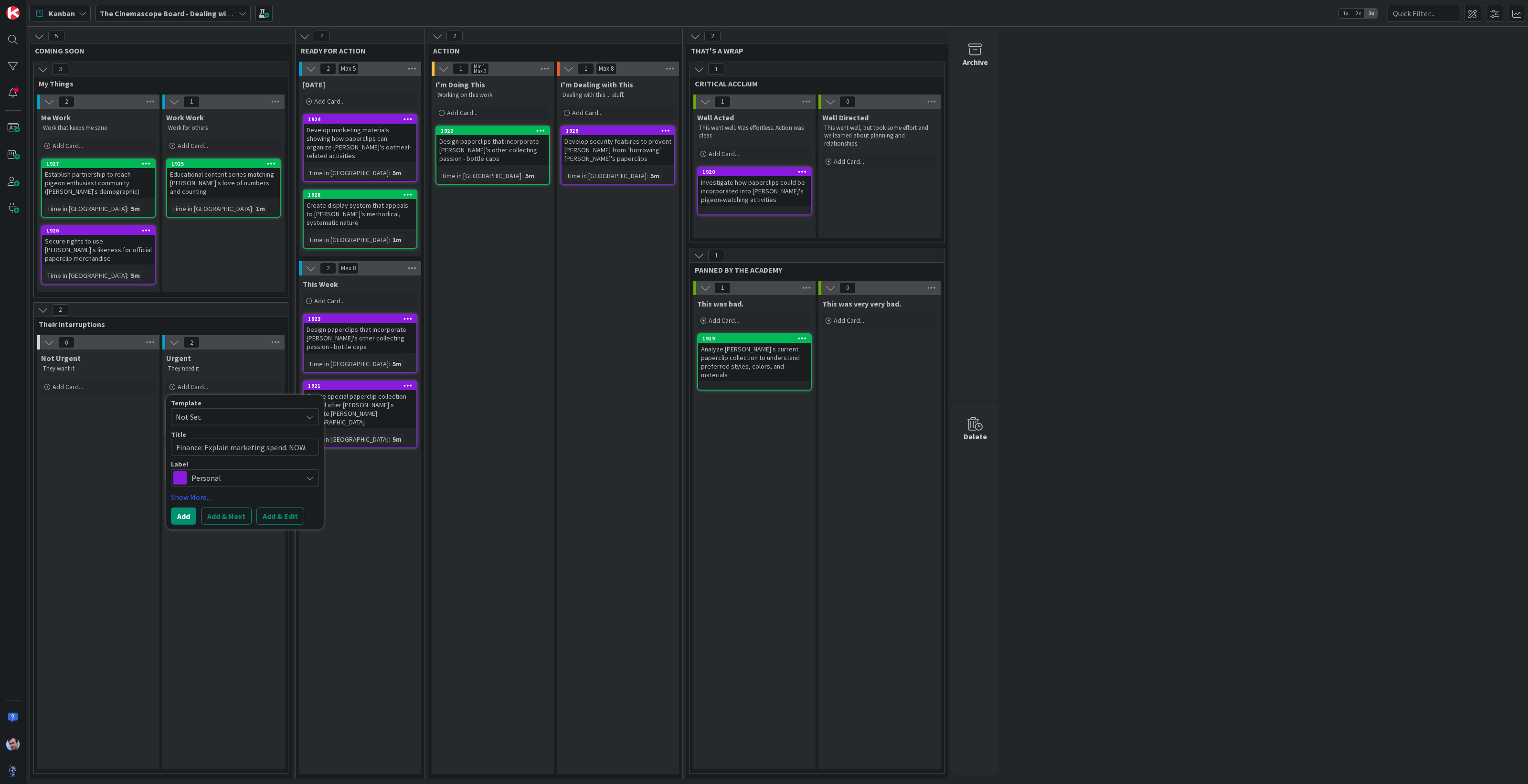
click at [214, 469] on div "Personal" at bounding box center [245, 477] width 148 height 17
click at [214, 511] on span "Business" at bounding box center [265, 518] width 116 height 14
type textarea "x"
click at [242, 507] on button "Add & Next" at bounding box center [226, 515] width 50 height 17
click at [199, 438] on textarea at bounding box center [245, 447] width 148 height 17
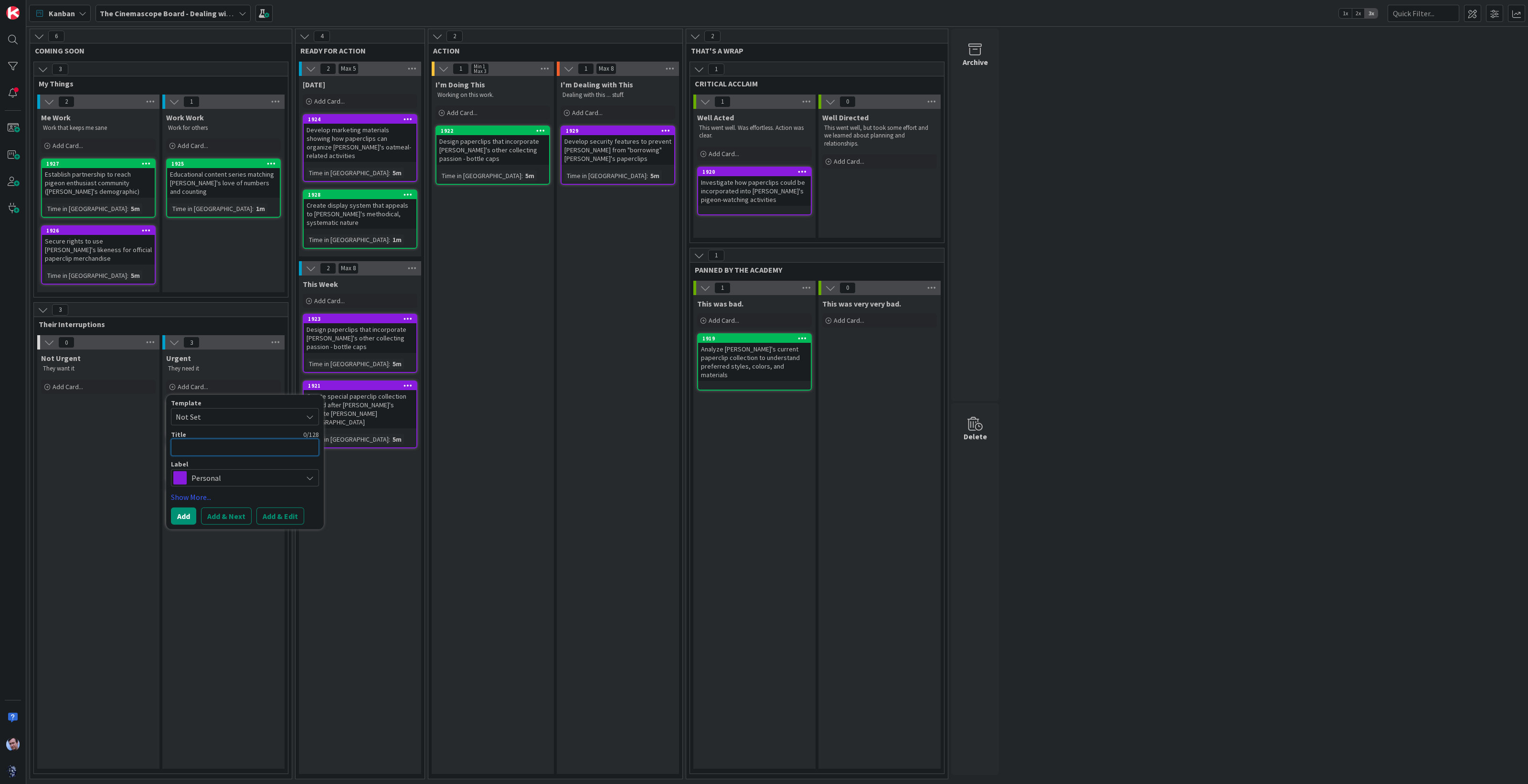
paste textarea "Engineering: [PERSON_NAME] clips look weird."
type textarea "x"
type textarea "Engineering: [PERSON_NAME] clips look weird."
click at [225, 507] on button "Add & Next" at bounding box center [226, 515] width 50 height 17
click at [217, 438] on textarea at bounding box center [245, 447] width 148 height 17
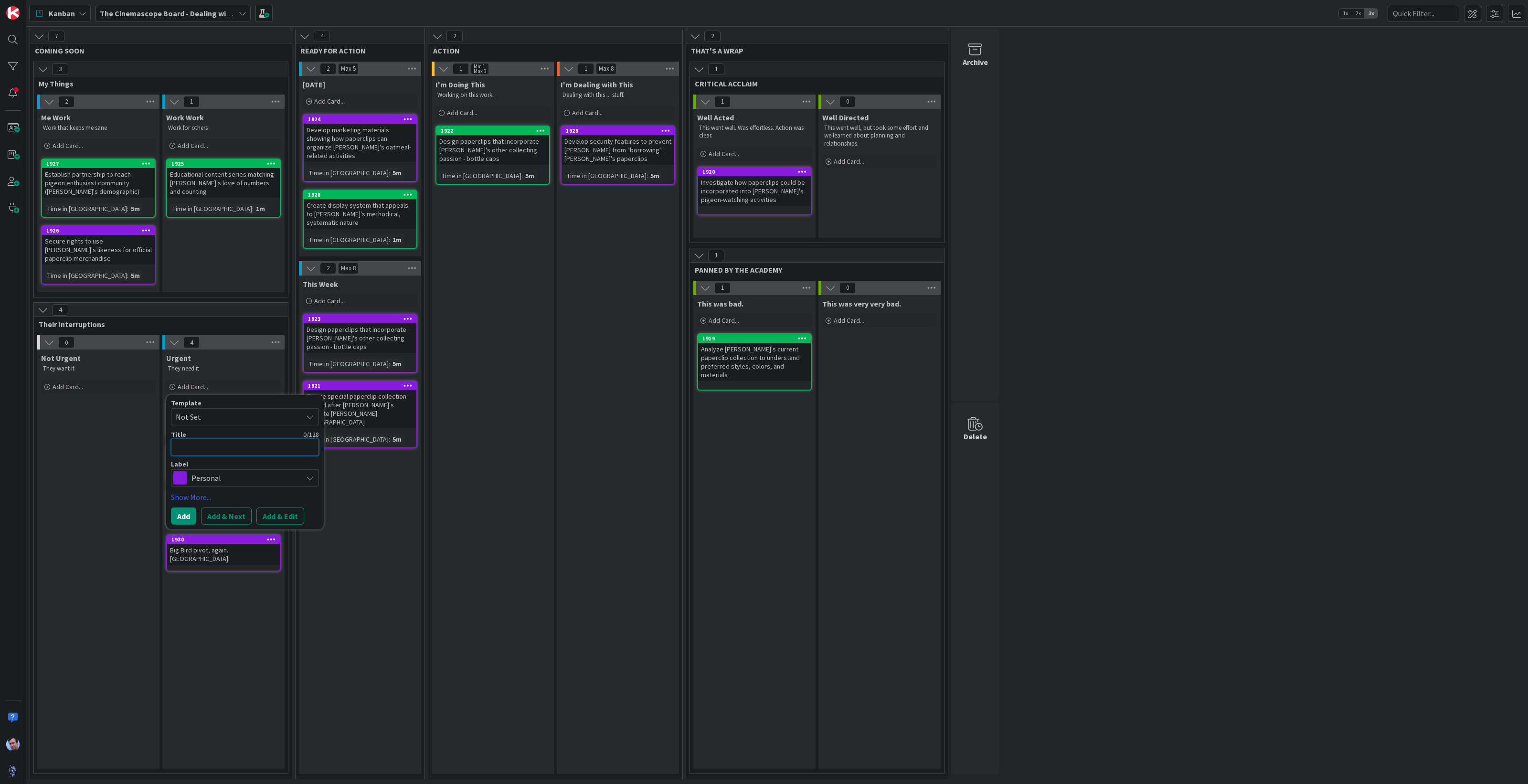
paste textarea "Customer confusion, FAQ, save us"
type textarea "x"
type textarea "Customer confusion, FAQ, save us"
type textarea "x"
type textarea "S"
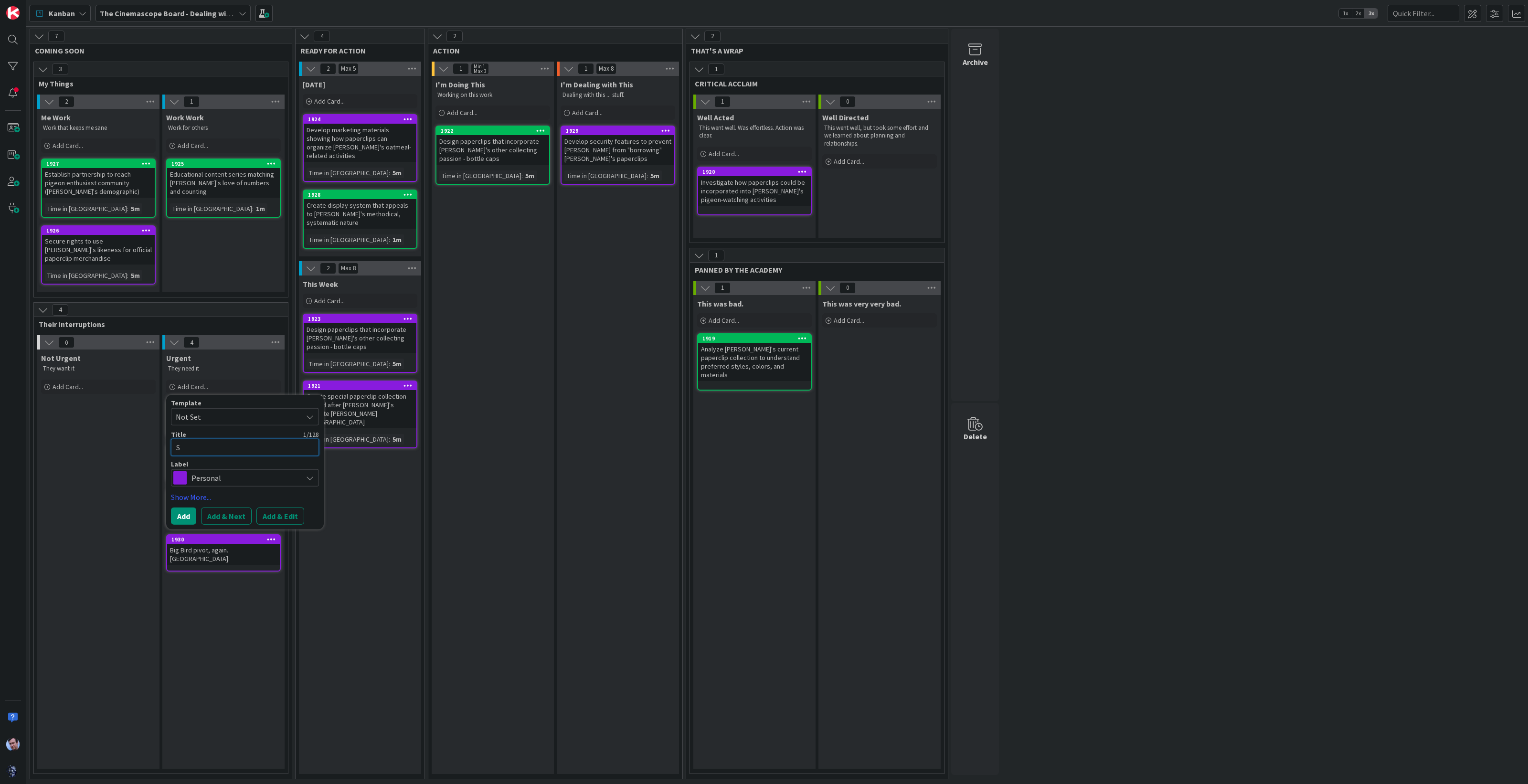
type textarea "x"
type textarea "Sl"
type textarea "x"
type textarea "Sla"
type textarea "x"
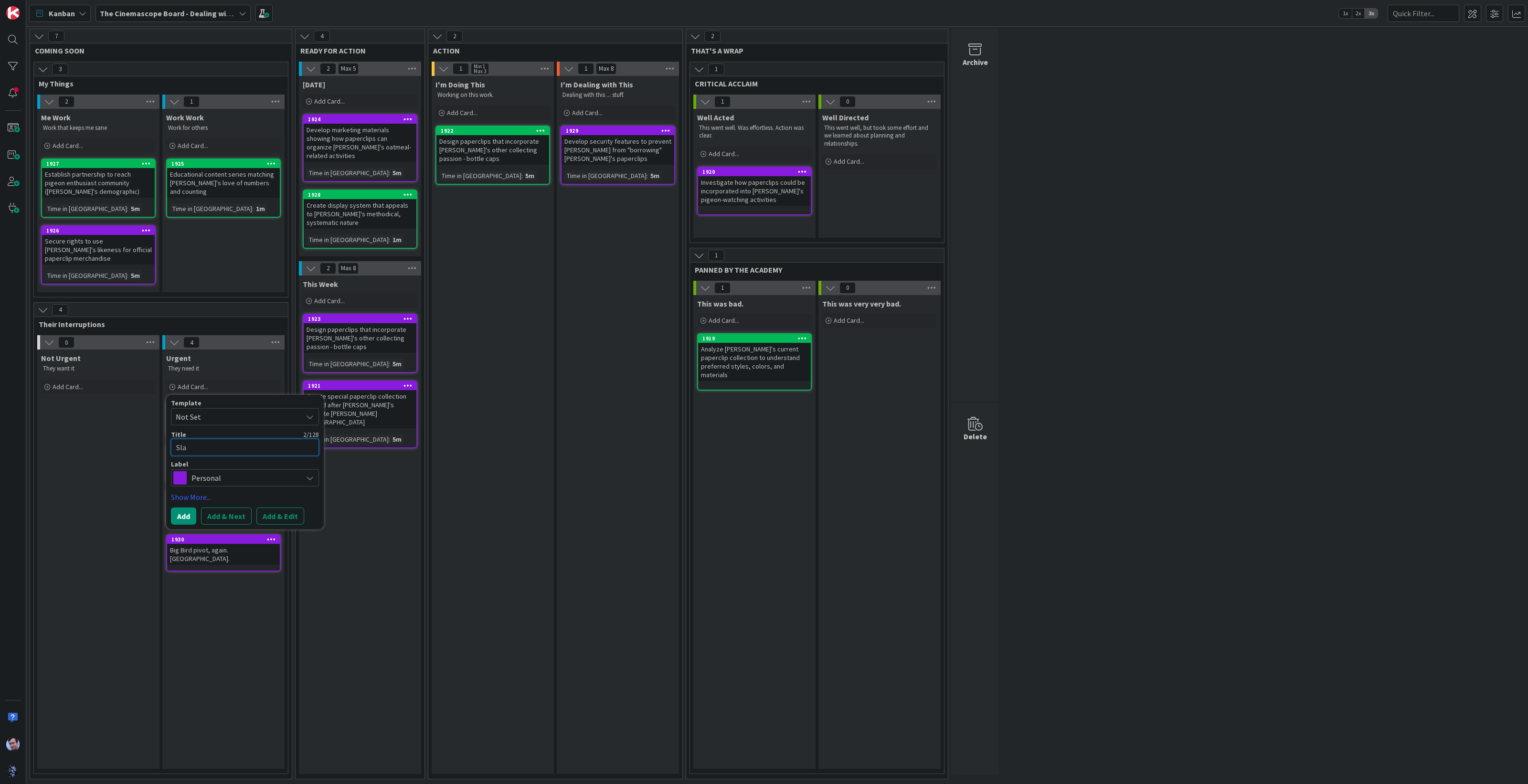
type textarea "Slae"
type textarea "x"
type textarea "Slaes"
type textarea "x"
type textarea "Slaes"
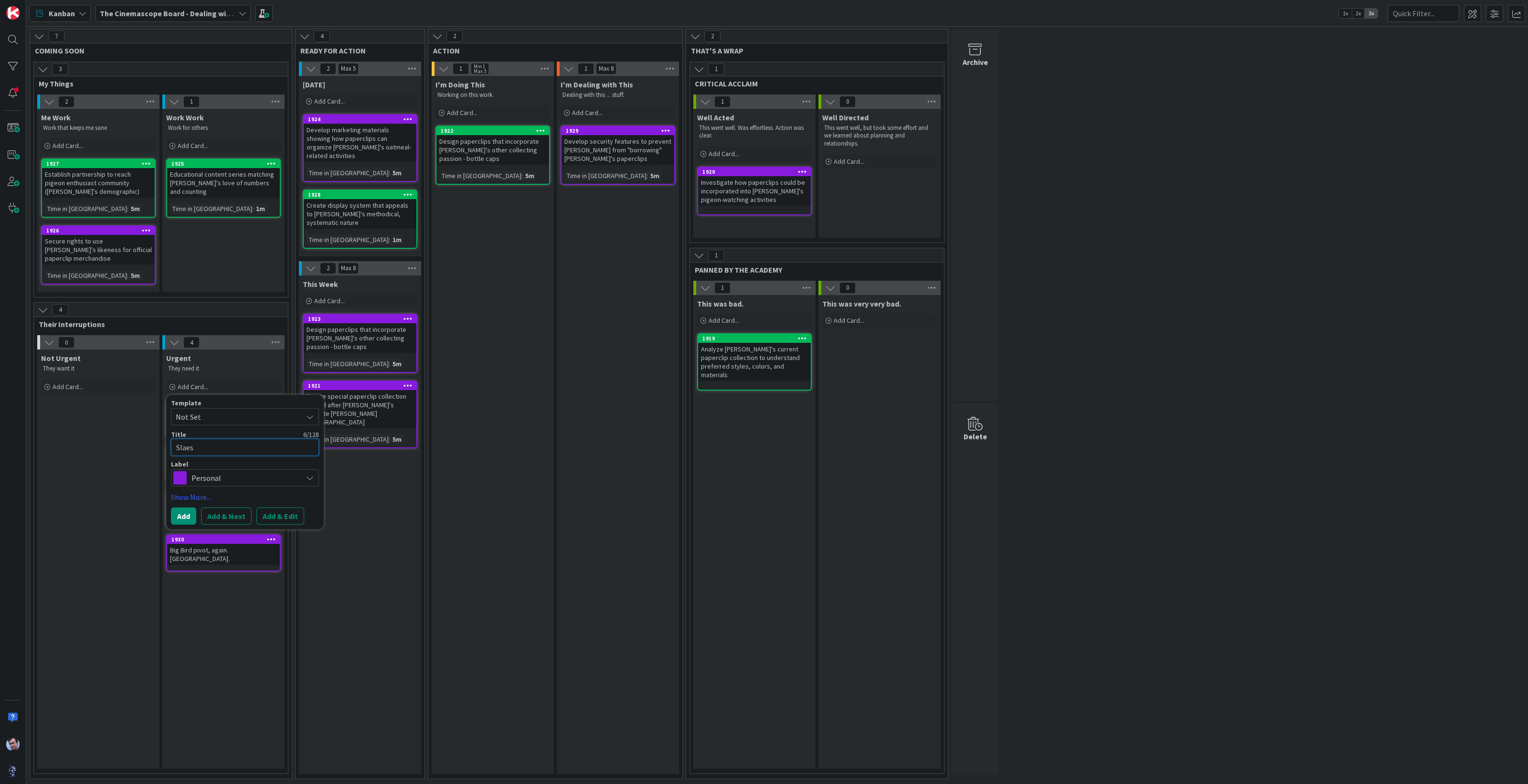
type textarea "x"
type textarea "Slaes"
type textarea "x"
type textarea "Slae"
type textarea "x"
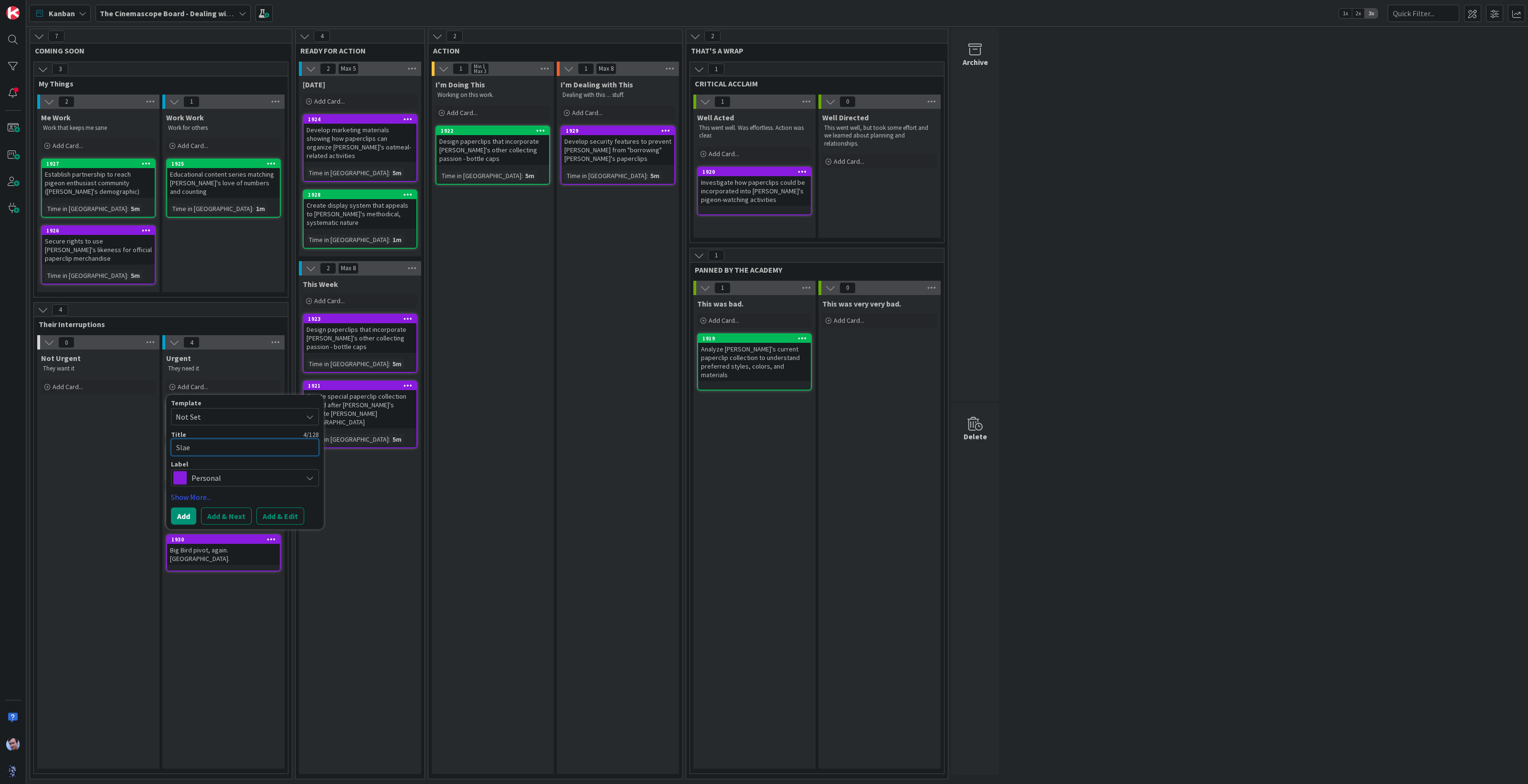
type textarea "Sla"
type textarea "x"
type textarea "Sl"
type textarea "x"
type textarea "S"
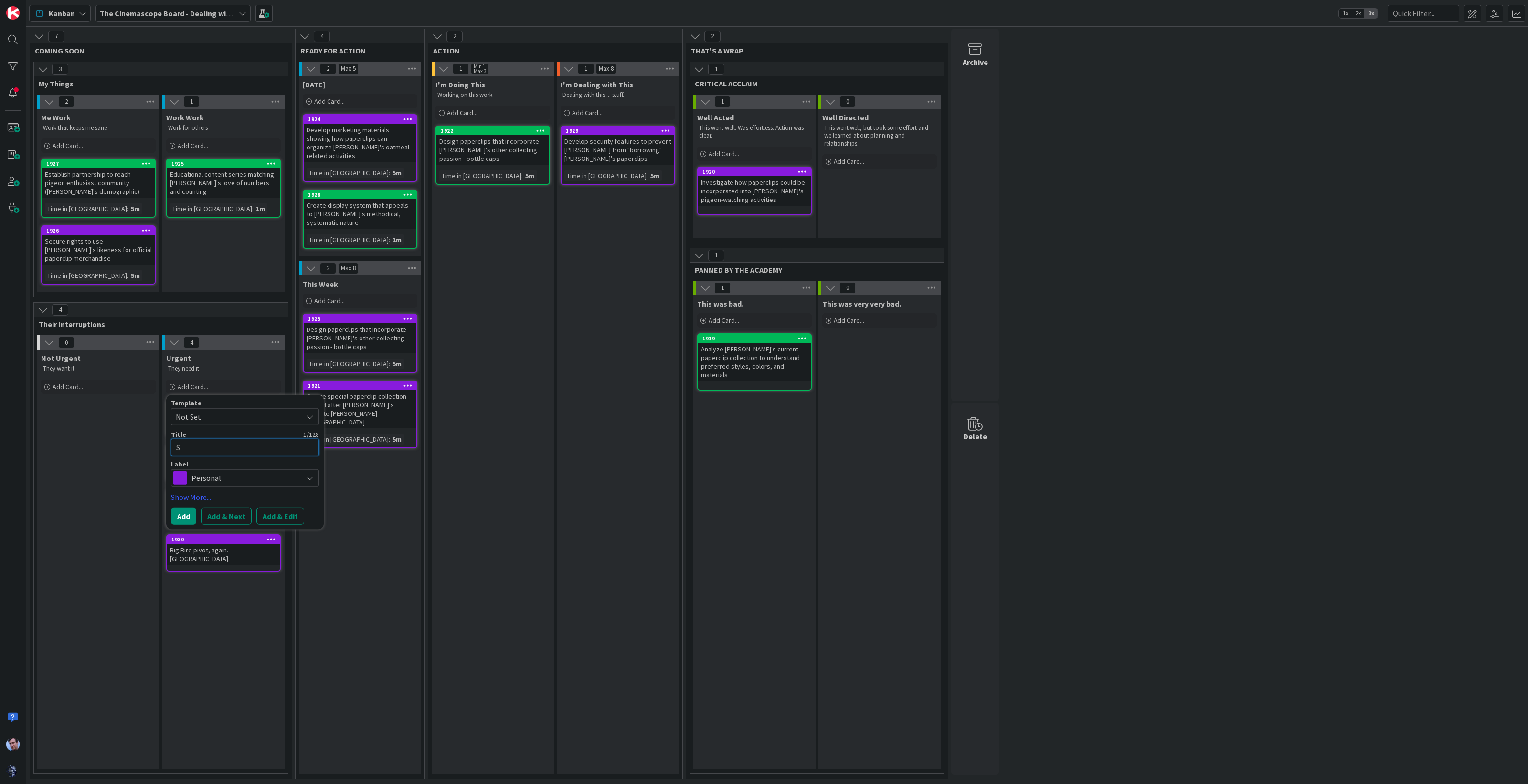
type textarea "x"
type textarea "Sa"
type textarea "x"
type textarea "Sa;"
type textarea "x"
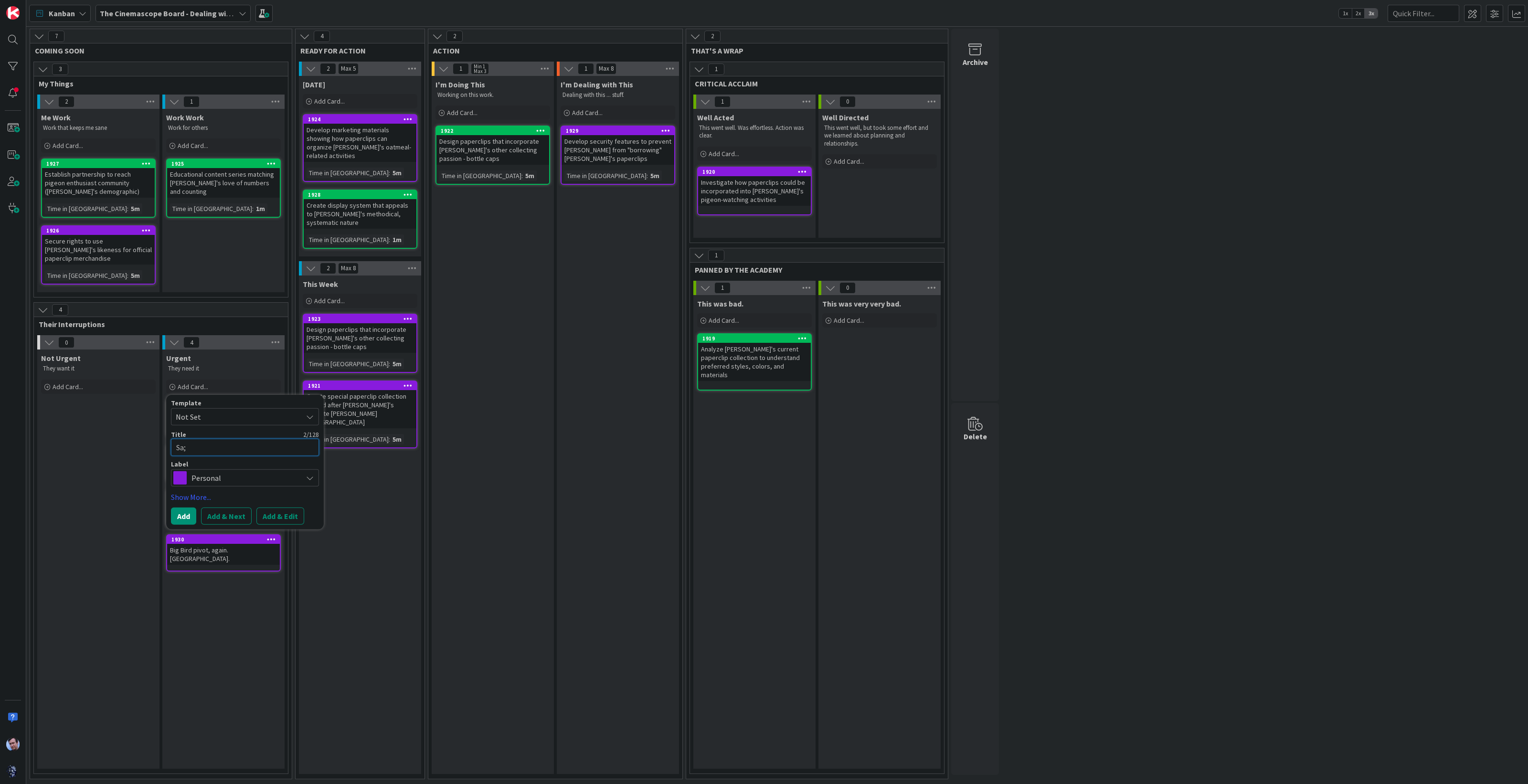
type textarea "Sa;l"
type textarea "x"
type textarea "Sa;"
type textarea "x"
type textarea "Sa"
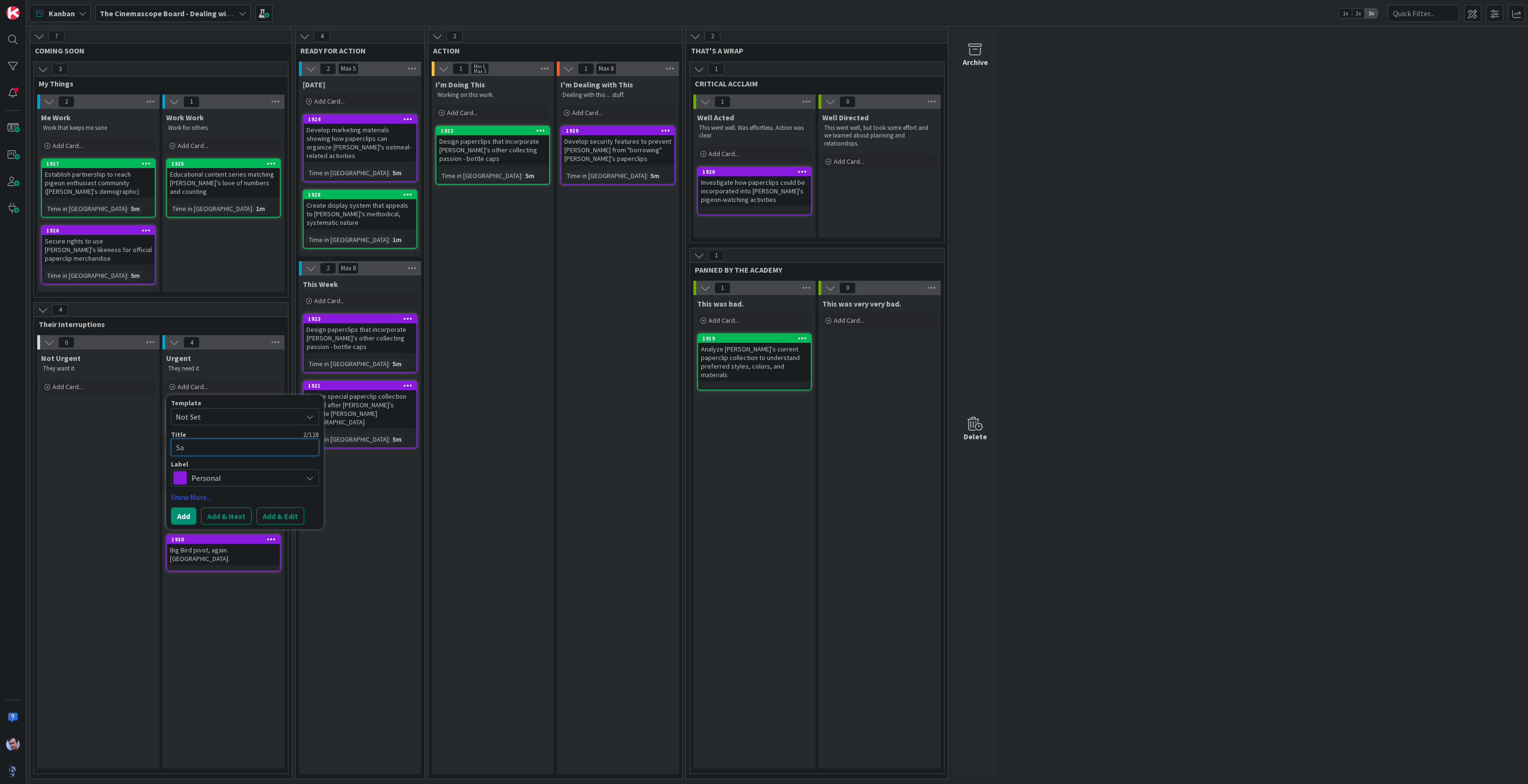
type textarea "x"
type textarea "Sal"
type textarea "x"
type textarea "Sale"
type textarea "x"
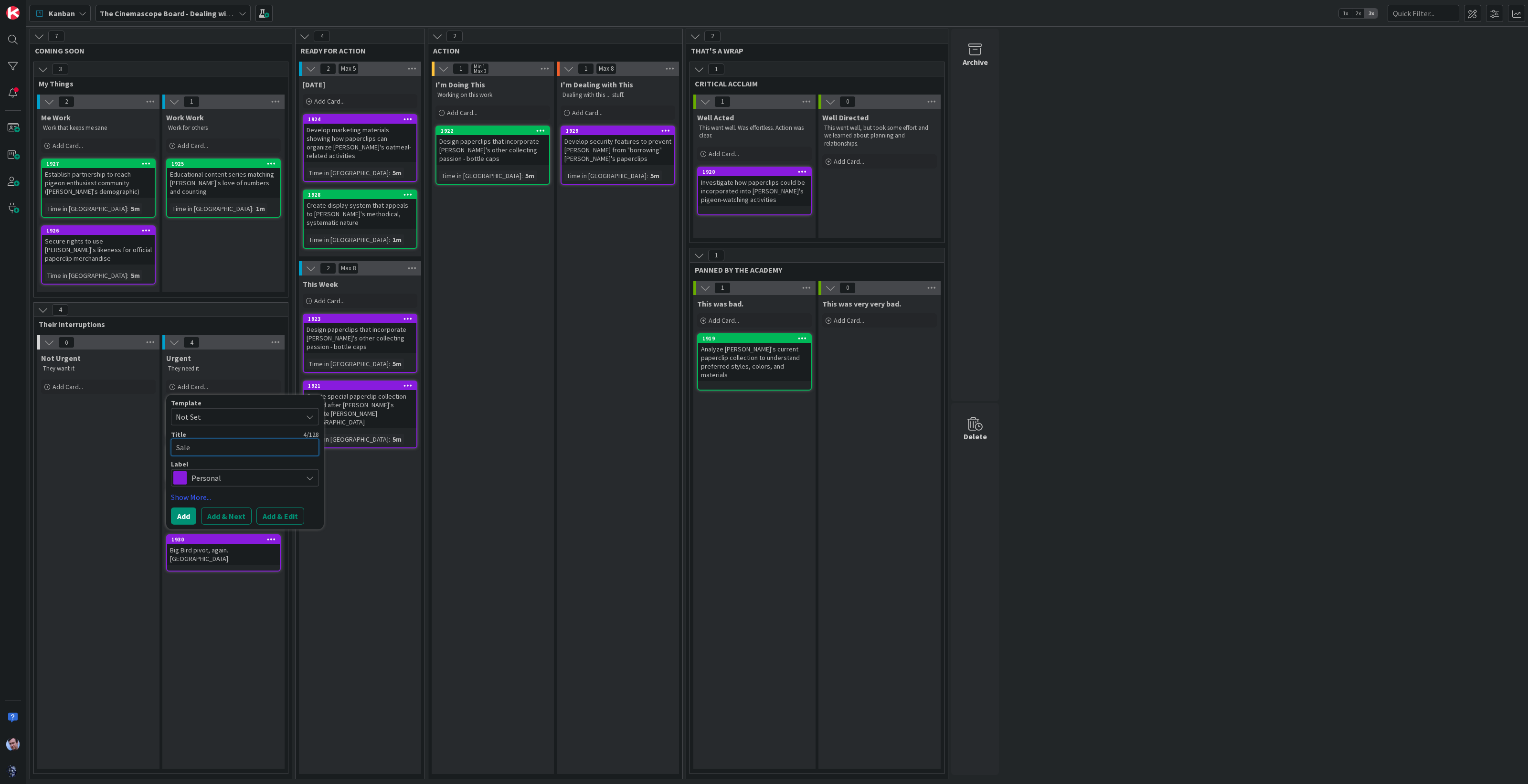
type textarea "Sales"
type textarea "x"
type textarea "Sales"
type textarea "x"
type textarea "Sales c"
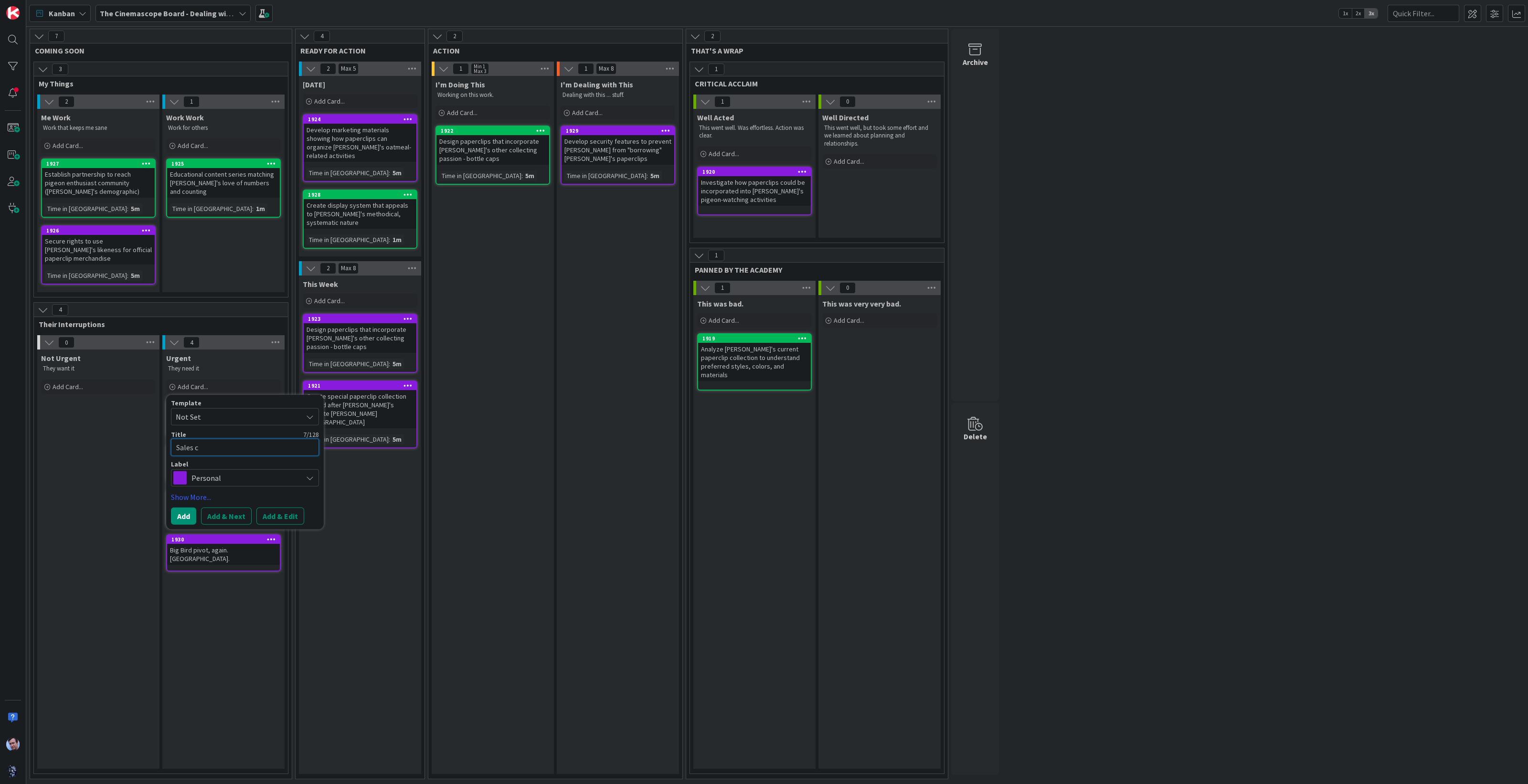
type textarea "x"
type textarea "Sales cl"
type textarea "x"
type textarea "Sales cla"
type textarea "x"
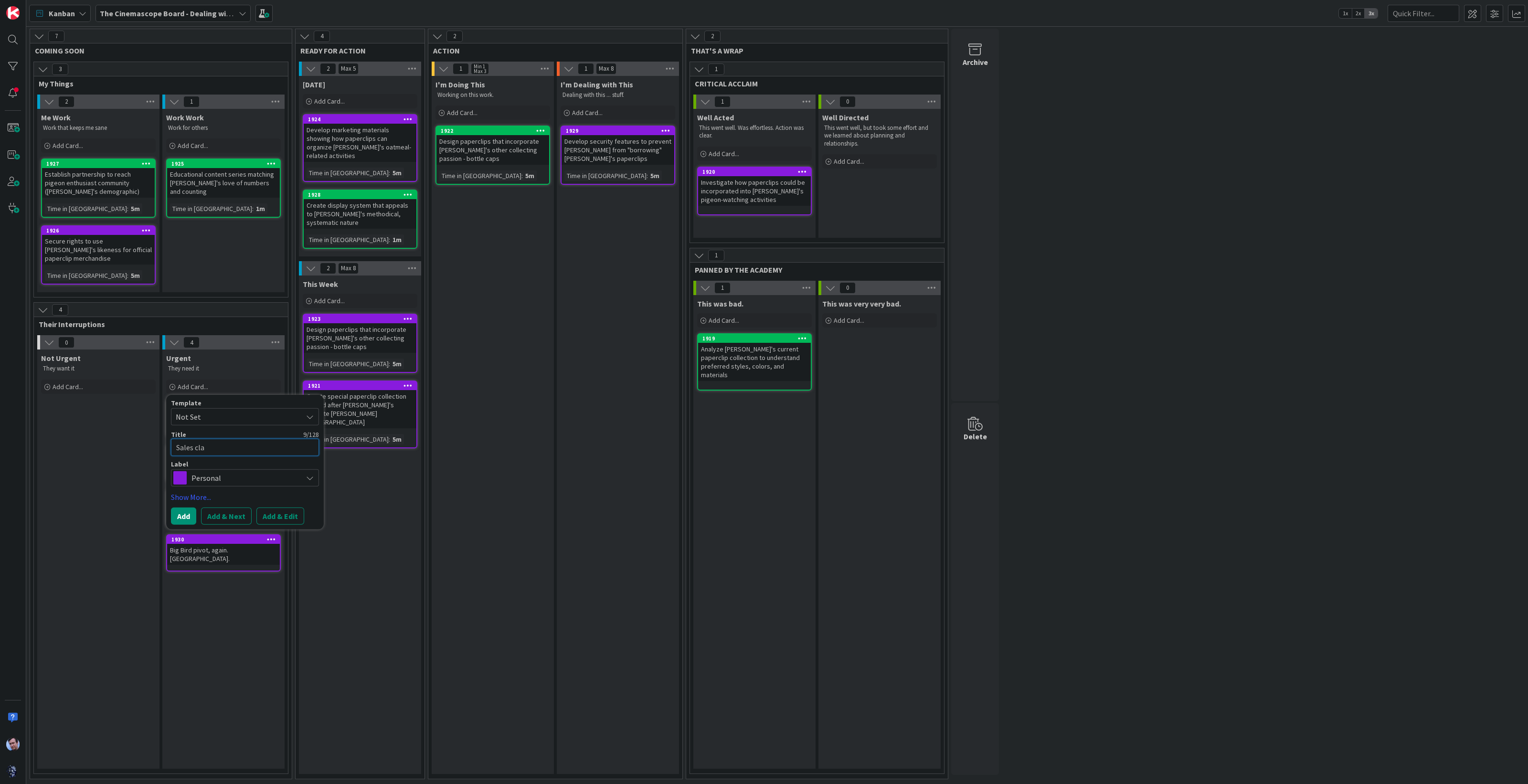
type textarea "Sales clai"
type textarea "x"
type textarea "Sales claim"
type textarea "x"
type textarea "Sales claims"
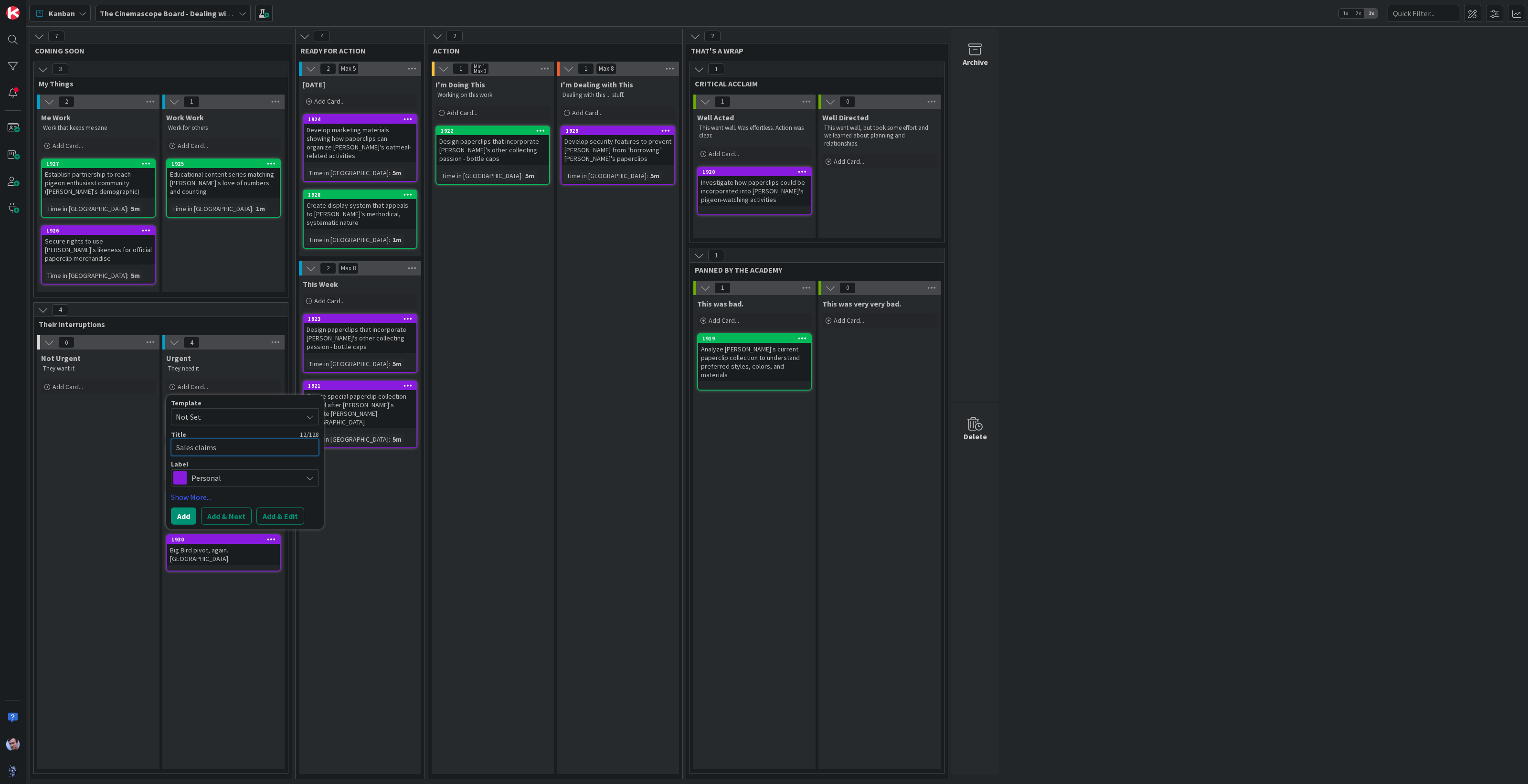
type textarea "x"
type textarea "Sales claims"
type textarea "x"
type textarea "Sales claims b"
type textarea "x"
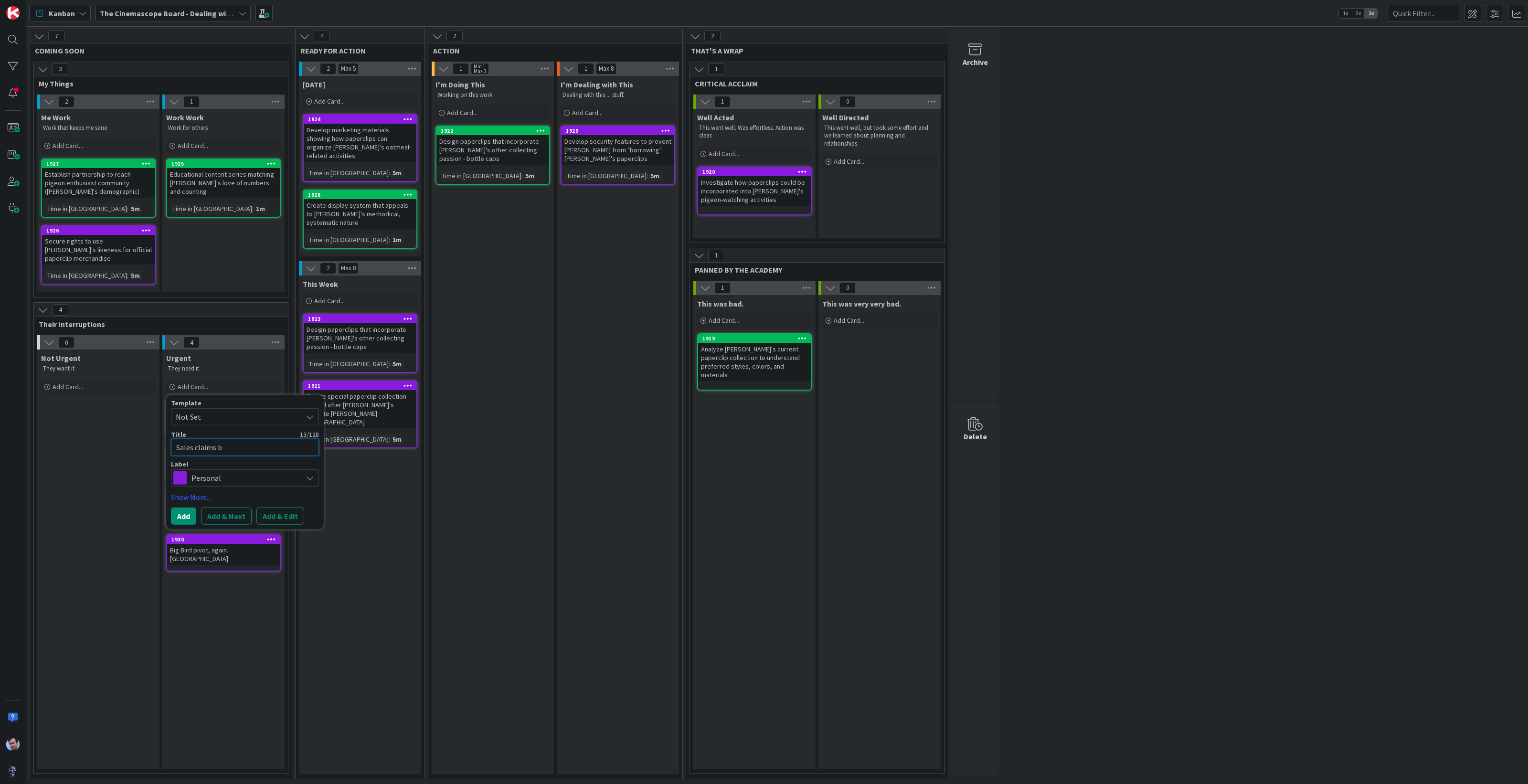
type textarea "Sales claims be"
type textarea "x"
type textarea "Sales claims ber"
type textarea "x"
type textarea "Sales claims [PERSON_NAME]"
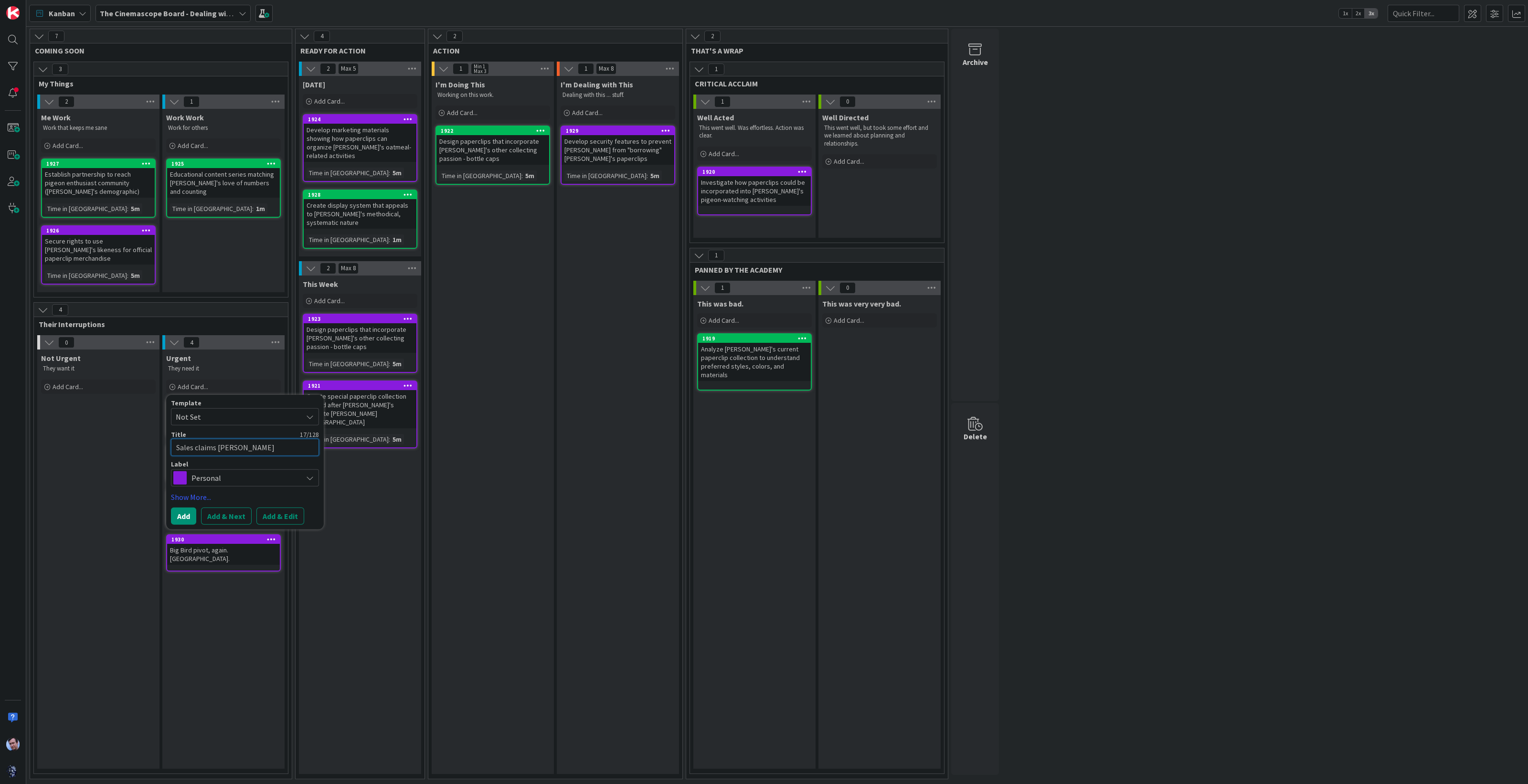
type textarea "x"
type textarea "Sales claims [PERSON_NAME]"
type textarea "x"
type textarea "Sales claims [PERSON_NAME]"
type textarea "x"
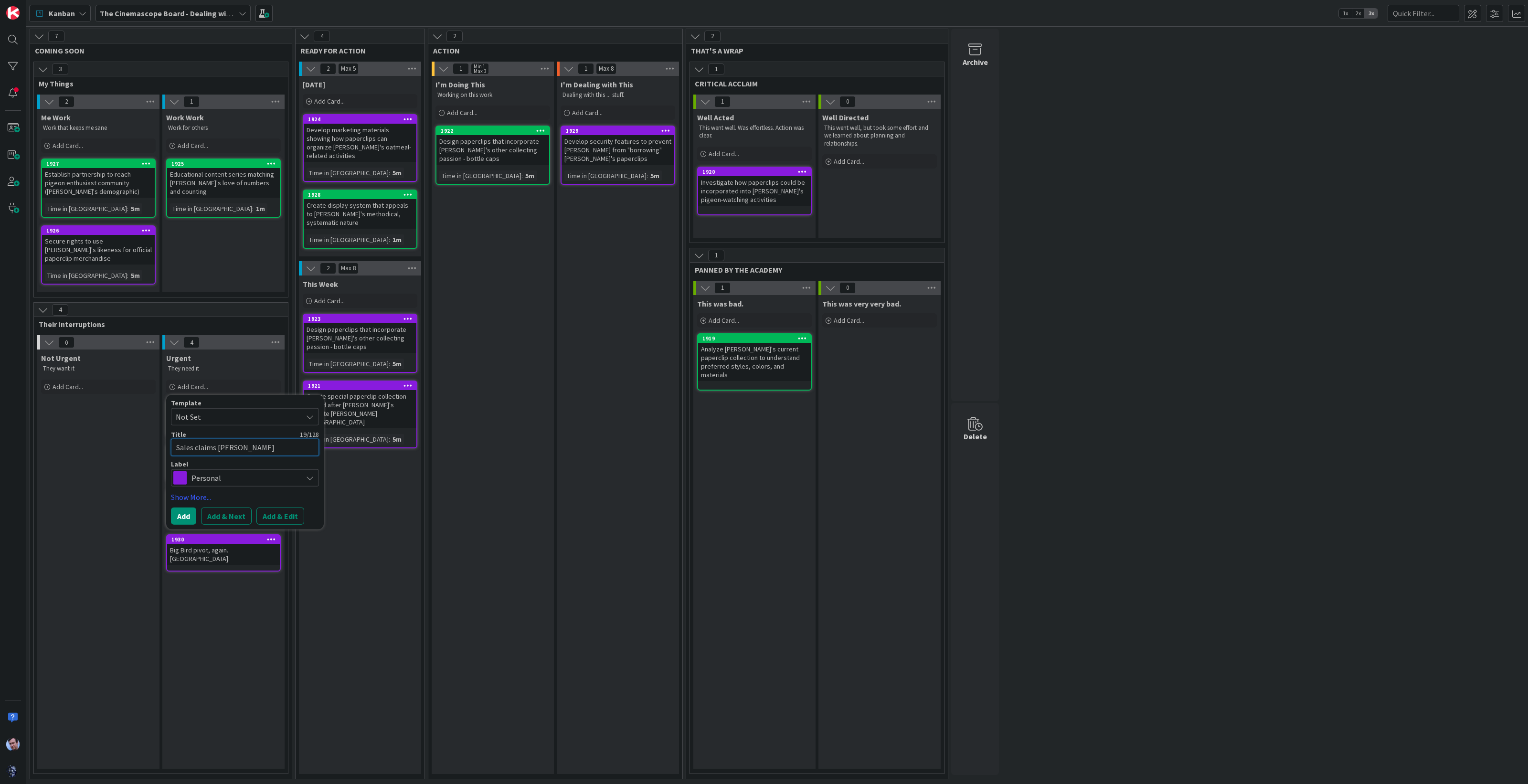
type textarea "Sales claims [PERSON_NAME] is"
type textarea "x"
type textarea "Sales claims [PERSON_NAME] is"
type textarea "x"
type textarea "Sales claims [PERSON_NAME] is n"
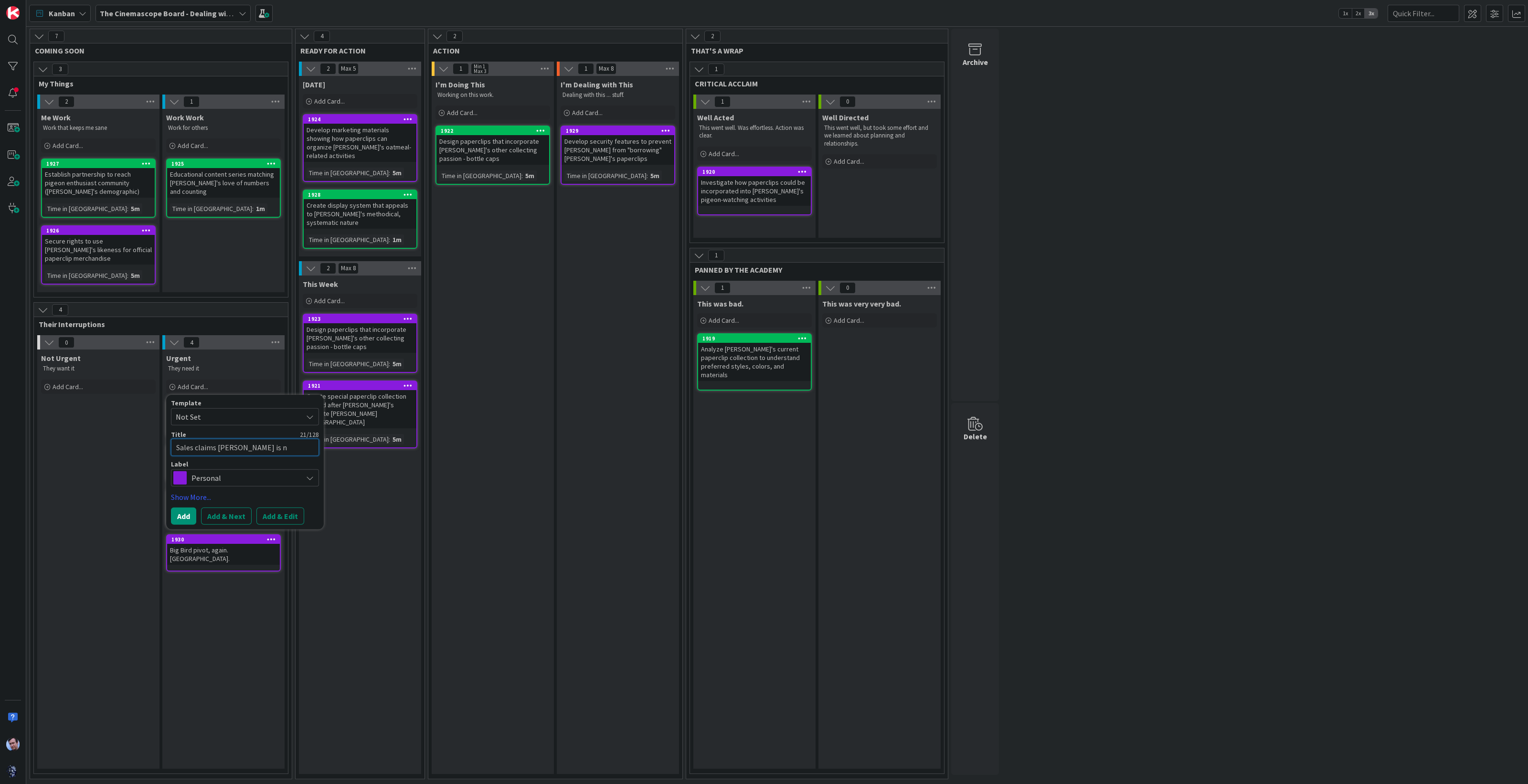
type textarea "x"
type textarea "Sales claims [PERSON_NAME] is no"
type textarea "x"
type textarea "Sales claims [PERSON_NAME] is not"
type textarea "x"
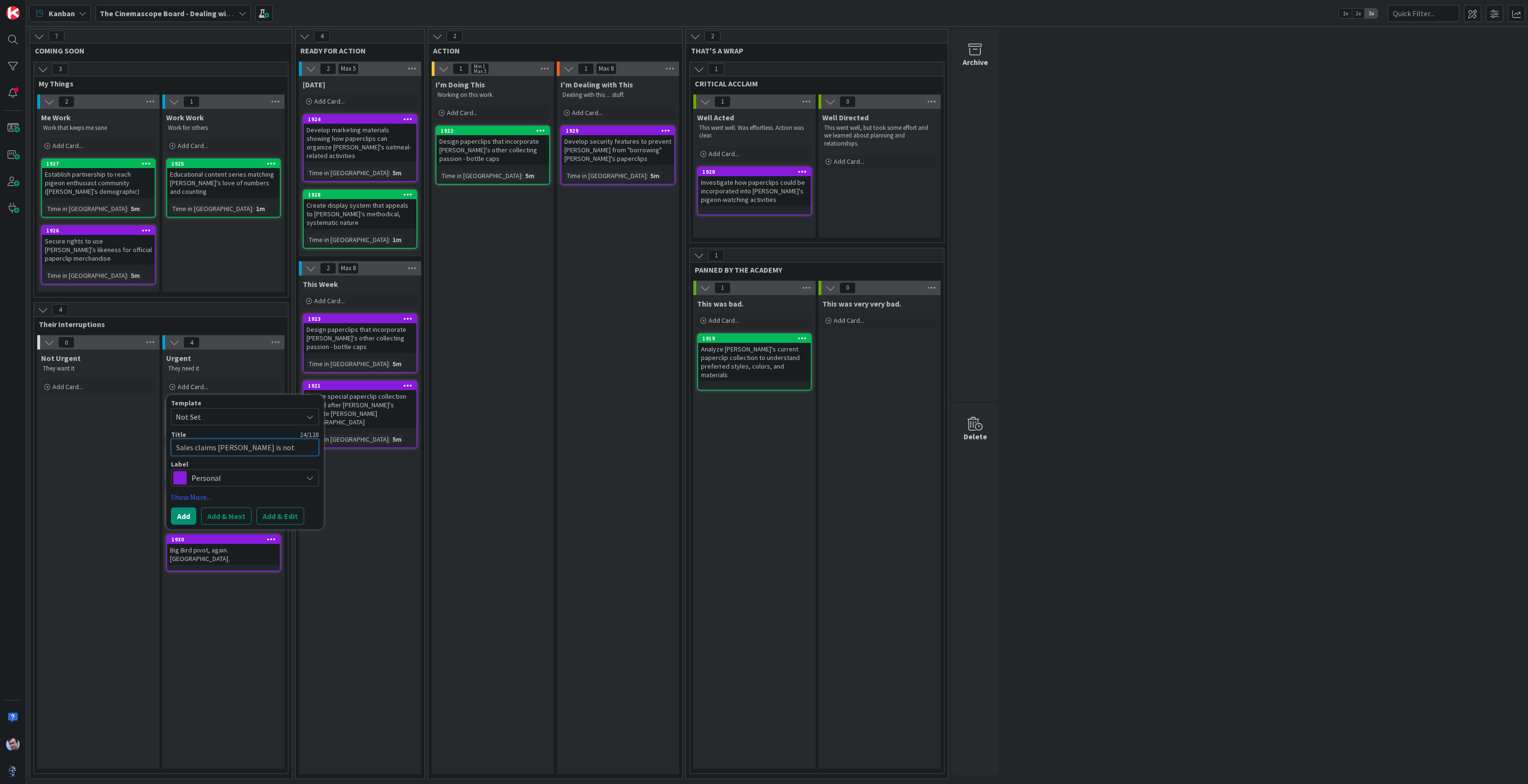
type textarea "Sales claims [PERSON_NAME] is not"
type textarea "x"
type textarea "Sales claims [PERSON_NAME] is not a"
type textarea "x"
type textarea "Sales claims [PERSON_NAME] is not an"
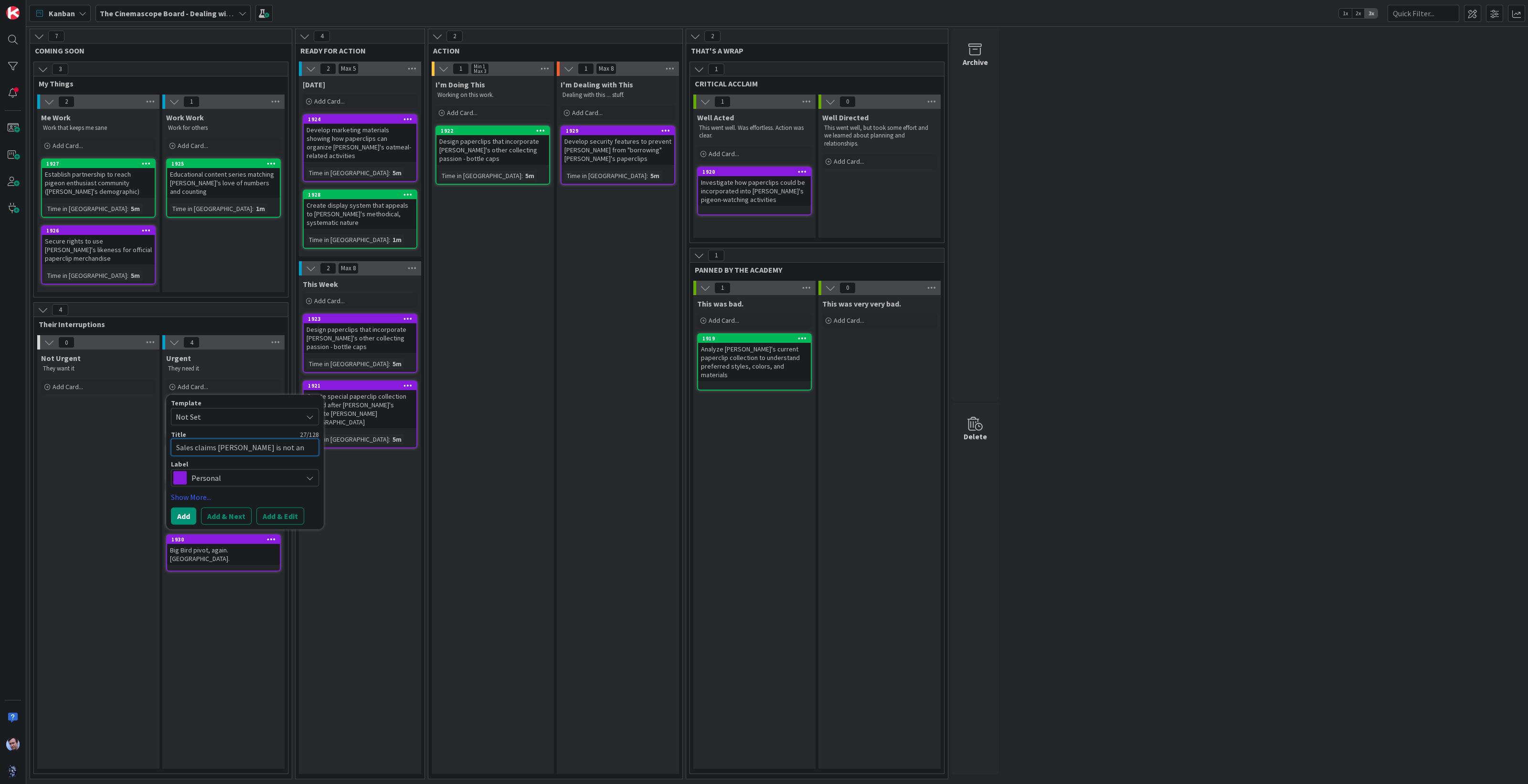
type textarea "x"
type textarea "Sales claims [PERSON_NAME] is not an"
type textarea "x"
click at [280, 438] on textarea "Sales claims [PERSON_NAME] is not an addrssable market" at bounding box center [245, 452] width 148 height 28
click at [229, 439] on textarea "Sales claims [PERSON_NAME] is not an addressable market" at bounding box center [245, 452] width 148 height 28
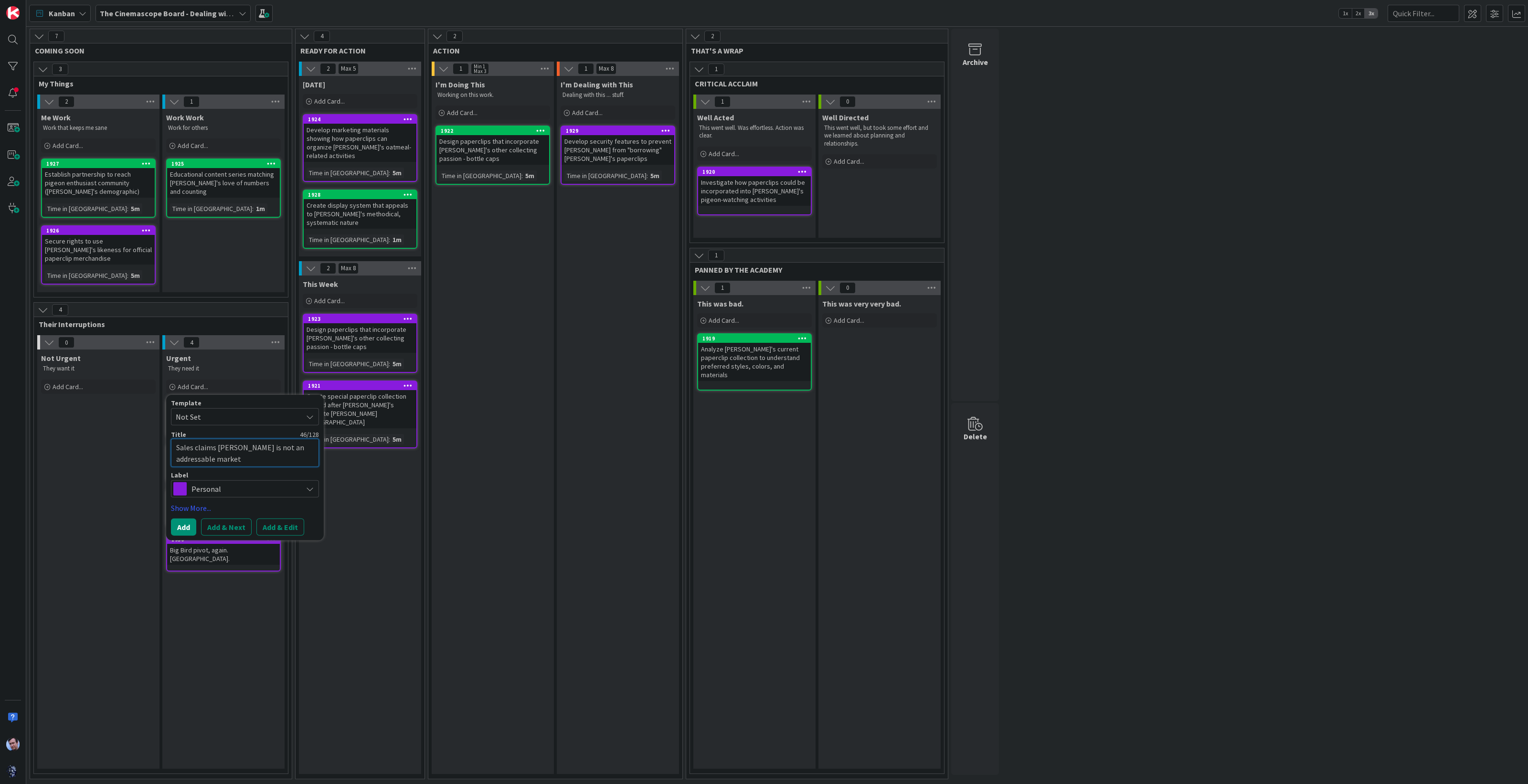
click at [225, 438] on textarea "Sales claims [PERSON_NAME] is not an addressable market" at bounding box center [245, 452] width 148 height 28
click at [184, 518] on button "Add" at bounding box center [183, 527] width 26 height 17
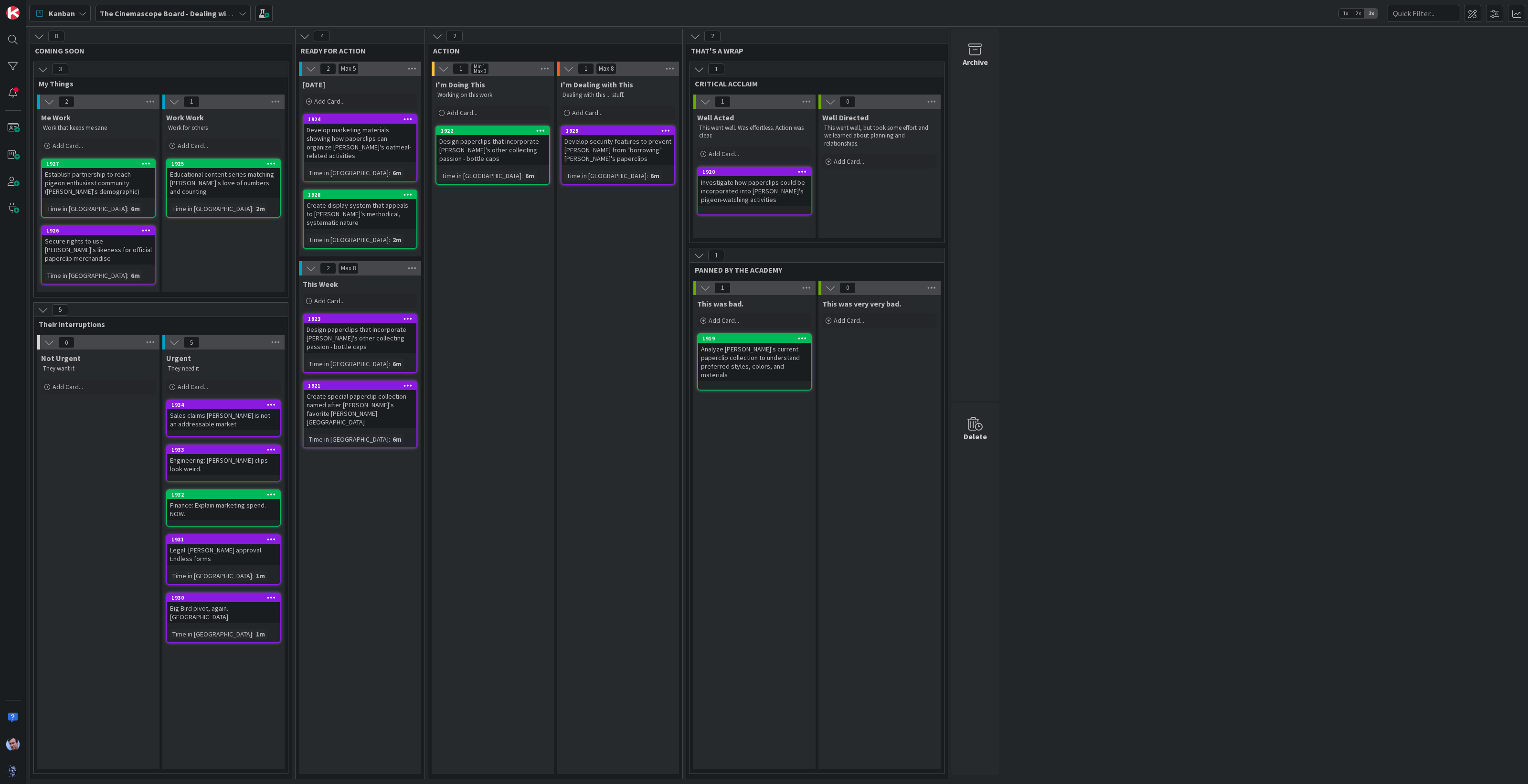
click at [187, 559] on div "Urgent They need it Add Card... Template Not Set Title 0 / 128 Label Personal P…" at bounding box center [224, 559] width 122 height 419
click at [109, 562] on div "Not Urgent They want it Add Card..." at bounding box center [98, 559] width 122 height 419
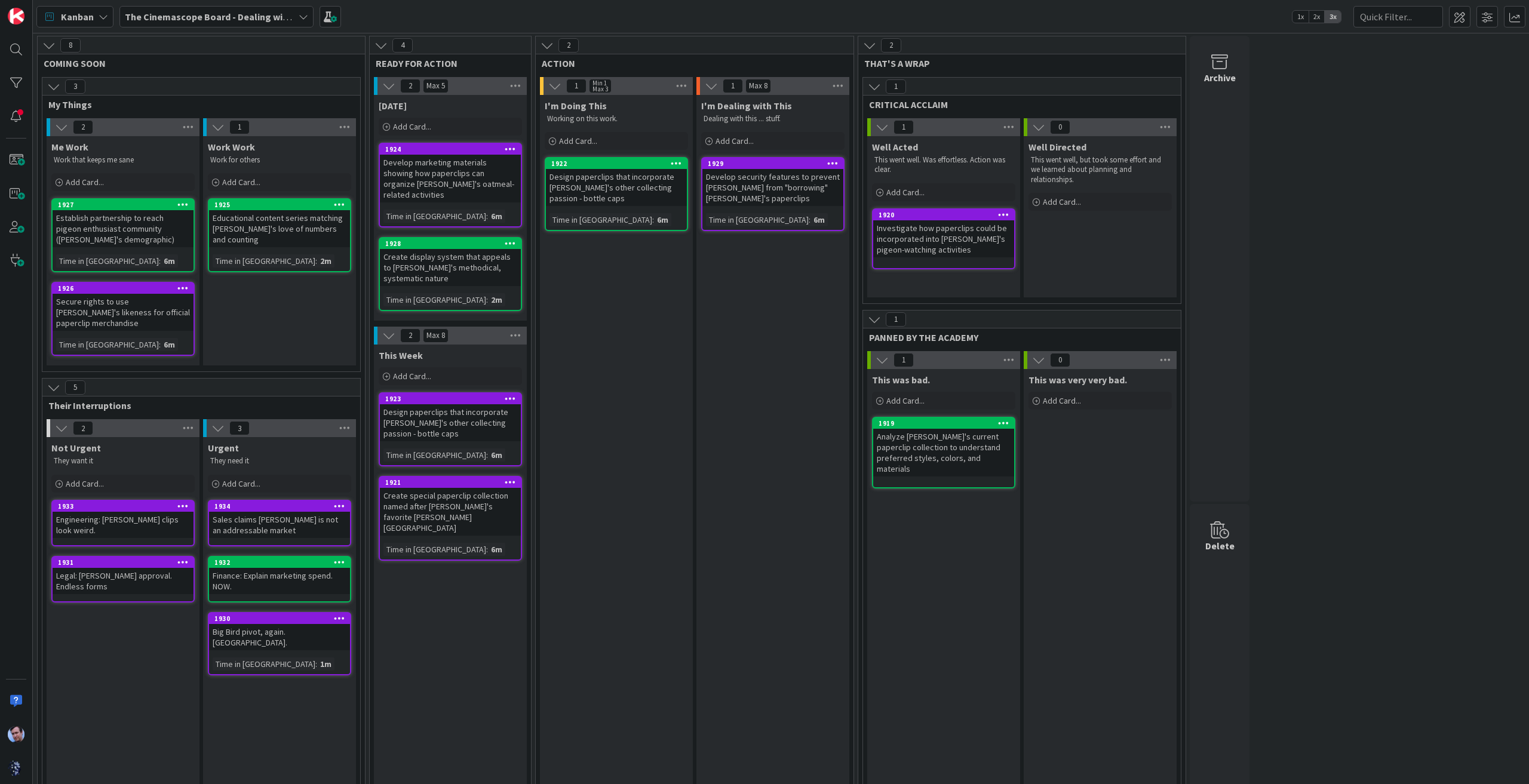
click at [378, 44] on icon at bounding box center [381, 45] width 13 height 13
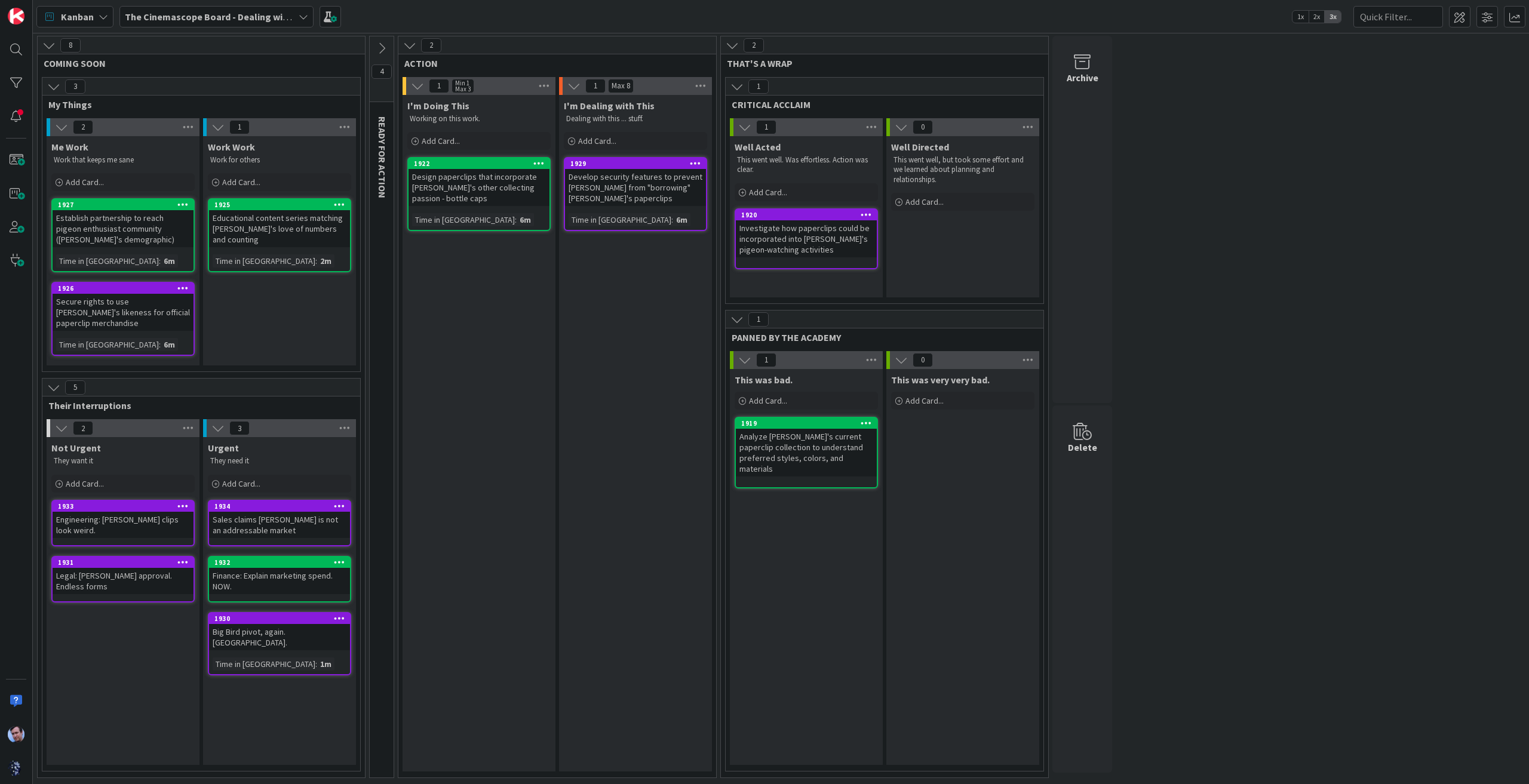
click at [411, 45] on icon at bounding box center [410, 45] width 13 height 13
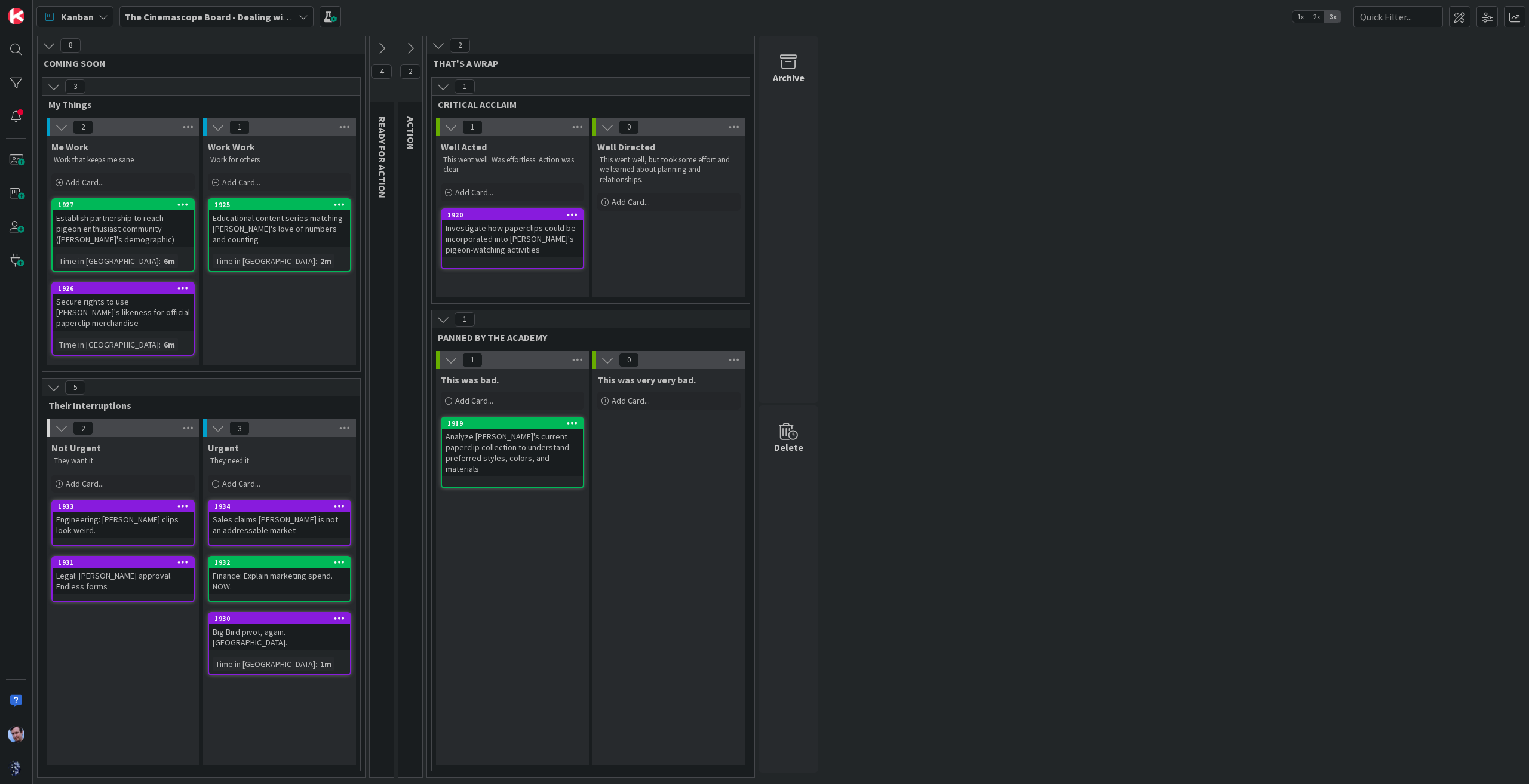
click at [435, 46] on icon at bounding box center [438, 45] width 13 height 13
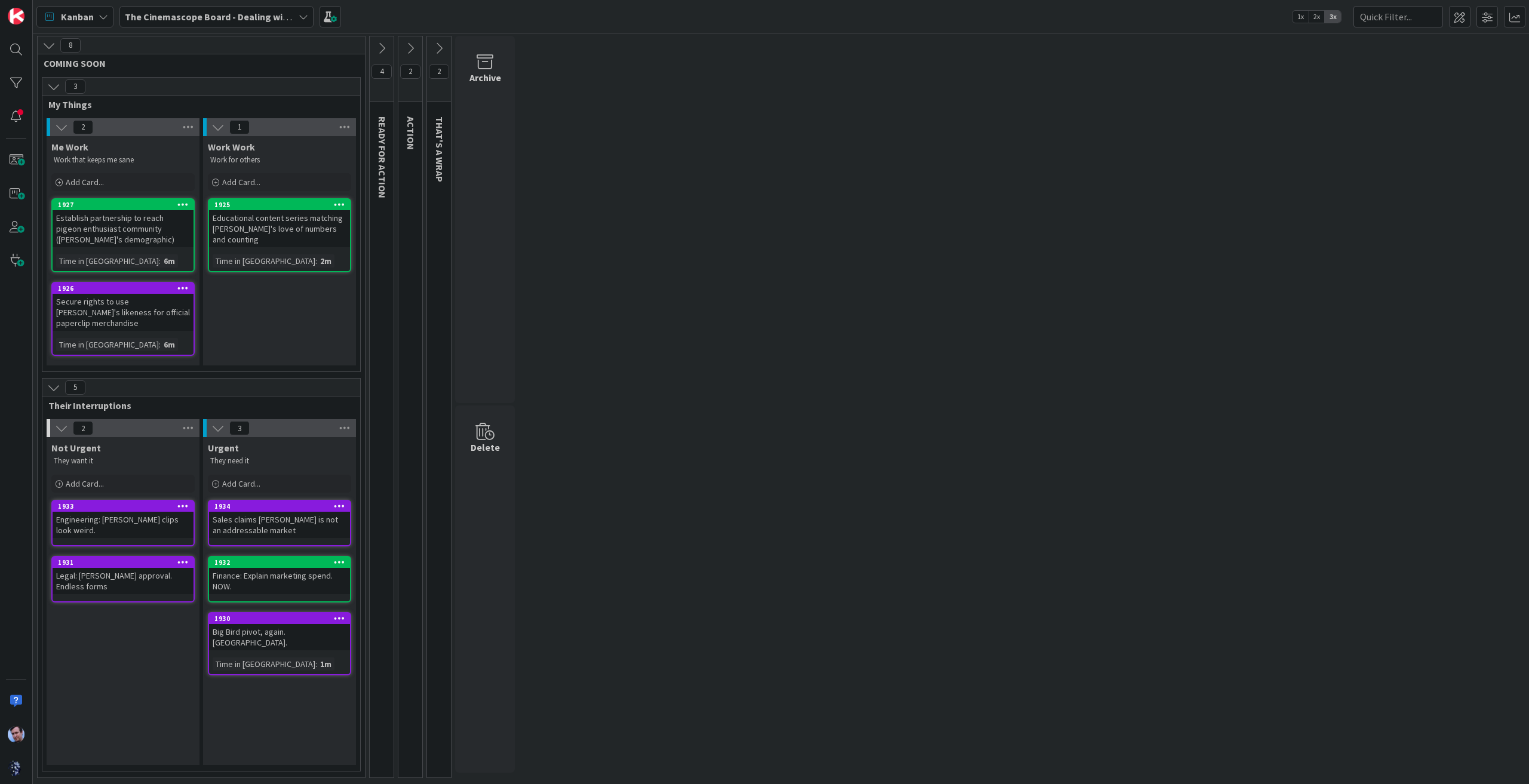
click at [279, 668] on div "Urgent They need it Add Card... Template Not Set Title 0 / 128 Label Personal P…" at bounding box center [280, 601] width 153 height 328
click at [378, 42] on icon at bounding box center [382, 48] width 13 height 13
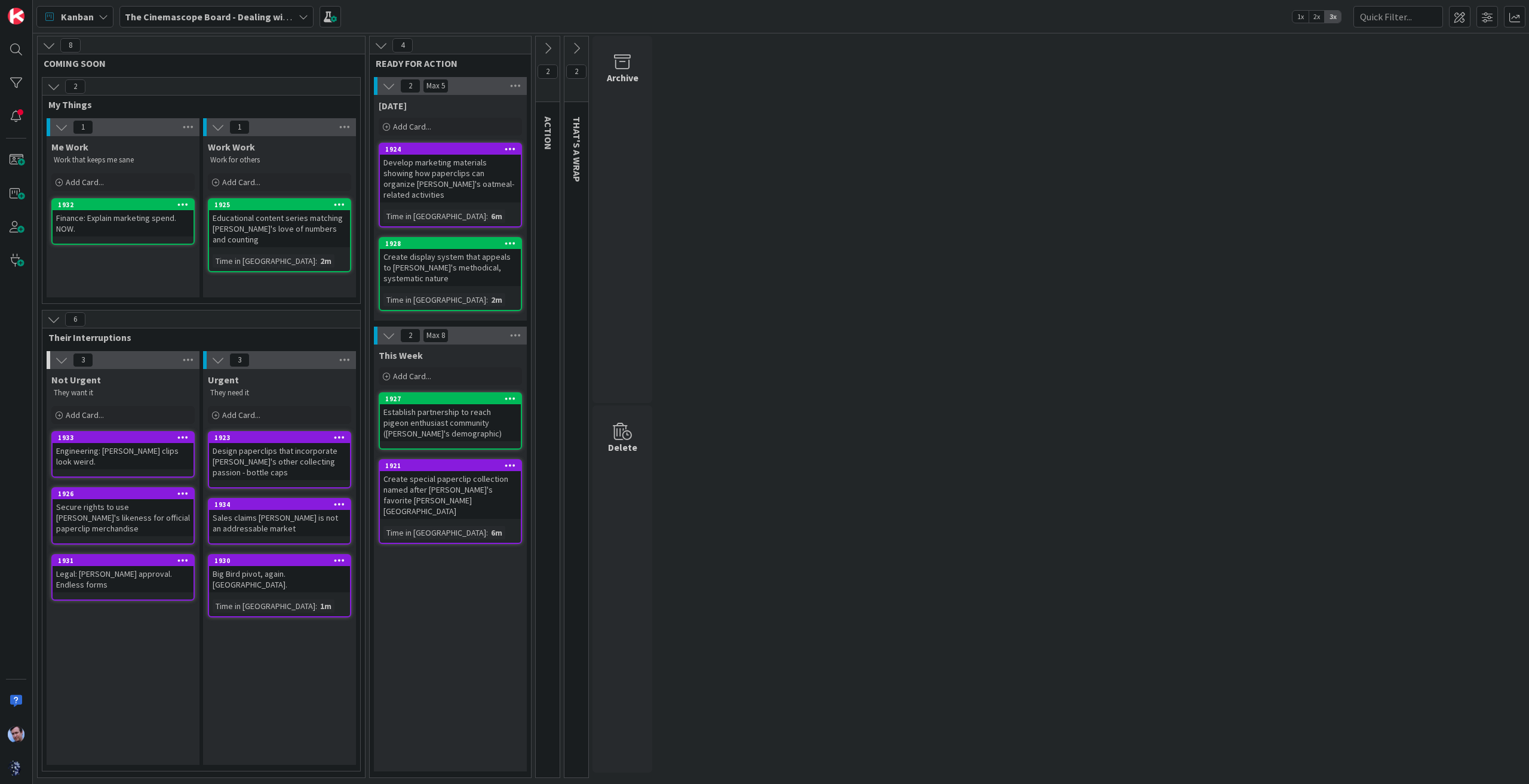
click at [548, 48] on icon at bounding box center [548, 48] width 13 height 13
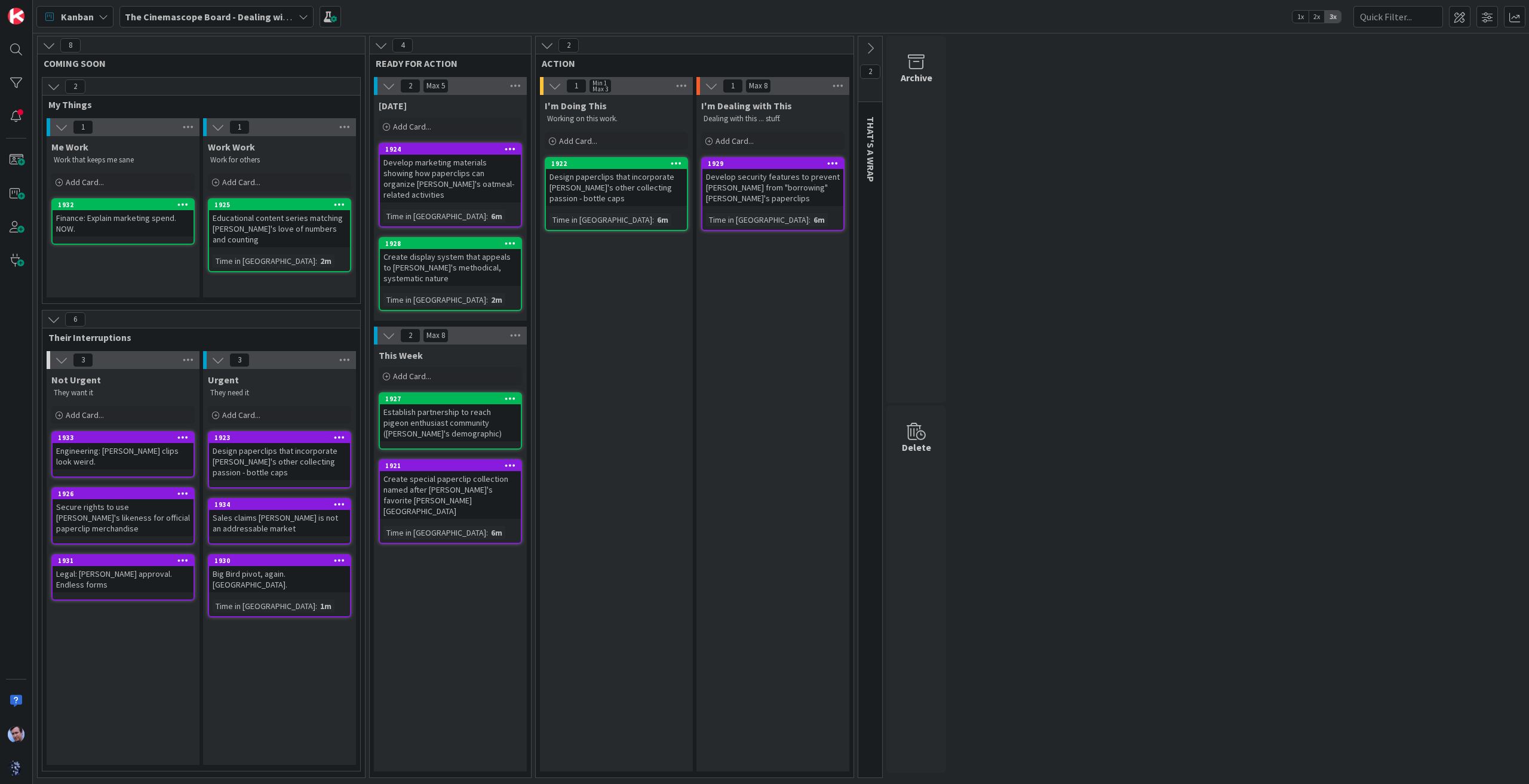
click at [45, 42] on icon at bounding box center [49, 45] width 13 height 13
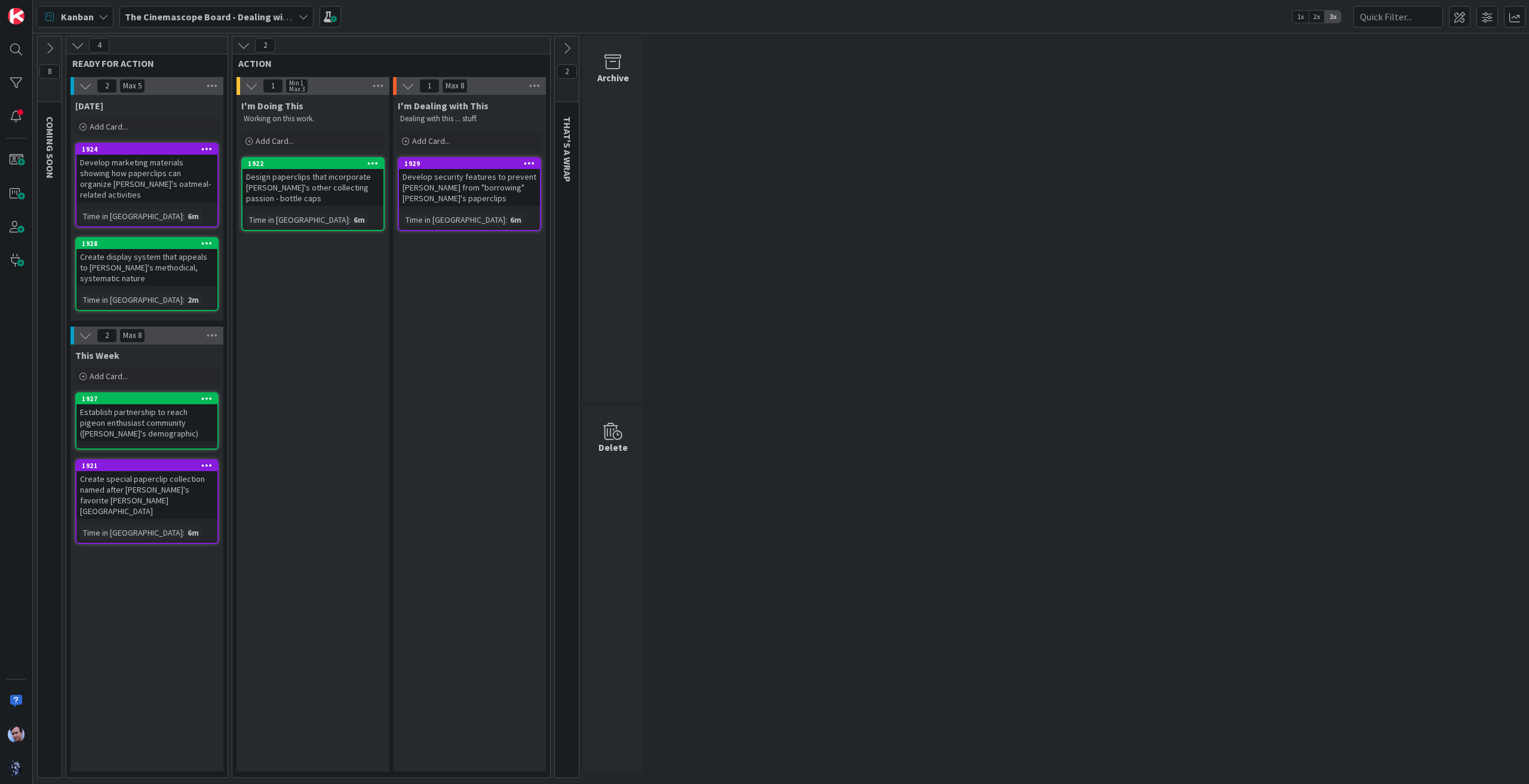
click at [568, 50] on icon at bounding box center [567, 48] width 13 height 13
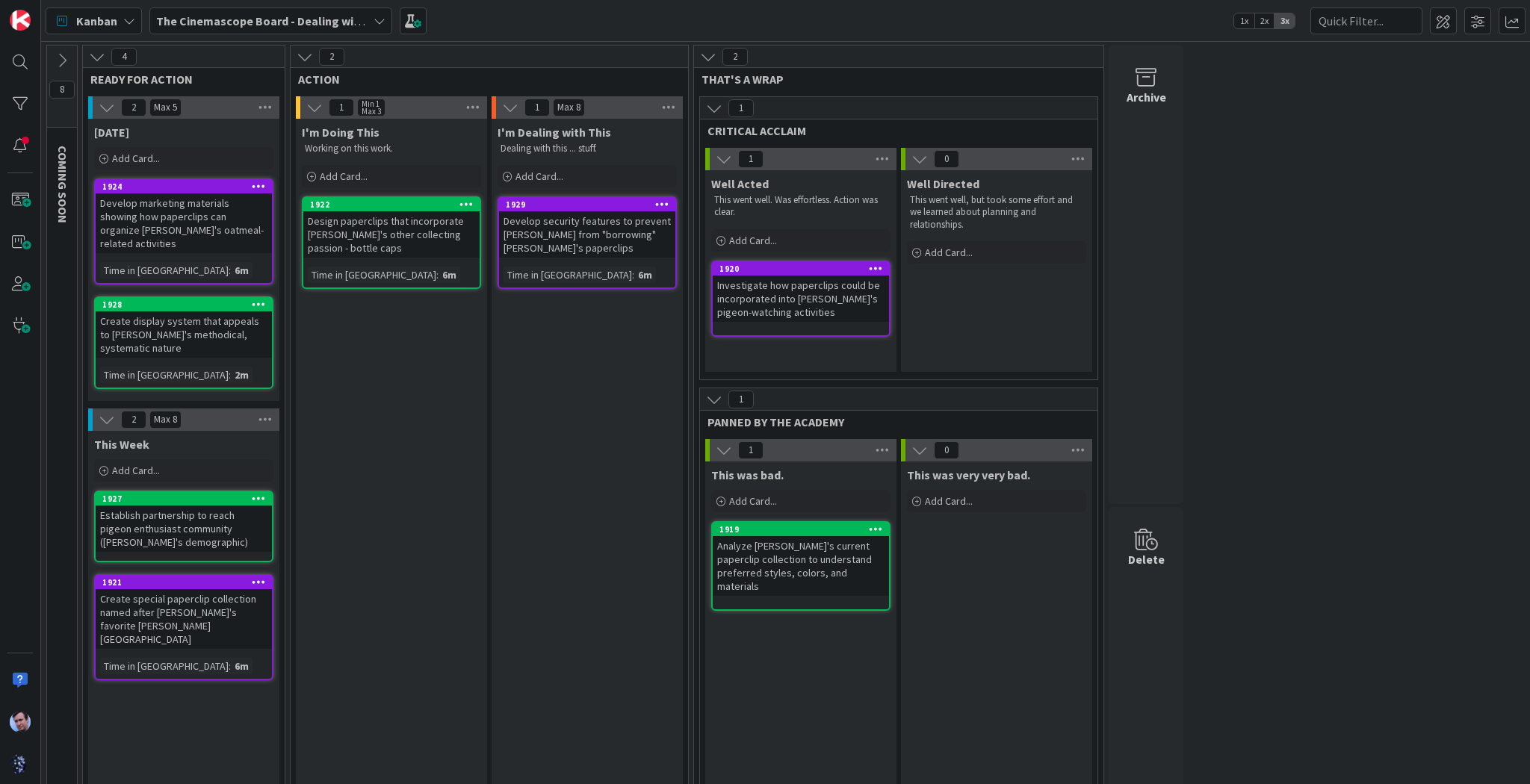
drag, startPoint x: 538, startPoint y: 558, endPoint x: 568, endPoint y: 563, distance: 30.4
drag, startPoint x: 568, startPoint y: 563, endPoint x: 294, endPoint y: 56, distance: 576.3
click at [295, 56] on button at bounding box center [304, 57] width 19 height 19
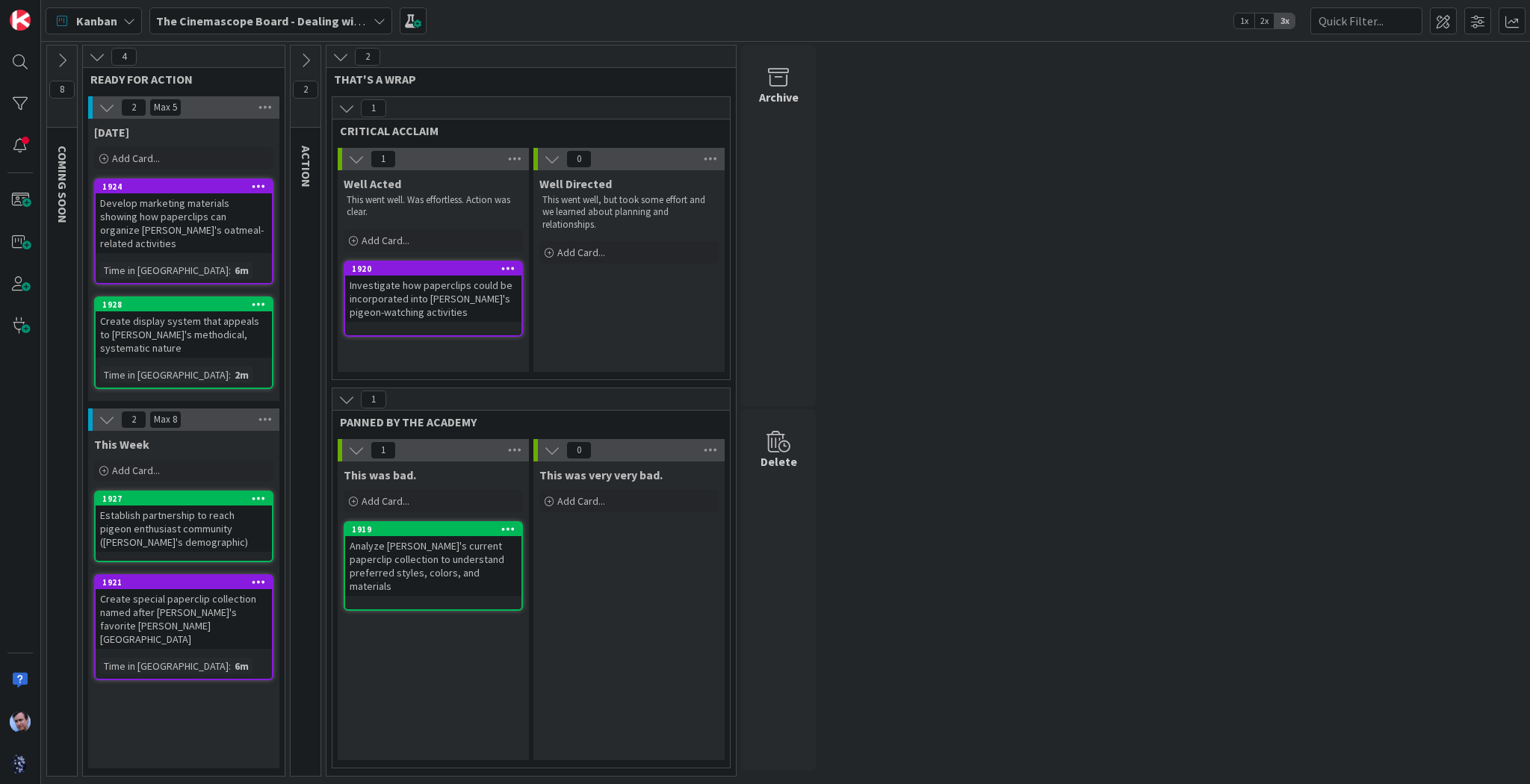
click at [97, 57] on icon at bounding box center [97, 57] width 17 height 17
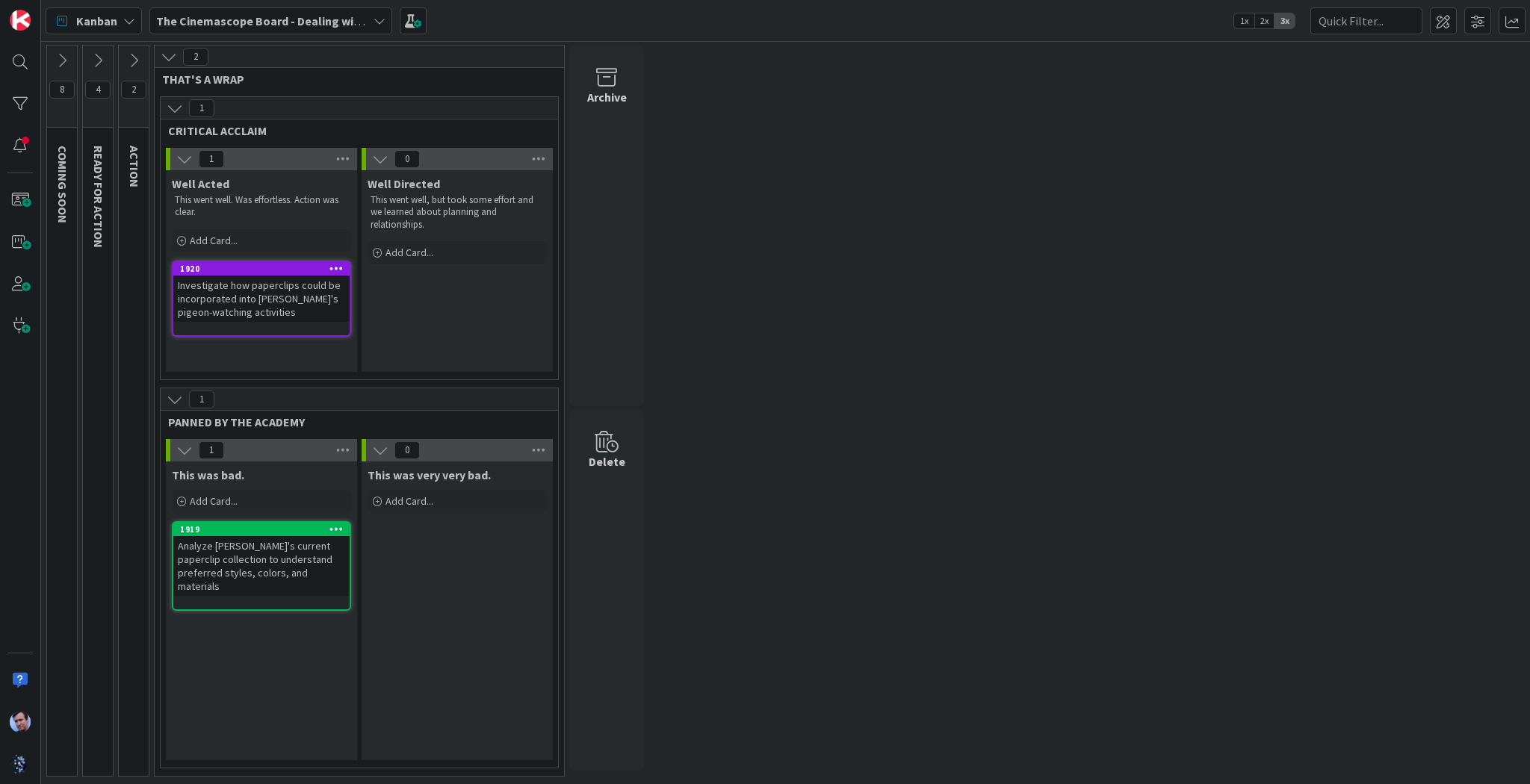
click at [140, 63] on icon at bounding box center [134, 60] width 17 height 17
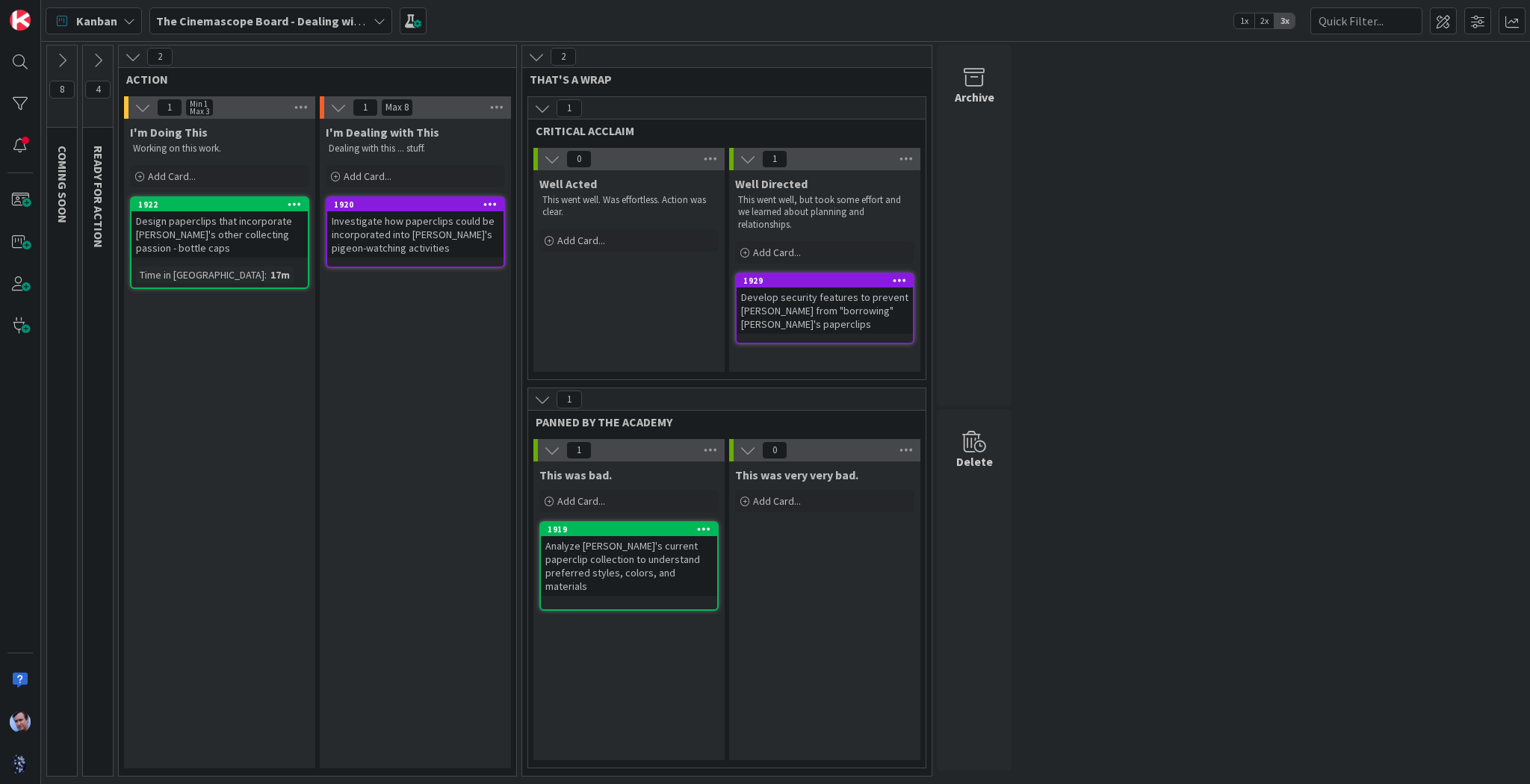
click at [64, 56] on icon at bounding box center [62, 60] width 17 height 17
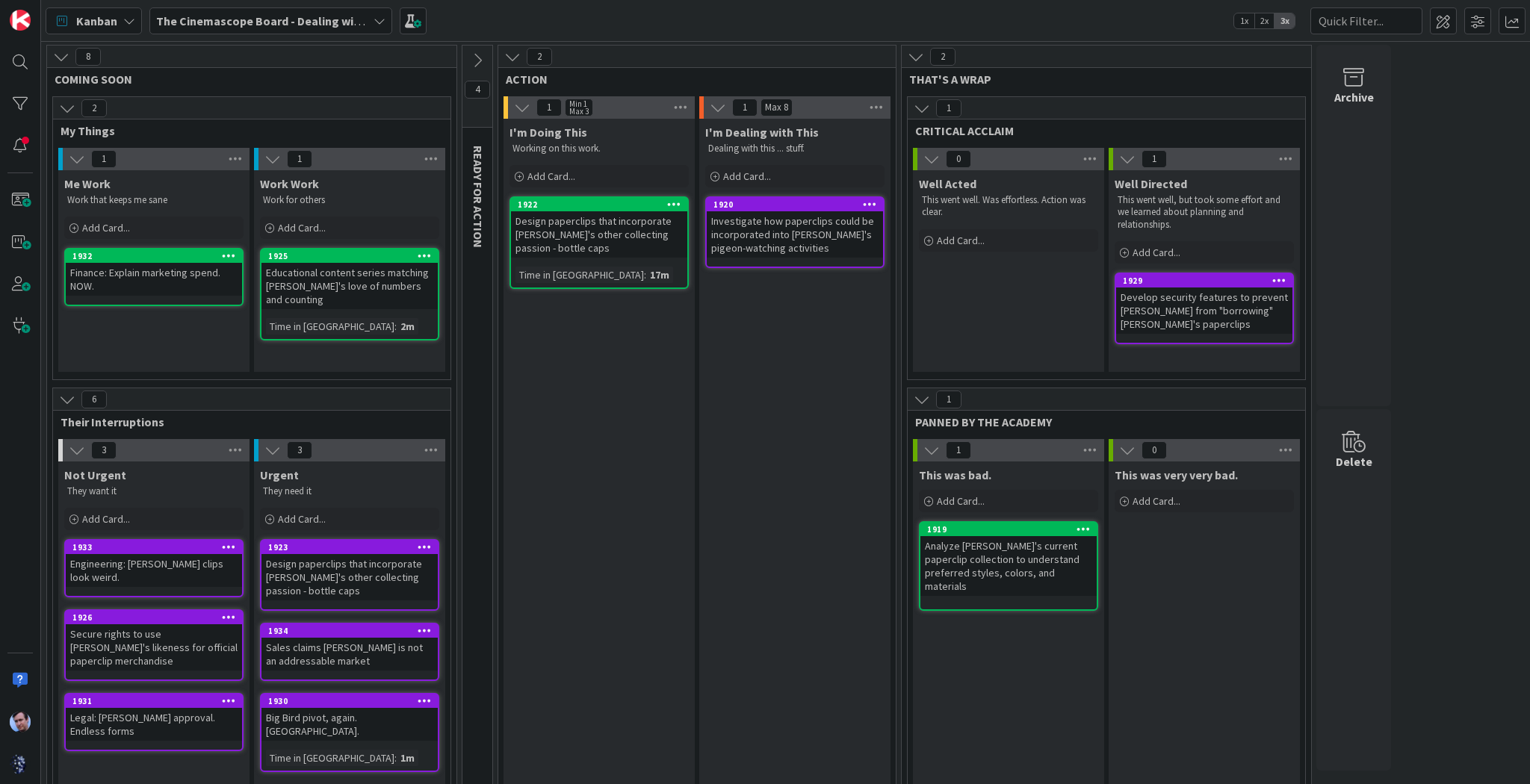
click at [59, 49] on icon at bounding box center [61, 57] width 17 height 17
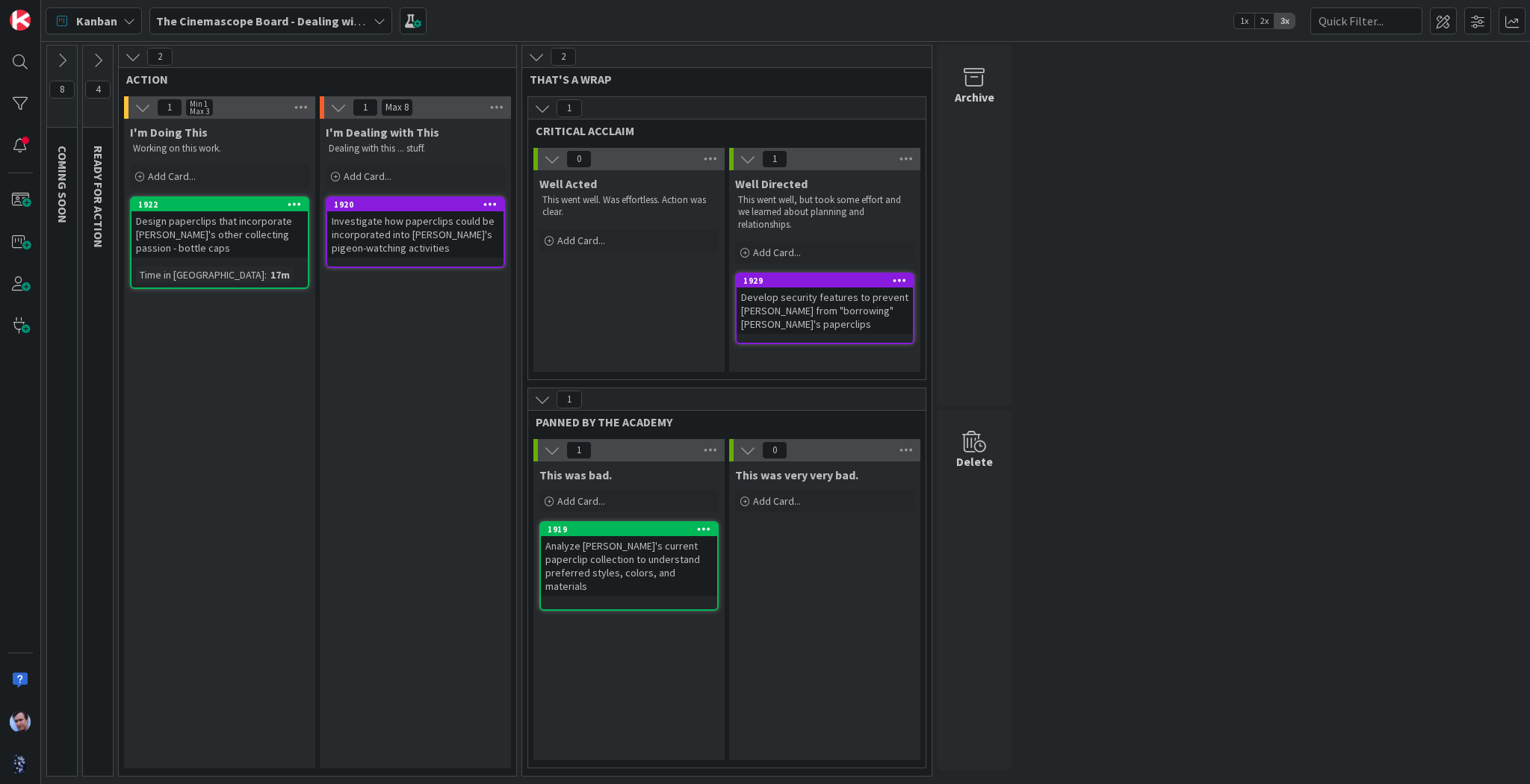
click at [97, 54] on icon at bounding box center [98, 60] width 17 height 17
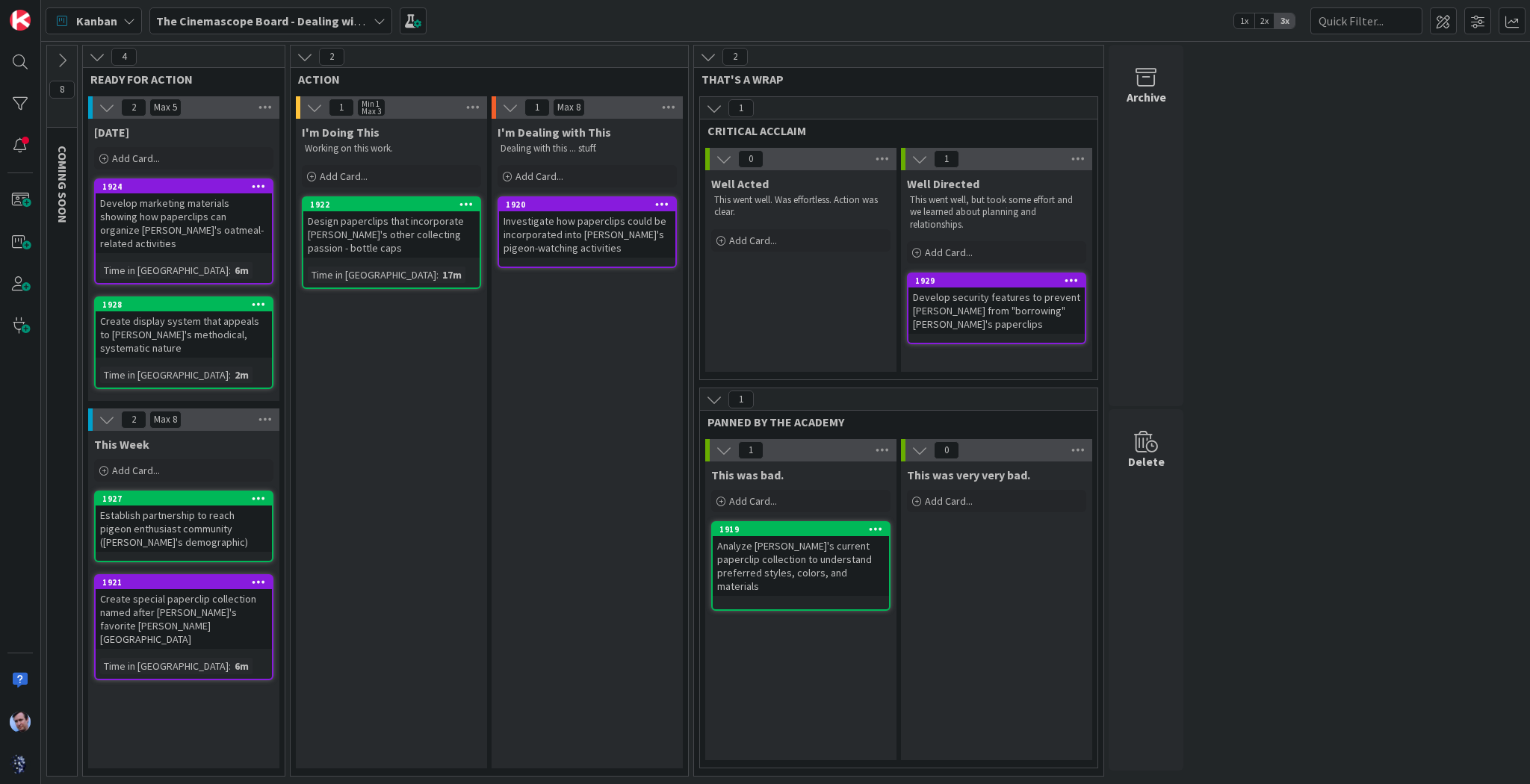
click at [102, 58] on icon at bounding box center [97, 57] width 17 height 17
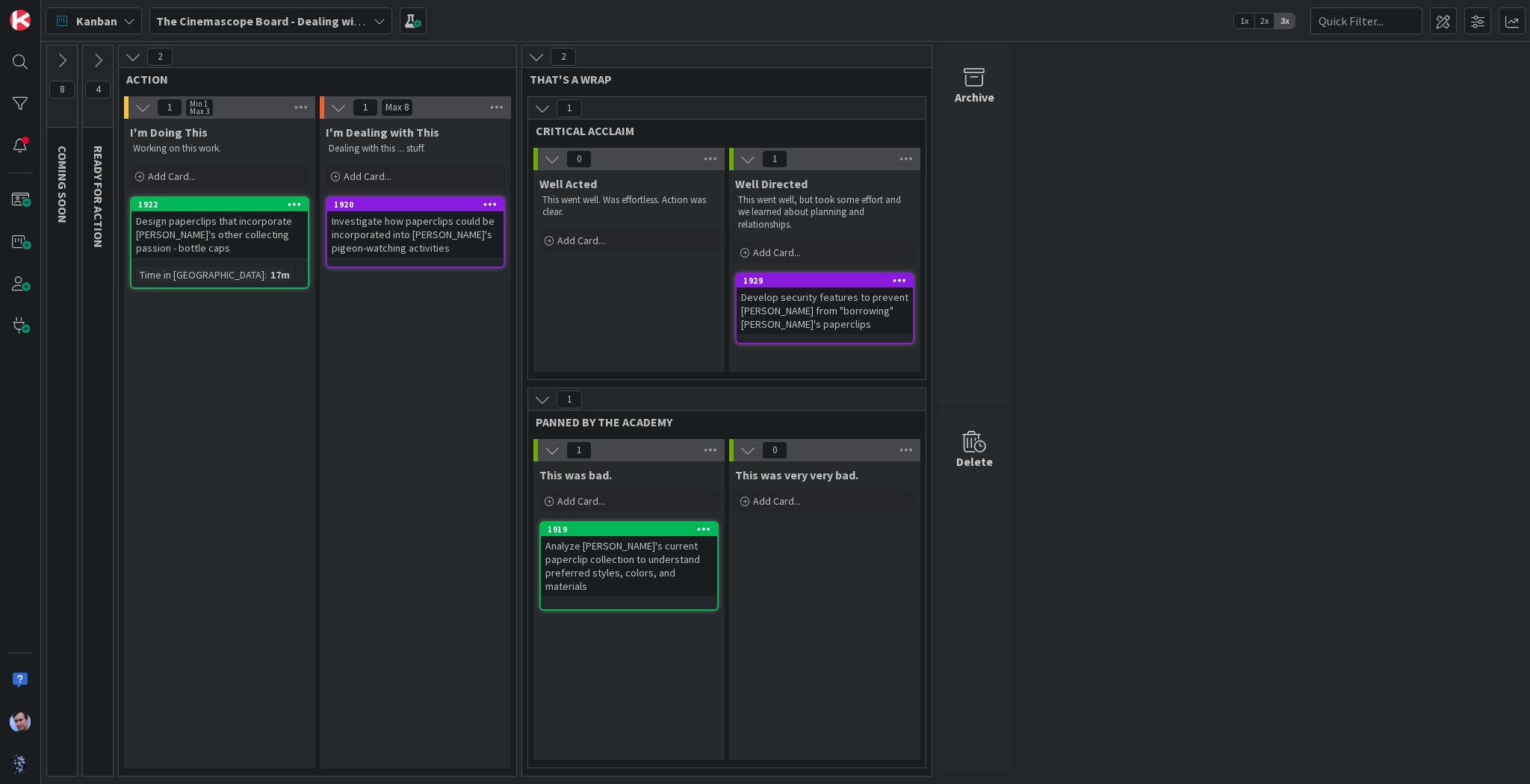
click at [1098, 369] on div "8 COMING SOON 4 READY FOR ACTION 2 ACTION 1 Min 1 Max 3 I'm Doing This Working …" at bounding box center [785, 414] width 1483 height 739
